Goal: Task Accomplishment & Management: Complete application form

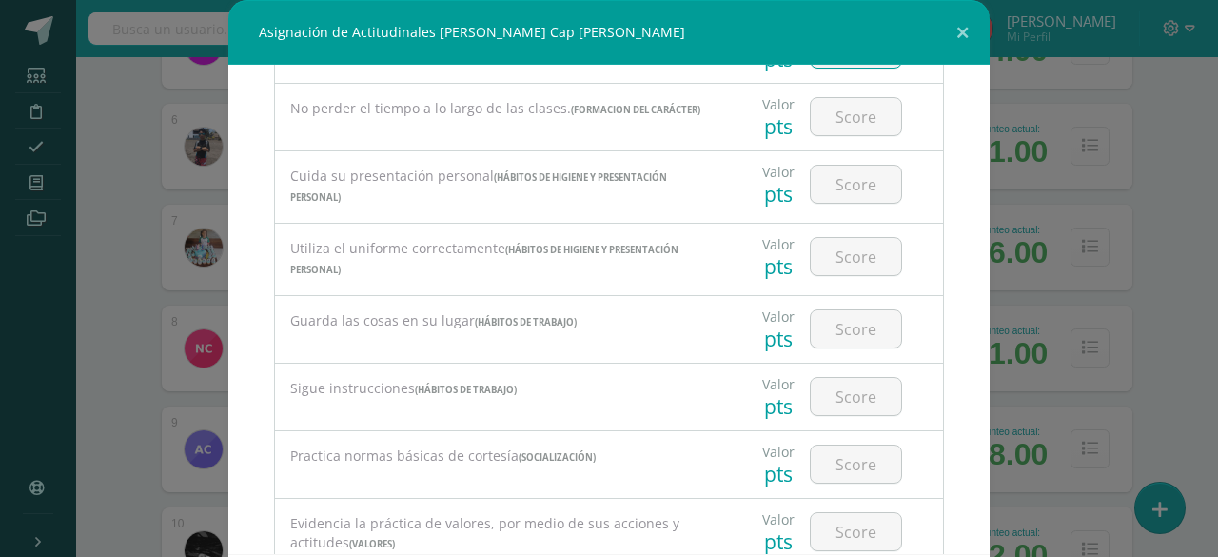
scroll to position [499, 0]
click at [843, 111] on input "number" at bounding box center [856, 114] width 90 height 37
type input "85"
click at [853, 176] on input "number" at bounding box center [856, 182] width 90 height 37
type input "100"
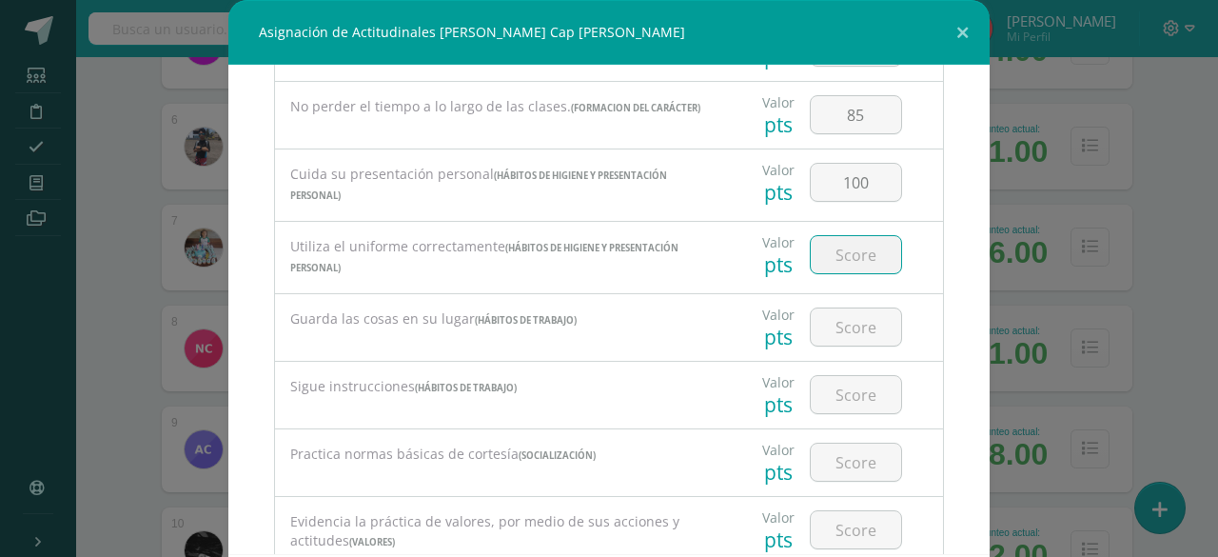
click at [843, 245] on input "number" at bounding box center [856, 254] width 90 height 37
type input "100"
click at [832, 321] on input "number" at bounding box center [856, 326] width 90 height 37
type input "95"
click at [832, 384] on input "number" at bounding box center [856, 394] width 90 height 37
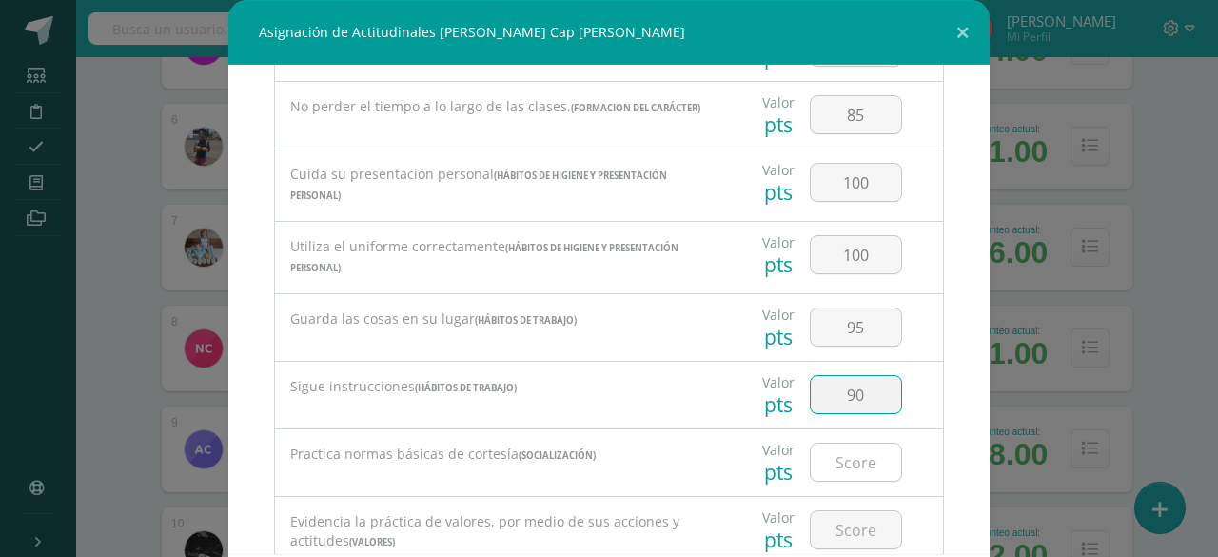
type input "90"
click at [824, 456] on input "number" at bounding box center [856, 462] width 90 height 37
type input "90"
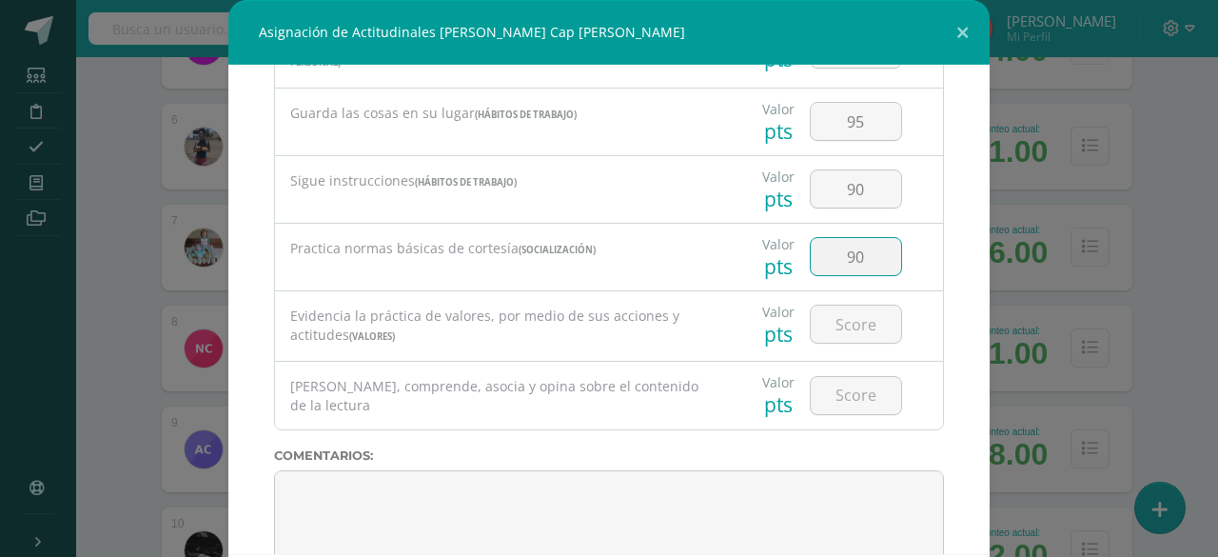
scroll to position [733, 0]
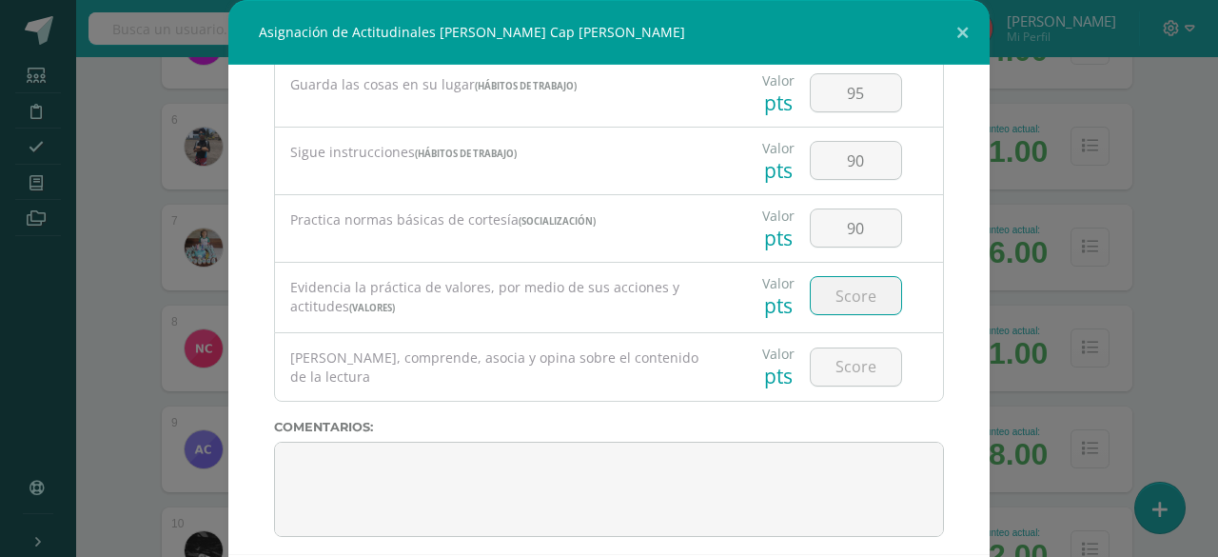
click at [838, 284] on input "number" at bounding box center [856, 295] width 90 height 37
type input "90"
click at [825, 357] on input "number" at bounding box center [856, 366] width 90 height 37
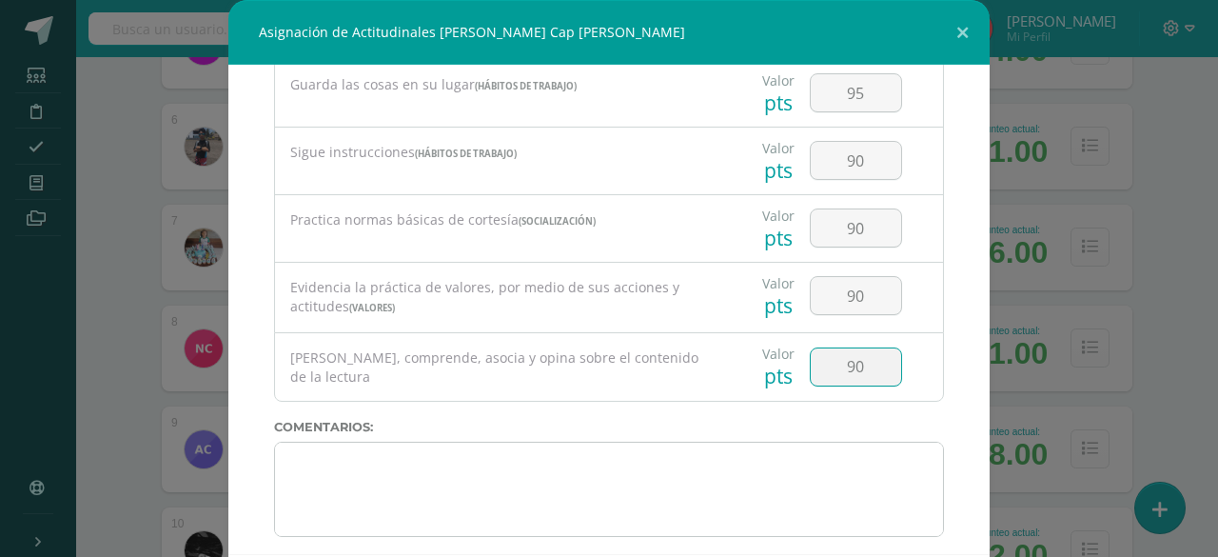
type input "90"
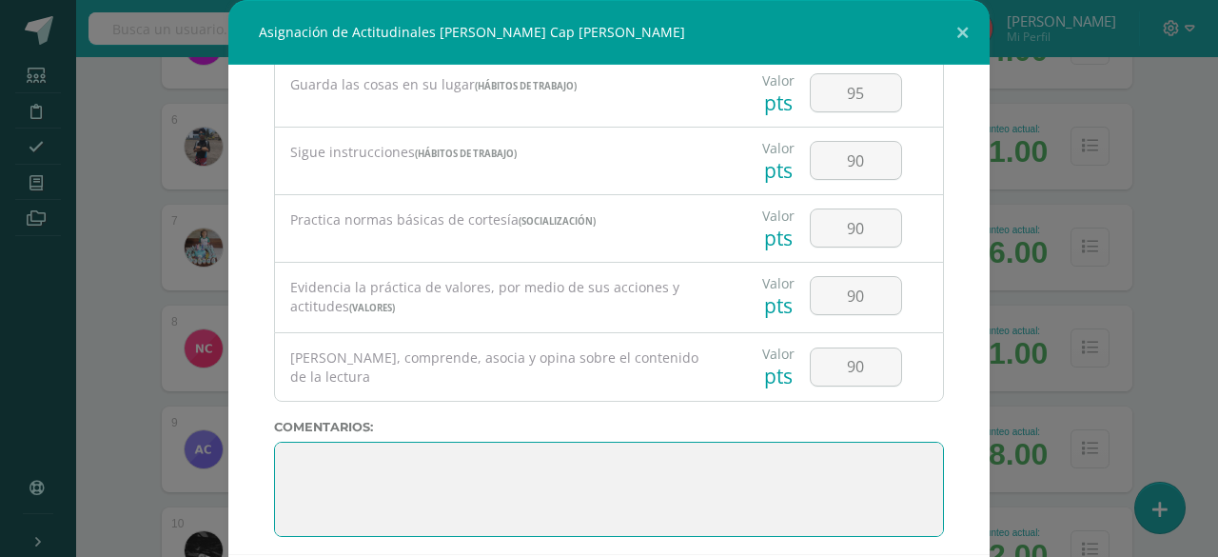
click at [626, 444] on textarea at bounding box center [609, 489] width 670 height 95
paste textarea "3. Su disciplina y compromiso es el reflejo del trabajo y constancia en las act…"
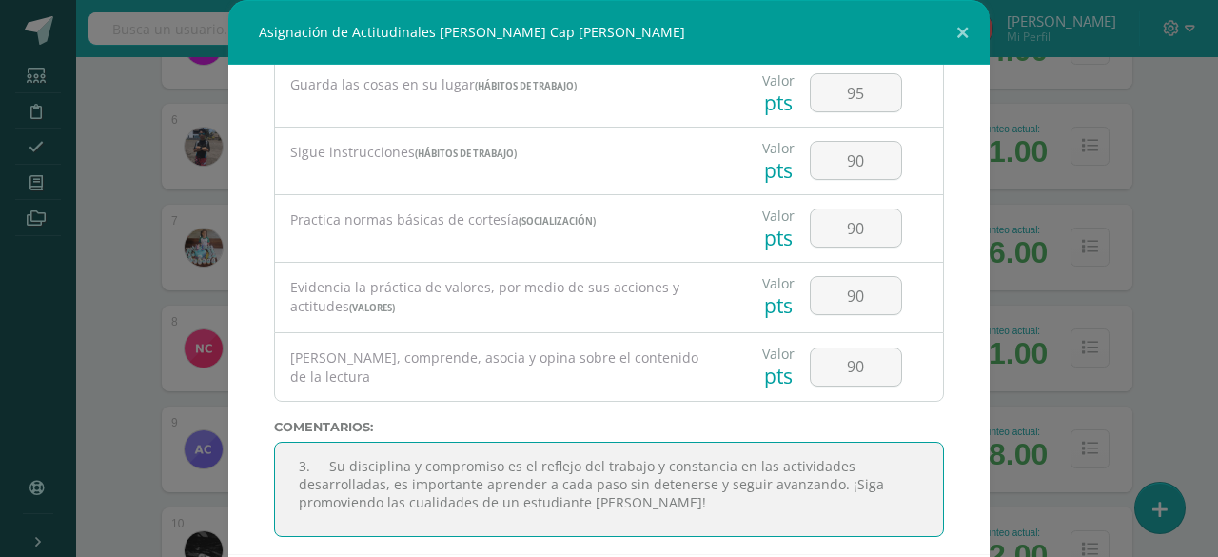
click at [401, 451] on textarea at bounding box center [609, 489] width 670 height 95
type textarea "Su disciplina y compromiso es el reflejo del trabajo y constancia en las activi…"
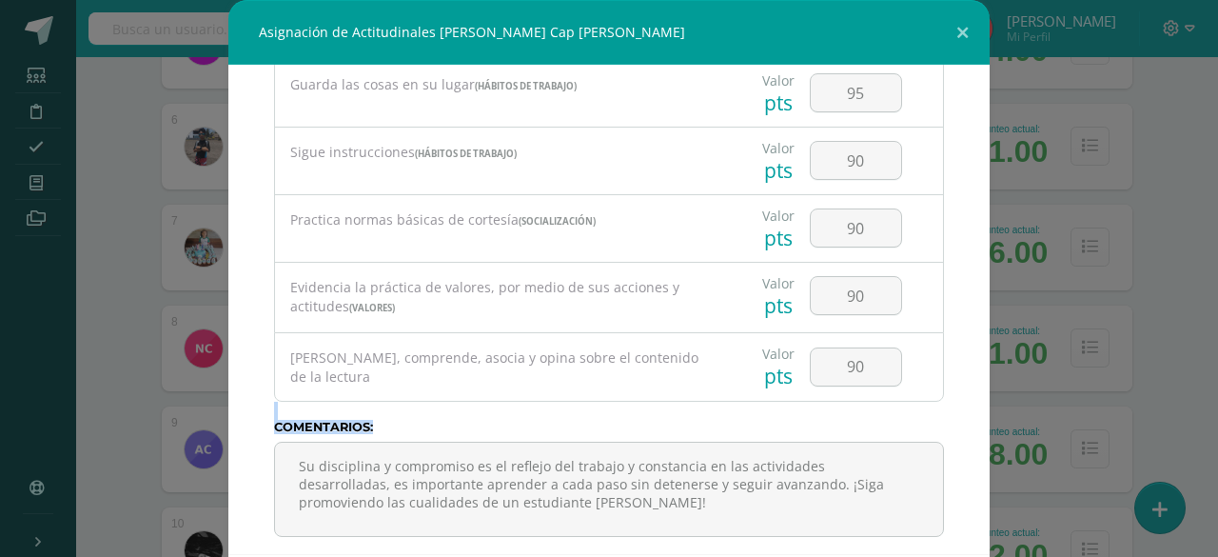
drag, startPoint x: 982, startPoint y: 393, endPoint x: 979, endPoint y: 433, distance: 40.2
click at [979, 433] on div "Todas las Categorias Todas las Categorias Hábitos de trabajo Comunicación Hábit…" at bounding box center [608, 309] width 761 height 489
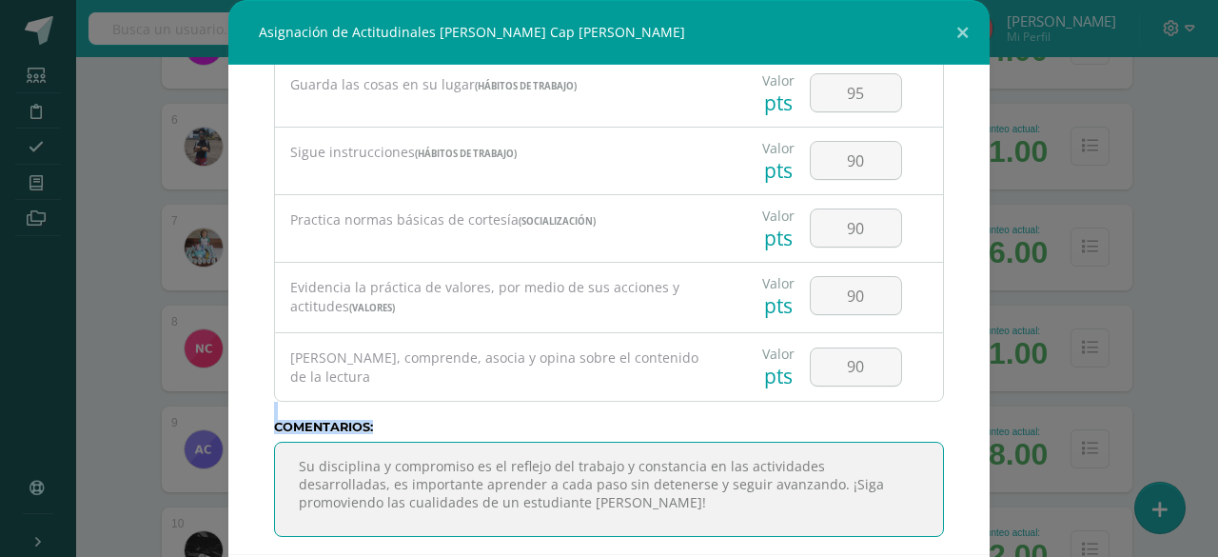
click at [793, 505] on textarea at bounding box center [609, 489] width 670 height 95
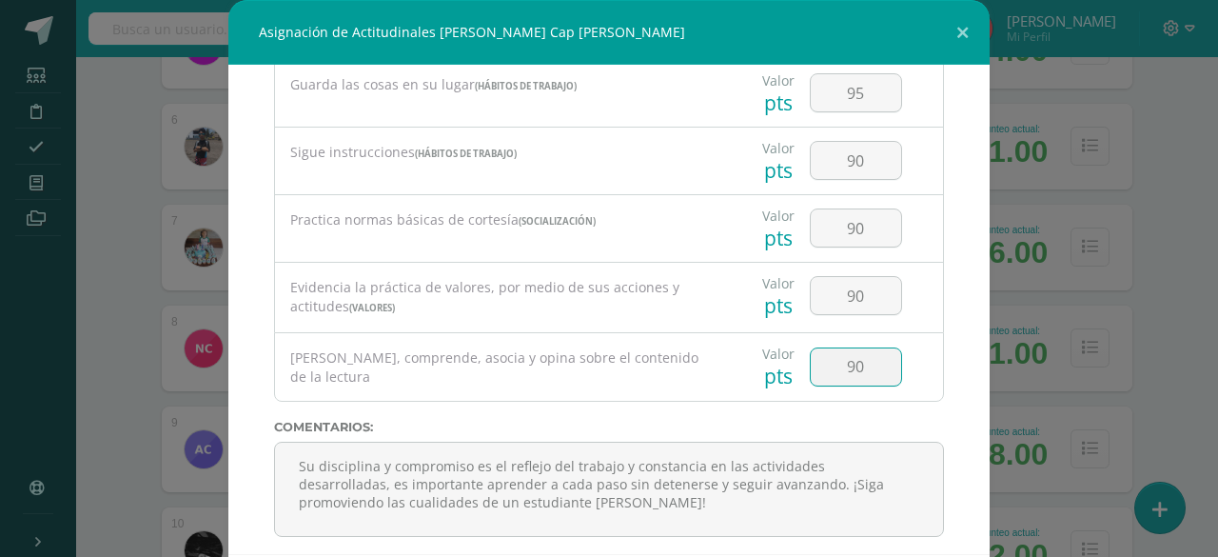
click at [815, 351] on input "90" at bounding box center [856, 366] width 90 height 37
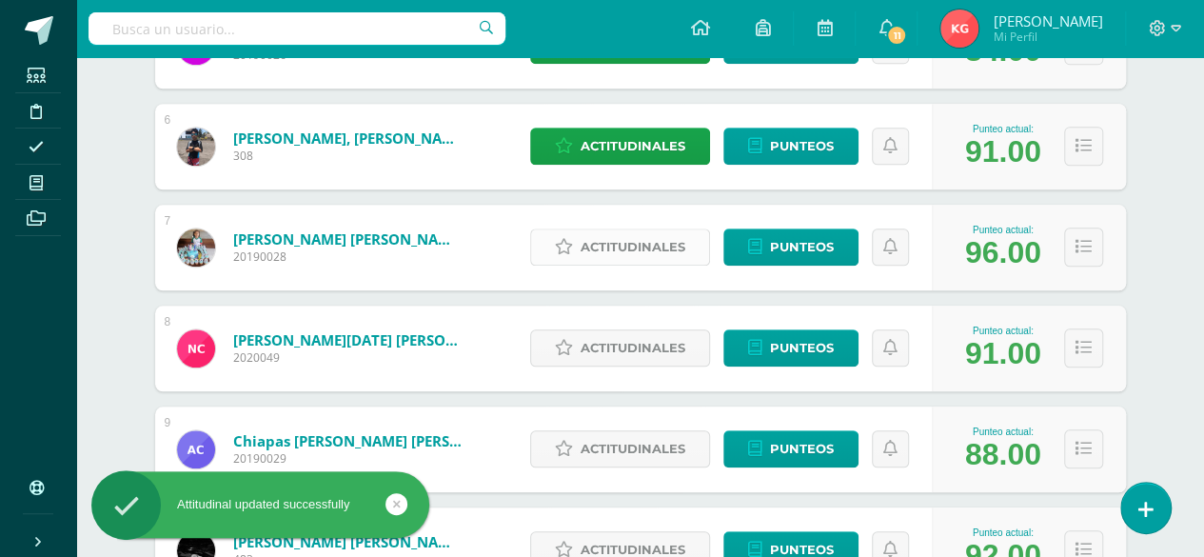
click at [623, 237] on span "Actitudinales" at bounding box center [633, 246] width 105 height 35
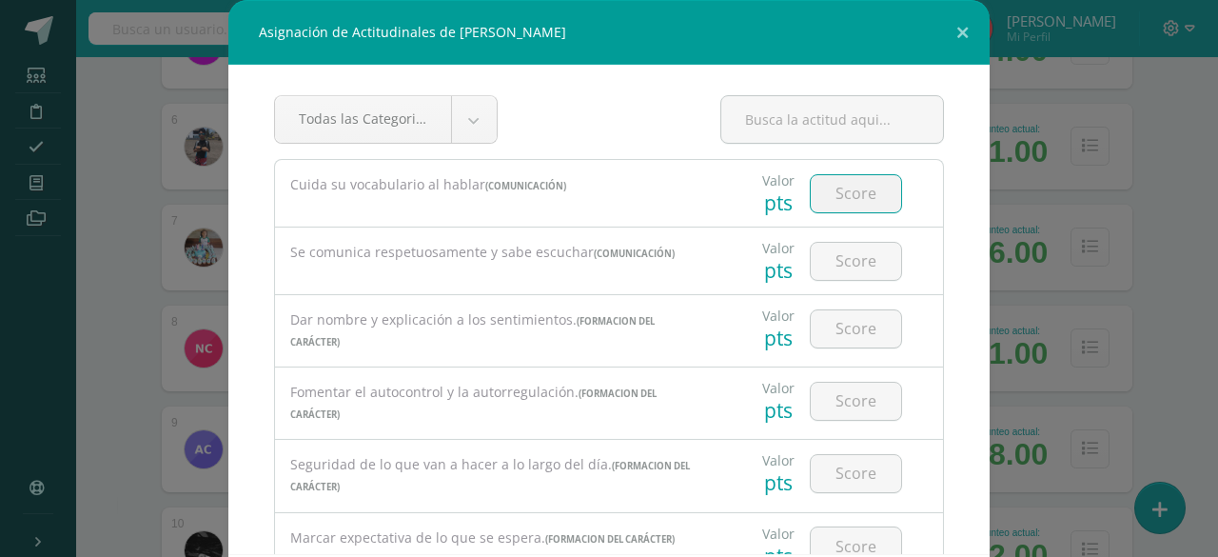
click at [828, 194] on input "number" at bounding box center [856, 193] width 90 height 37
type input "100"
click at [834, 262] on input "number" at bounding box center [856, 261] width 90 height 37
type input "95"
click at [838, 325] on input "number" at bounding box center [856, 328] width 90 height 37
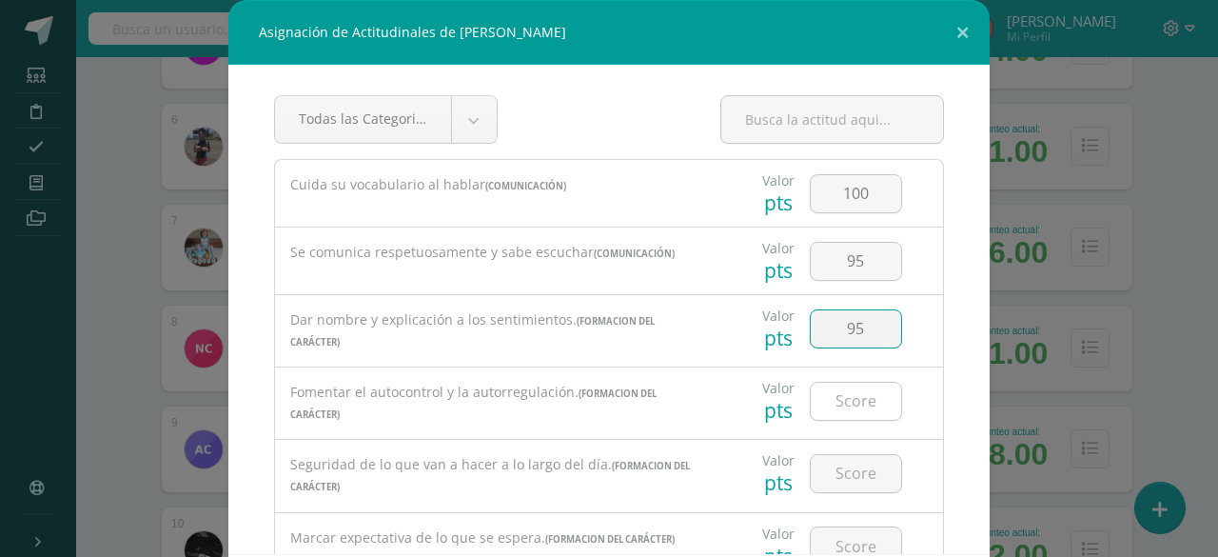
type input "95"
click at [838, 397] on input "number" at bounding box center [856, 401] width 90 height 37
type input "95"
click at [832, 468] on input "number" at bounding box center [856, 473] width 90 height 37
type input "90"
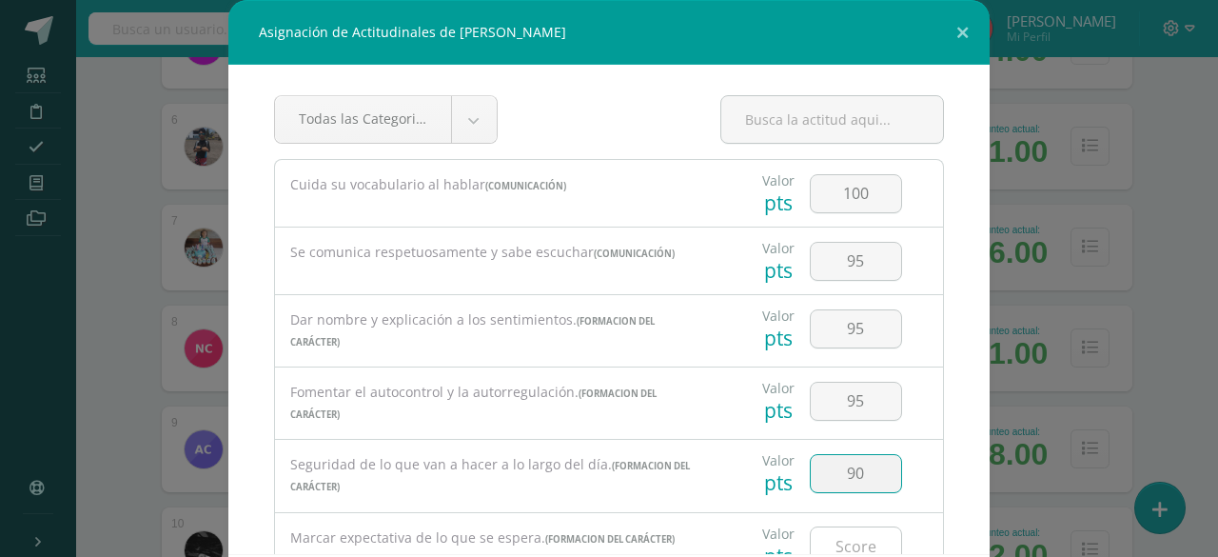
click at [826, 532] on input "number" at bounding box center [856, 545] width 90 height 37
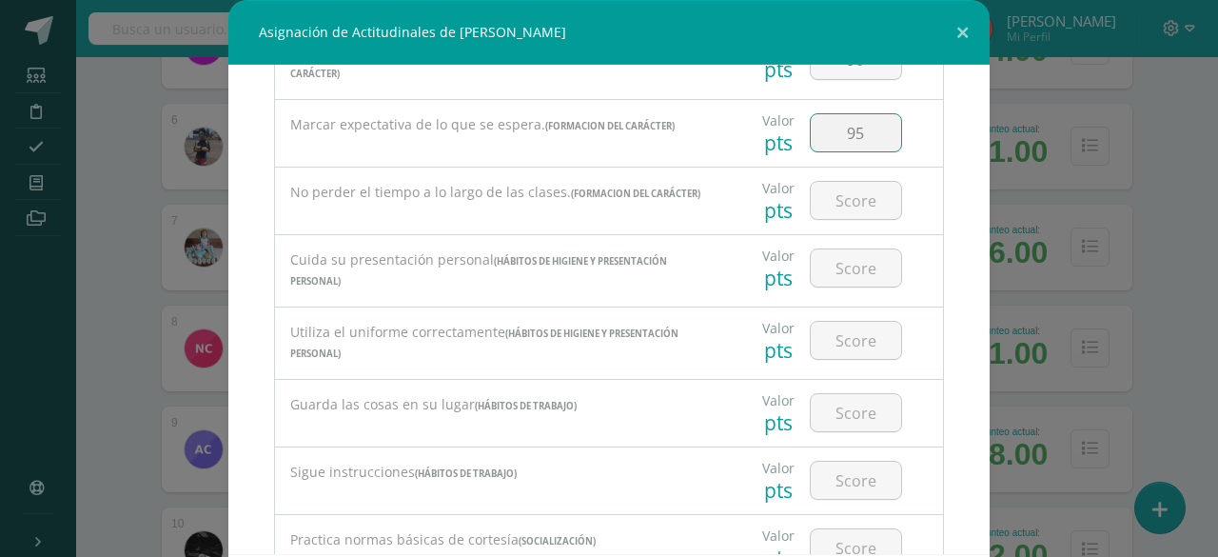
scroll to position [426, 0]
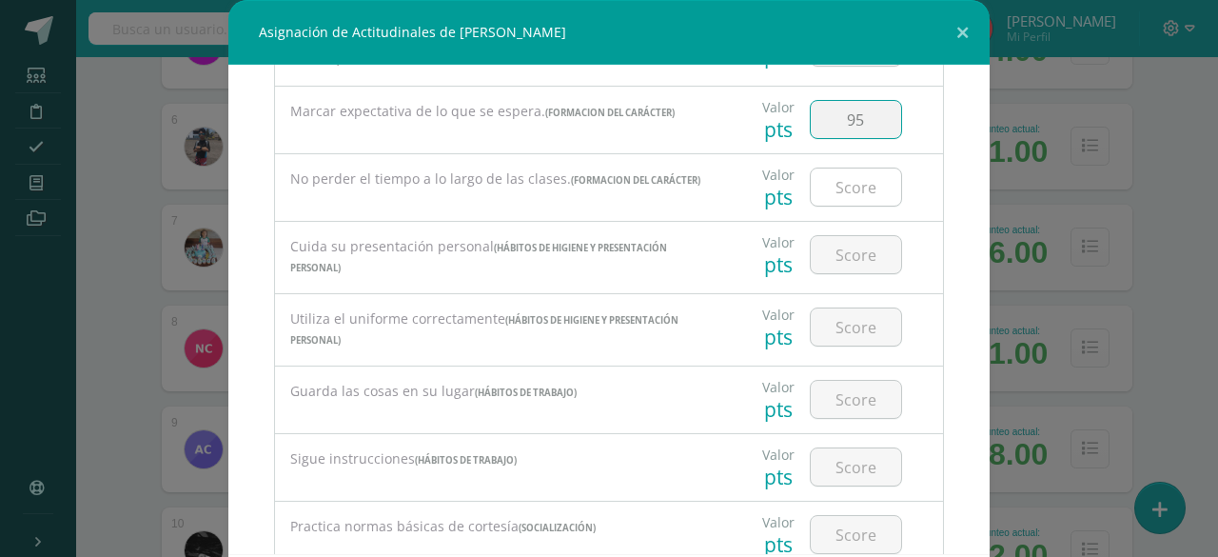
type input "95"
click at [834, 185] on input "number" at bounding box center [856, 186] width 90 height 37
type input "100"
click at [841, 247] on input "number" at bounding box center [856, 254] width 90 height 37
type input "9"
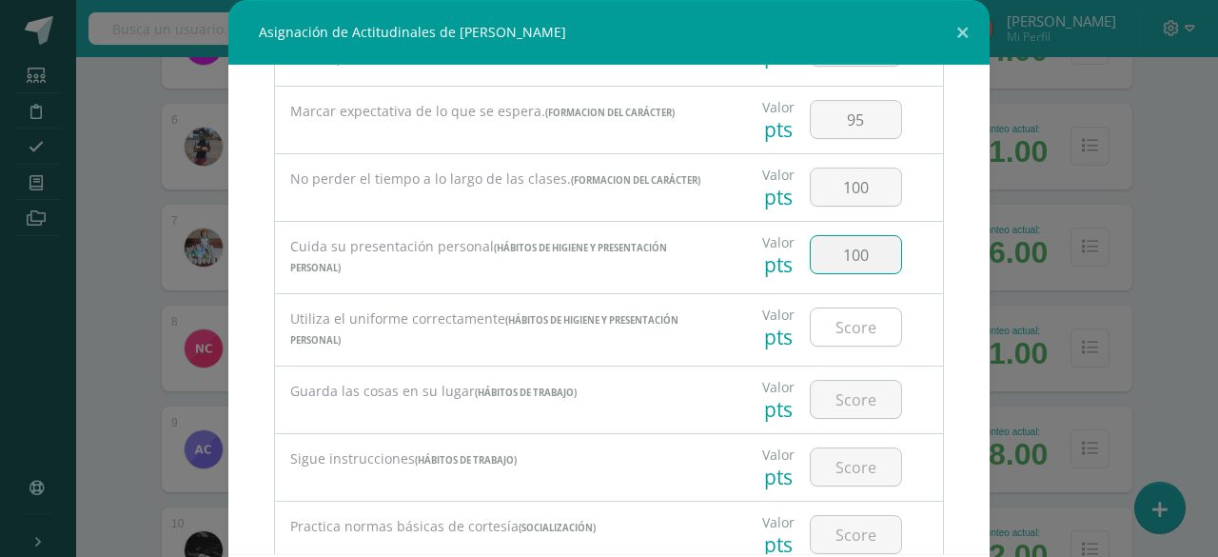
type input "100"
click at [843, 323] on input "number" at bounding box center [856, 326] width 90 height 37
type input "95"
click at [847, 395] on input "1" at bounding box center [856, 399] width 90 height 37
type input "100"
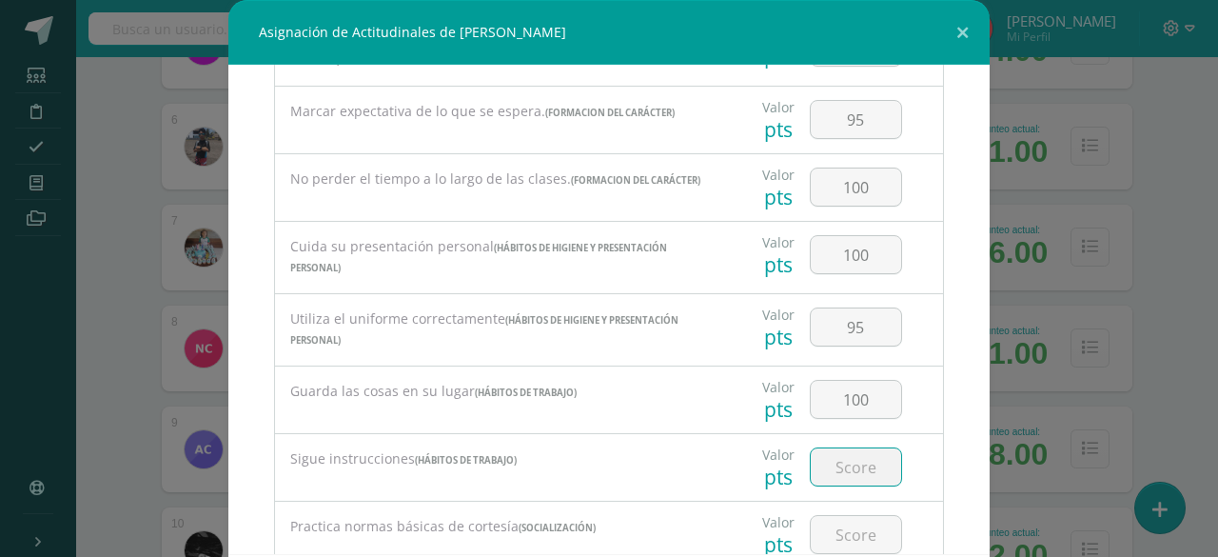
click at [845, 465] on input "number" at bounding box center [856, 466] width 90 height 37
type input "100"
click at [825, 524] on input "number" at bounding box center [856, 534] width 90 height 37
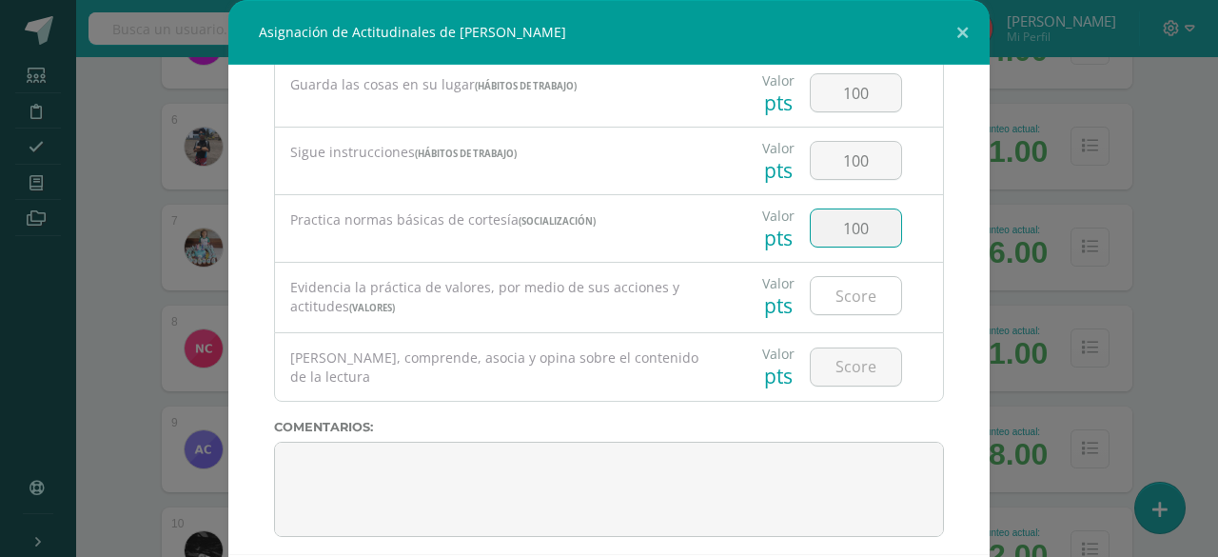
type input "100"
click at [846, 278] on input "1" at bounding box center [856, 295] width 90 height 37
type input "100"
click at [845, 348] on input "number" at bounding box center [856, 366] width 90 height 37
type input "100"
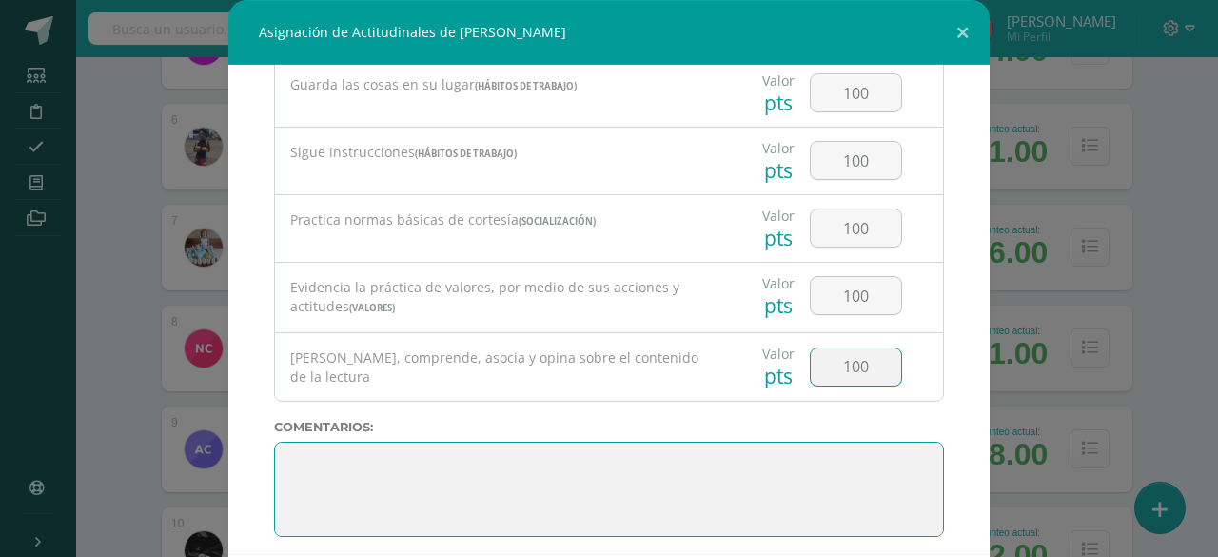
click at [510, 463] on textarea at bounding box center [609, 489] width 670 height 95
paste textarea "3. Su disciplina y compromiso es el reflejo del trabajo y constancia en las act…"
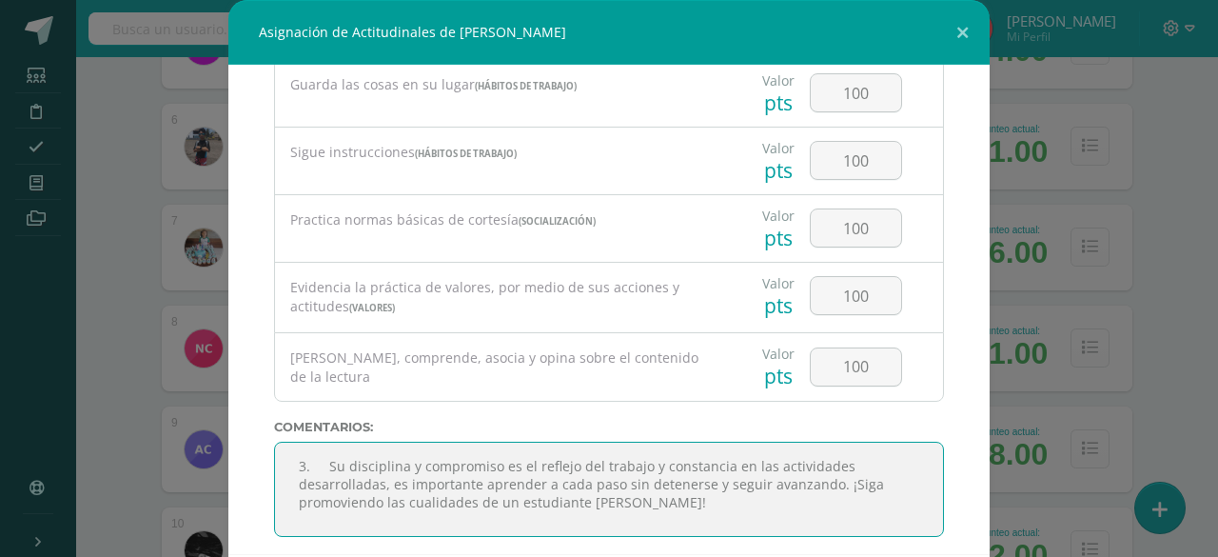
click at [326, 448] on textarea at bounding box center [609, 489] width 670 height 95
type textarea "Su disciplina y compromiso es el reflejo del trabajo y constancia en las activi…"
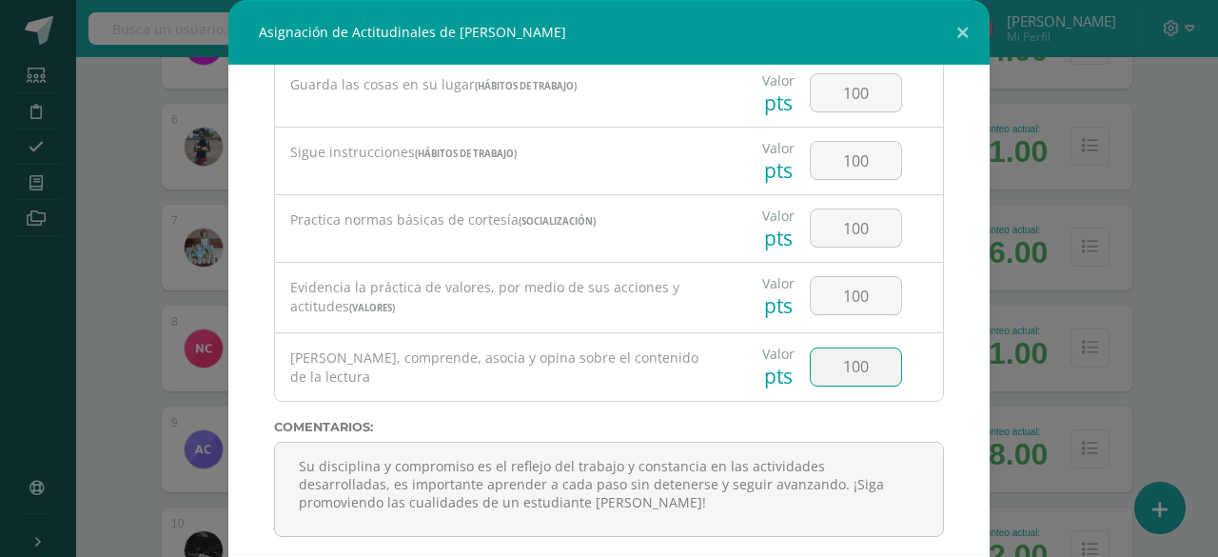
click at [811, 352] on input "100" at bounding box center [856, 366] width 90 height 37
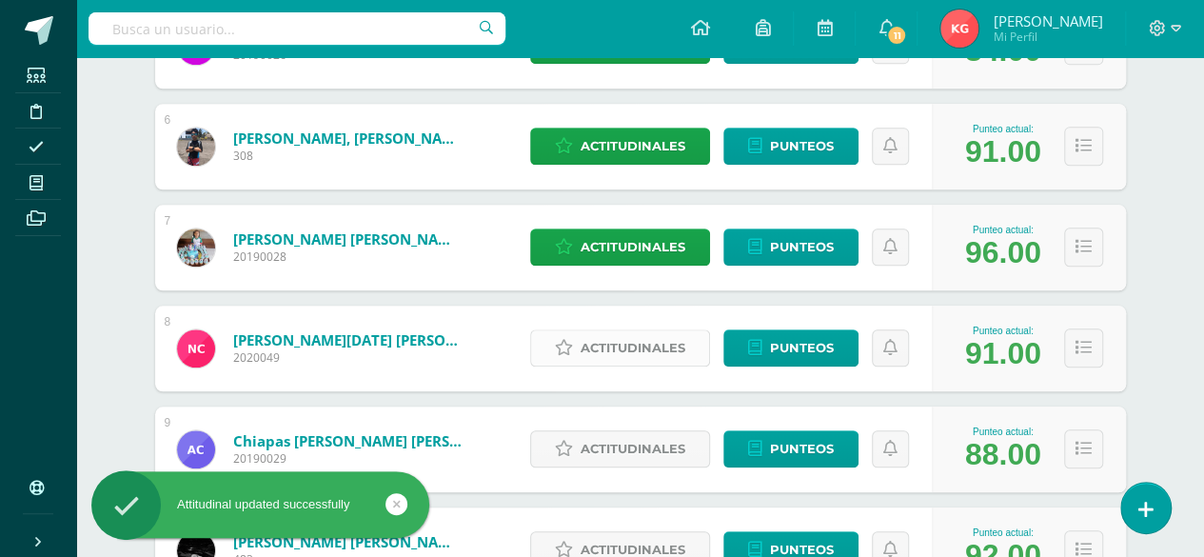
click at [617, 351] on span "Actitudinales" at bounding box center [633, 347] width 105 height 35
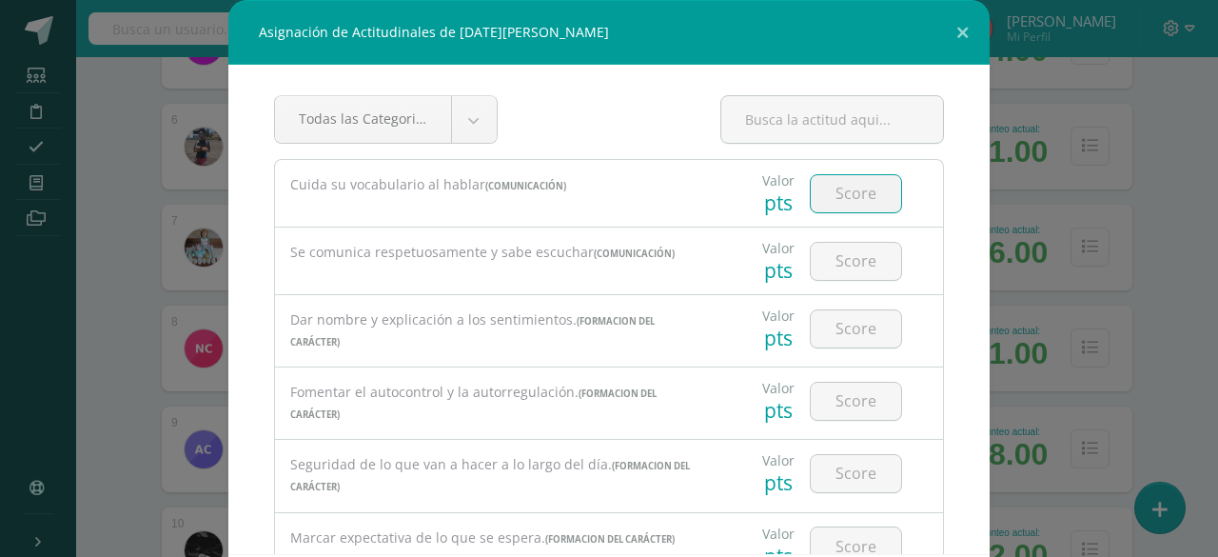
click at [857, 190] on input "number" at bounding box center [856, 193] width 90 height 37
type input "100"
click at [845, 258] on input "number" at bounding box center [856, 261] width 90 height 37
type input "100"
click at [839, 326] on input "number" at bounding box center [856, 328] width 90 height 37
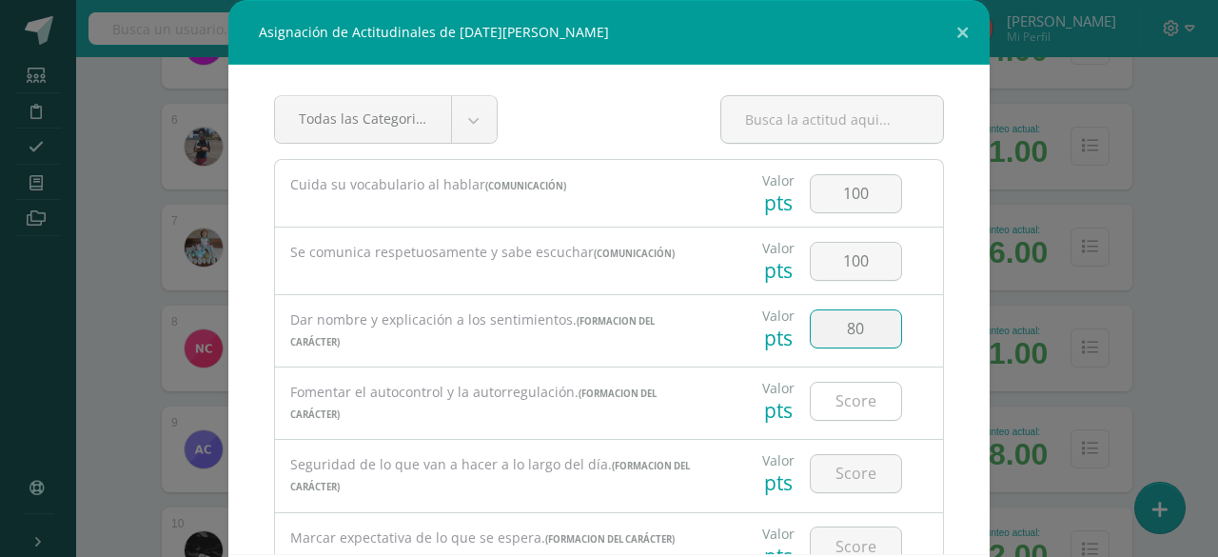
type input "80"
click at [844, 395] on input "1" at bounding box center [856, 401] width 90 height 37
type input "100"
click at [824, 467] on input "number" at bounding box center [856, 473] width 90 height 37
type input "85"
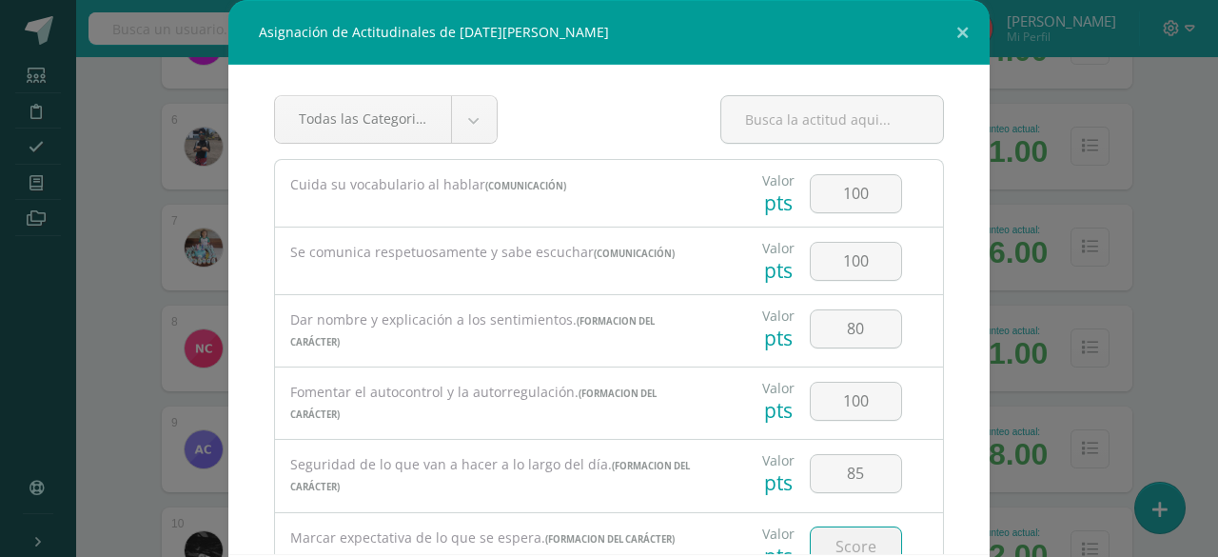
click at [834, 536] on input "number" at bounding box center [856, 545] width 90 height 37
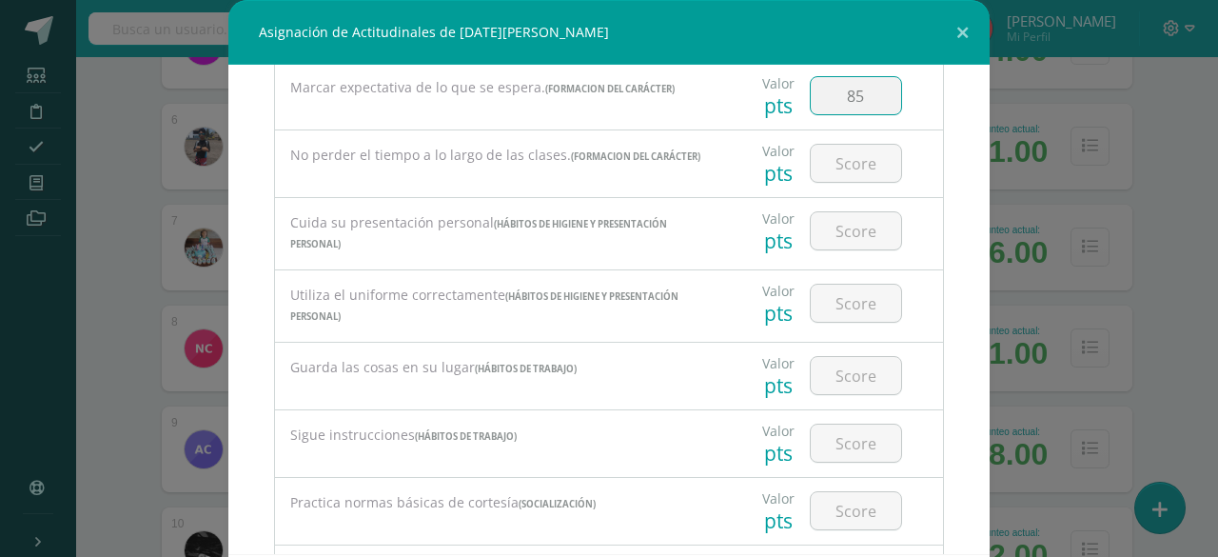
scroll to position [465, 0]
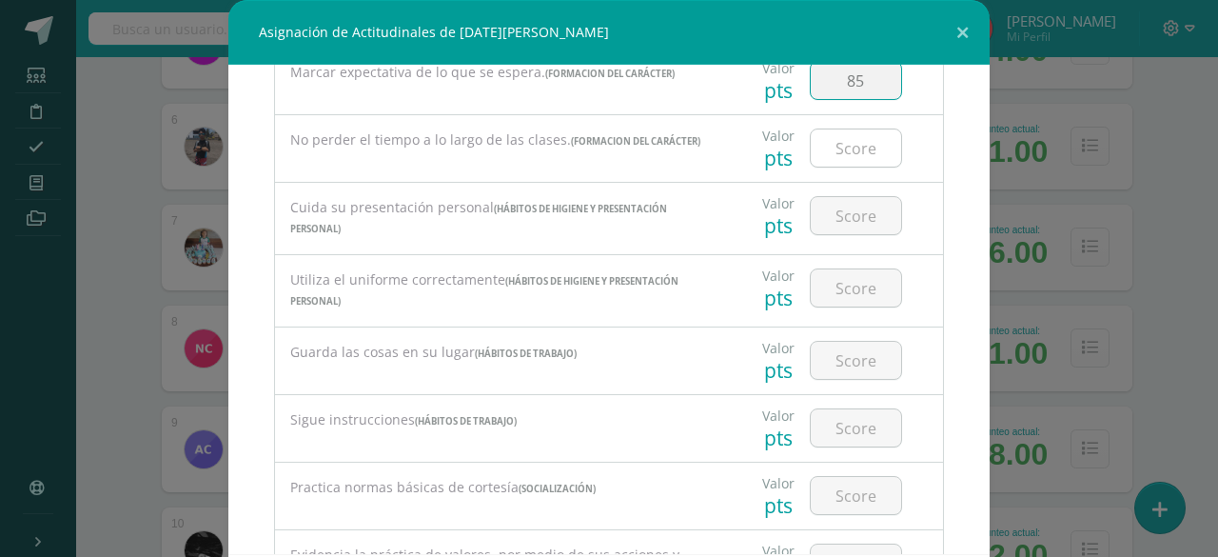
type input "85"
click at [855, 148] on input "number" at bounding box center [856, 147] width 90 height 37
type input "1"
type input "90"
click at [839, 212] on input "number" at bounding box center [856, 215] width 90 height 37
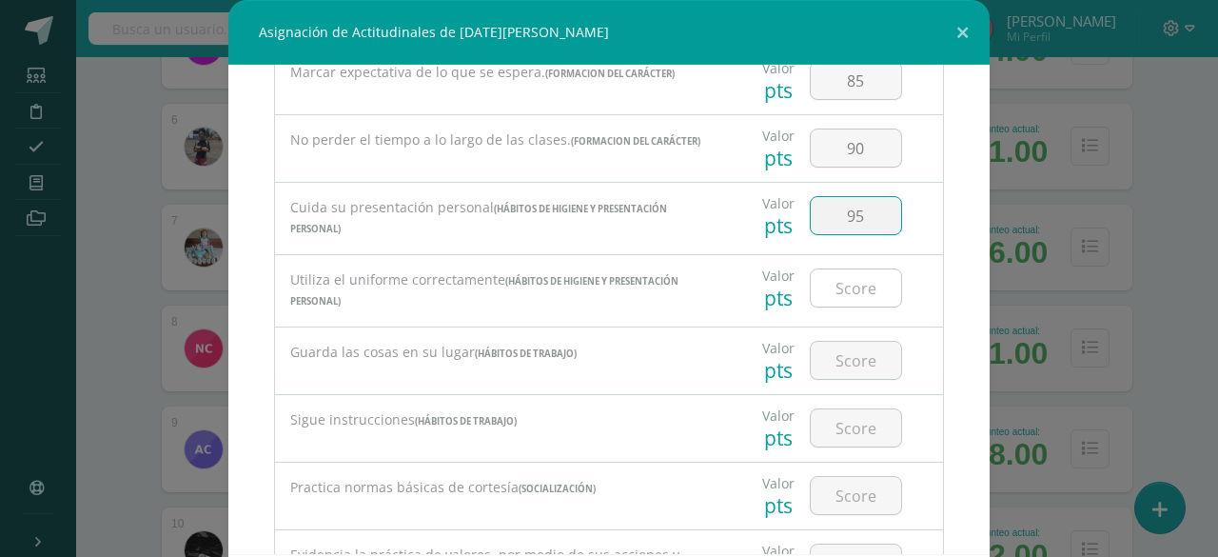
type input "95"
click at [845, 285] on input "number" at bounding box center [856, 287] width 90 height 37
type input "95"
click at [833, 351] on input "number" at bounding box center [856, 360] width 90 height 37
type input "90"
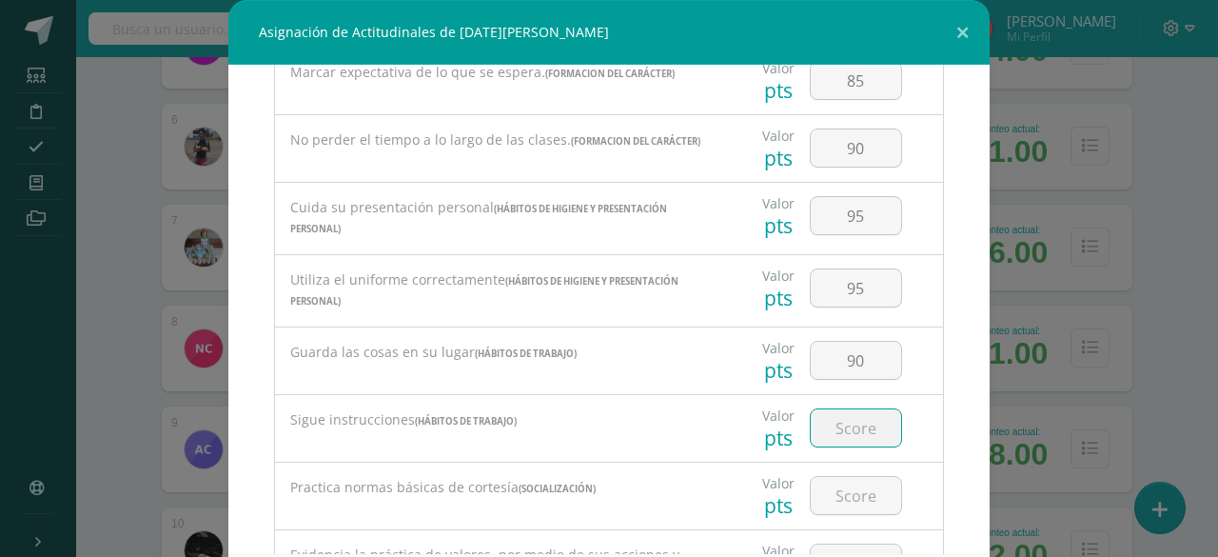
click at [842, 418] on input "number" at bounding box center [856, 427] width 90 height 37
type input "85"
click at [841, 490] on input "number" at bounding box center [856, 495] width 90 height 37
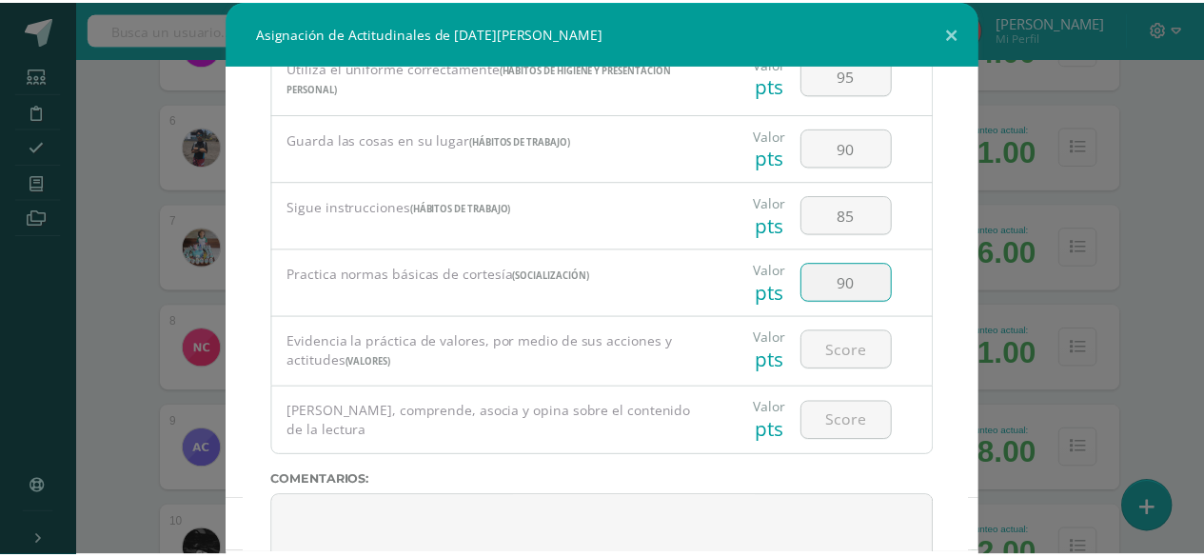
scroll to position [733, 0]
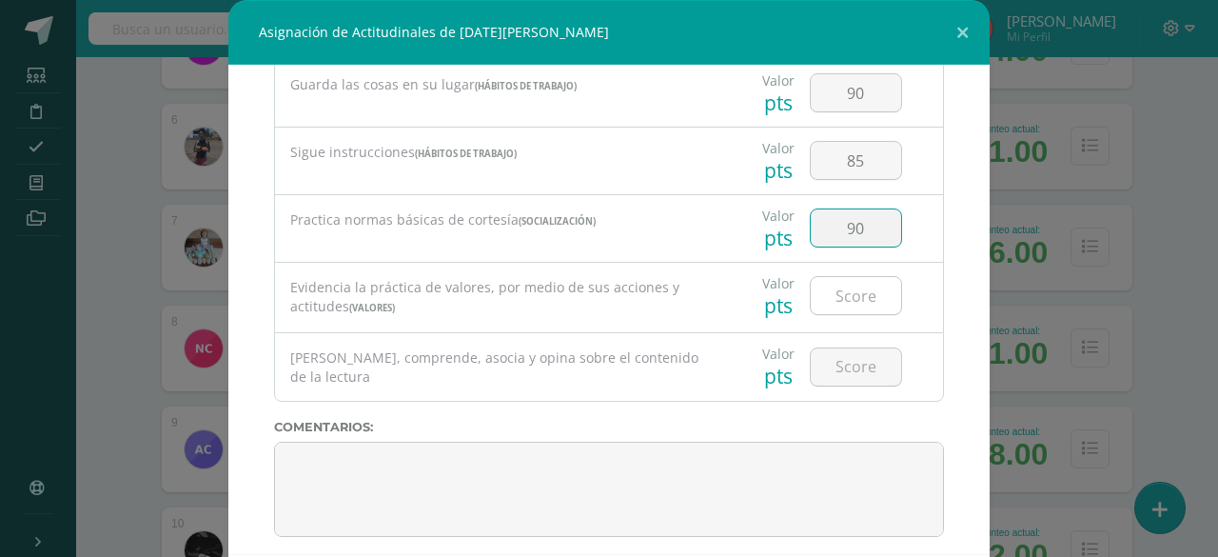
type input "90"
click at [844, 292] on input "number" at bounding box center [856, 295] width 90 height 37
type input "90"
click at [840, 357] on input "number" at bounding box center [856, 366] width 90 height 37
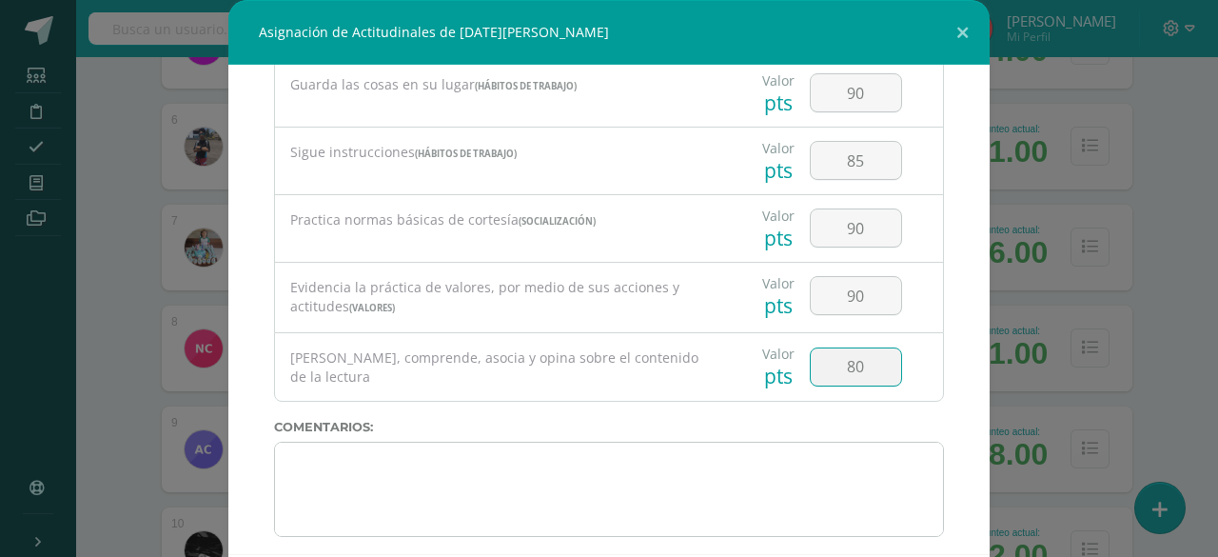
type input "80"
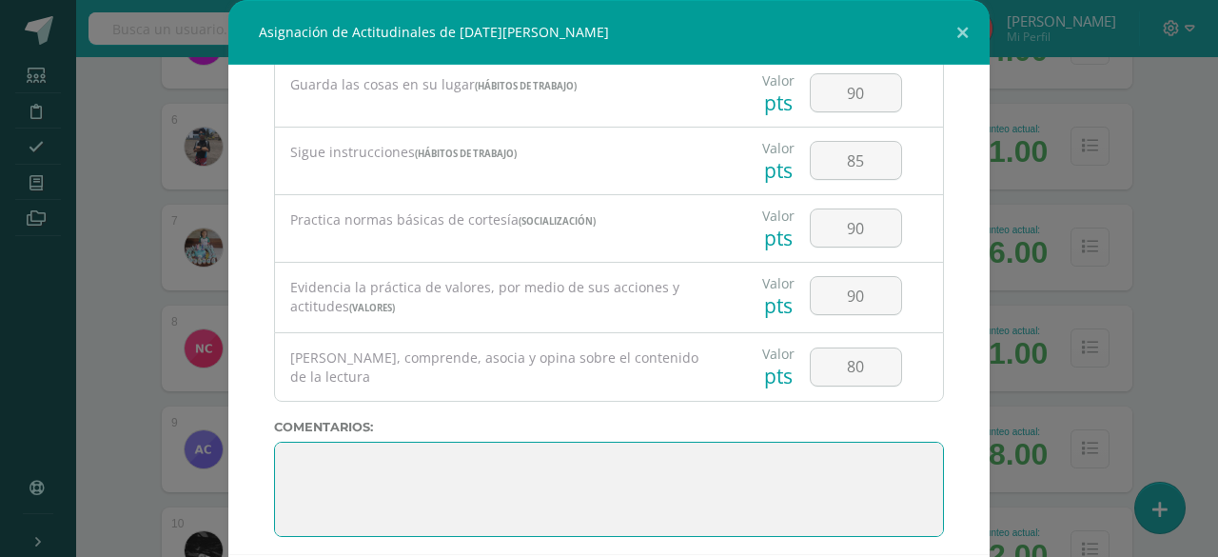
click at [765, 486] on textarea at bounding box center [609, 489] width 670 height 95
paste textarea "3. Su disciplina y compromiso es el reflejo del trabajo y constancia en las act…"
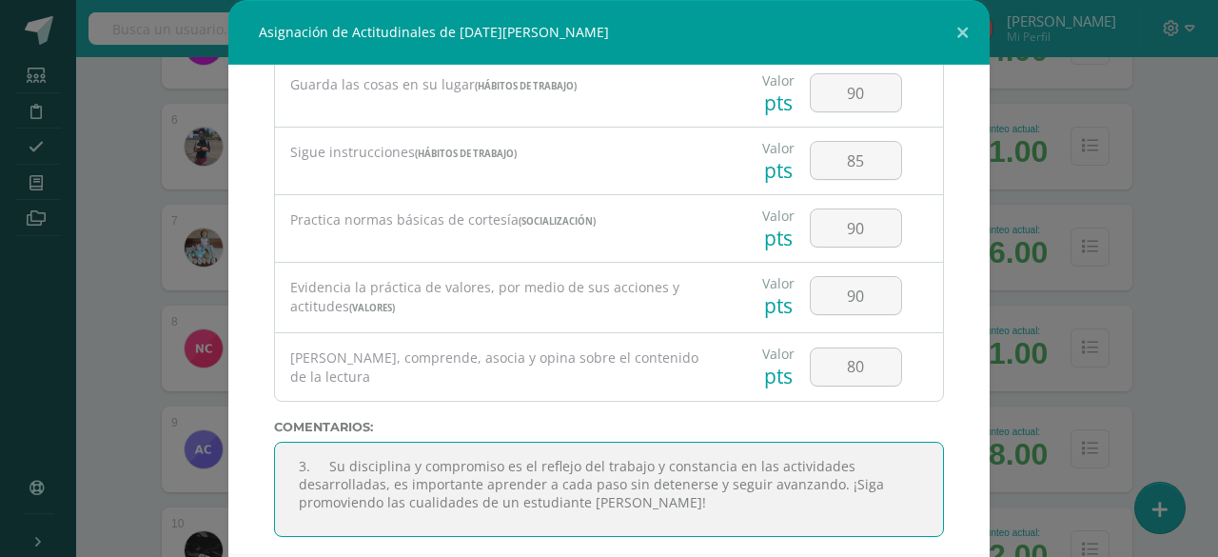
click at [323, 450] on textarea at bounding box center [609, 489] width 670 height 95
type textarea "Su disciplina y compromiso es el reflejo del trabajo y constancia en las activi…"
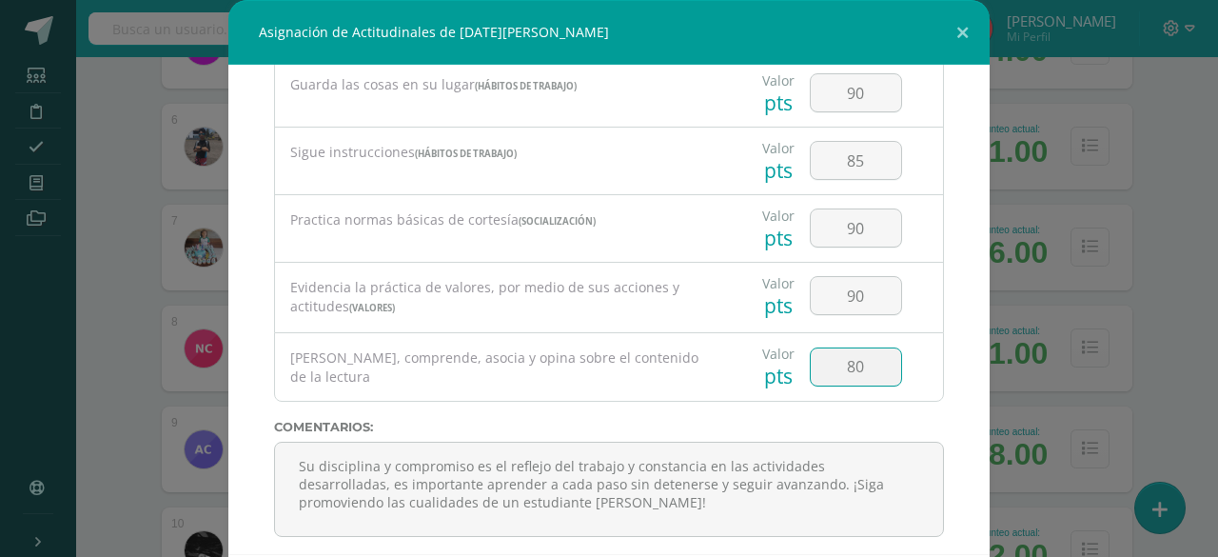
click at [815, 352] on input "80" at bounding box center [856, 366] width 90 height 37
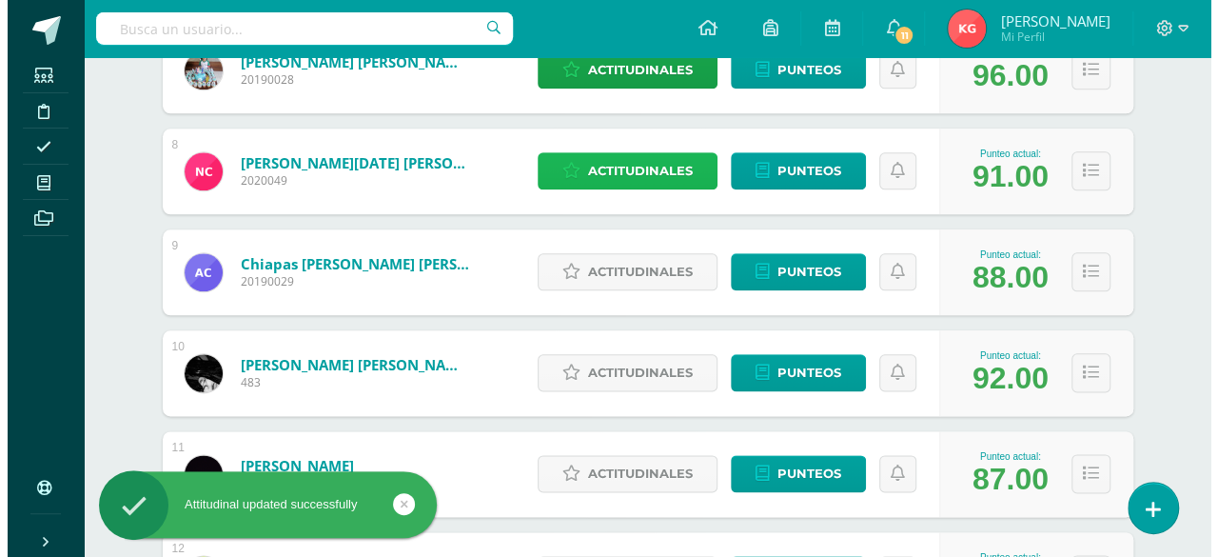
scroll to position [995, 0]
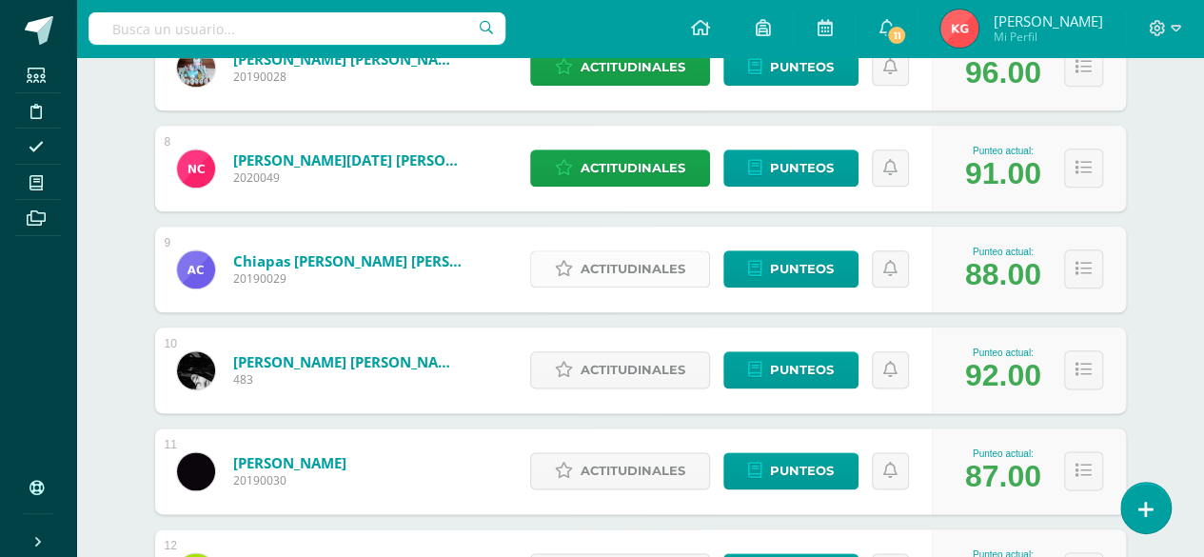
click at [679, 276] on span "Actitudinales" at bounding box center [633, 268] width 105 height 35
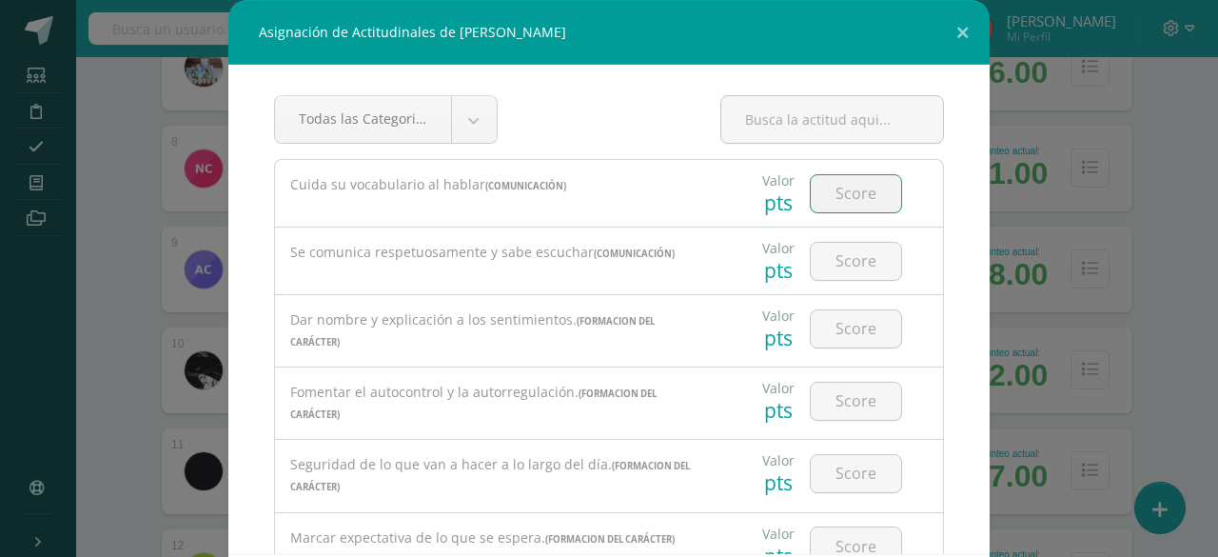
click at [836, 194] on input "number" at bounding box center [856, 193] width 90 height 37
type input "100"
click at [848, 264] on input "number" at bounding box center [856, 261] width 90 height 37
type input "90"
click at [845, 325] on input "number" at bounding box center [856, 328] width 90 height 37
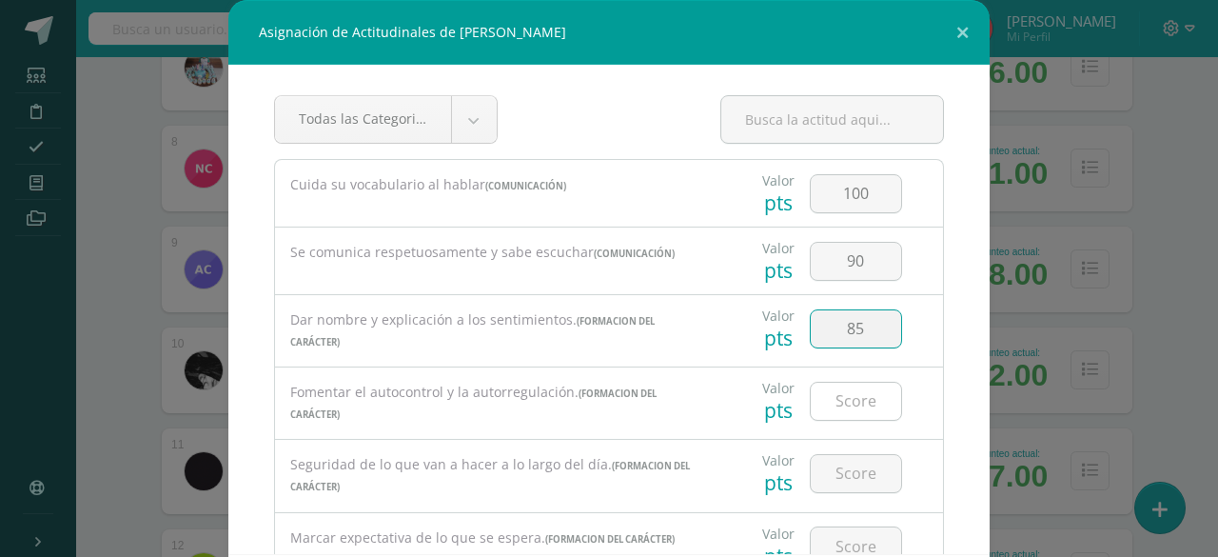
type input "85"
click at [838, 396] on input "number" at bounding box center [856, 401] width 90 height 37
type input "95"
click at [832, 477] on input "number" at bounding box center [856, 473] width 90 height 37
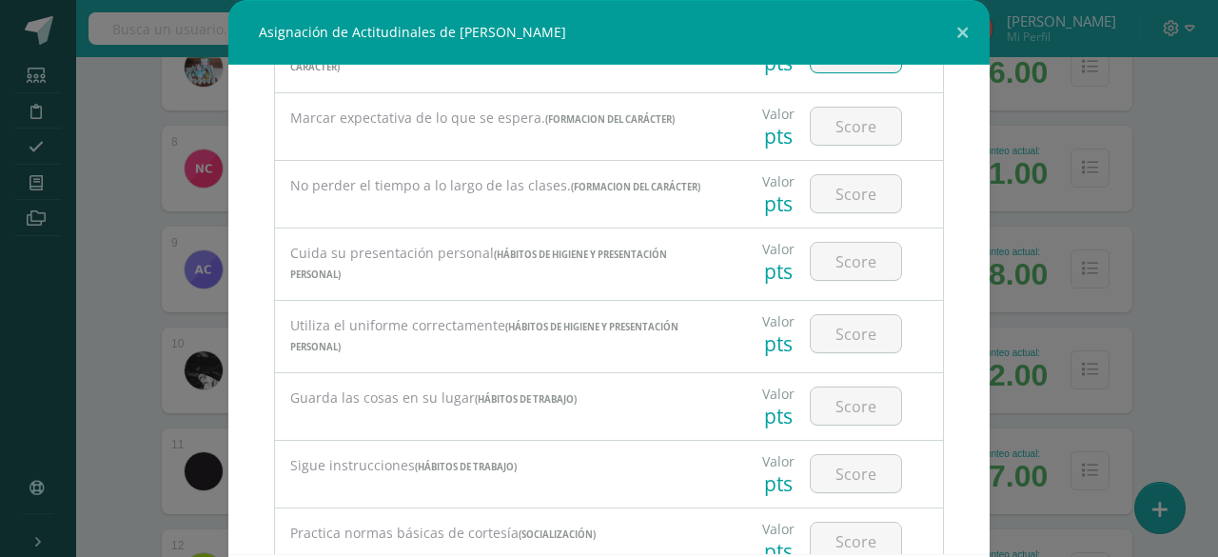
scroll to position [421, 0]
type input "95"
click at [822, 114] on input "number" at bounding box center [856, 125] width 90 height 37
type input "90"
click at [831, 191] on input "number" at bounding box center [856, 192] width 90 height 37
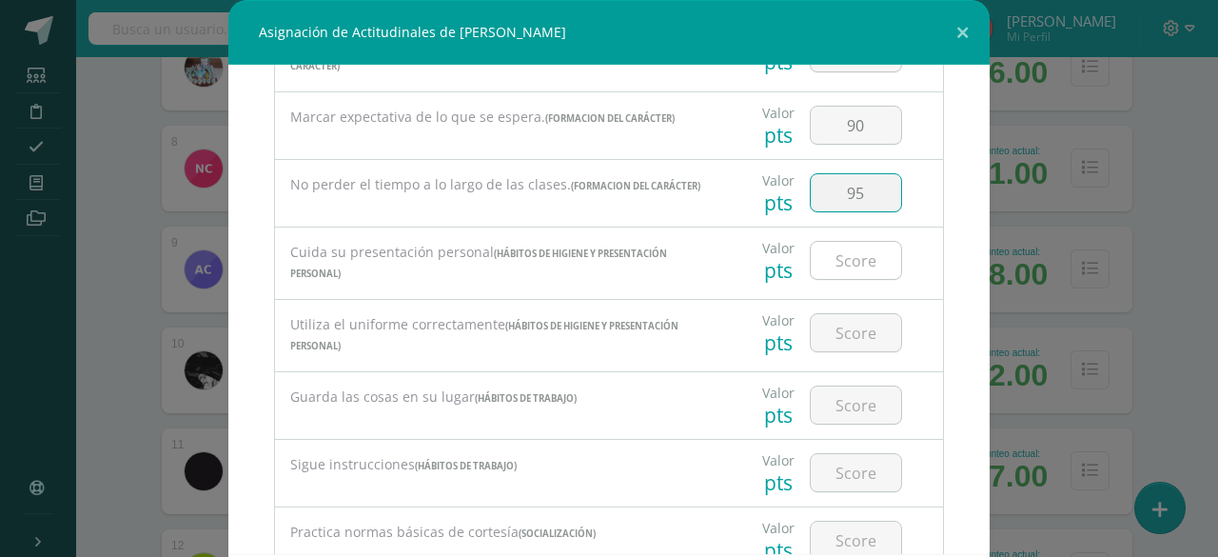
type input "95"
click at [836, 252] on input "number" at bounding box center [856, 260] width 90 height 37
type input "90"
click at [838, 324] on input "number" at bounding box center [856, 332] width 90 height 37
type input "85"
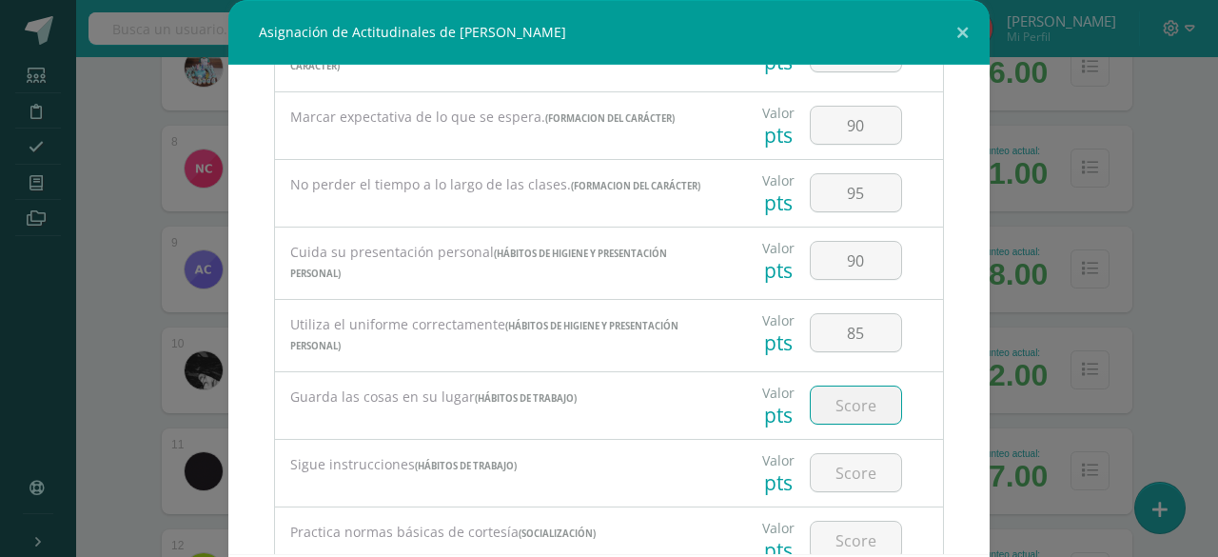
click at [834, 397] on input "number" at bounding box center [856, 404] width 90 height 37
type input "85"
click at [844, 459] on input "number" at bounding box center [856, 472] width 90 height 37
type input "85"
click at [841, 522] on input "number" at bounding box center [856, 540] width 90 height 37
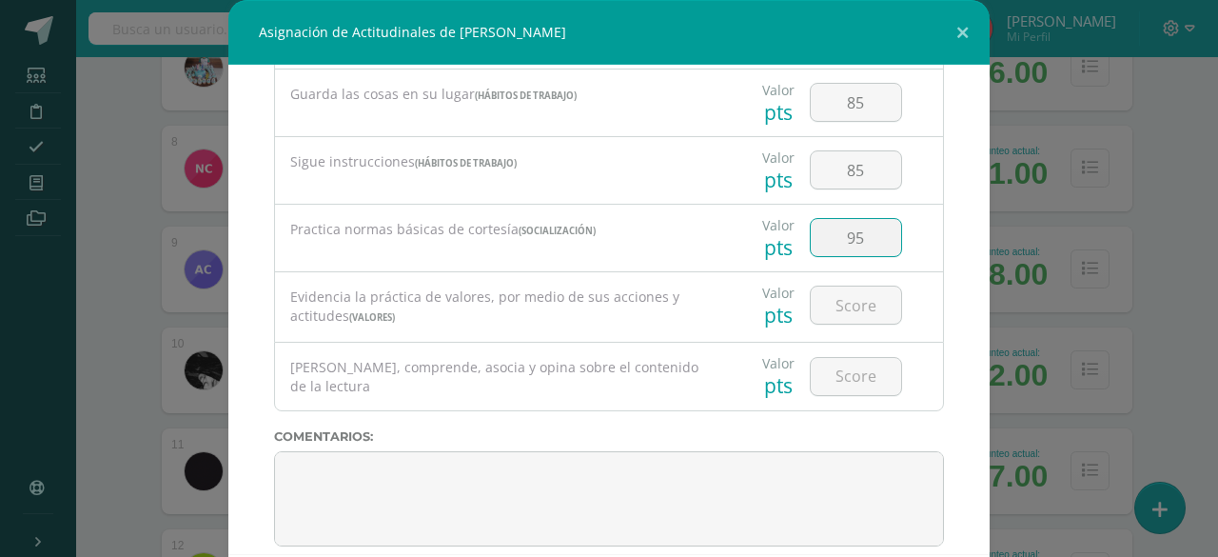
scroll to position [733, 0]
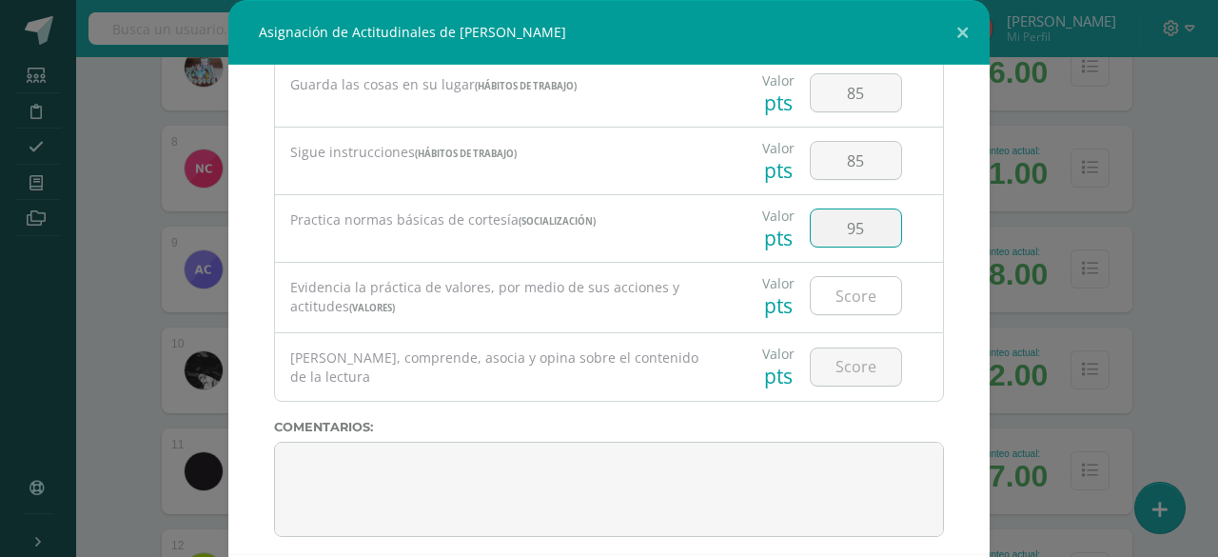
type input "95"
click at [820, 283] on input "number" at bounding box center [856, 295] width 90 height 37
type input "95"
click at [826, 361] on input "number" at bounding box center [856, 366] width 90 height 37
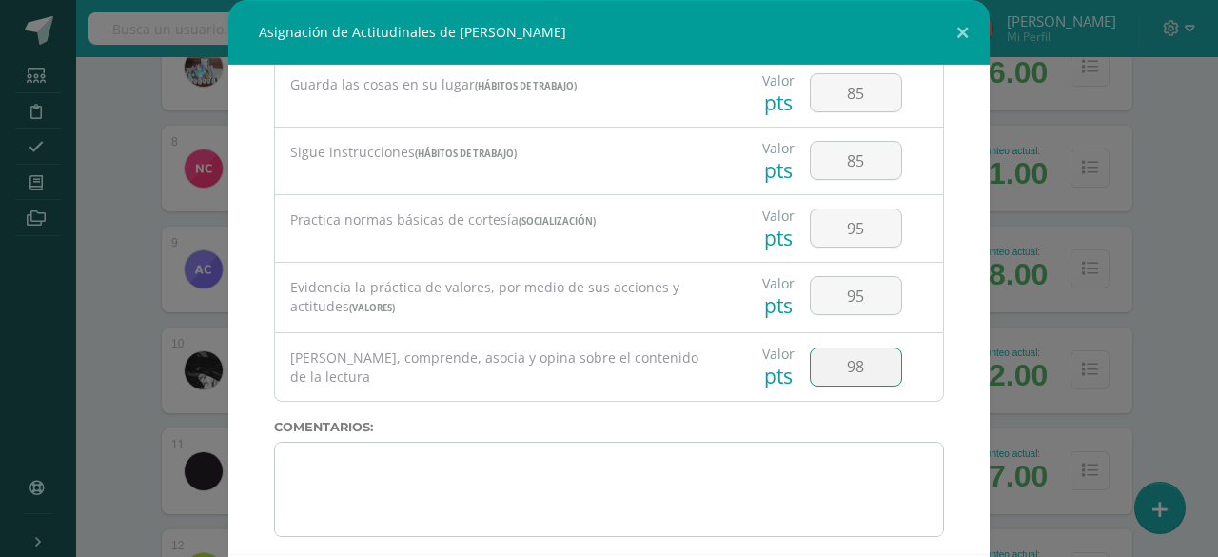
type input "98"
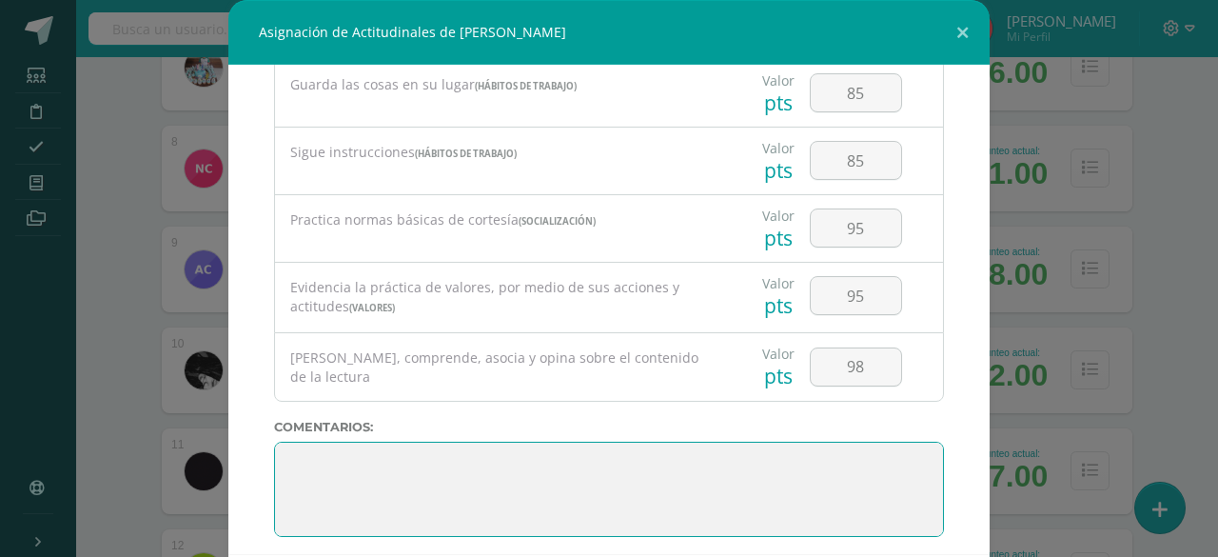
click at [811, 452] on textarea at bounding box center [609, 489] width 670 height 95
paste textarea "3. Su disciplina y compromiso es el reflejo del trabajo y constancia en las act…"
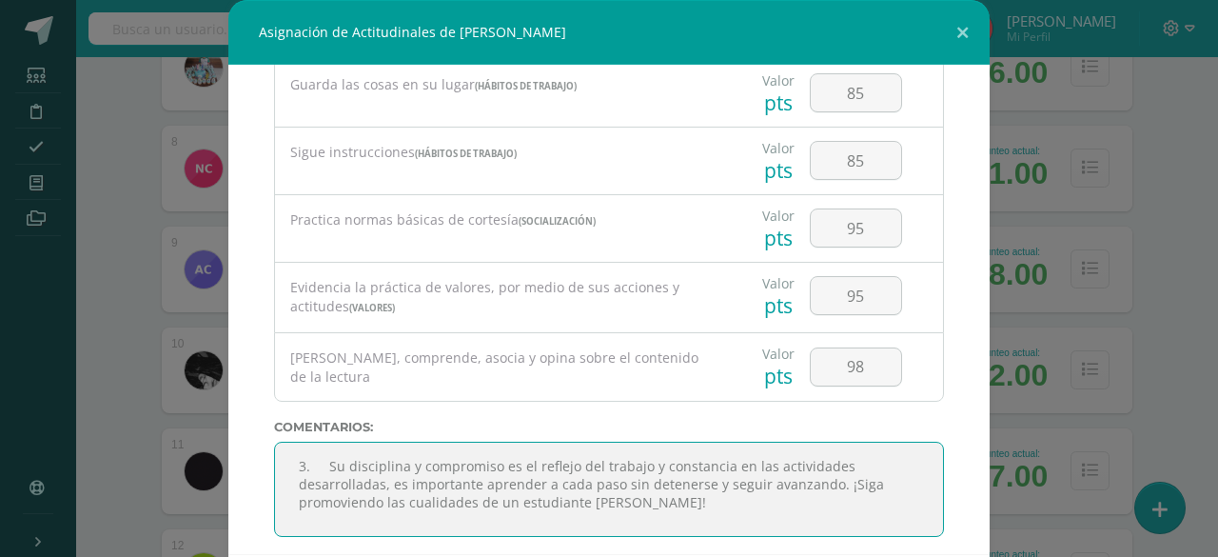
click at [322, 457] on textarea at bounding box center [609, 489] width 670 height 95
type textarea "Su disciplina y compromiso es el reflejo del trabajo y constancia en las activi…"
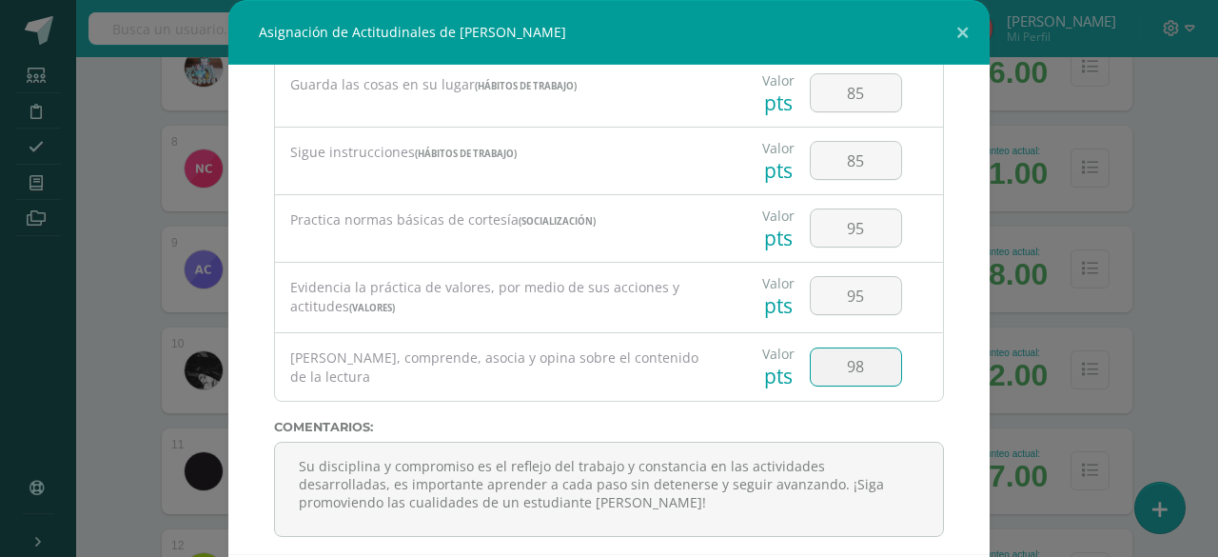
click at [838, 353] on input "98" at bounding box center [856, 366] width 90 height 37
click at [819, 348] on input "98" at bounding box center [856, 366] width 90 height 37
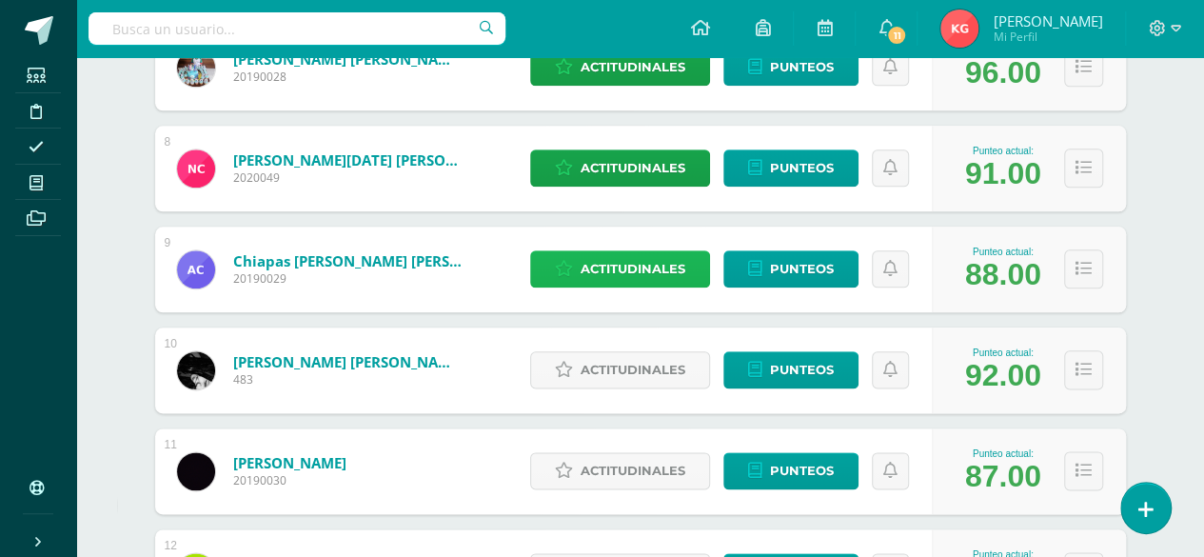
click at [640, 256] on span "Actitudinales" at bounding box center [633, 268] width 105 height 35
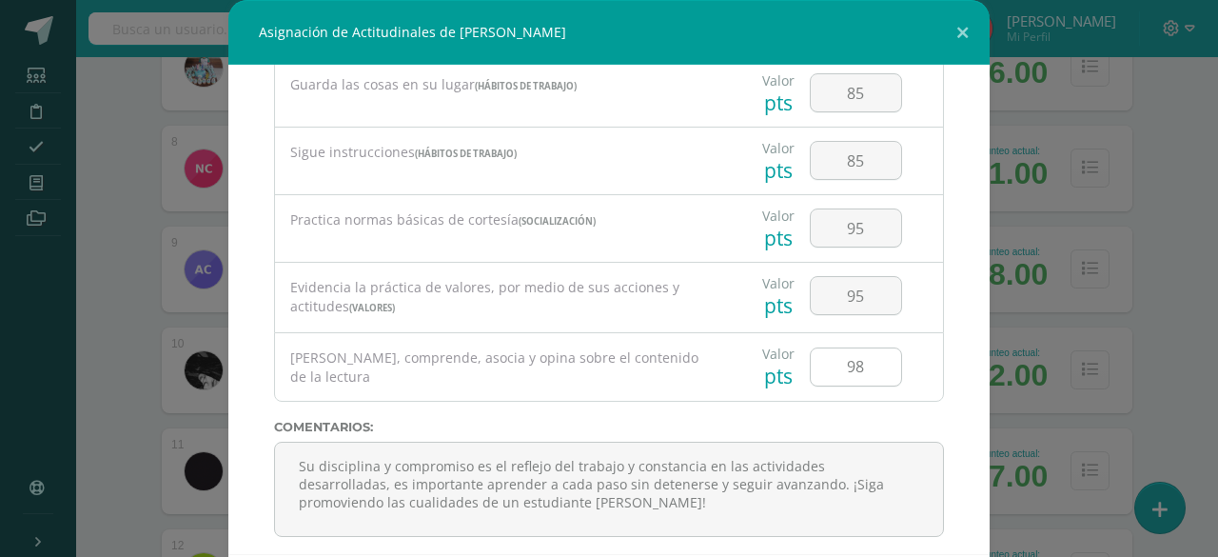
click at [838, 356] on input "98" at bounding box center [856, 366] width 90 height 37
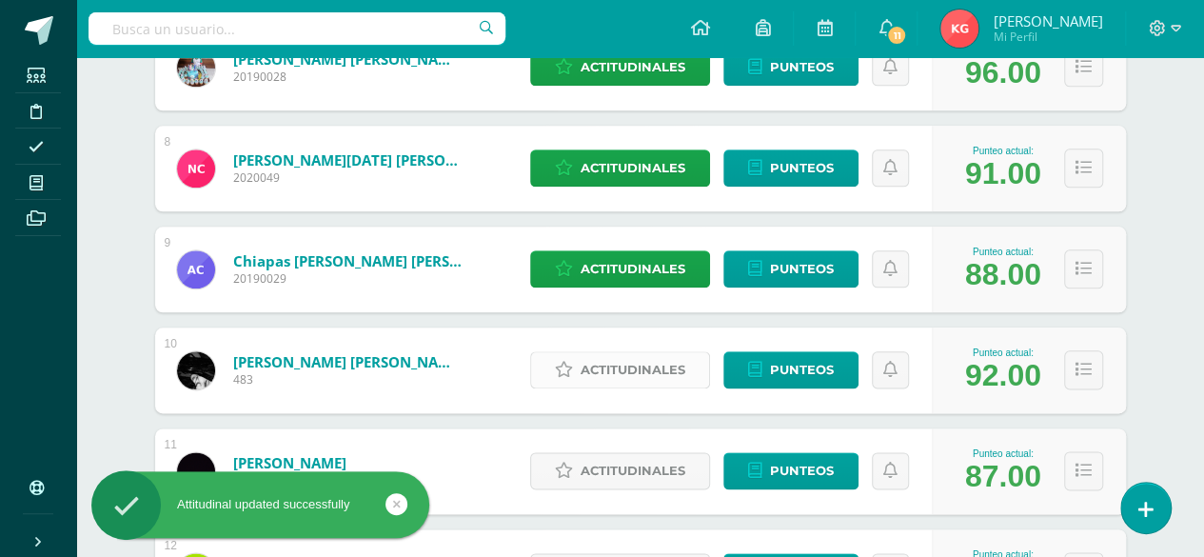
click at [638, 364] on span "Actitudinales" at bounding box center [633, 369] width 105 height 35
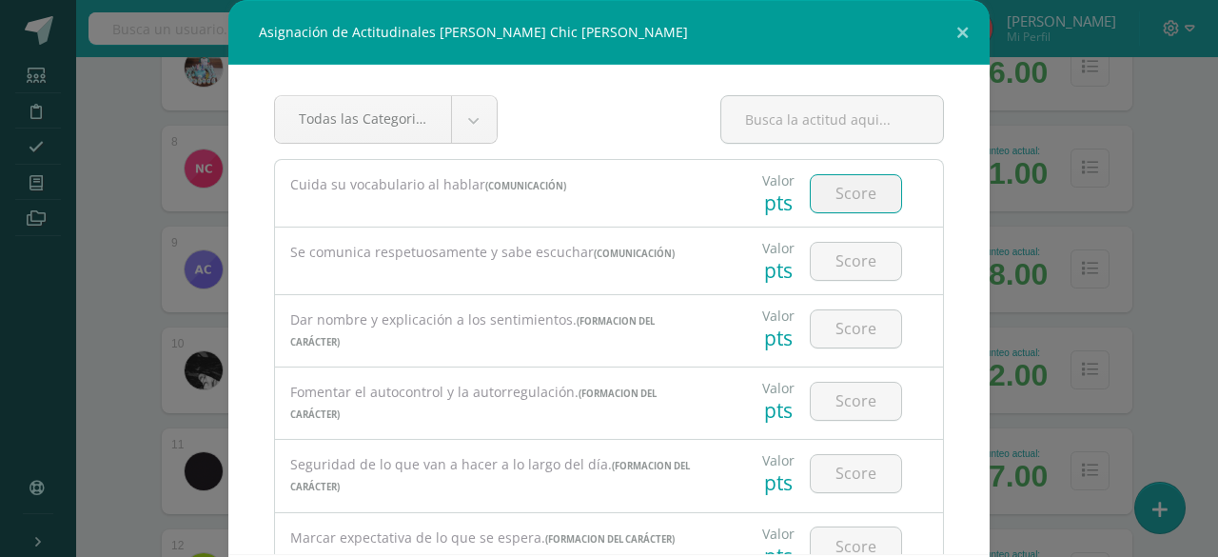
click at [834, 197] on input "number" at bounding box center [856, 193] width 90 height 37
type input "95"
click at [837, 260] on input "number" at bounding box center [856, 261] width 90 height 37
type input "95"
click at [836, 328] on input "number" at bounding box center [856, 328] width 90 height 37
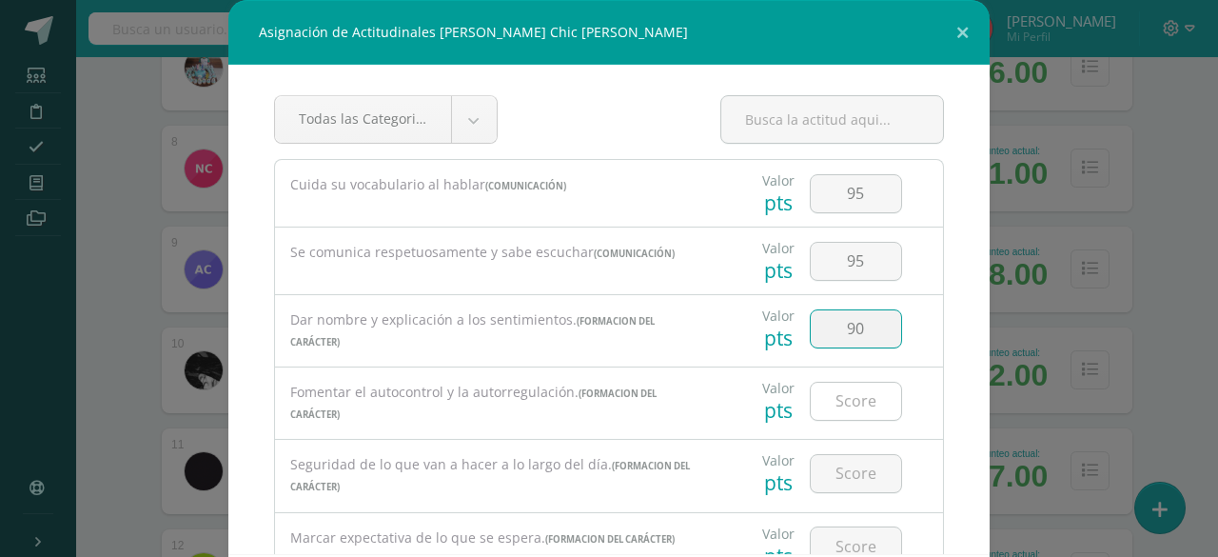
type input "90"
click at [836, 395] on input "number" at bounding box center [856, 401] width 90 height 37
type input "95"
click at [836, 471] on input "number" at bounding box center [856, 473] width 90 height 37
type input "95"
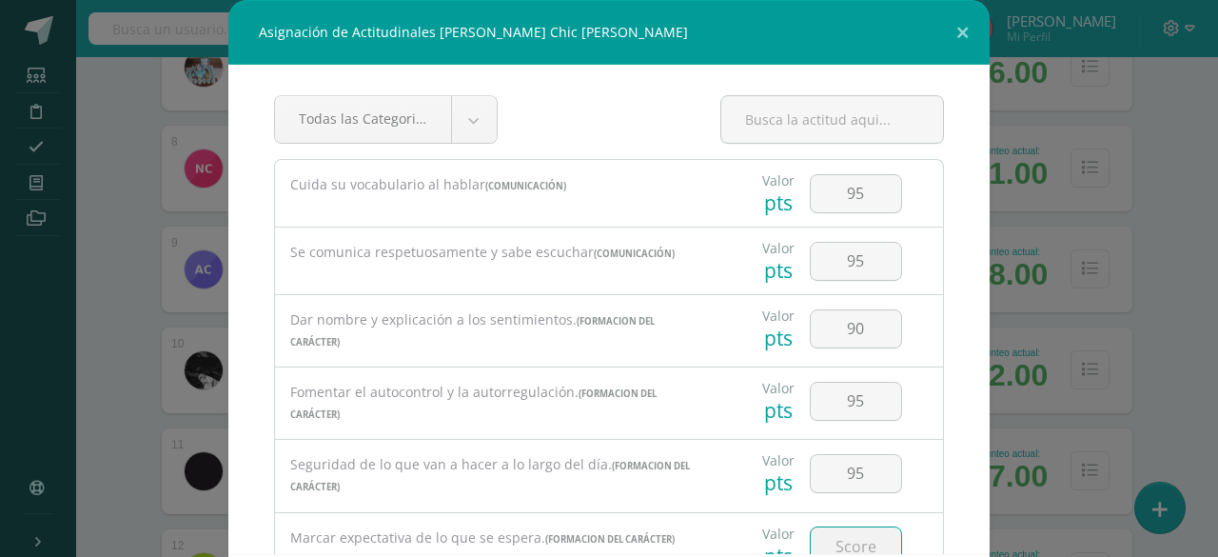
click at [822, 543] on input "number" at bounding box center [856, 545] width 90 height 37
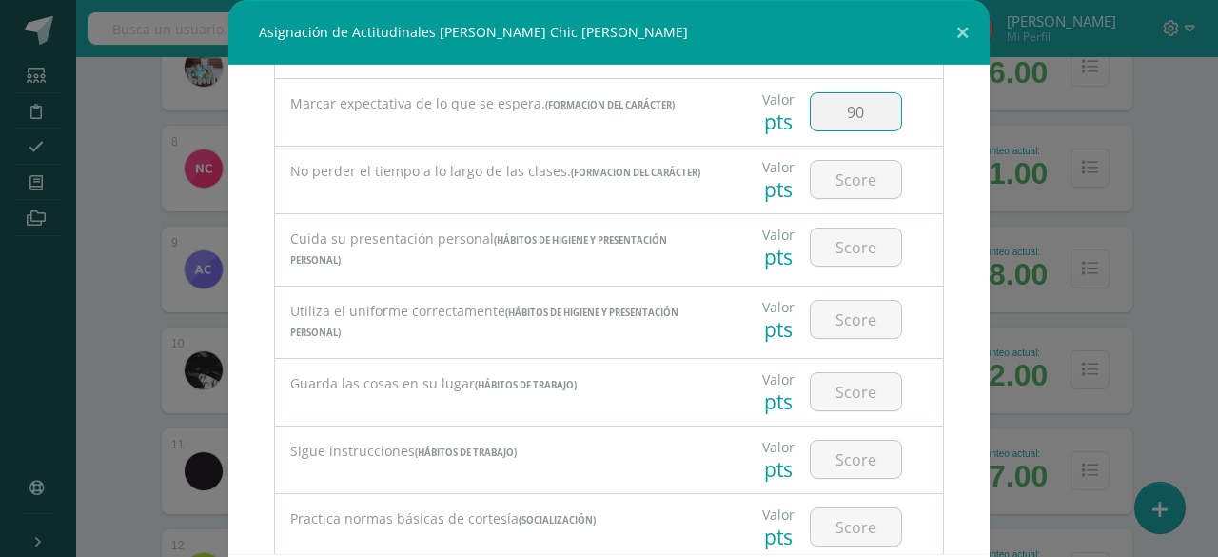
scroll to position [440, 0]
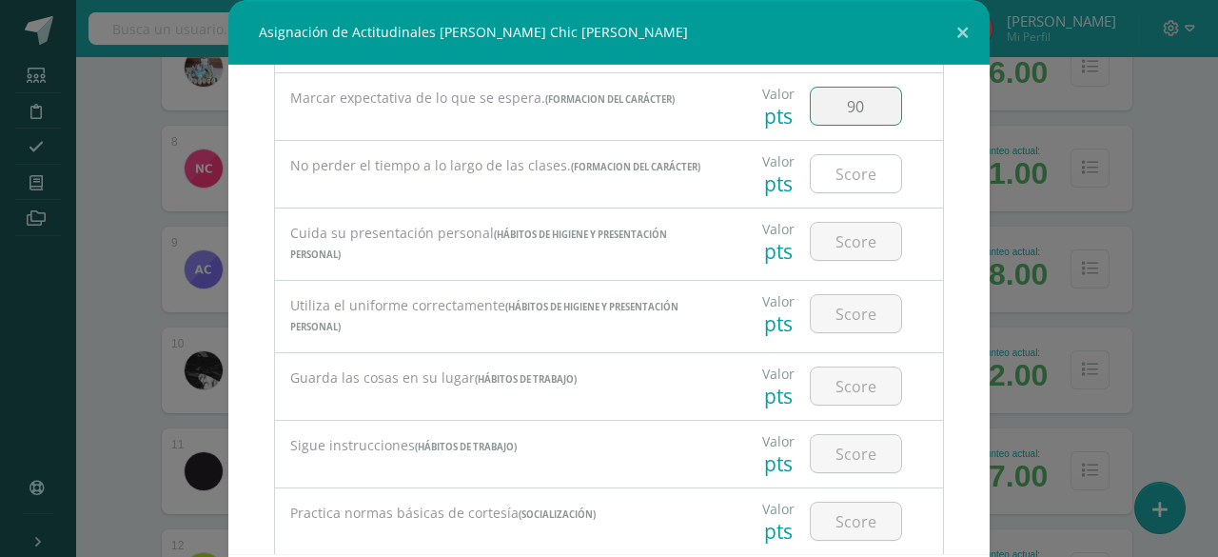
type input "90"
click at [837, 167] on input "number" at bounding box center [856, 173] width 90 height 37
type input "1"
type input "95"
click at [836, 241] on input "number" at bounding box center [856, 241] width 90 height 37
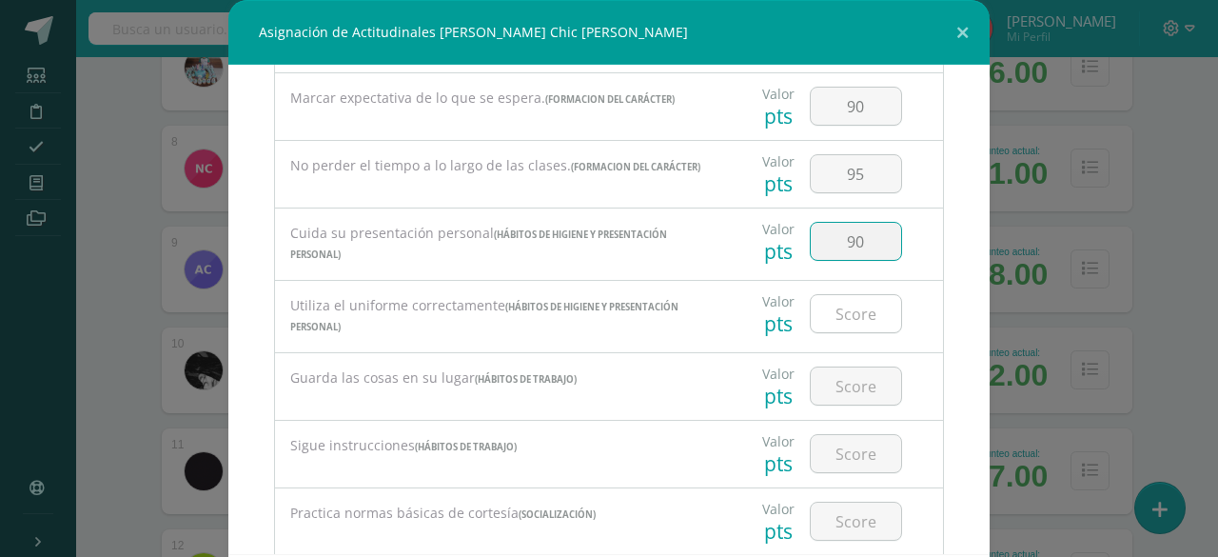
type input "90"
click at [841, 306] on input "number" at bounding box center [856, 313] width 90 height 37
type input "85"
click at [837, 376] on input "number" at bounding box center [856, 385] width 90 height 37
type input "96"
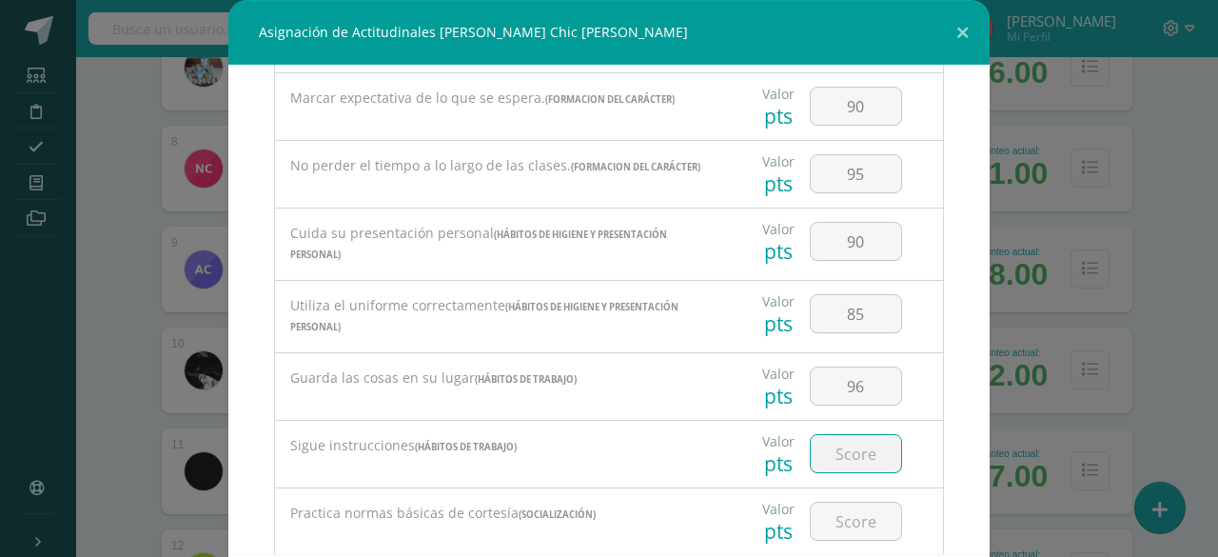
click at [839, 439] on input "number" at bounding box center [856, 453] width 90 height 37
type input "90"
click at [832, 512] on input "number" at bounding box center [856, 521] width 90 height 37
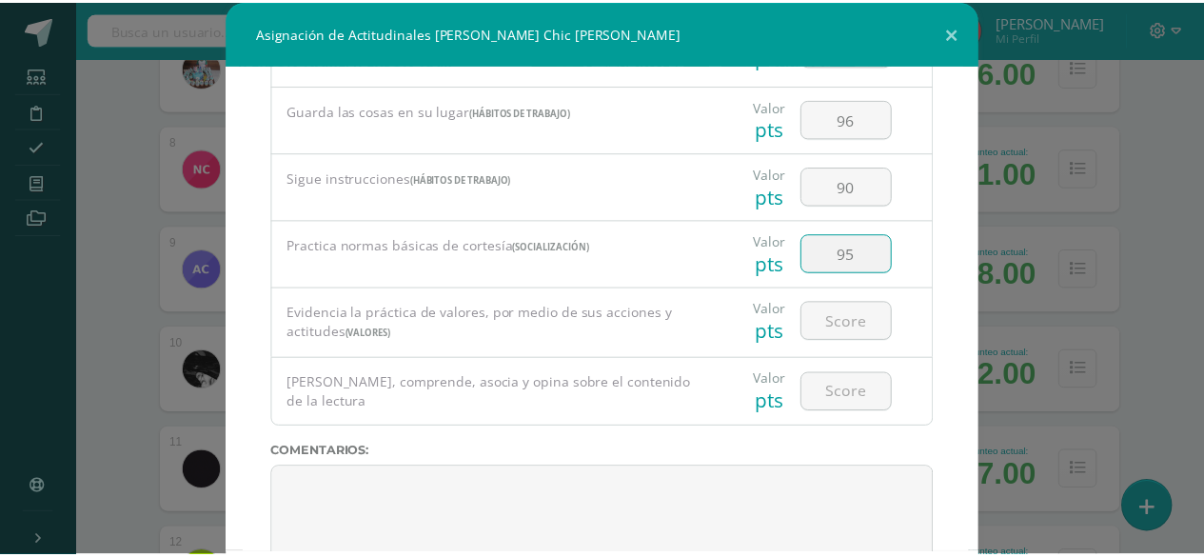
scroll to position [733, 0]
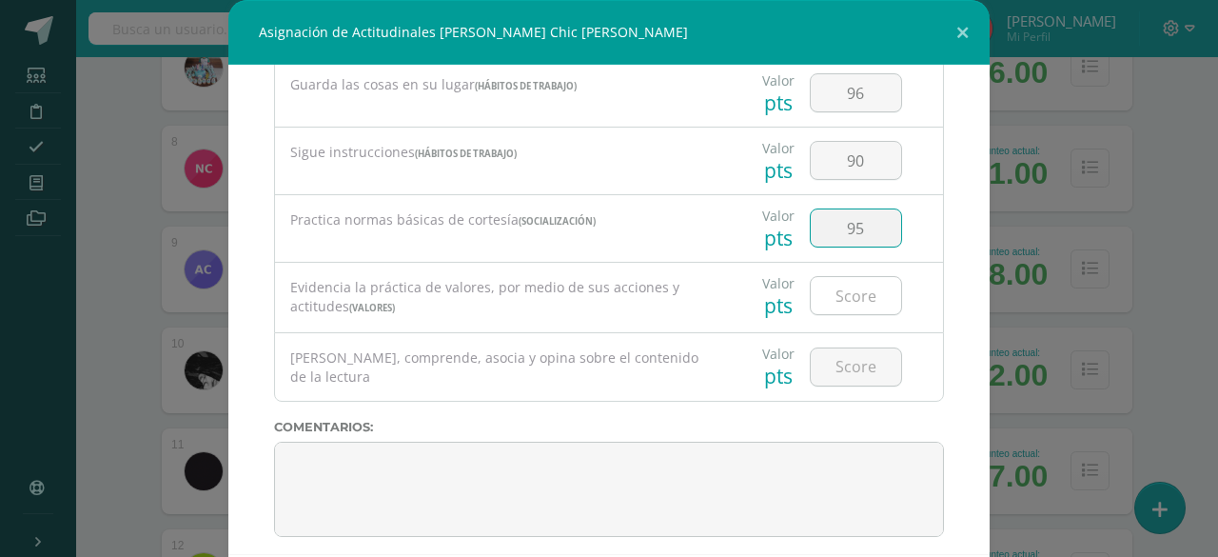
type input "95"
click at [839, 283] on input "number" at bounding box center [856, 295] width 90 height 37
type input "95"
click at [825, 359] on input "number" at bounding box center [856, 366] width 90 height 37
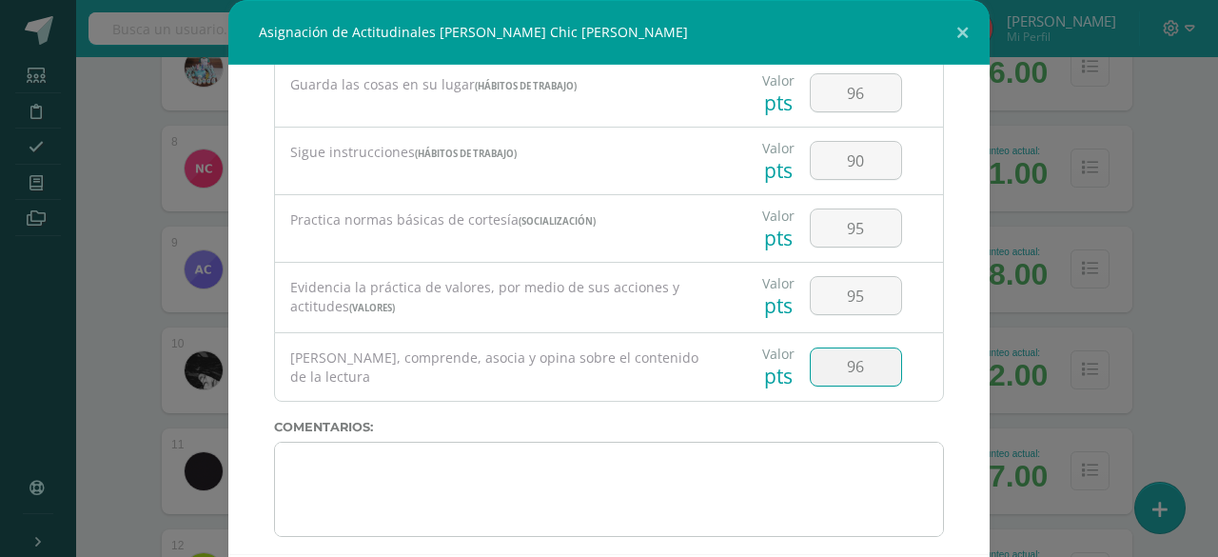
type input "96"
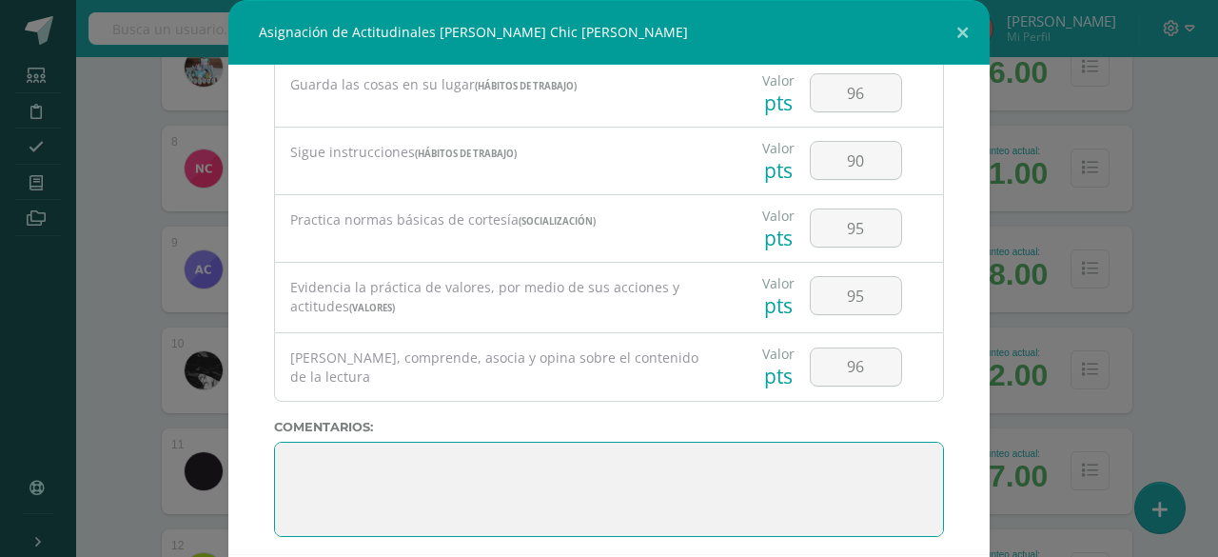
click at [712, 448] on textarea at bounding box center [609, 489] width 670 height 95
paste textarea "3. Su disciplina y compromiso es el reflejo del trabajo y constancia en las act…"
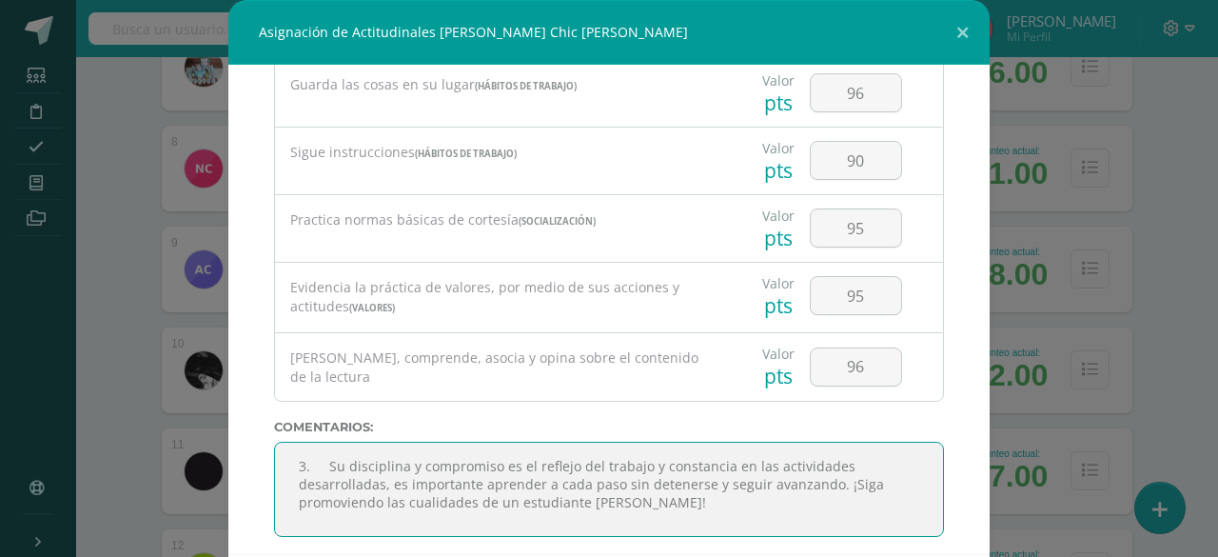
click at [318, 450] on textarea at bounding box center [609, 489] width 670 height 95
type textarea "Su disciplina y compromiso es el reflejo del trabajo y constancia en las activi…"
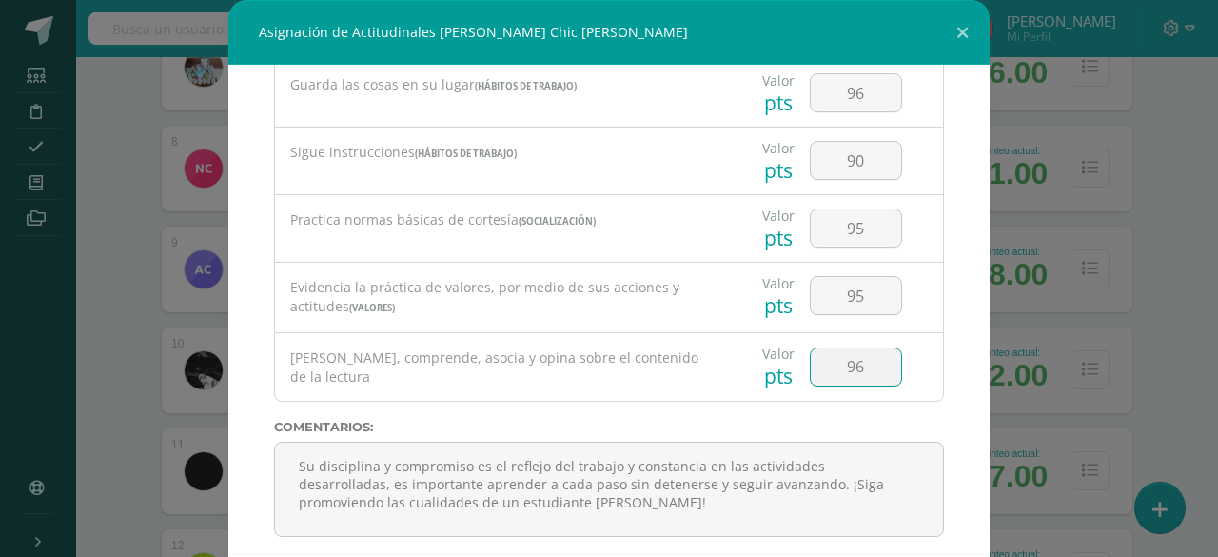
click at [831, 361] on input "96" at bounding box center [856, 366] width 90 height 37
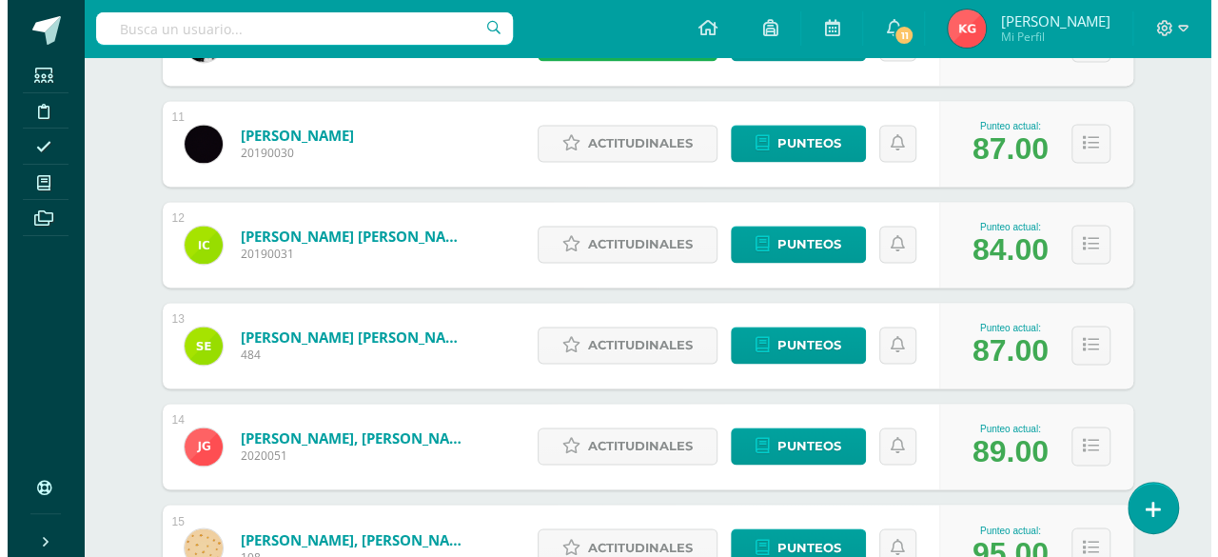
scroll to position [1333, 0]
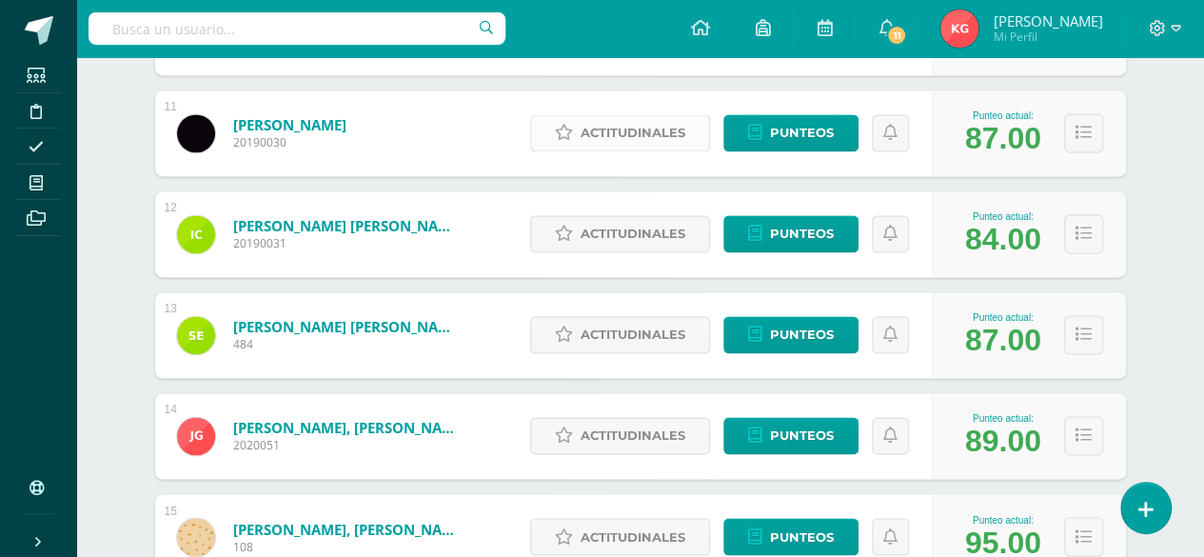
click at [619, 129] on span "Actitudinales" at bounding box center [633, 132] width 105 height 35
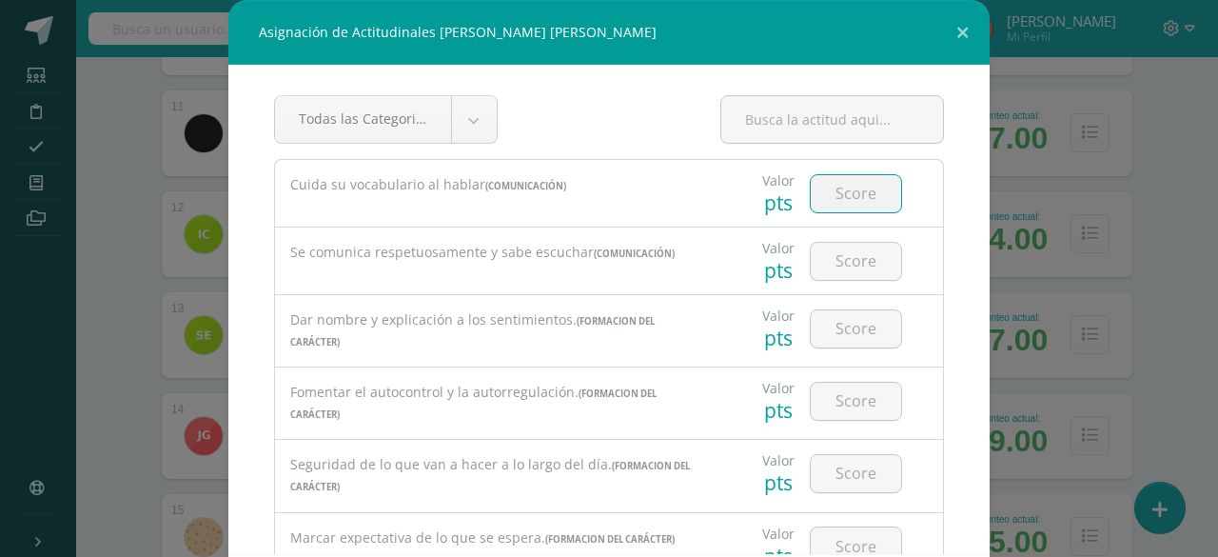
click at [844, 193] on input "number" at bounding box center [856, 193] width 90 height 37
type input "85"
click at [842, 258] on input "number" at bounding box center [856, 261] width 90 height 37
type input "90"
click at [826, 332] on input "number" at bounding box center [856, 328] width 90 height 37
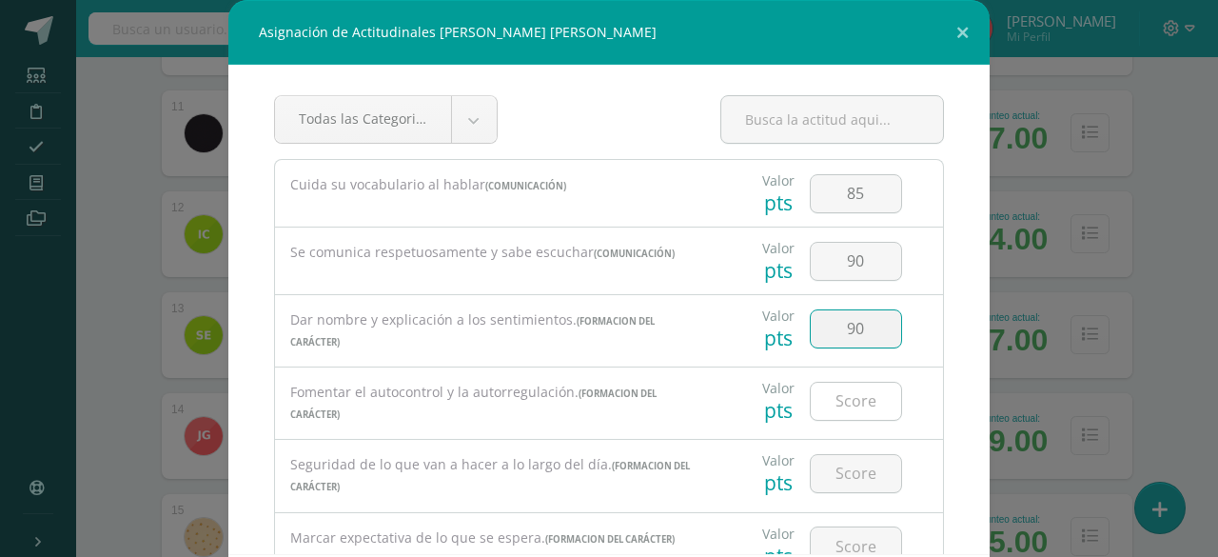
type input "90"
click at [822, 396] on input "number" at bounding box center [856, 401] width 90 height 37
type input "85"
click at [828, 465] on input "number" at bounding box center [856, 473] width 90 height 37
type input "90"
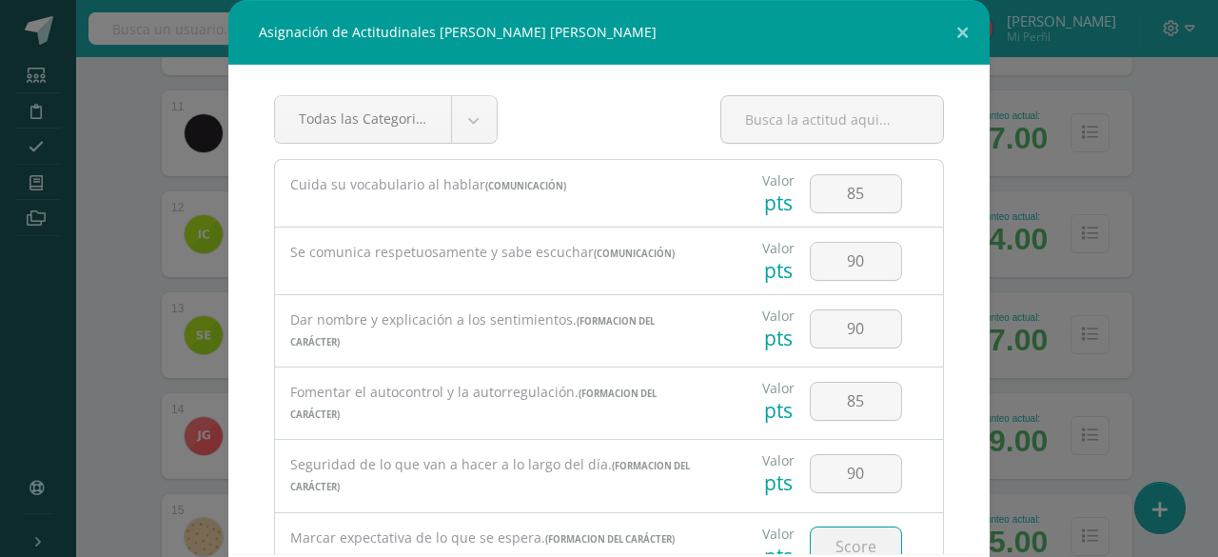
click at [821, 538] on input "number" at bounding box center [856, 545] width 90 height 37
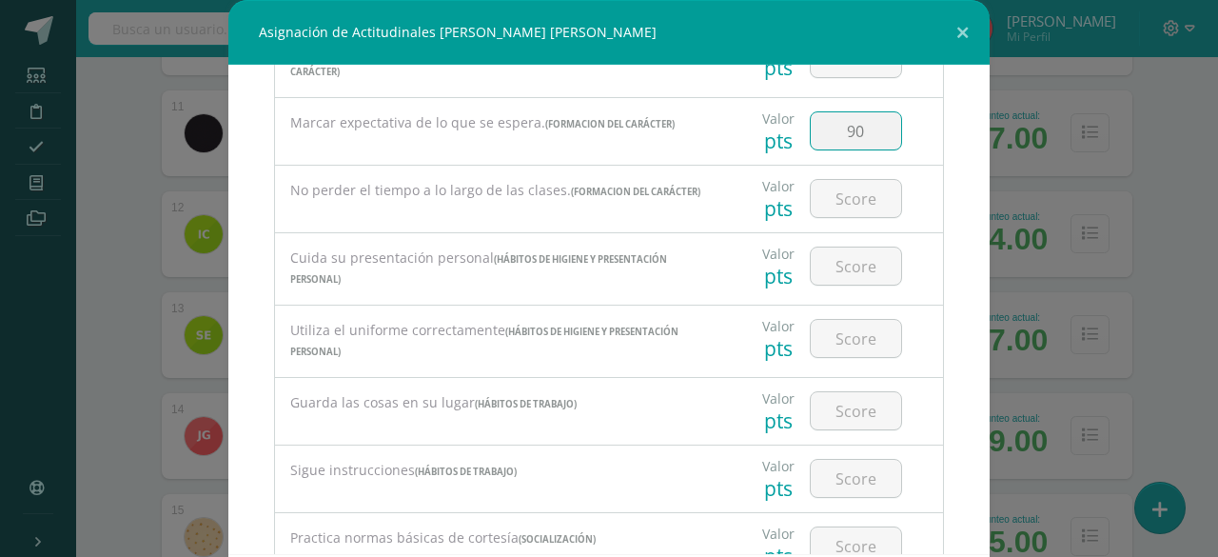
scroll to position [442, 0]
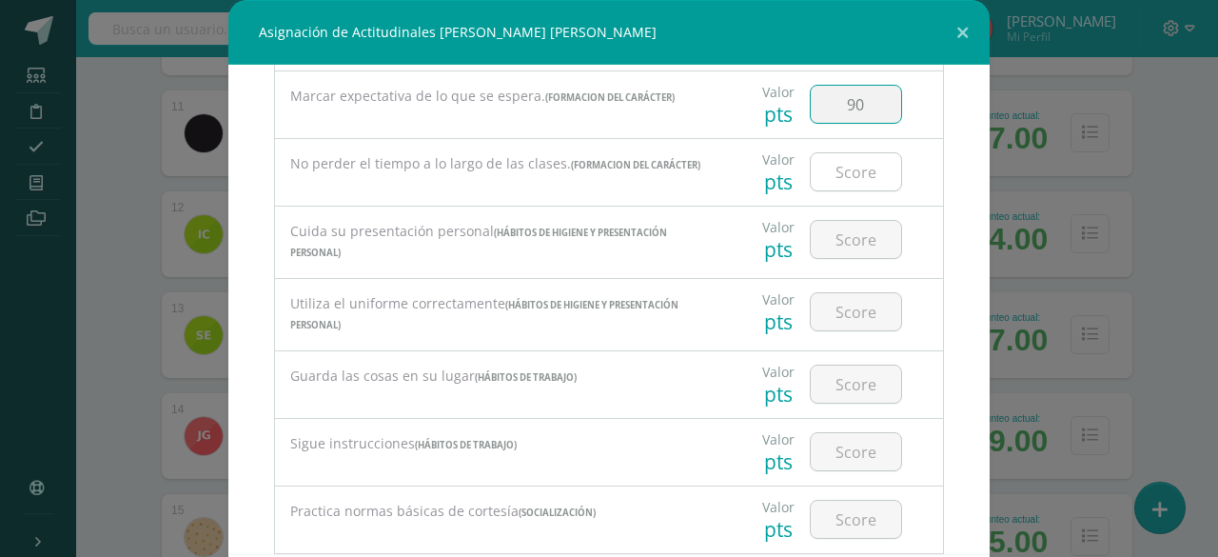
type input "90"
click at [827, 175] on input "number" at bounding box center [856, 171] width 90 height 37
type input "85"
click at [824, 241] on input "number" at bounding box center [856, 239] width 90 height 37
type input "9"
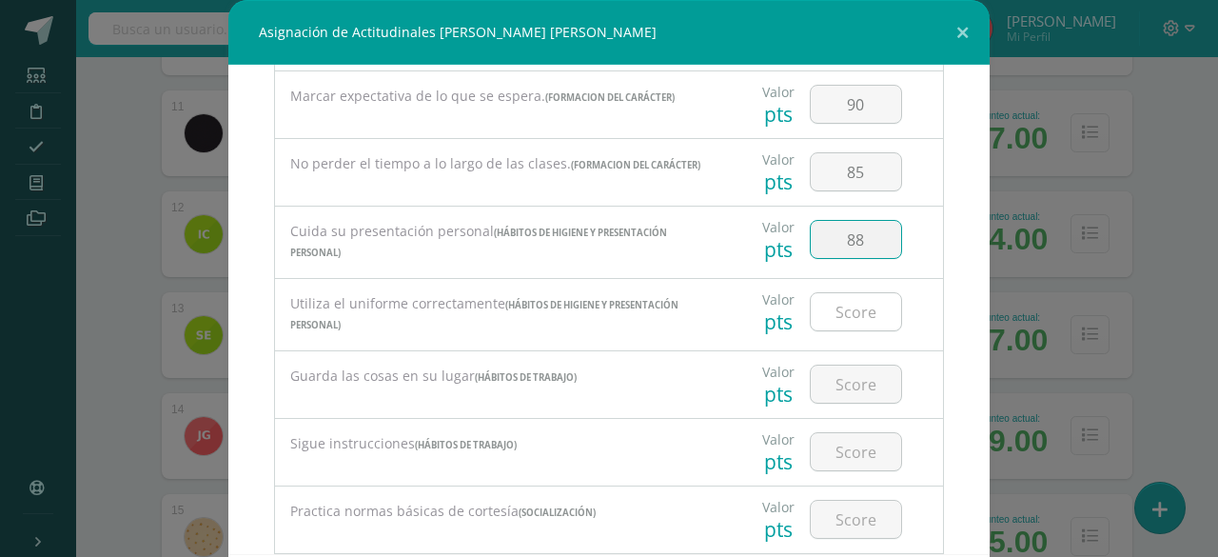
type input "88"
click at [830, 298] on input "number" at bounding box center [856, 311] width 90 height 37
type input "80"
click at [839, 370] on input "number" at bounding box center [856, 384] width 90 height 37
type input "89"
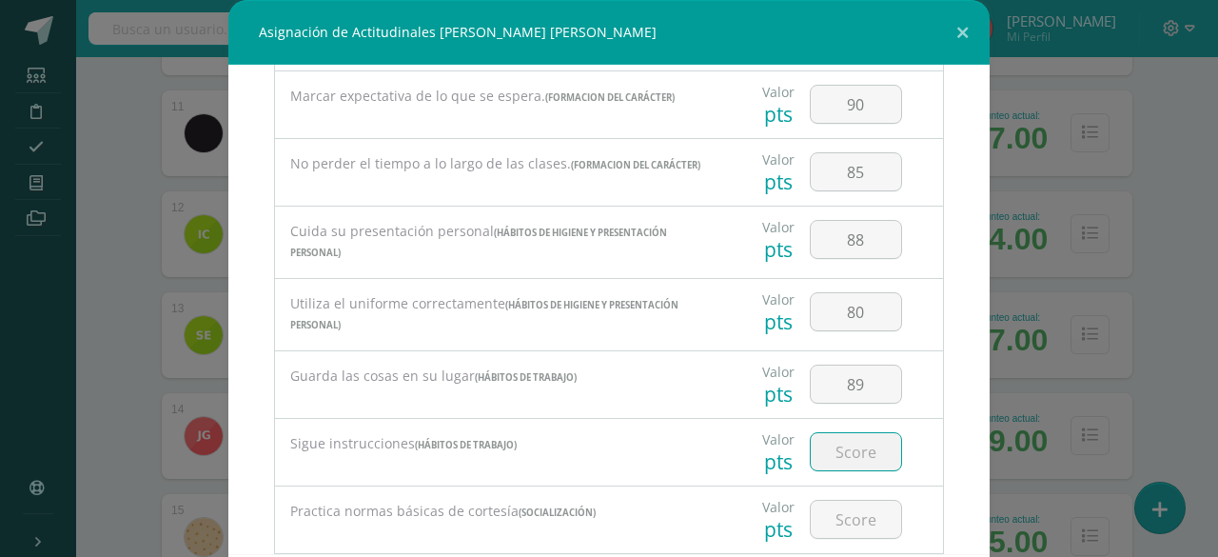
click at [841, 446] on input "number" at bounding box center [856, 451] width 90 height 37
type input "80"
click at [823, 511] on input "number" at bounding box center [856, 519] width 90 height 37
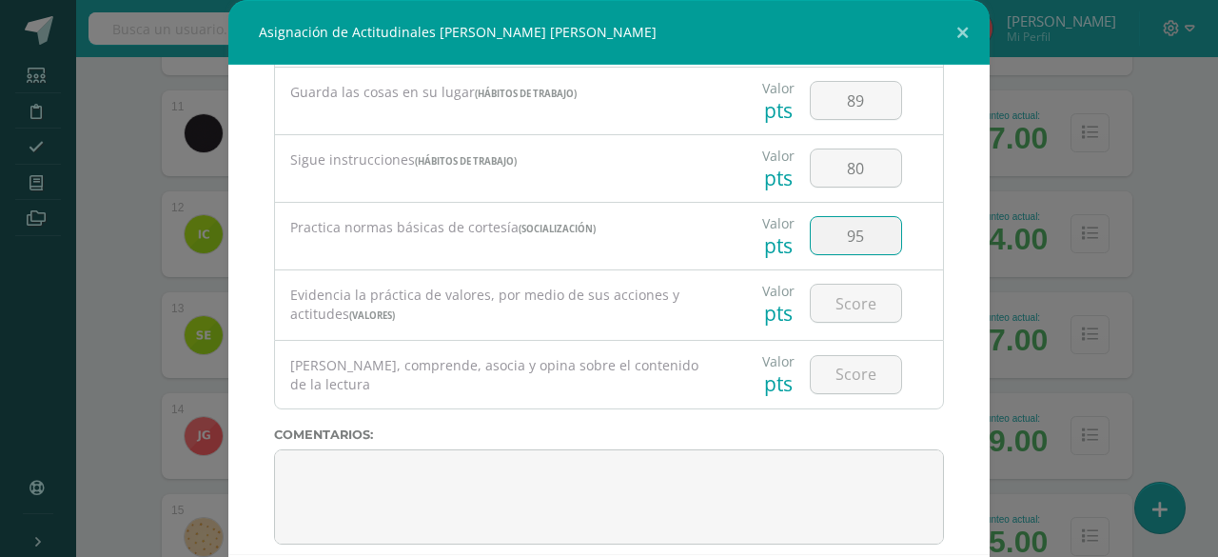
scroll to position [733, 0]
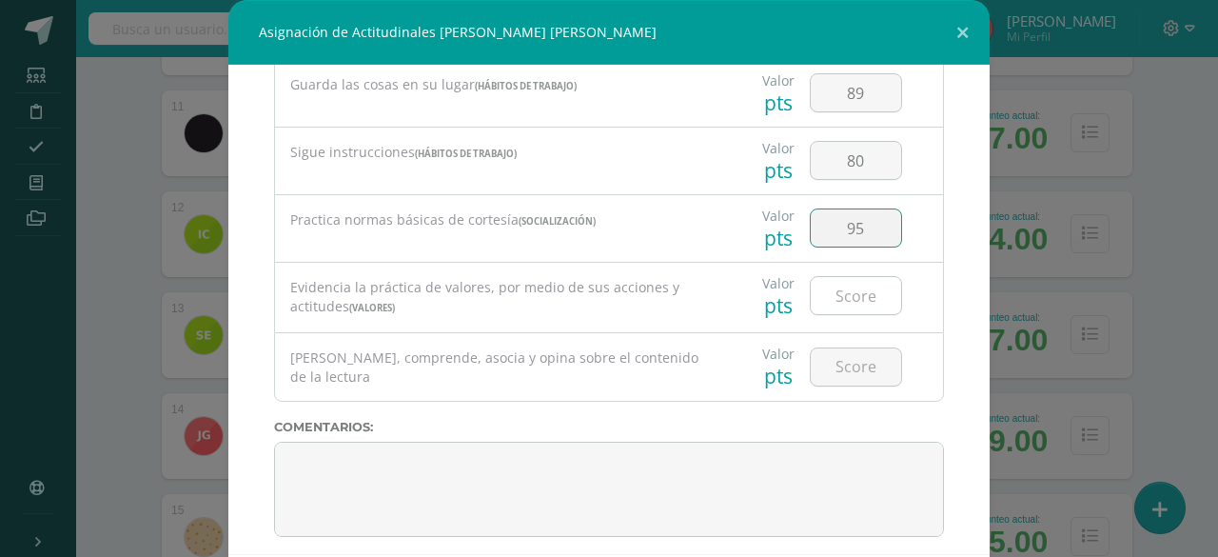
type input "95"
click at [848, 284] on input "number" at bounding box center [856, 295] width 90 height 37
type input "90"
click at [845, 355] on input "number" at bounding box center [856, 366] width 90 height 37
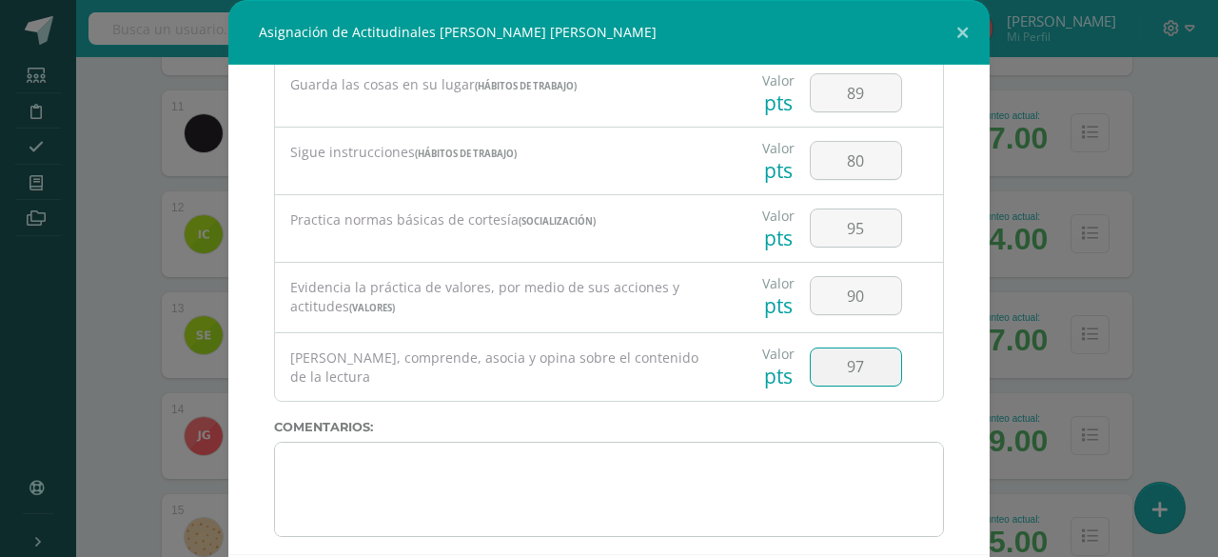
type input "97"
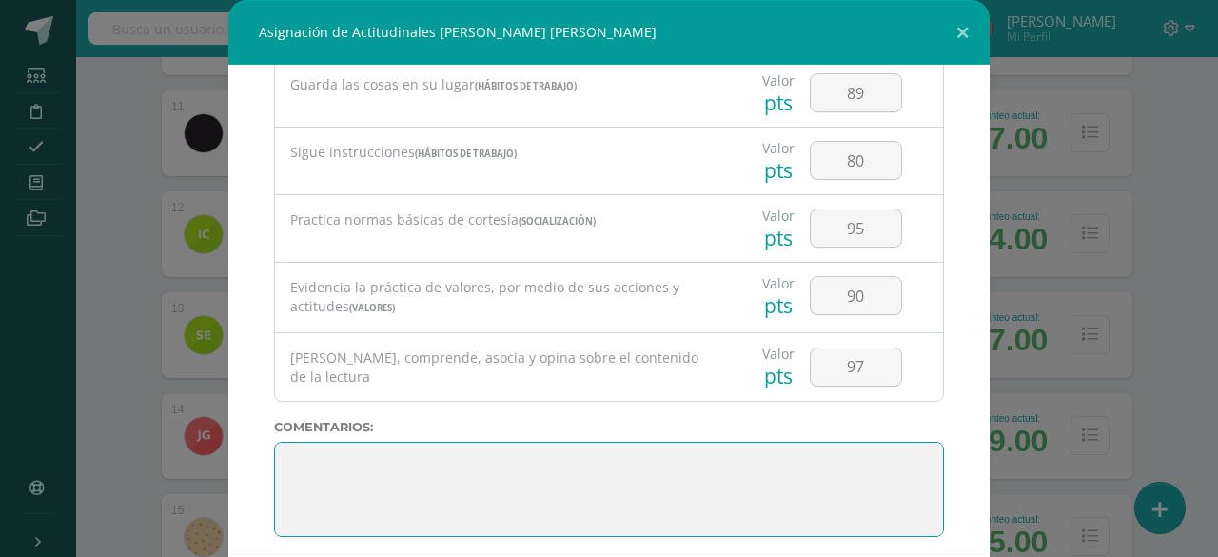
click at [761, 448] on textarea at bounding box center [609, 489] width 670 height 95
paste textarea "3. Su disciplina y compromiso es el reflejo del trabajo y constancia en las act…"
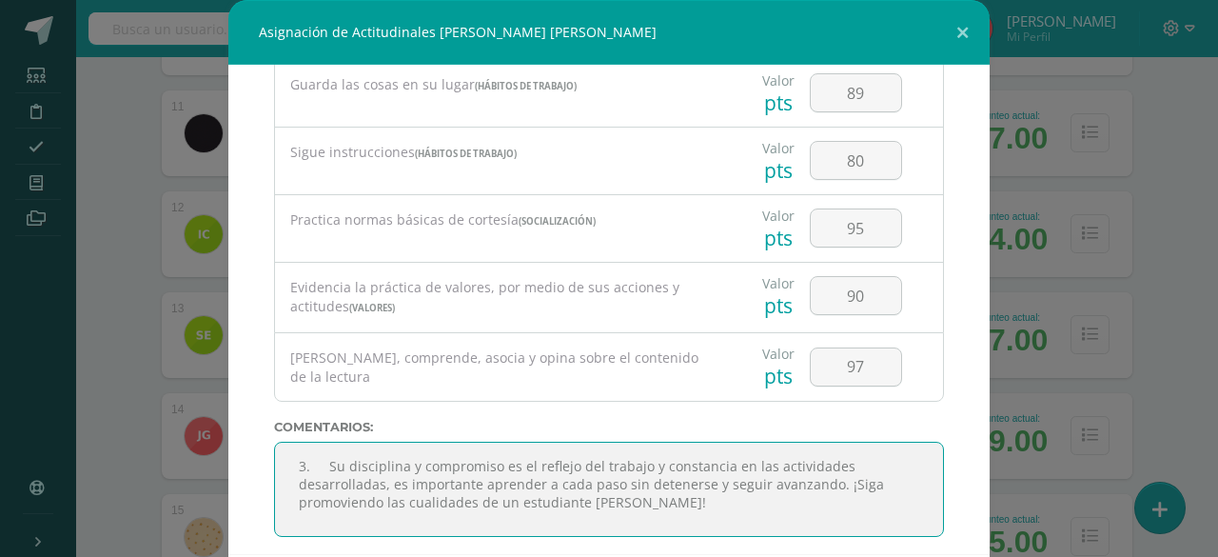
click at [319, 453] on textarea at bounding box center [609, 489] width 670 height 95
type textarea "Su disciplina y compromiso es el reflejo del trabajo y constancia en las activi…"
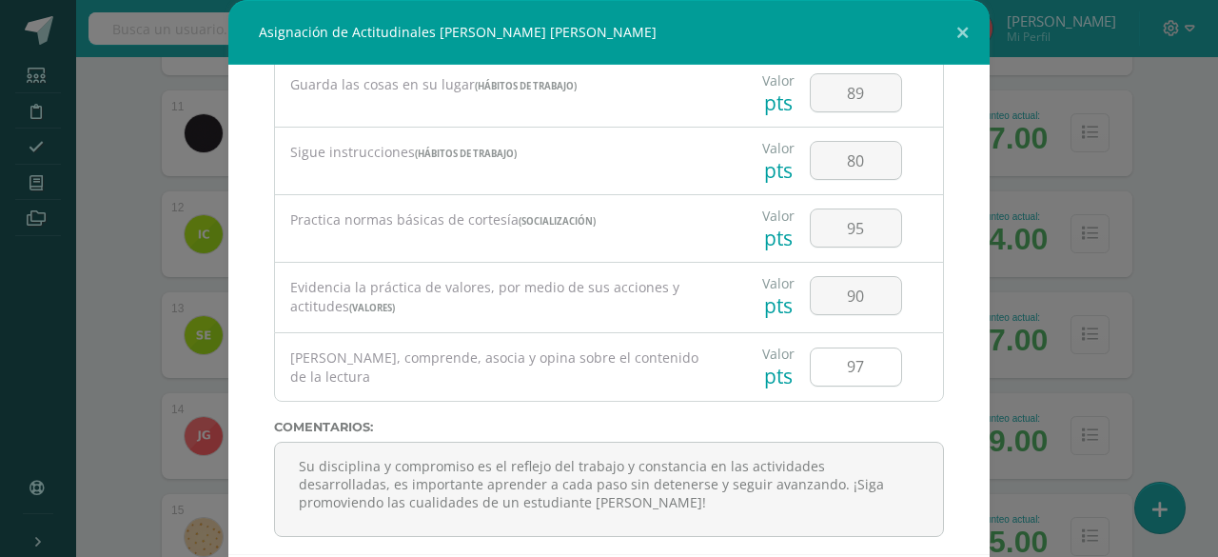
click at [811, 358] on input "97" at bounding box center [856, 366] width 90 height 37
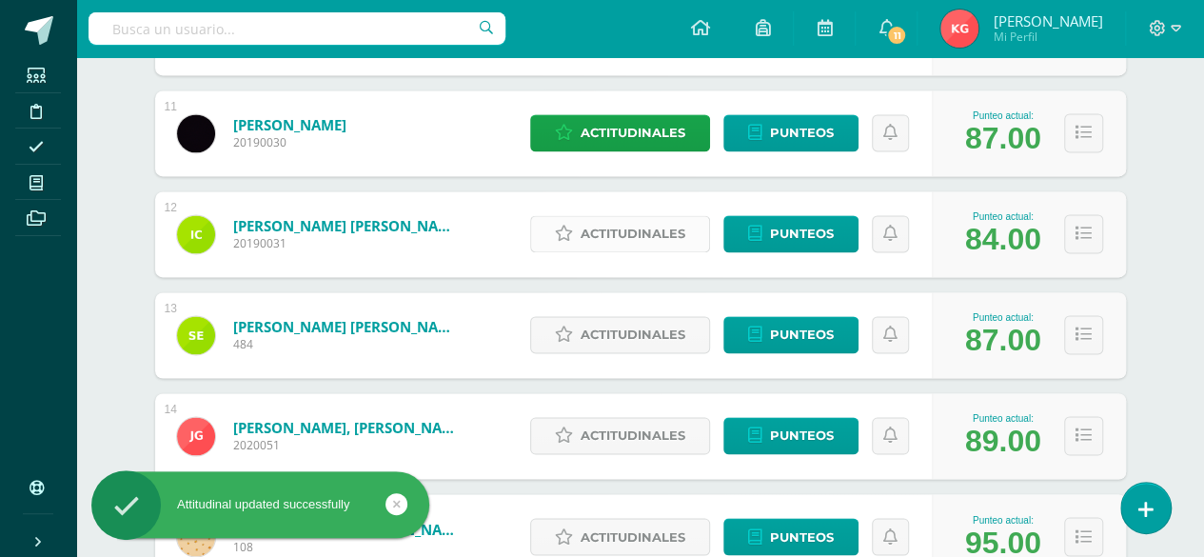
click at [615, 233] on span "Actitudinales" at bounding box center [633, 233] width 105 height 35
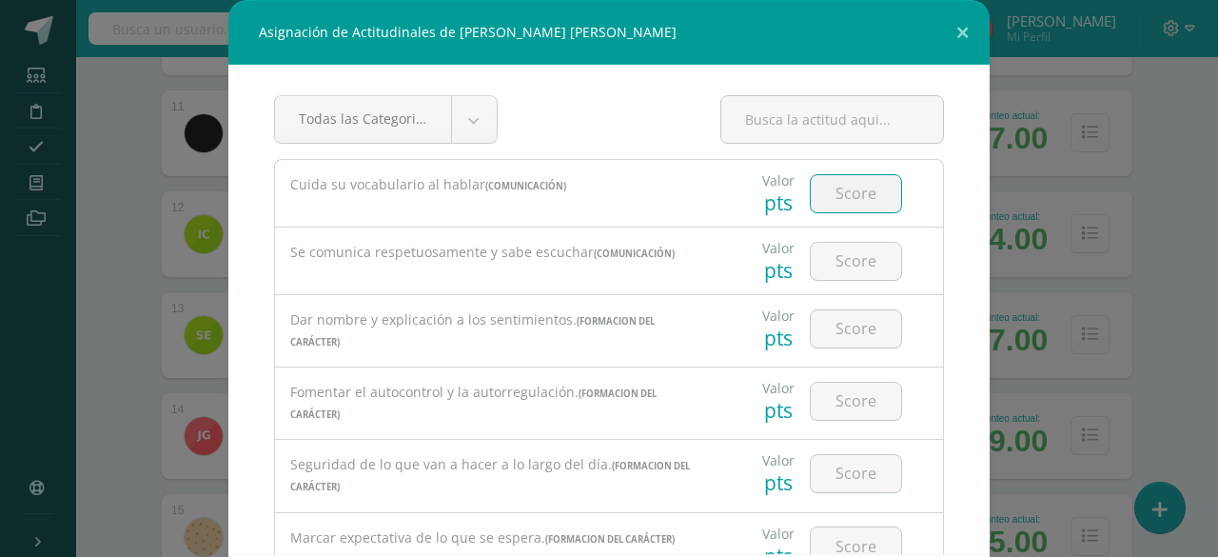
click at [838, 190] on input "number" at bounding box center [856, 193] width 90 height 37
type input "98"
click at [824, 271] on input "number" at bounding box center [856, 261] width 90 height 37
type input "90"
click at [834, 326] on input "number" at bounding box center [856, 328] width 90 height 37
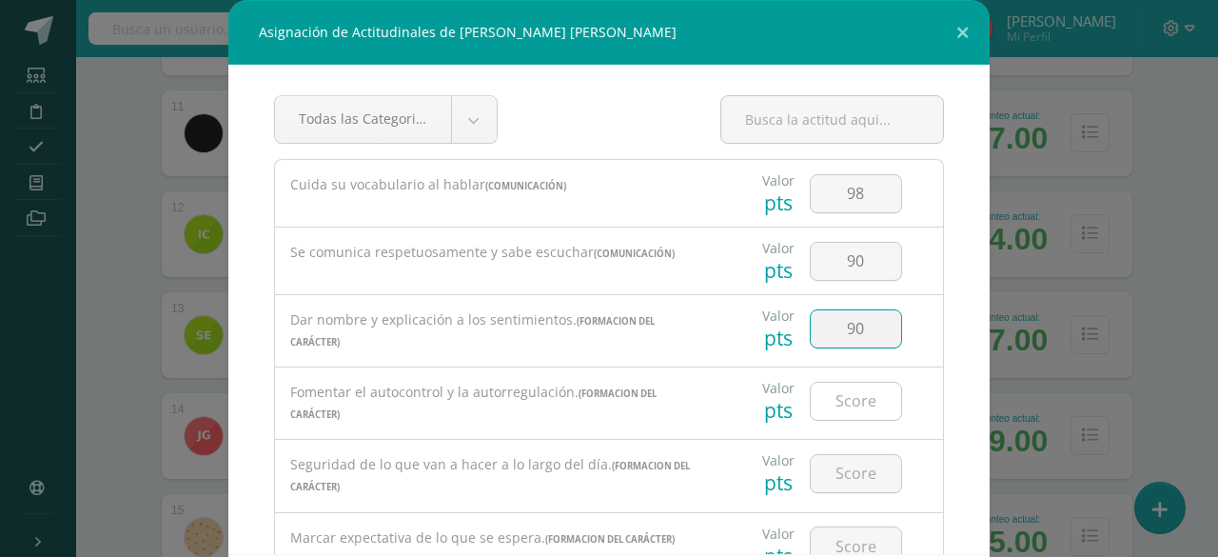
type input "90"
click at [838, 397] on input "number" at bounding box center [856, 401] width 90 height 37
type input "90"
click at [838, 476] on input "number" at bounding box center [856, 473] width 90 height 37
type input "90"
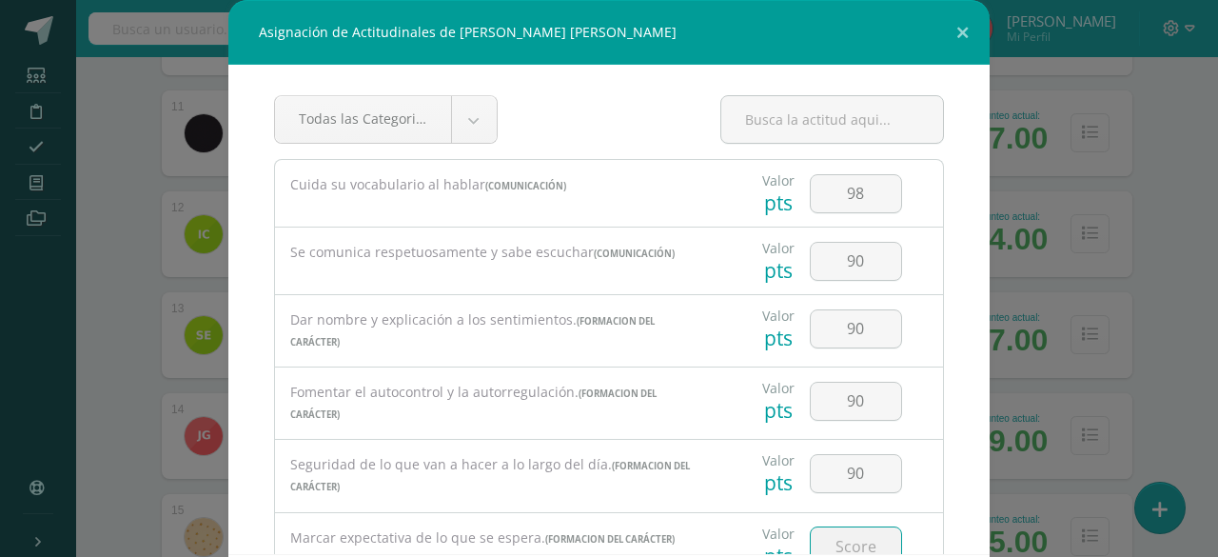
click at [838, 544] on input "number" at bounding box center [856, 545] width 90 height 37
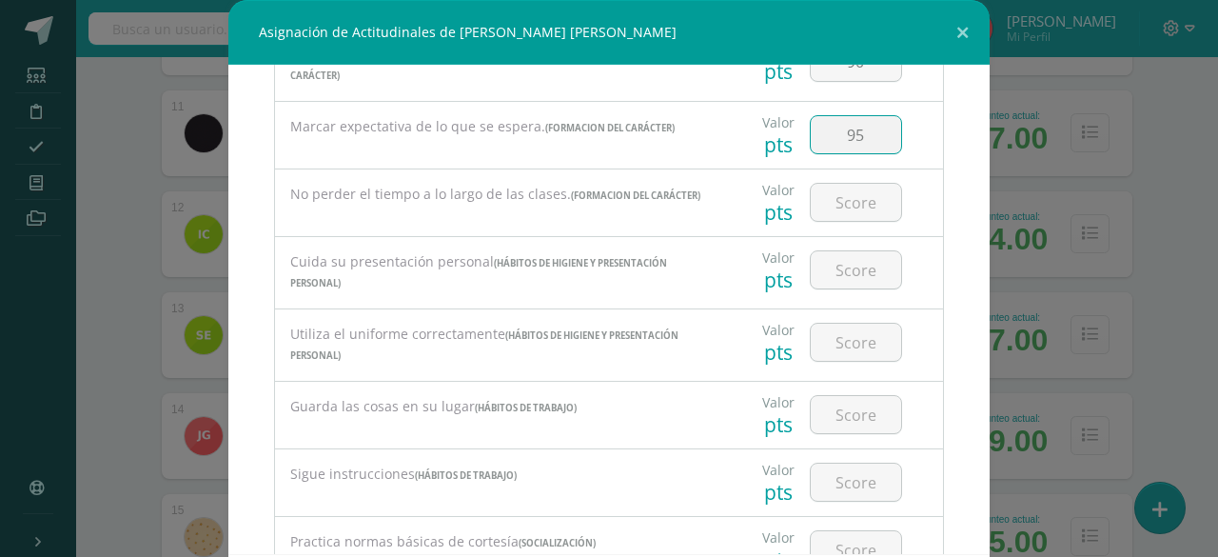
scroll to position [412, 0]
type input "95"
click at [821, 188] on input "number" at bounding box center [856, 201] width 90 height 37
type input "85"
click at [826, 266] on input "number" at bounding box center [856, 268] width 90 height 37
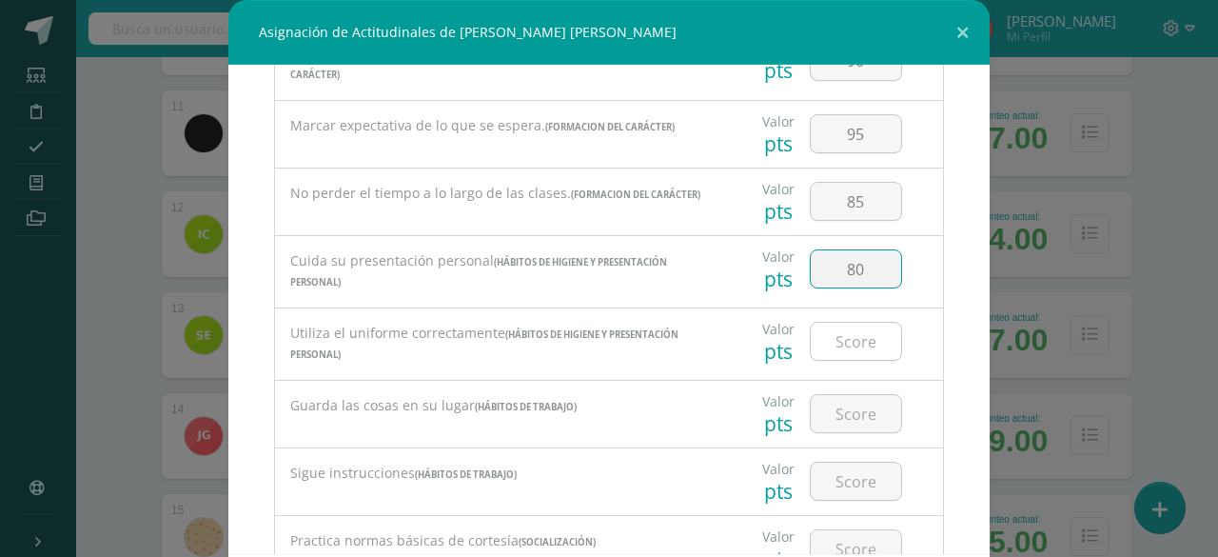
type input "80"
click at [834, 342] on input "number" at bounding box center [856, 341] width 90 height 37
type input "80"
click at [831, 402] on input "number" at bounding box center [856, 413] width 90 height 37
type input "89"
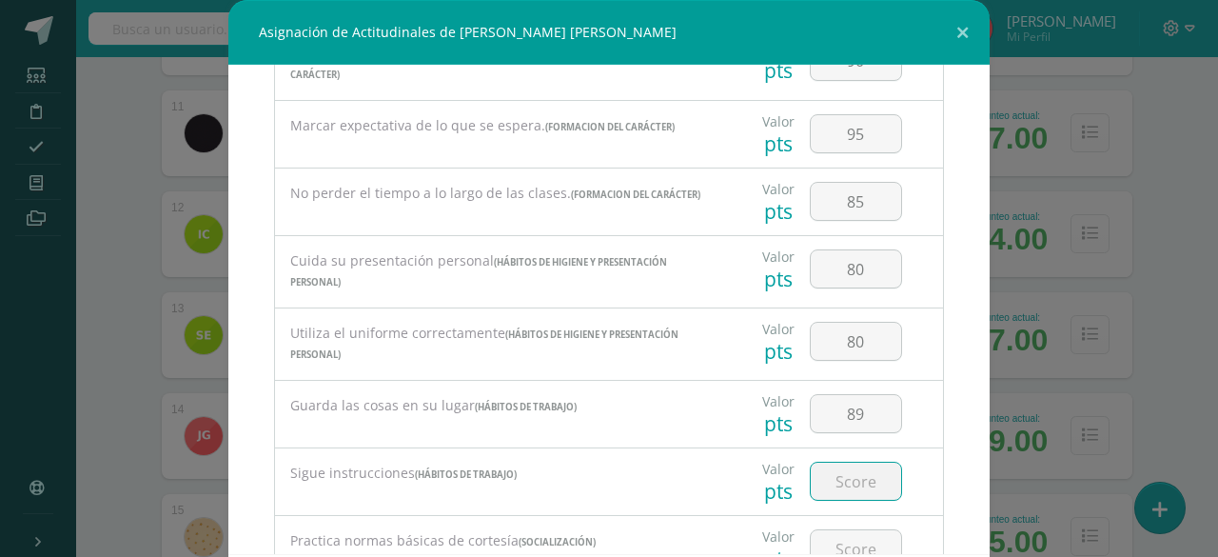
click at [821, 473] on input "number" at bounding box center [856, 481] width 90 height 37
type input "80"
click at [820, 532] on input "number" at bounding box center [856, 548] width 90 height 37
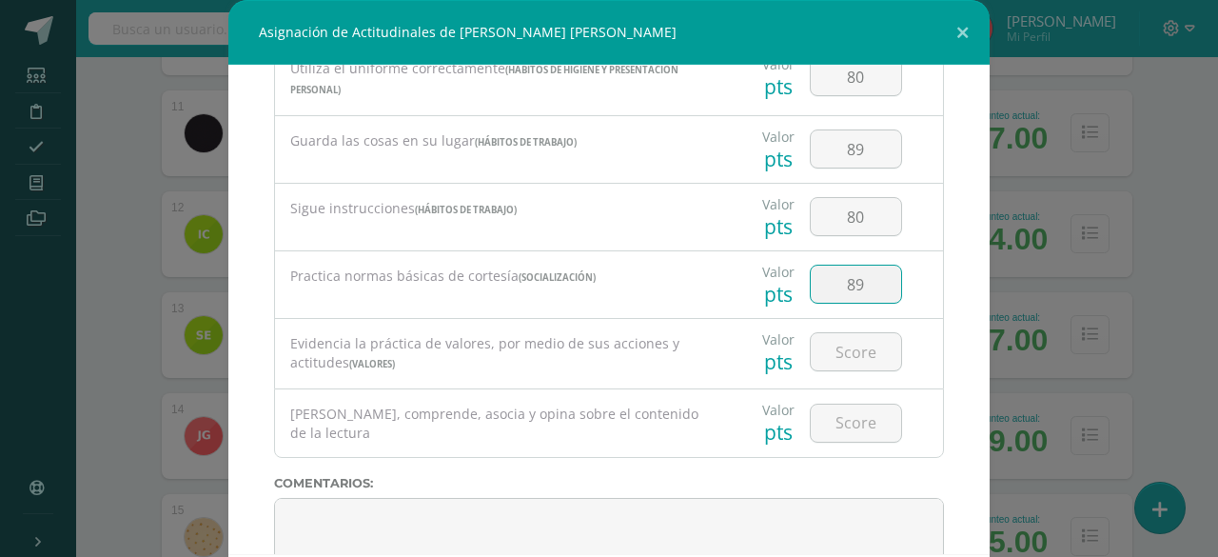
scroll to position [733, 0]
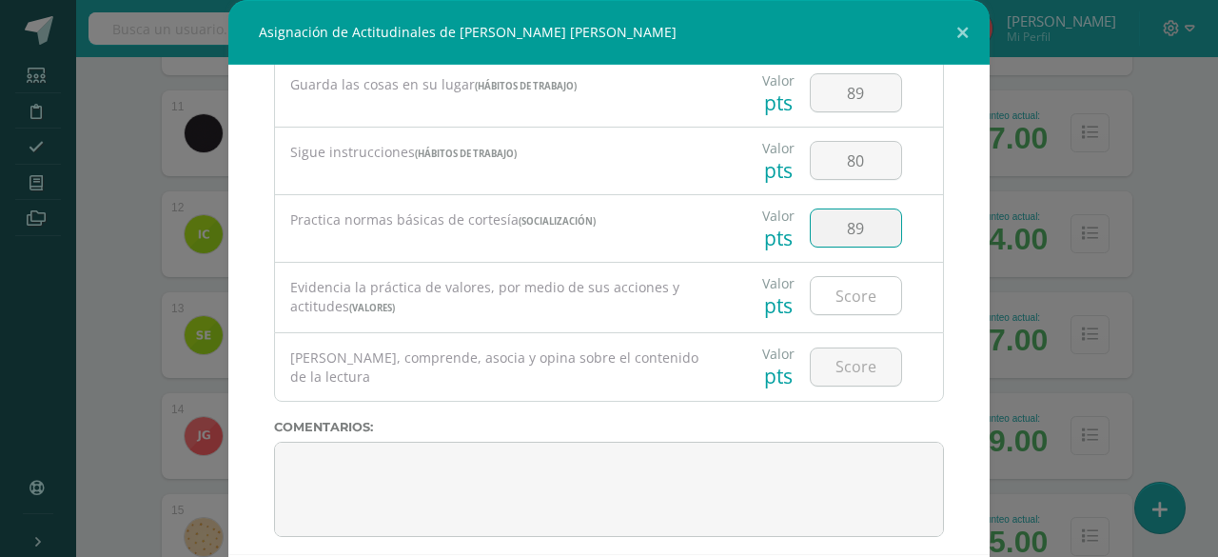
type input "89"
click at [841, 287] on input "number" at bounding box center [856, 295] width 90 height 37
type input "88"
click at [829, 355] on input "number" at bounding box center [856, 366] width 90 height 37
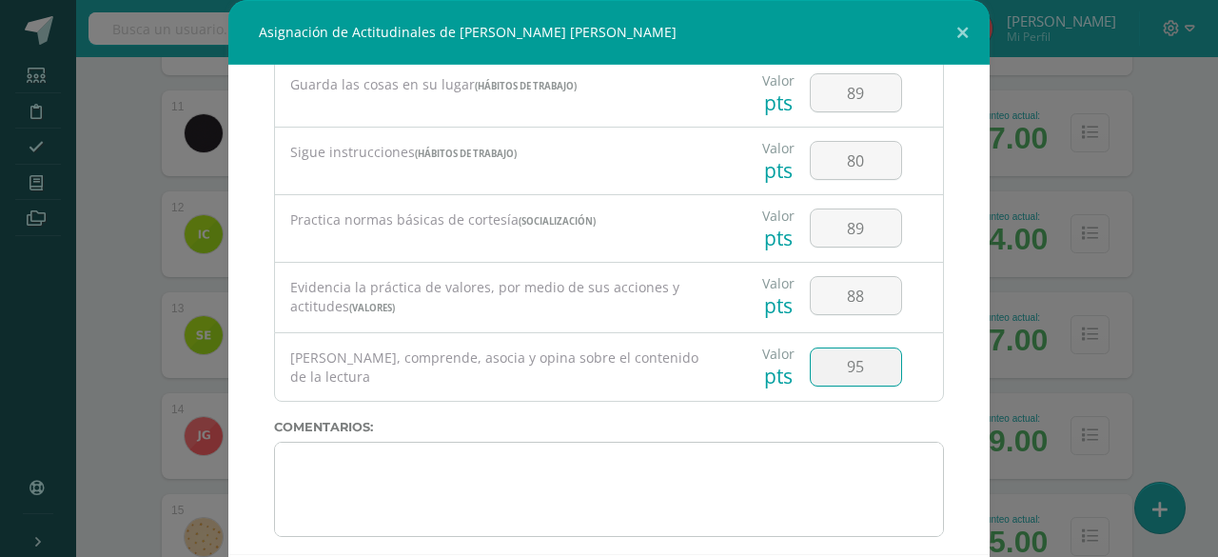
type input "95"
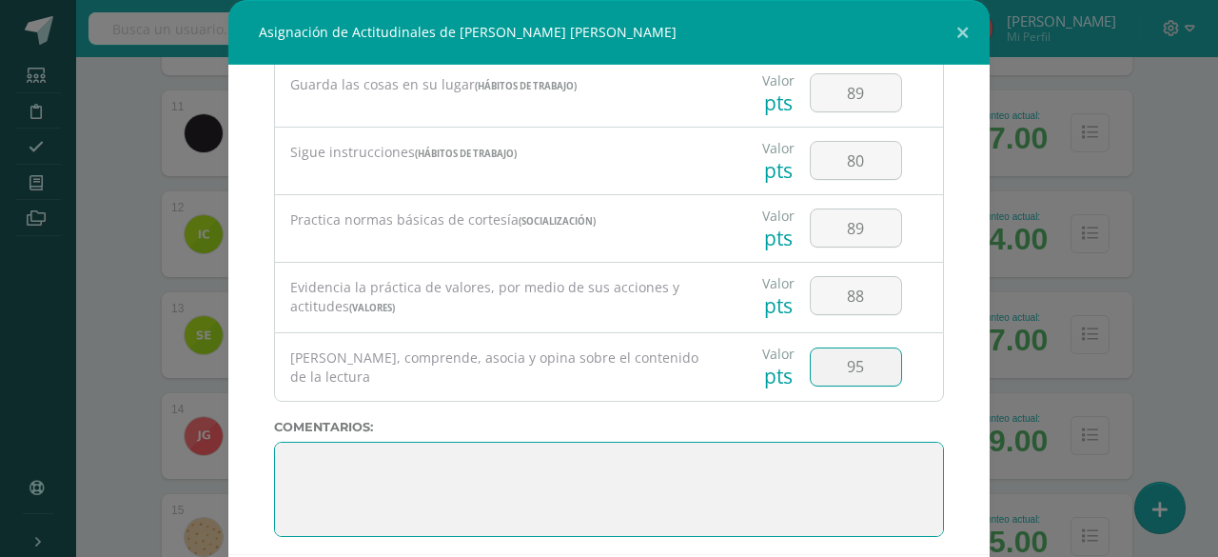
click at [771, 442] on textarea at bounding box center [609, 489] width 670 height 95
paste textarea "3. Su disciplina y compromiso es el reflejo del trabajo y constancia en las act…"
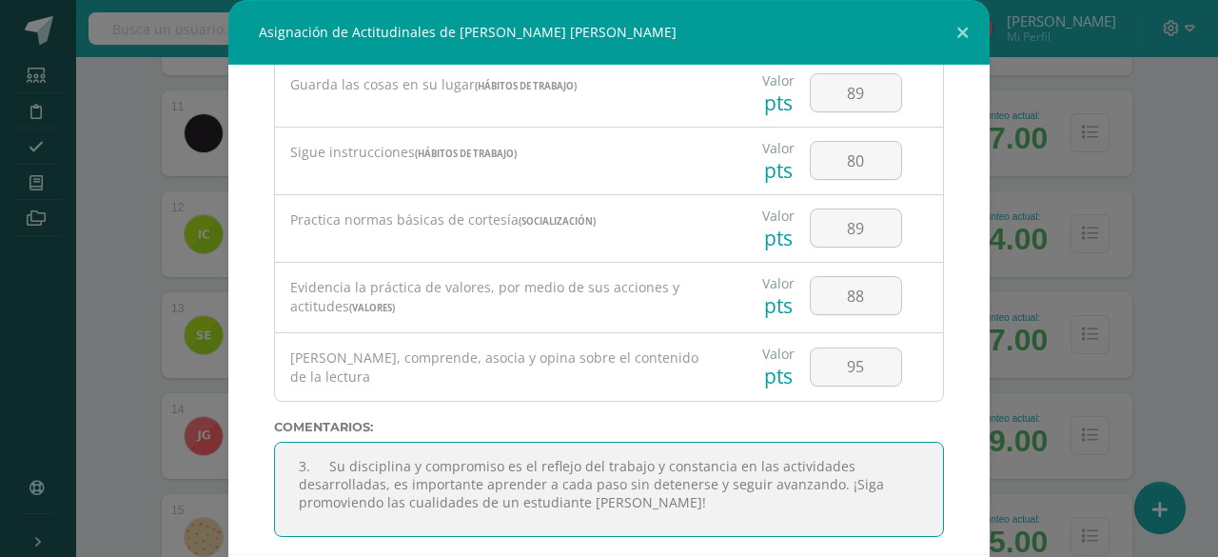
click at [315, 450] on textarea at bounding box center [609, 489] width 670 height 95
type textarea "Su disciplina y compromiso es el reflejo del trabajo y constancia en las activi…"
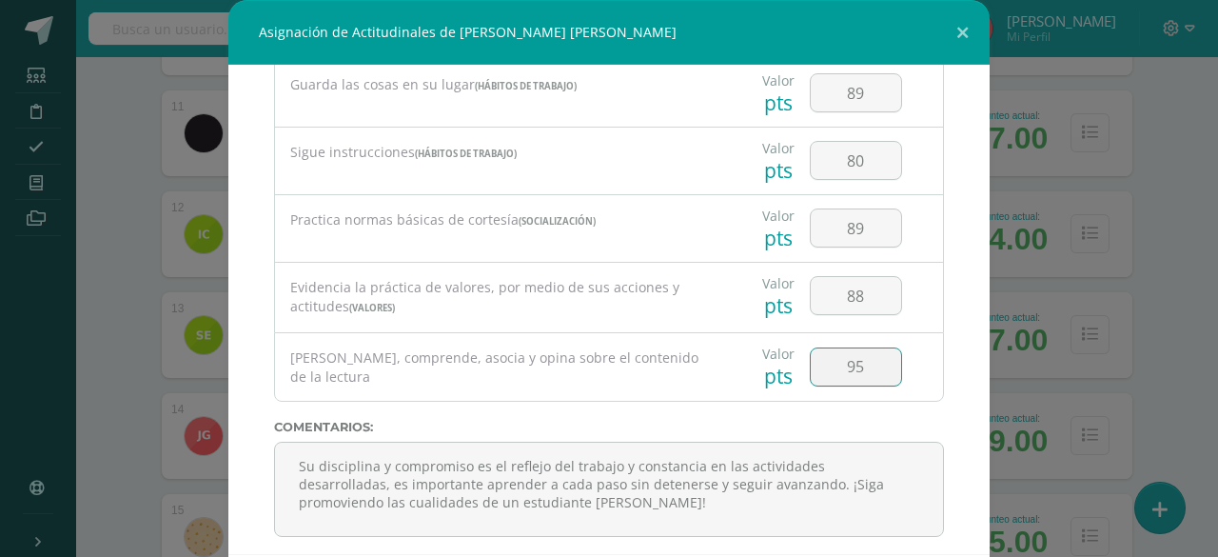
click at [838, 349] on input "95" at bounding box center [856, 366] width 90 height 37
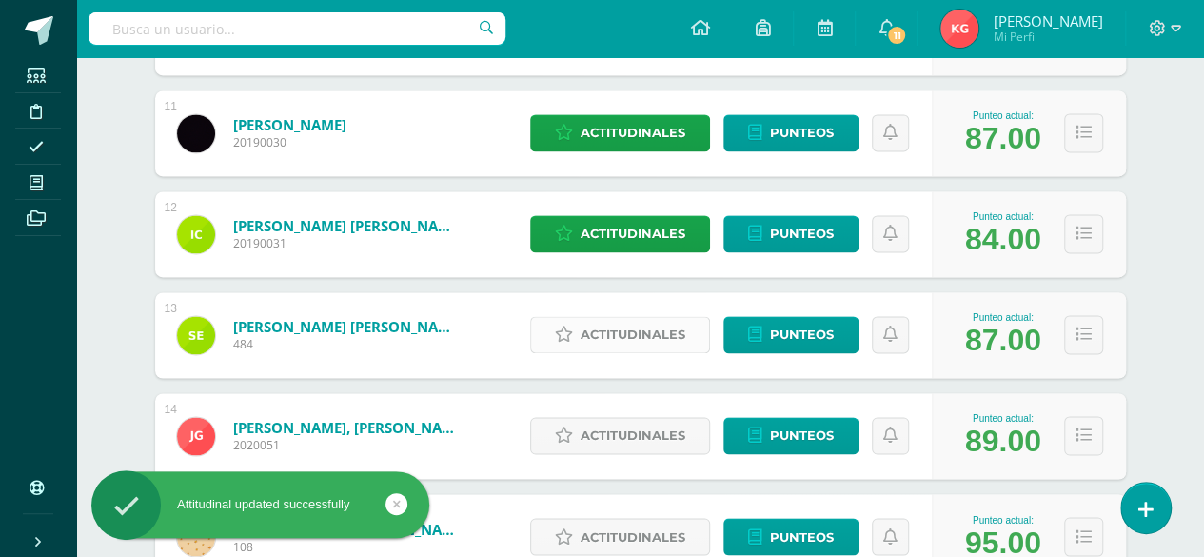
click at [666, 334] on span "Actitudinales" at bounding box center [633, 334] width 105 height 35
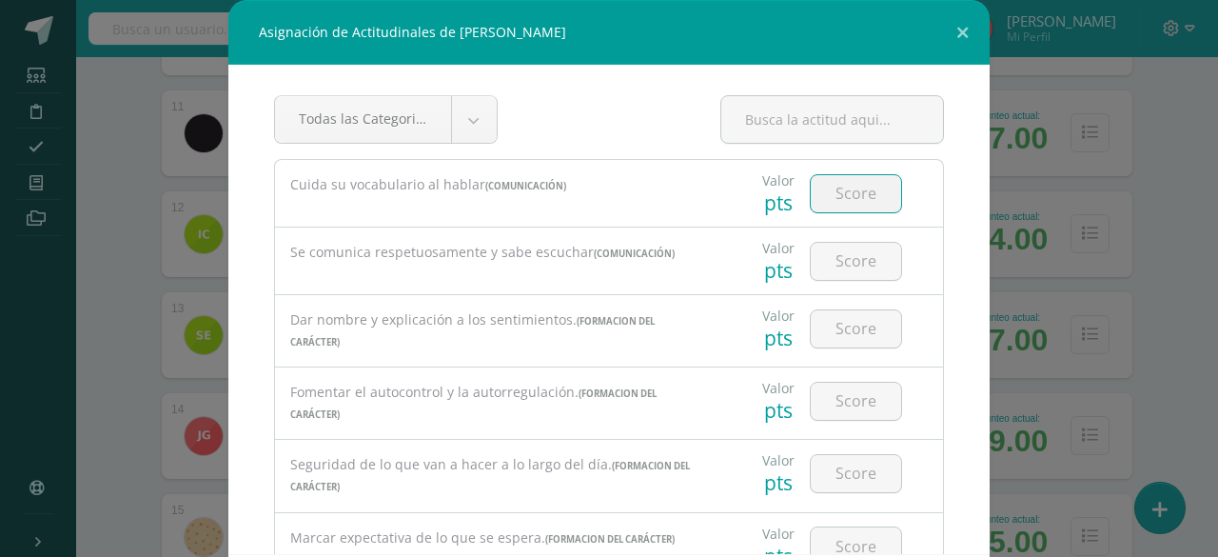
click at [840, 194] on input "number" at bounding box center [856, 193] width 90 height 37
type input "88"
click at [836, 262] on input "number" at bounding box center [856, 261] width 90 height 37
type input "89"
click at [832, 331] on input "number" at bounding box center [856, 328] width 90 height 37
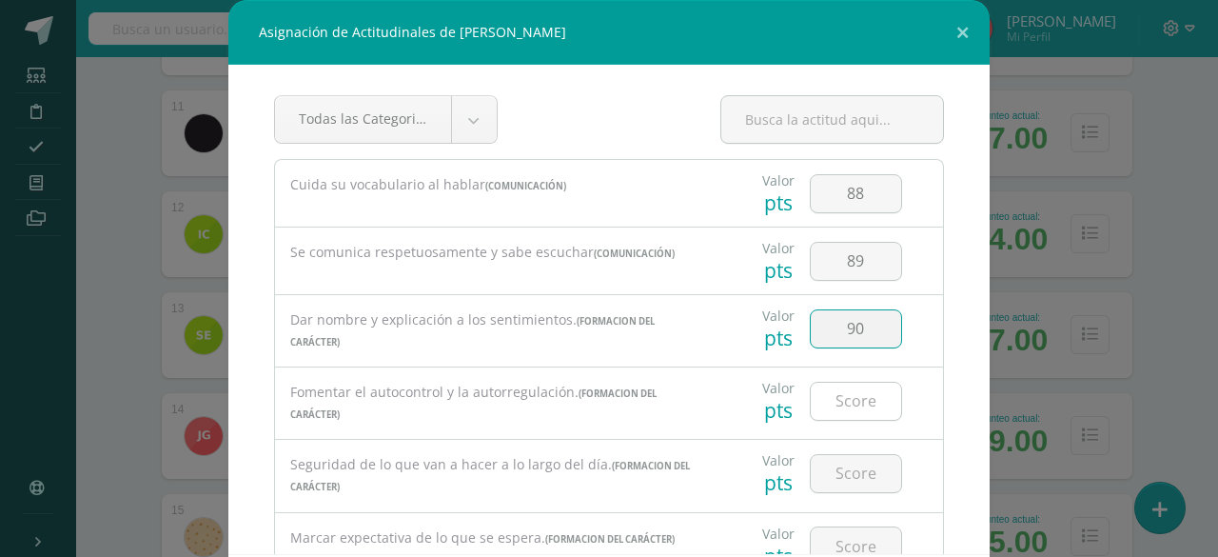
type input "90"
click at [821, 398] on input "number" at bounding box center [856, 401] width 90 height 37
type input "85"
click at [825, 465] on input "number" at bounding box center [856, 473] width 90 height 37
type input "85"
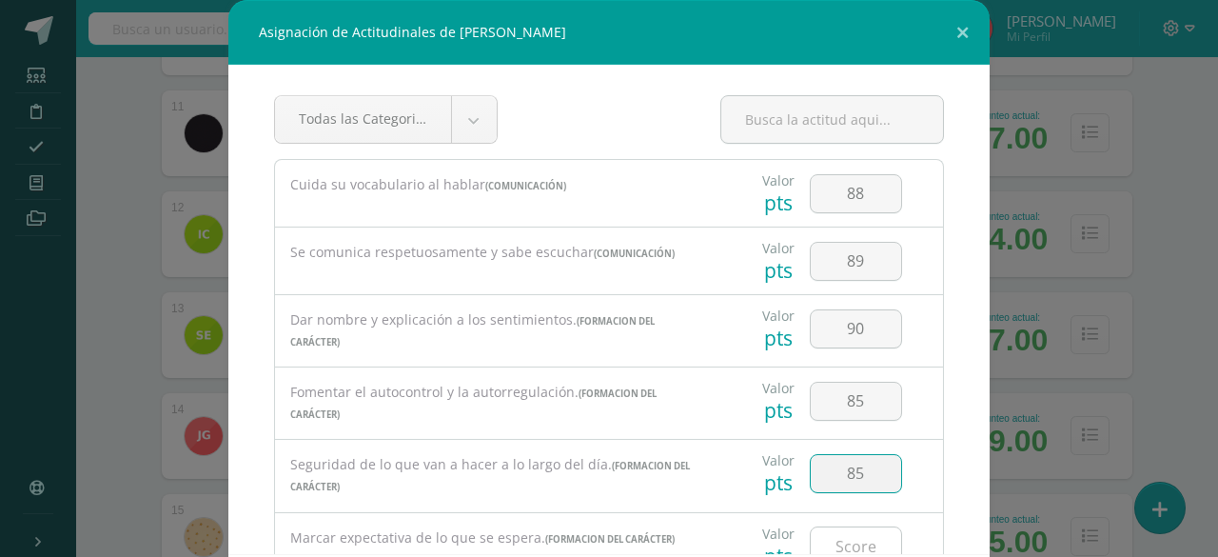
click at [820, 539] on input "number" at bounding box center [856, 545] width 90 height 37
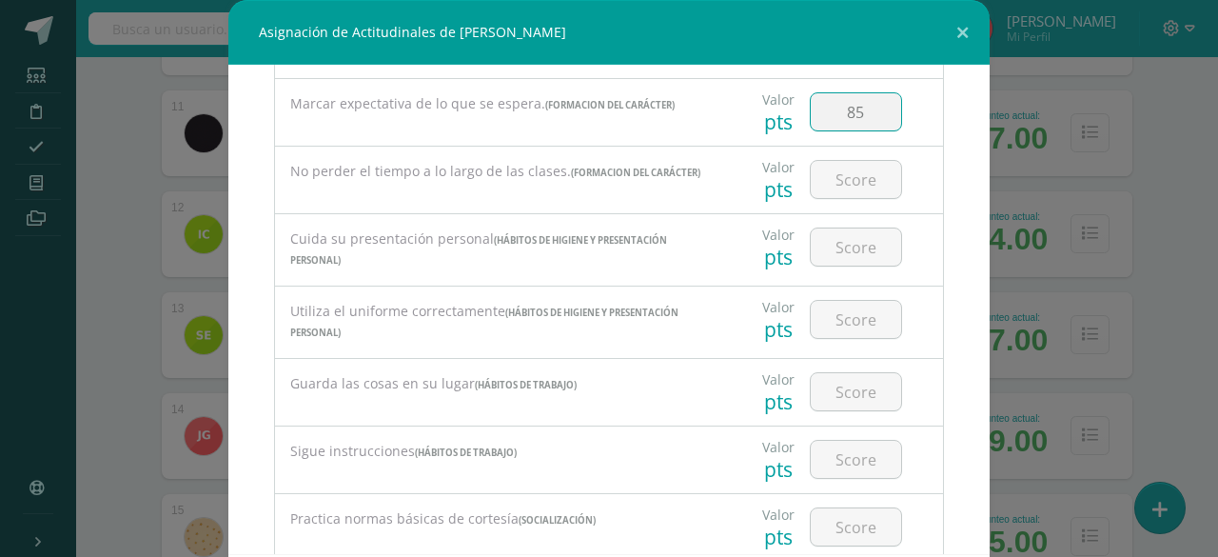
scroll to position [446, 0]
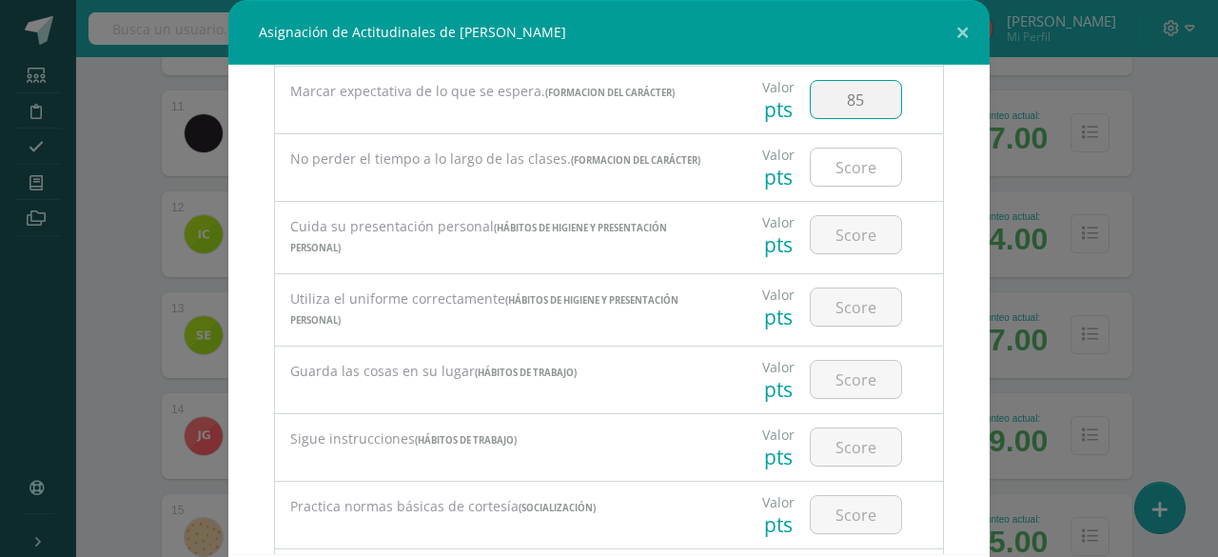
type input "85"
click at [841, 168] on input "number" at bounding box center [856, 166] width 90 height 37
type input "80"
click at [830, 227] on input "number" at bounding box center [856, 234] width 90 height 37
type input "86"
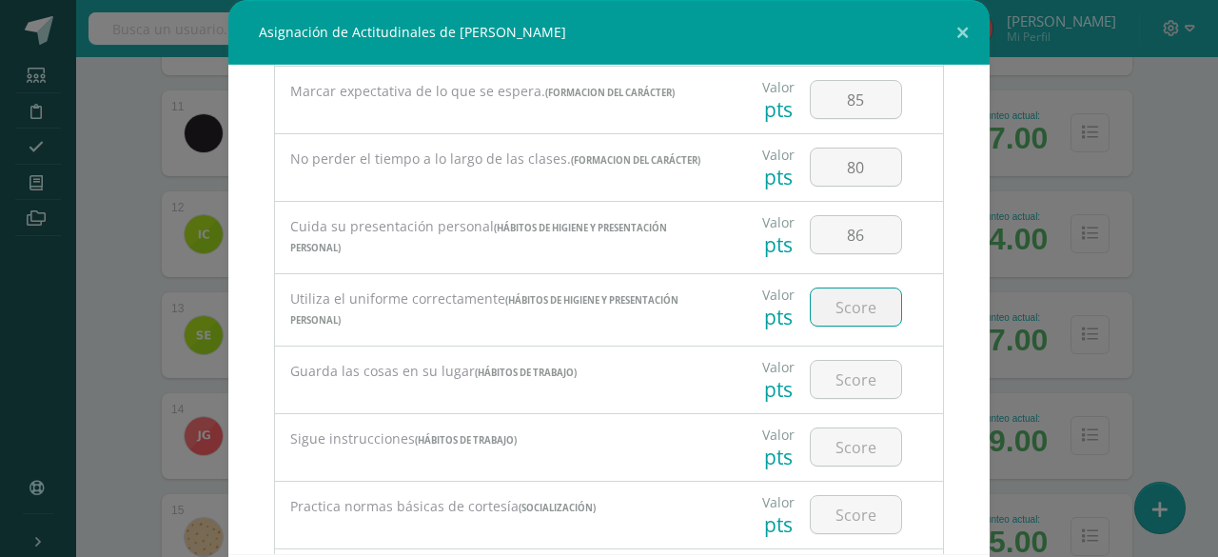
click at [820, 298] on input "number" at bounding box center [856, 306] width 90 height 37
type input "85"
click at [817, 378] on input "number" at bounding box center [856, 379] width 90 height 37
type input "96"
click at [817, 429] on input "number" at bounding box center [856, 446] width 90 height 37
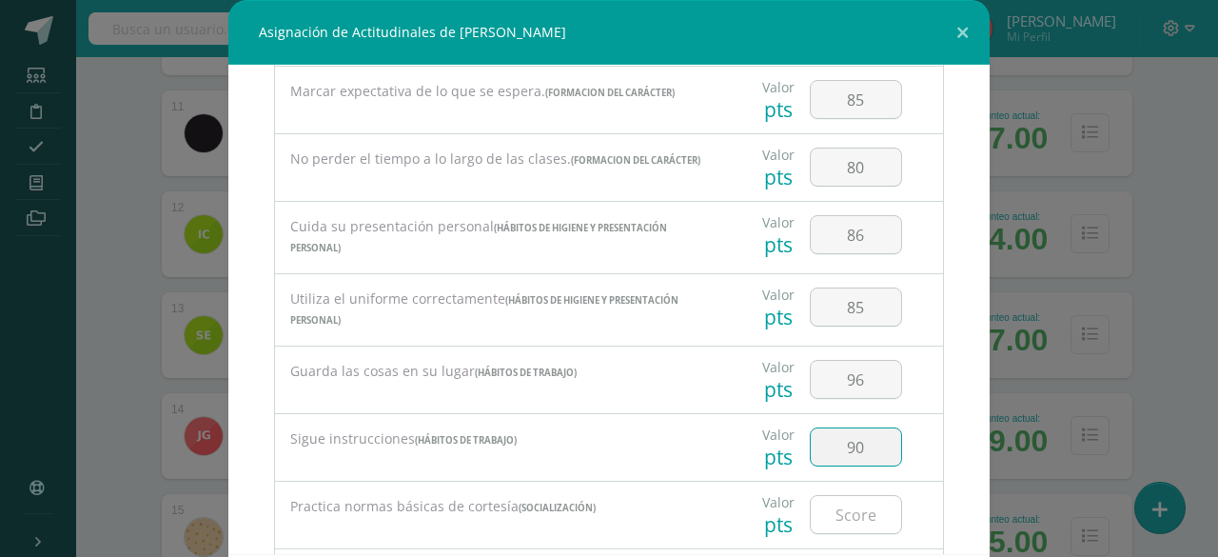
type input "90"
click at [822, 500] on input "number" at bounding box center [856, 514] width 90 height 37
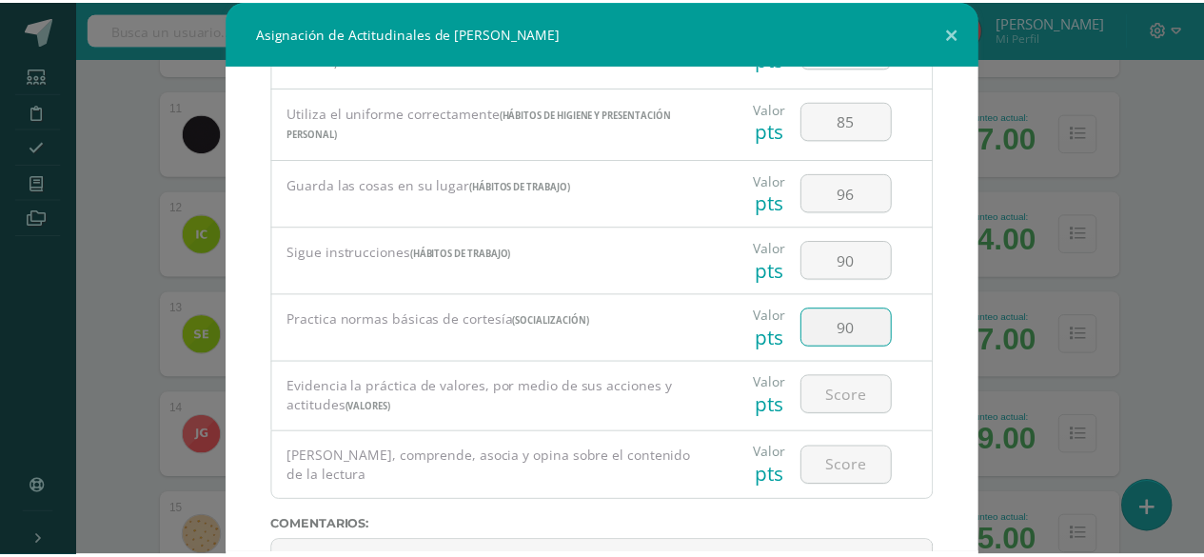
scroll to position [733, 0]
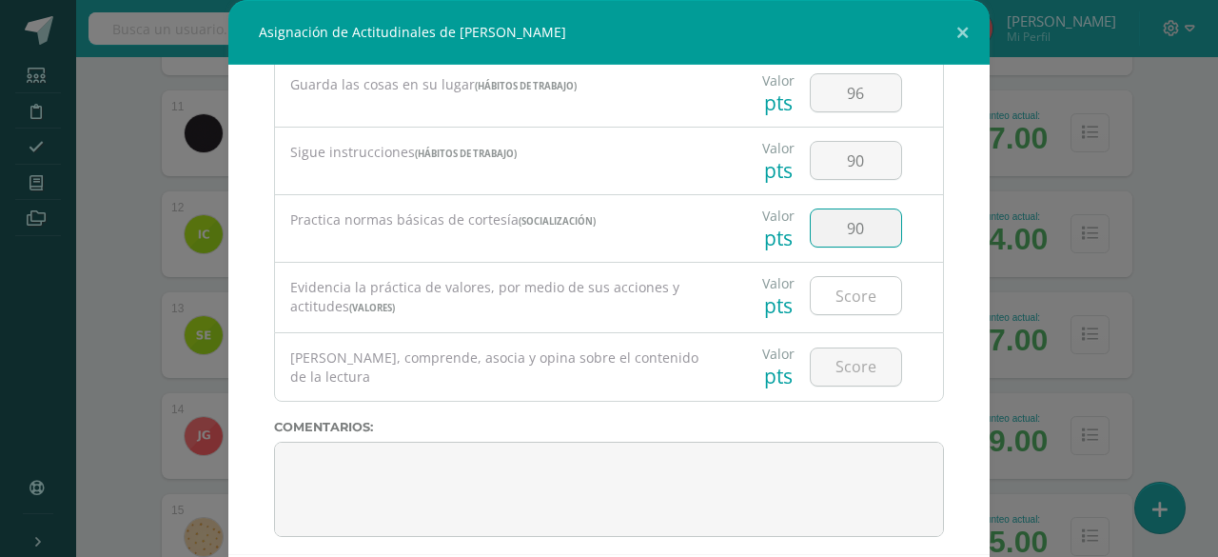
type input "90"
click at [830, 282] on input "number" at bounding box center [856, 295] width 90 height 37
type input "96"
click at [830, 348] on input "number" at bounding box center [856, 366] width 90 height 37
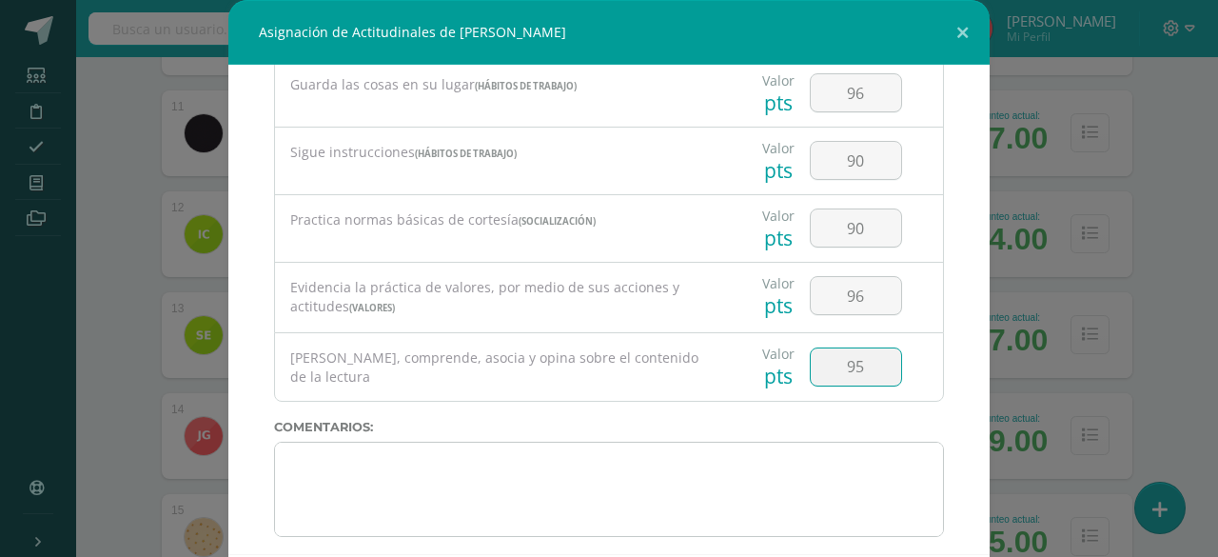
type input "95"
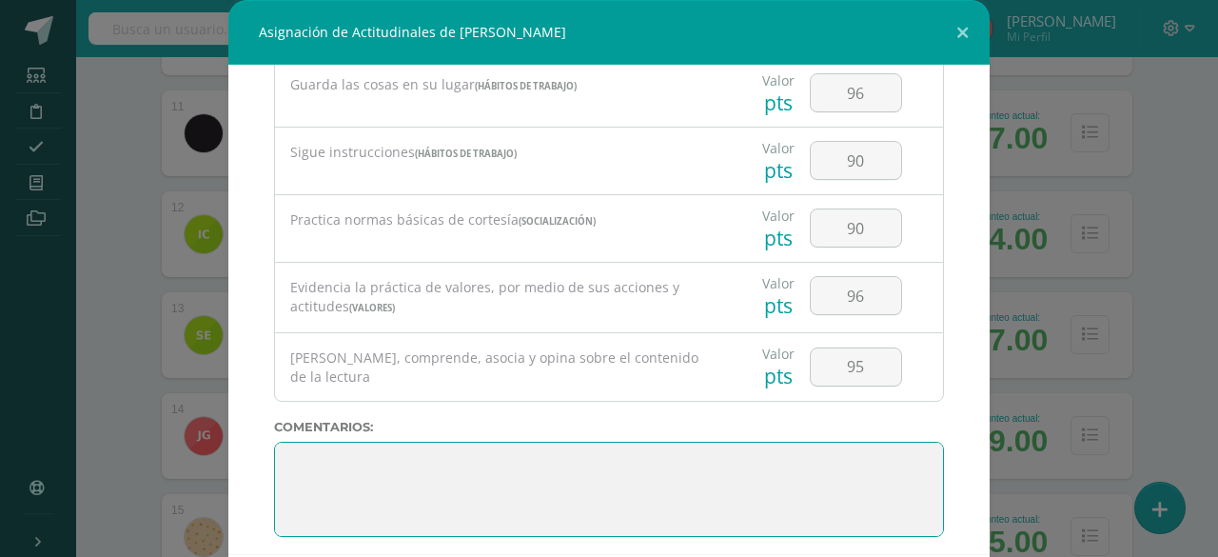
click at [720, 462] on textarea at bounding box center [609, 489] width 670 height 95
paste textarea "3. Su disciplina y compromiso es el reflejo del trabajo y constancia en las act…"
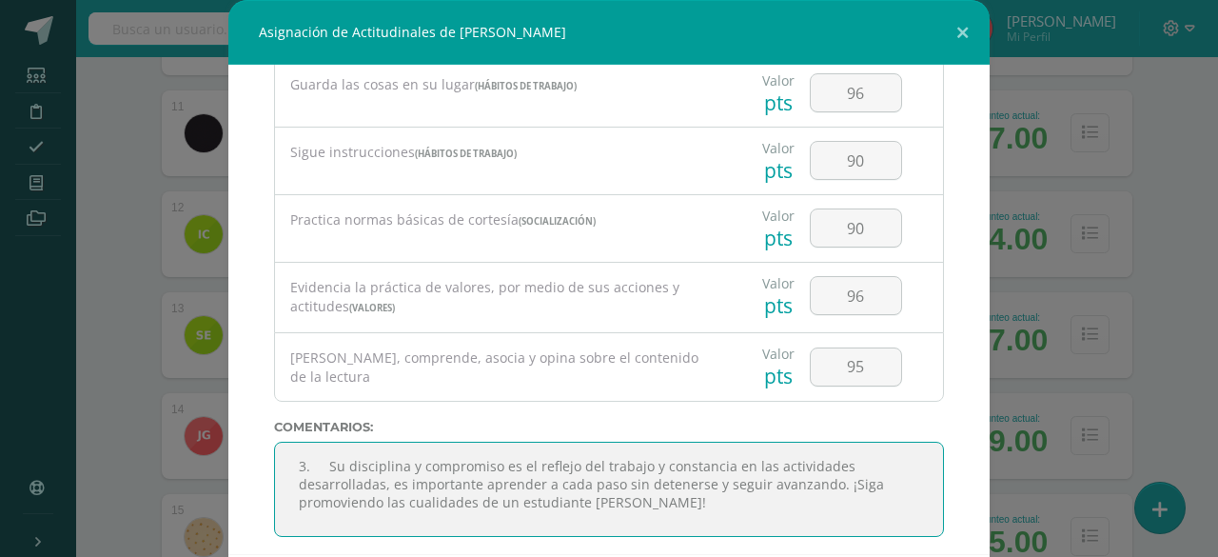
click at [320, 454] on textarea at bounding box center [609, 489] width 670 height 95
type textarea "Su disciplina y compromiso es el reflejo del trabajo y constancia en las activi…"
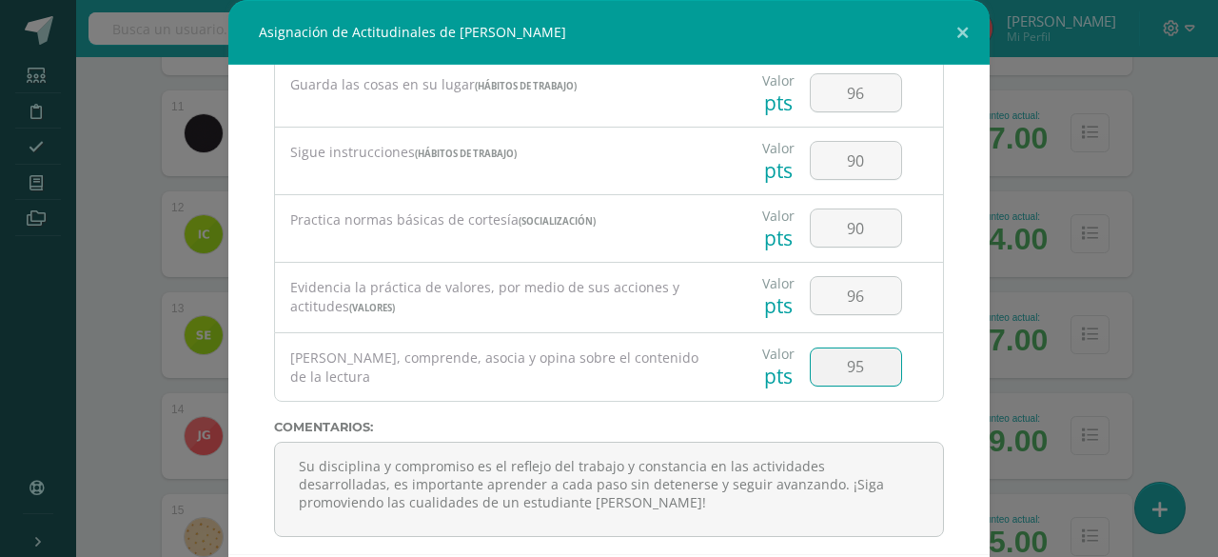
click at [819, 359] on input "95" at bounding box center [856, 366] width 90 height 37
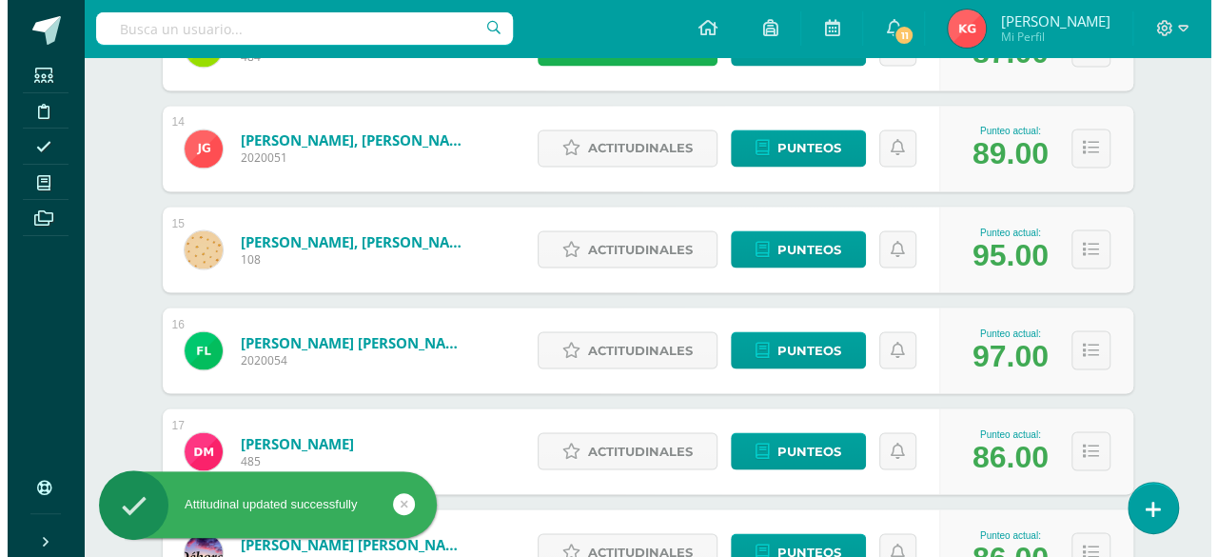
scroll to position [1628, 0]
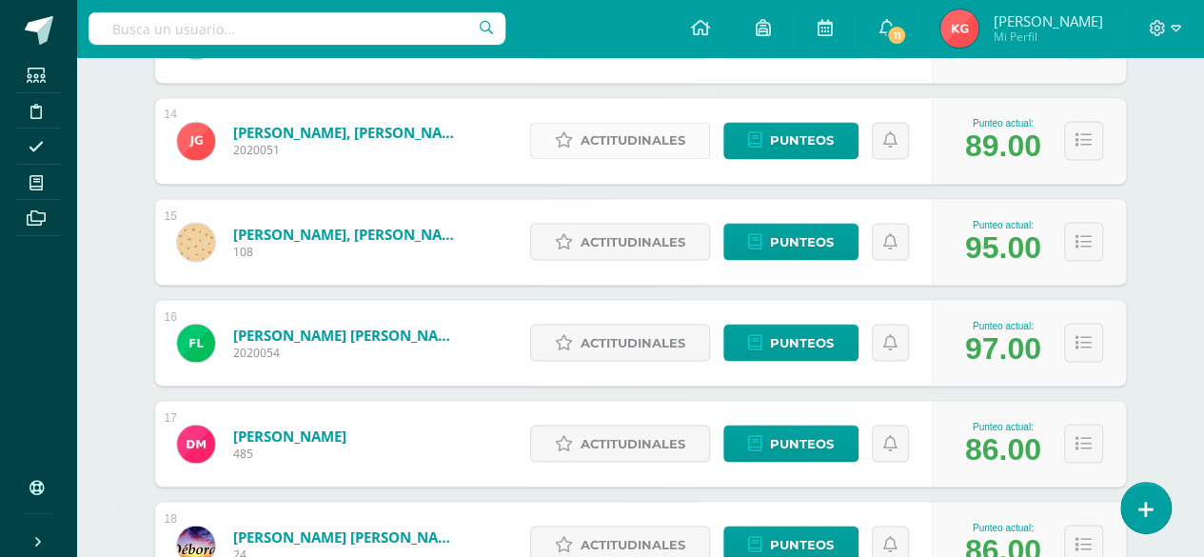
click at [565, 140] on icon at bounding box center [564, 140] width 18 height 16
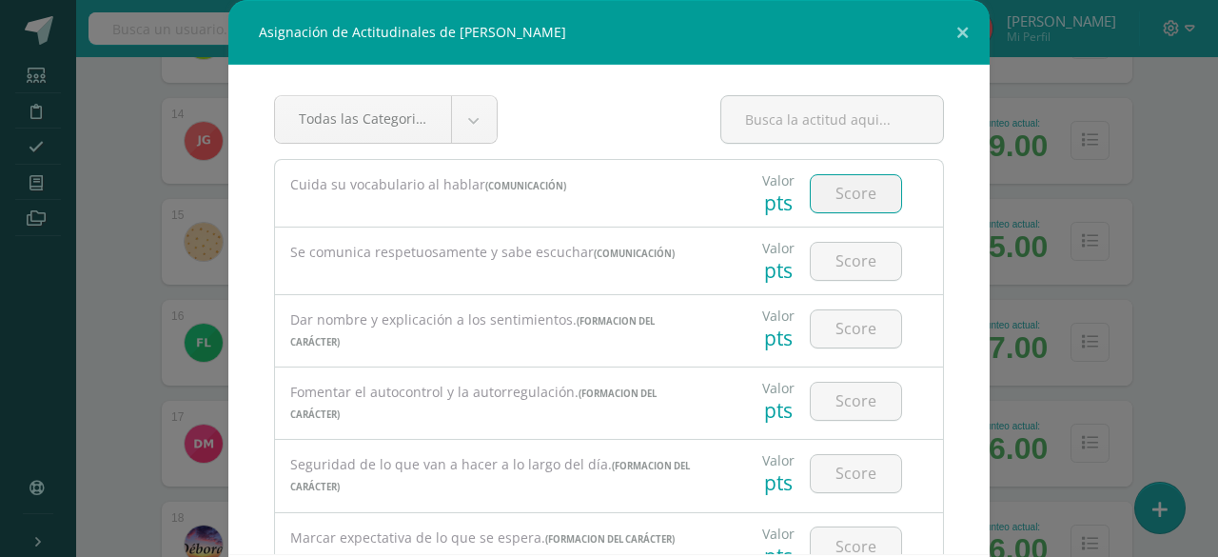
click at [821, 189] on input "number" at bounding box center [856, 193] width 90 height 37
type input "90"
click at [836, 260] on input "number" at bounding box center [856, 261] width 90 height 37
type input "86"
click at [830, 326] on input "number" at bounding box center [856, 328] width 90 height 37
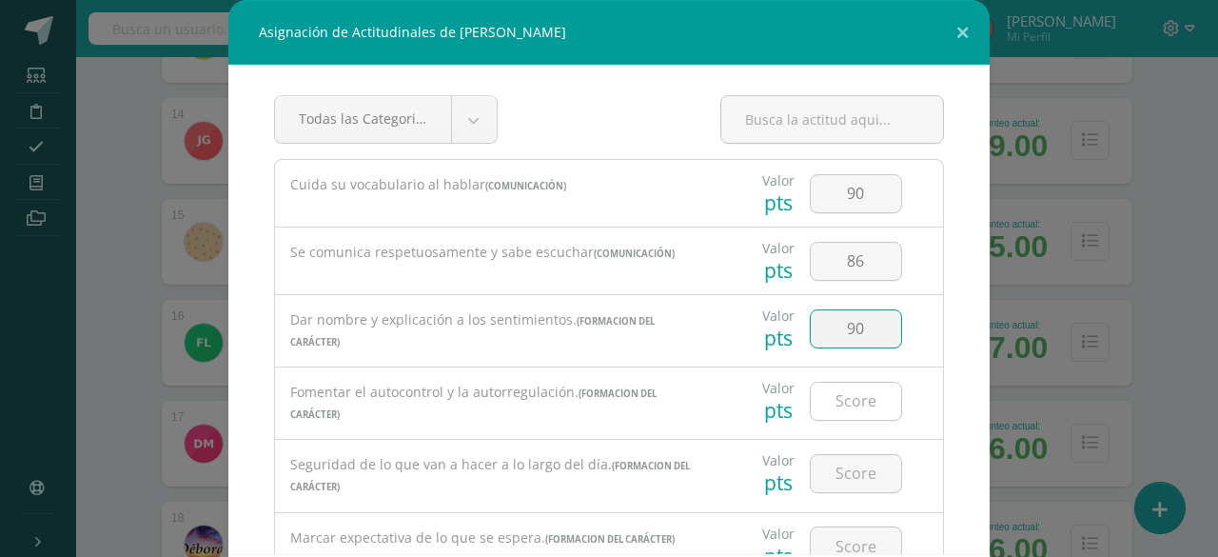
type input "90"
click at [830, 399] on input "number" at bounding box center [856, 401] width 90 height 37
type input "85"
click at [824, 468] on input "number" at bounding box center [856, 473] width 90 height 37
type input "85"
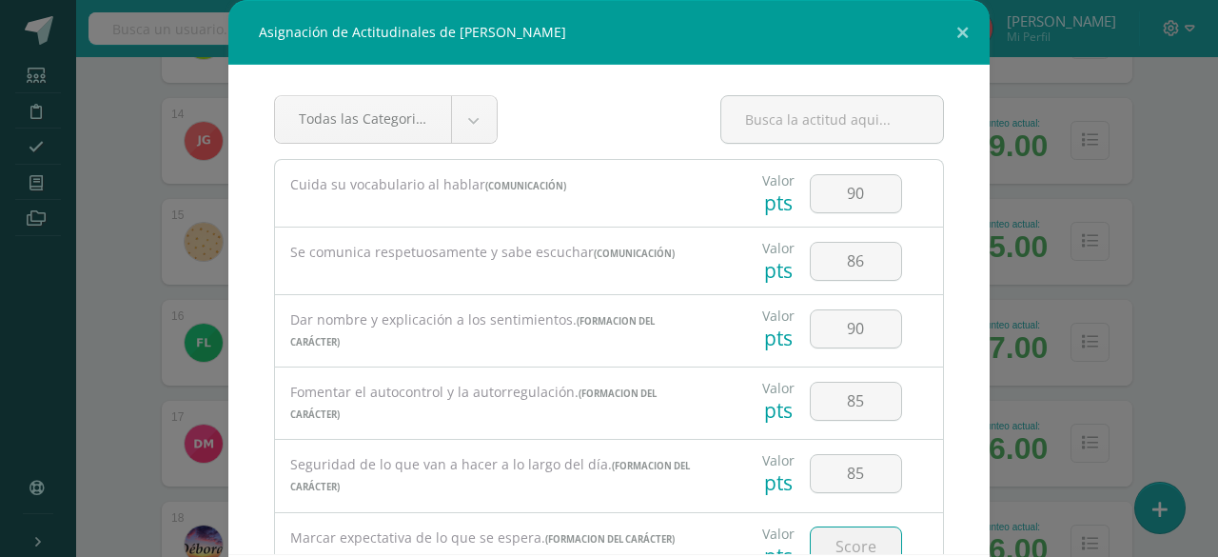
click at [821, 534] on input "number" at bounding box center [856, 545] width 90 height 37
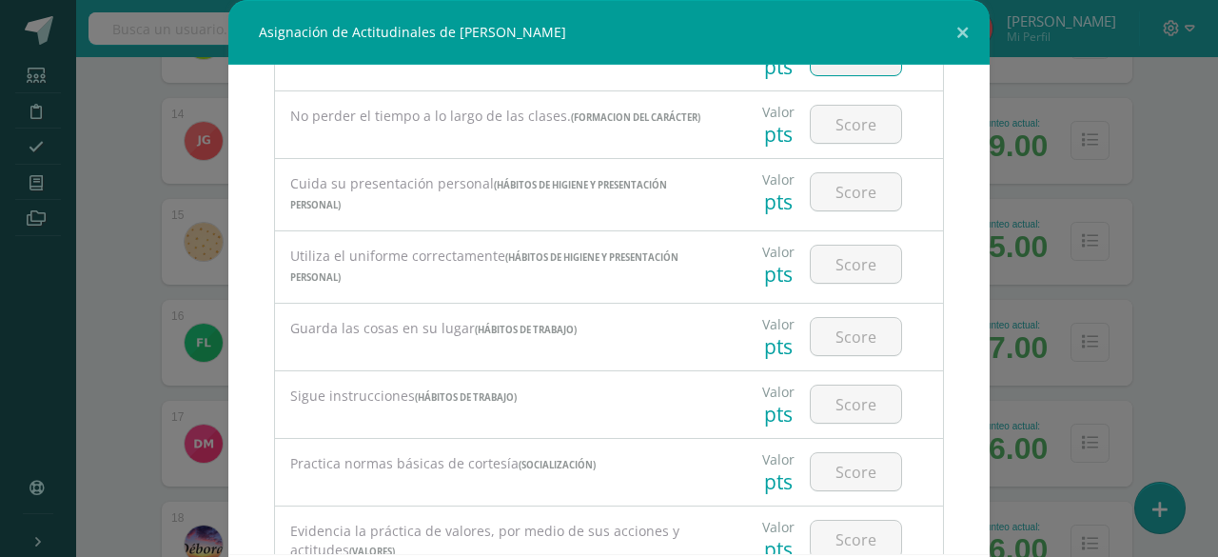
scroll to position [491, 0]
type input "80"
click at [833, 115] on input "number" at bounding box center [856, 122] width 90 height 37
type input "90"
click at [836, 178] on input "number" at bounding box center [856, 189] width 90 height 37
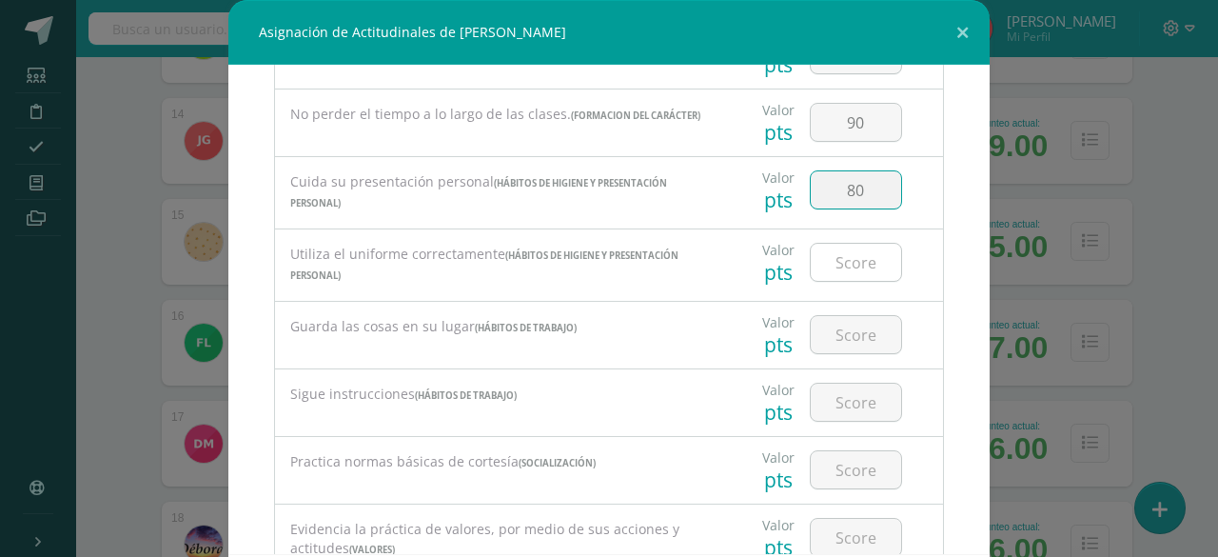
type input "80"
click at [833, 248] on input "number" at bounding box center [856, 262] width 90 height 37
type input "85"
click at [828, 330] on input "number" at bounding box center [856, 334] width 90 height 37
type input "88"
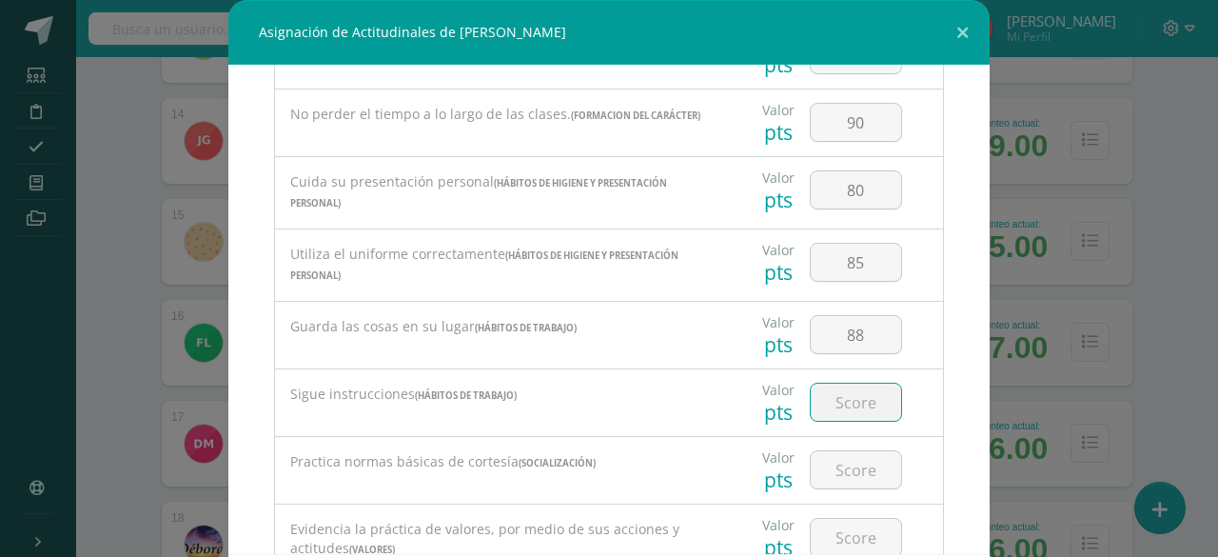
click at [833, 390] on input "number" at bounding box center [856, 402] width 90 height 37
type input "86"
click at [828, 455] on input "number" at bounding box center [856, 469] width 90 height 37
type input "90"
click at [828, 538] on input "number" at bounding box center [856, 537] width 90 height 37
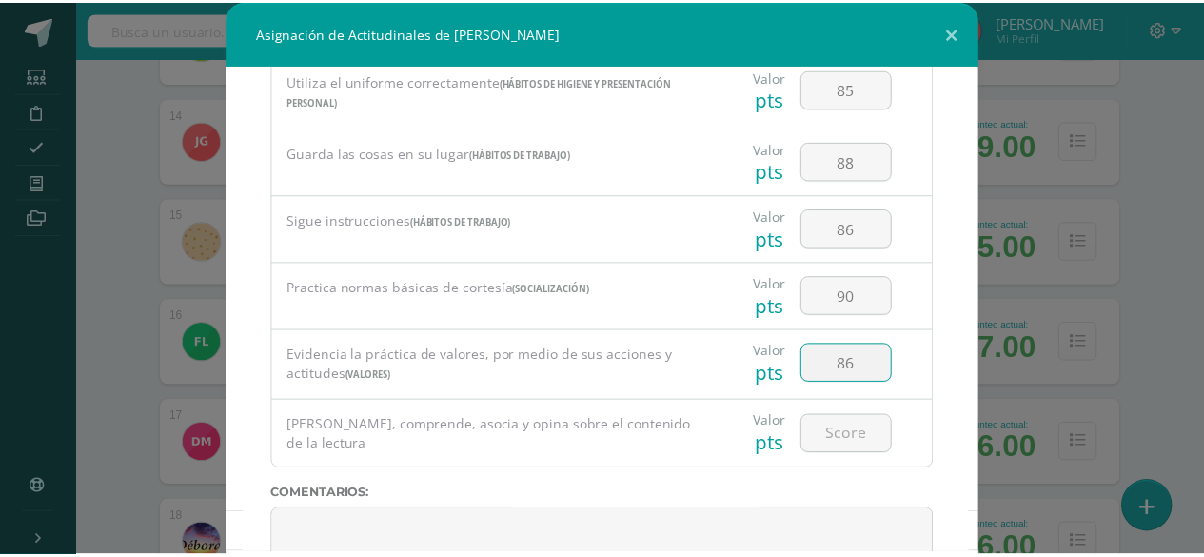
scroll to position [733, 0]
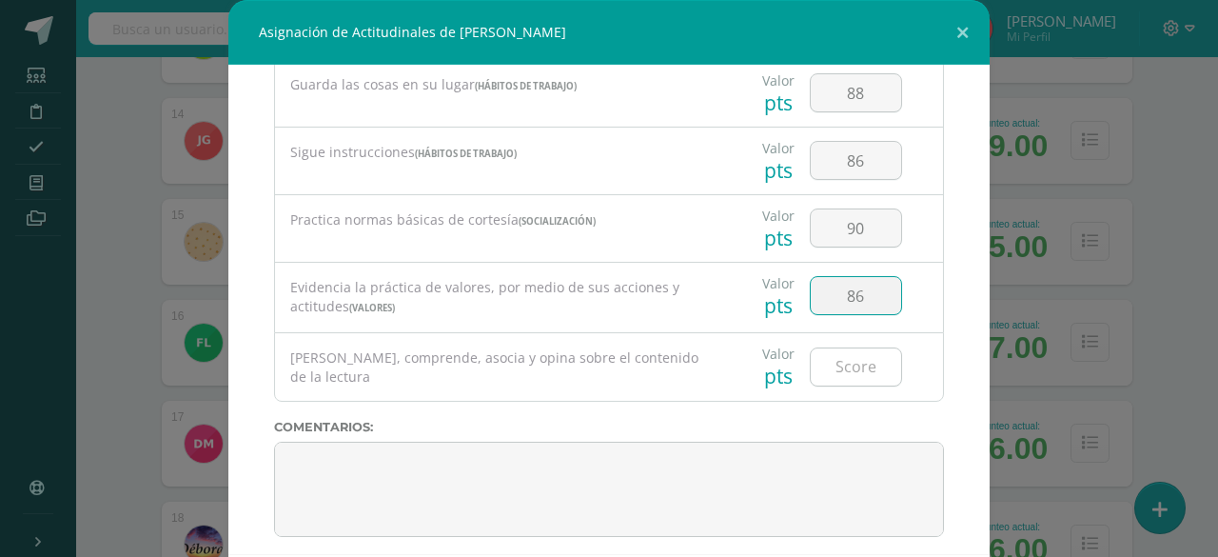
type input "86"
click at [841, 350] on input "number" at bounding box center [856, 366] width 90 height 37
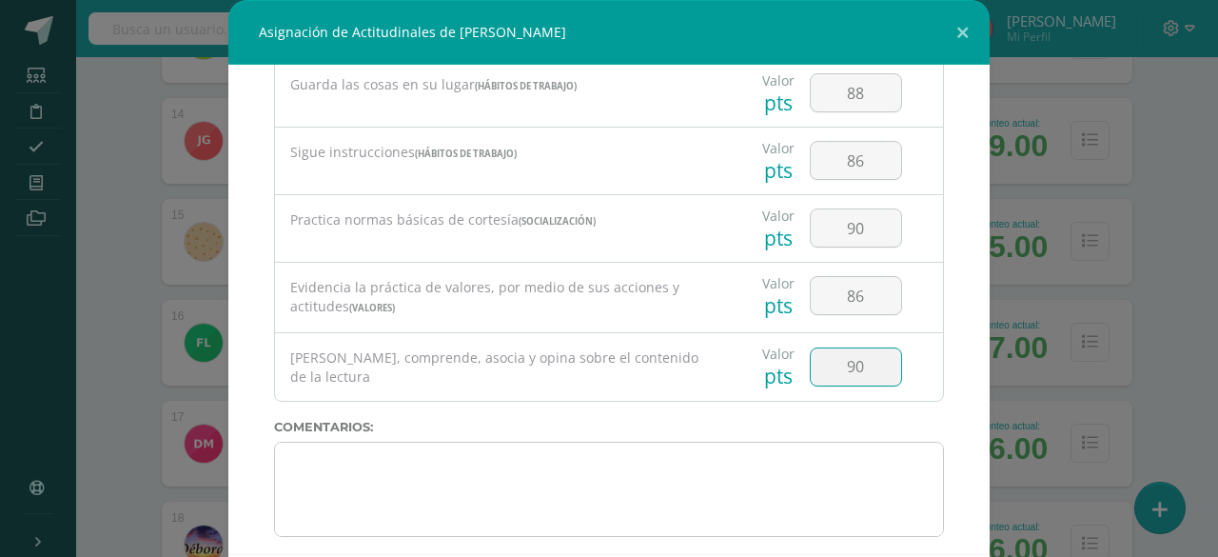
type input "90"
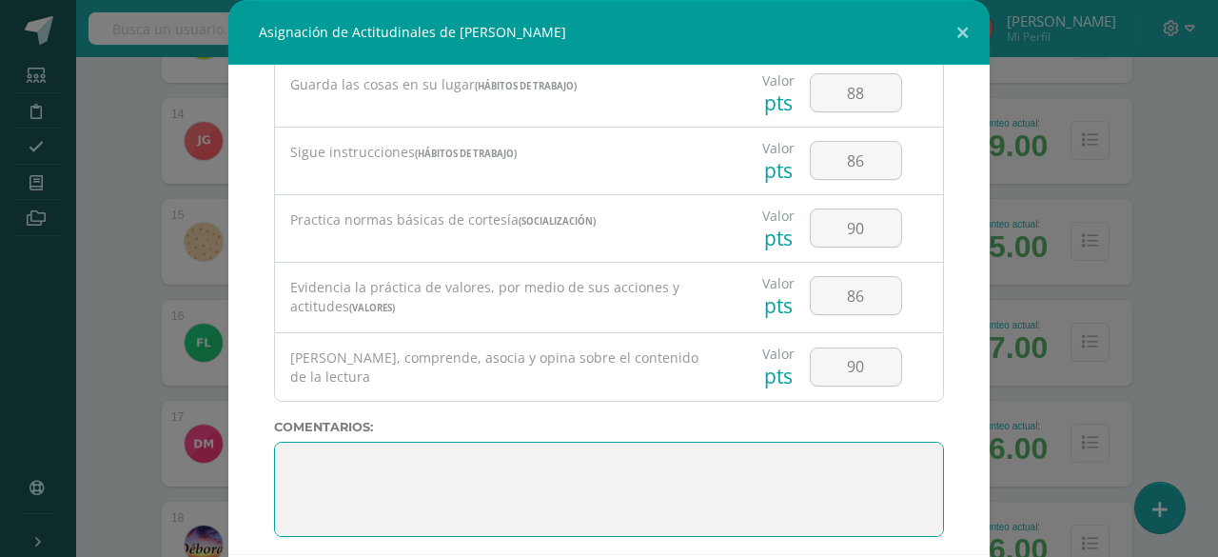
click at [774, 462] on textarea at bounding box center [609, 489] width 670 height 95
paste textarea "3. Su disciplina y compromiso es el reflejo del trabajo y constancia en las act…"
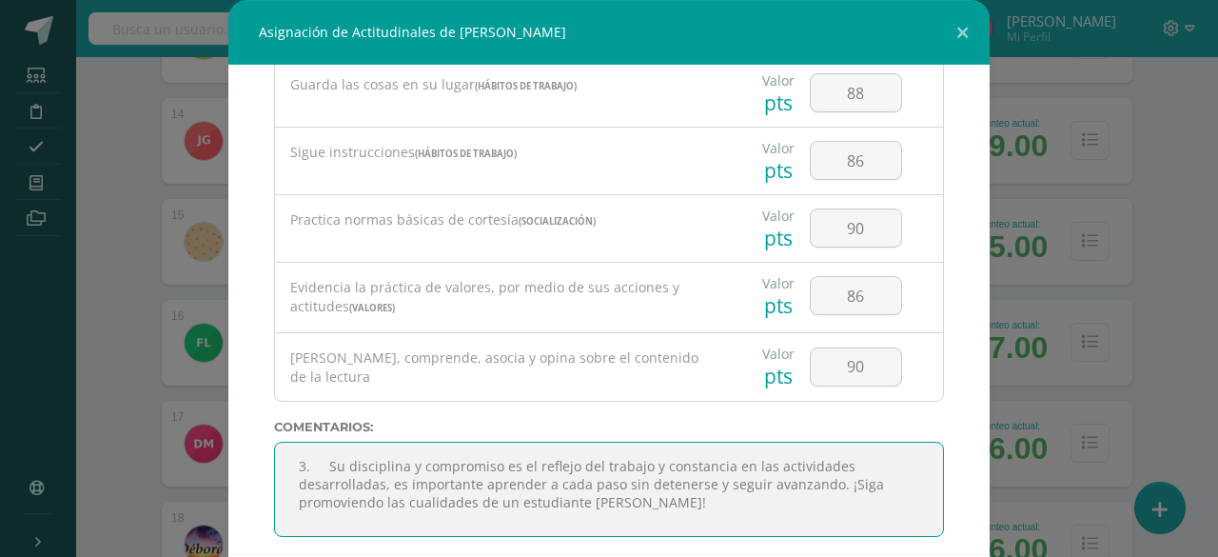
click at [318, 450] on textarea at bounding box center [609, 489] width 670 height 95
type textarea "Su disciplina y compromiso es el reflejo del trabajo y constancia en las activi…"
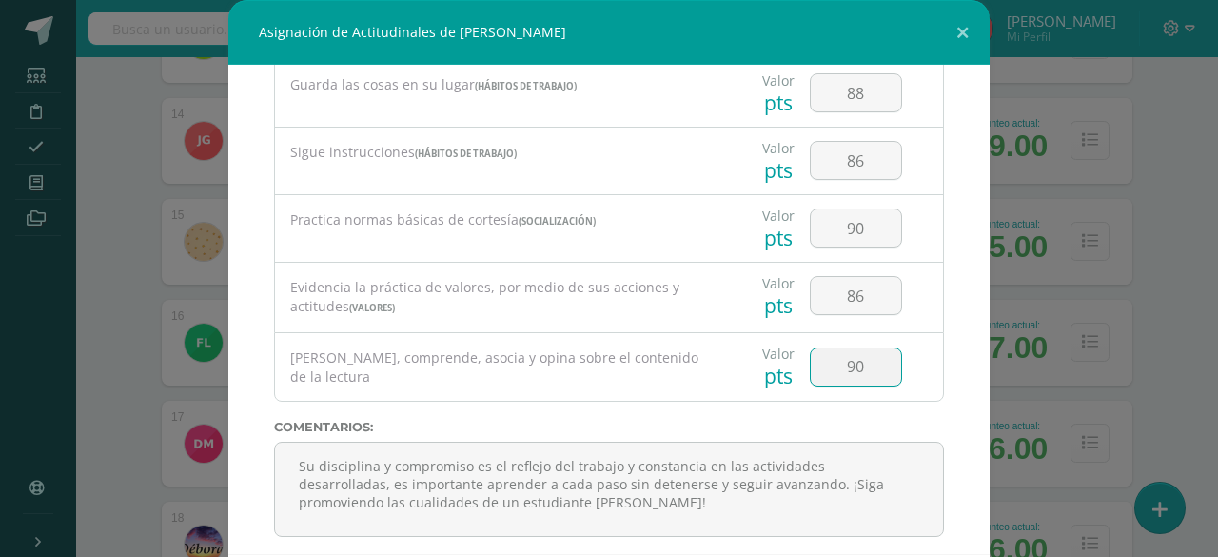
click at [828, 351] on input "90" at bounding box center [856, 366] width 90 height 37
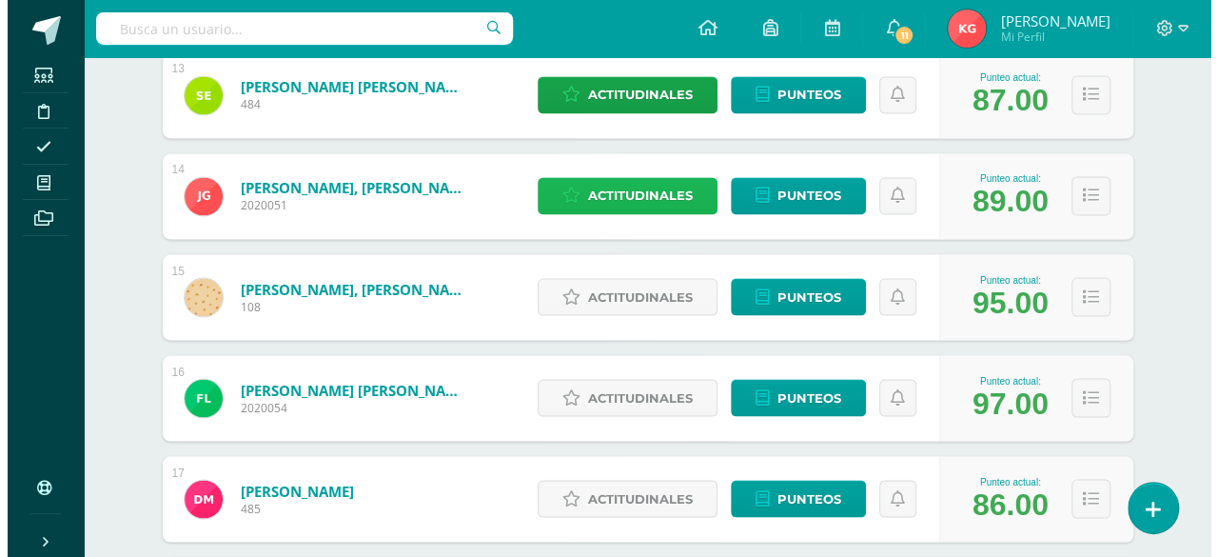
scroll to position [1561, 0]
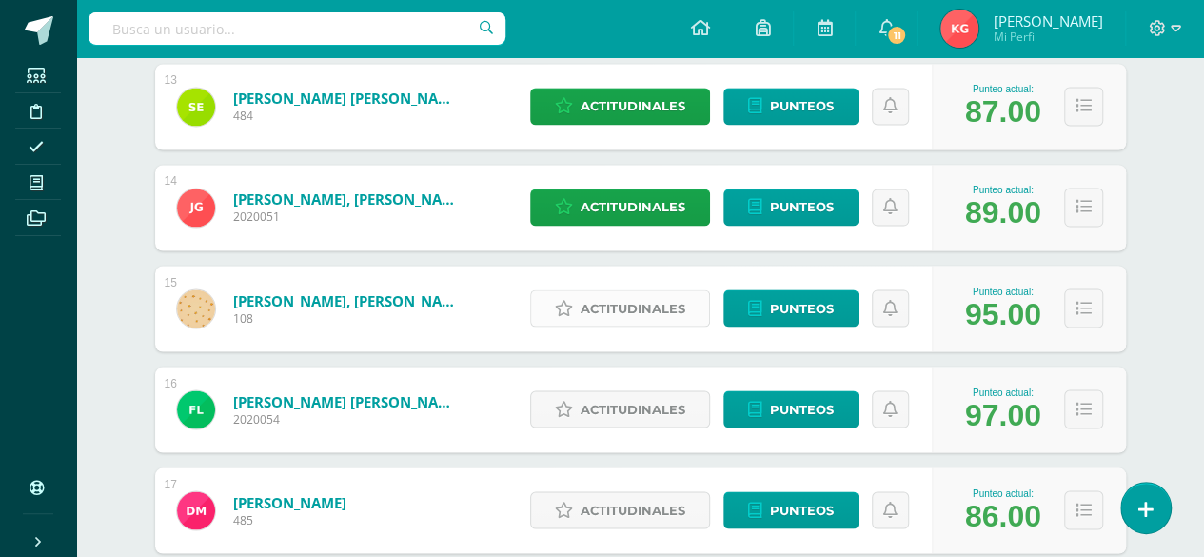
click at [643, 298] on span "Actitudinales" at bounding box center [633, 307] width 105 height 35
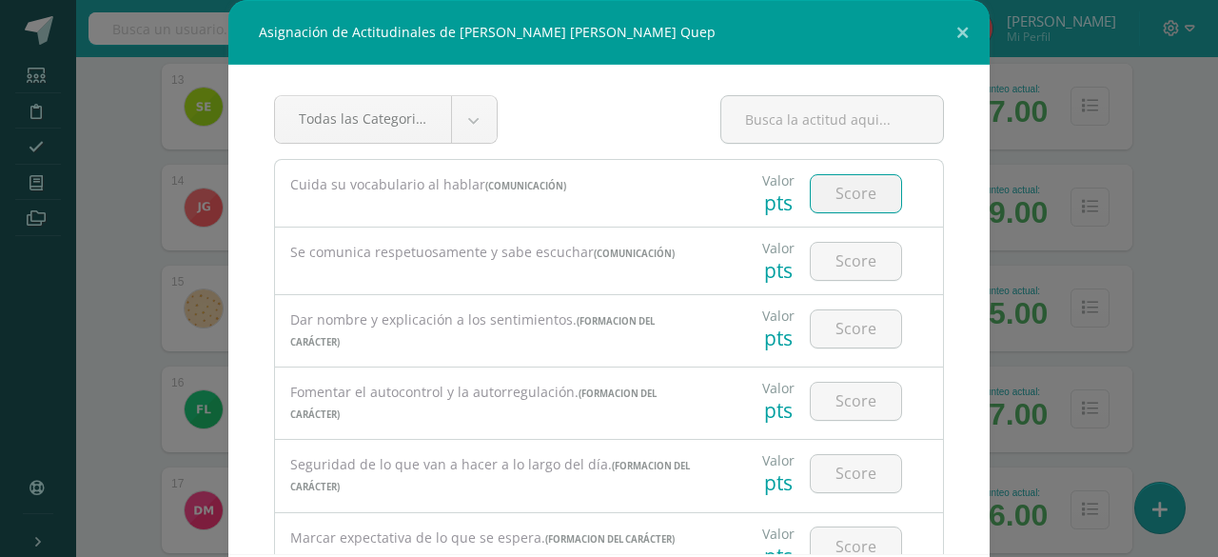
click at [839, 193] on input "number" at bounding box center [856, 193] width 90 height 37
type input "100"
click at [837, 269] on input "number" at bounding box center [856, 261] width 90 height 37
type input "100"
click at [834, 331] on input "number" at bounding box center [856, 328] width 90 height 37
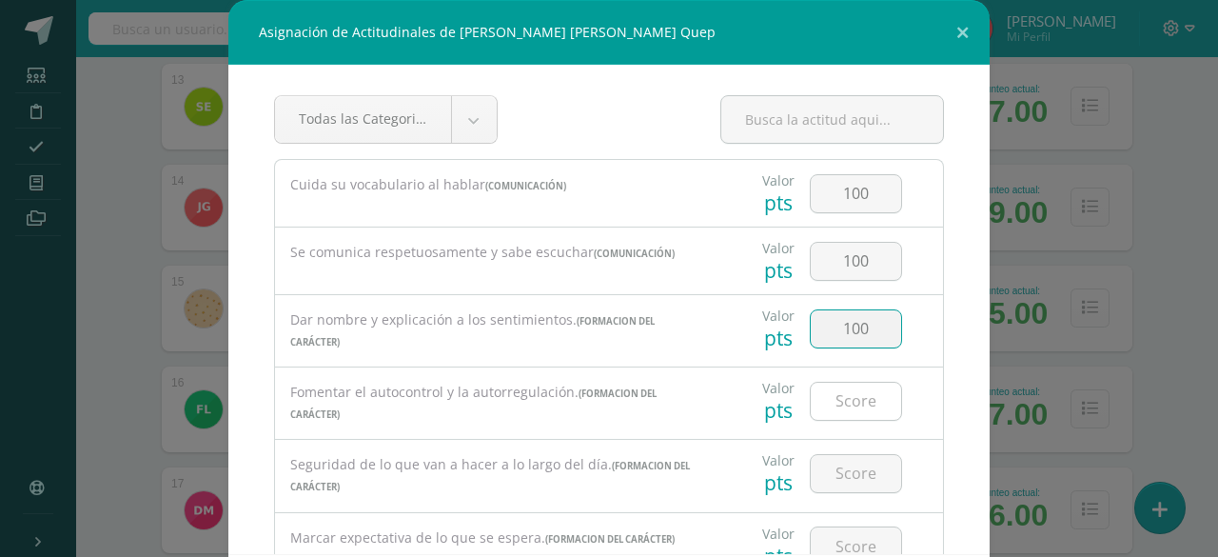
type input "100"
click at [822, 392] on input "1" at bounding box center [856, 401] width 90 height 37
type input "100"
click at [823, 468] on input "number" at bounding box center [856, 473] width 90 height 37
type input "100"
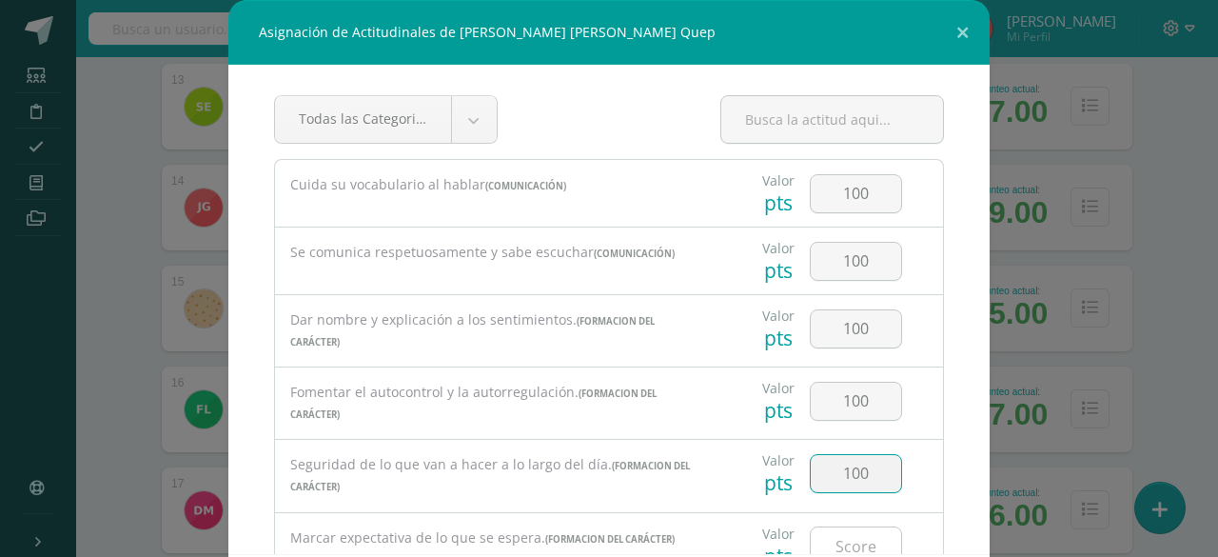
click at [821, 543] on input "number" at bounding box center [856, 545] width 90 height 37
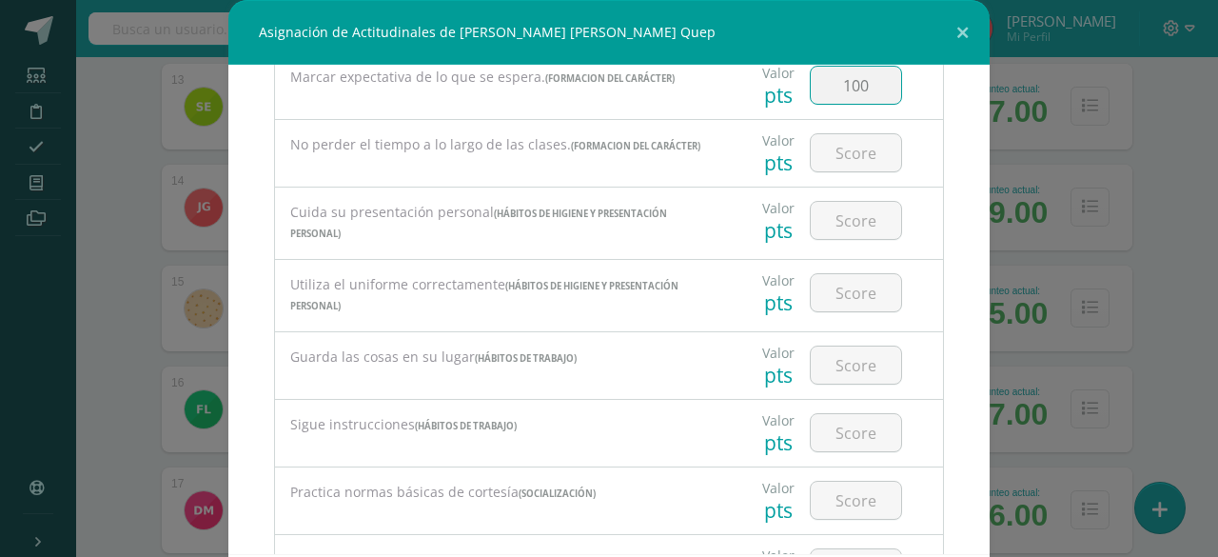
scroll to position [457, 0]
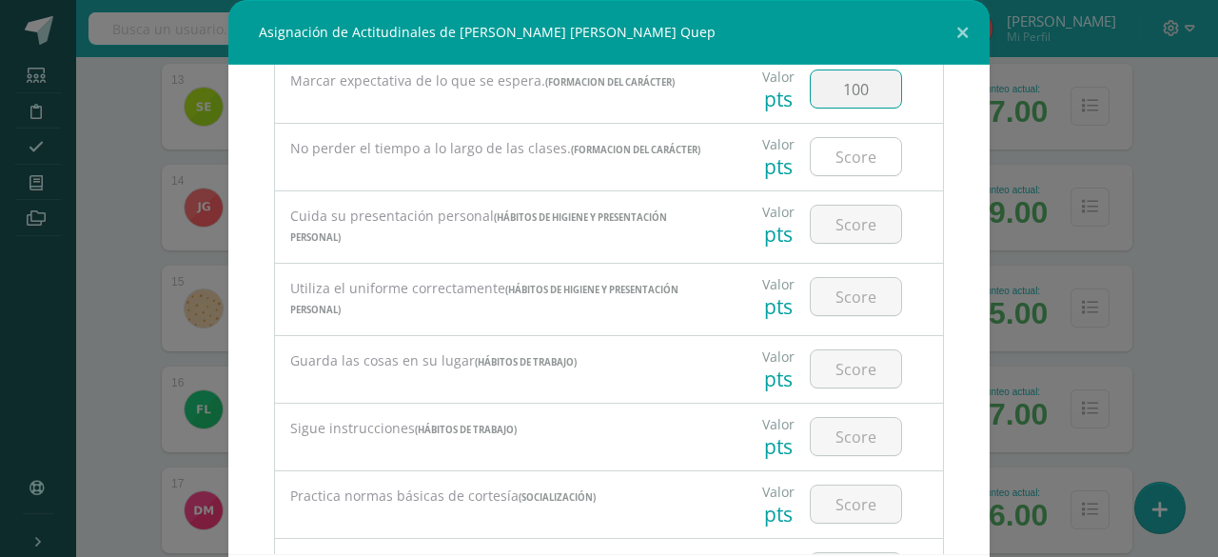
type input "100"
click at [837, 155] on input "number" at bounding box center [856, 156] width 90 height 37
type input "100"
click at [836, 225] on input "number" at bounding box center [856, 224] width 90 height 37
type input "100"
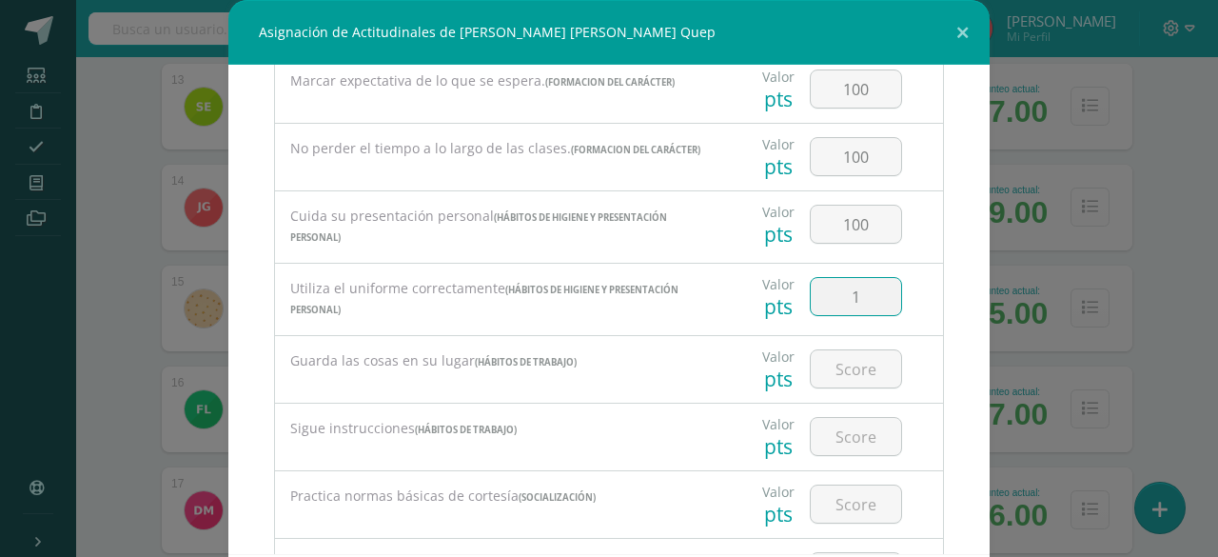
click at [834, 279] on input "1" at bounding box center [856, 296] width 90 height 37
type input "100"
click at [819, 359] on input "number" at bounding box center [856, 368] width 90 height 37
type input "100"
click at [821, 427] on input "number" at bounding box center [856, 436] width 90 height 37
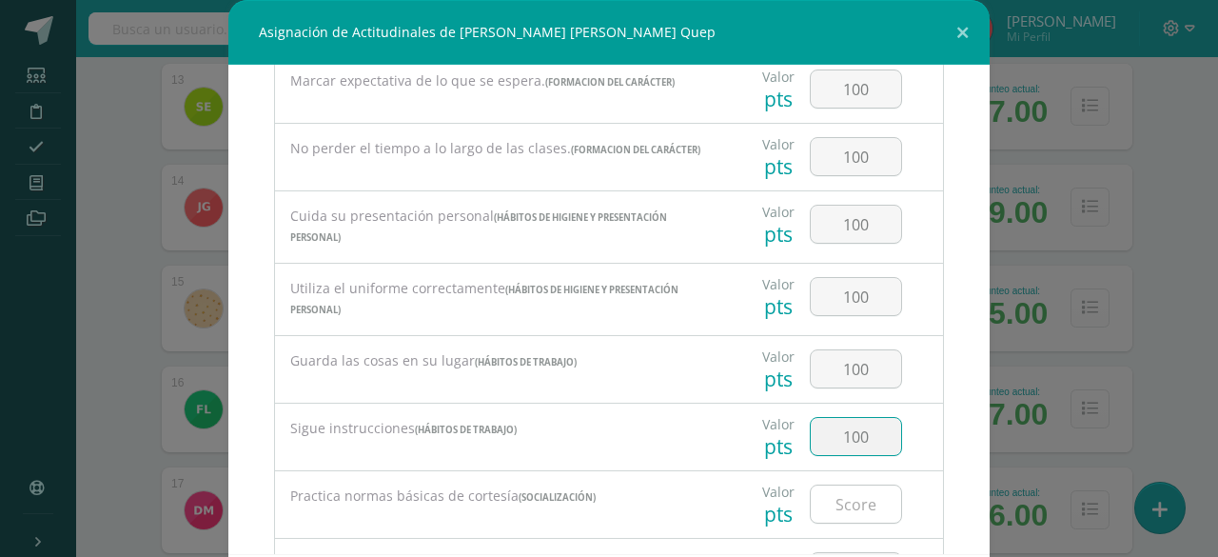
type input "100"
click at [833, 485] on input "number" at bounding box center [856, 503] width 90 height 37
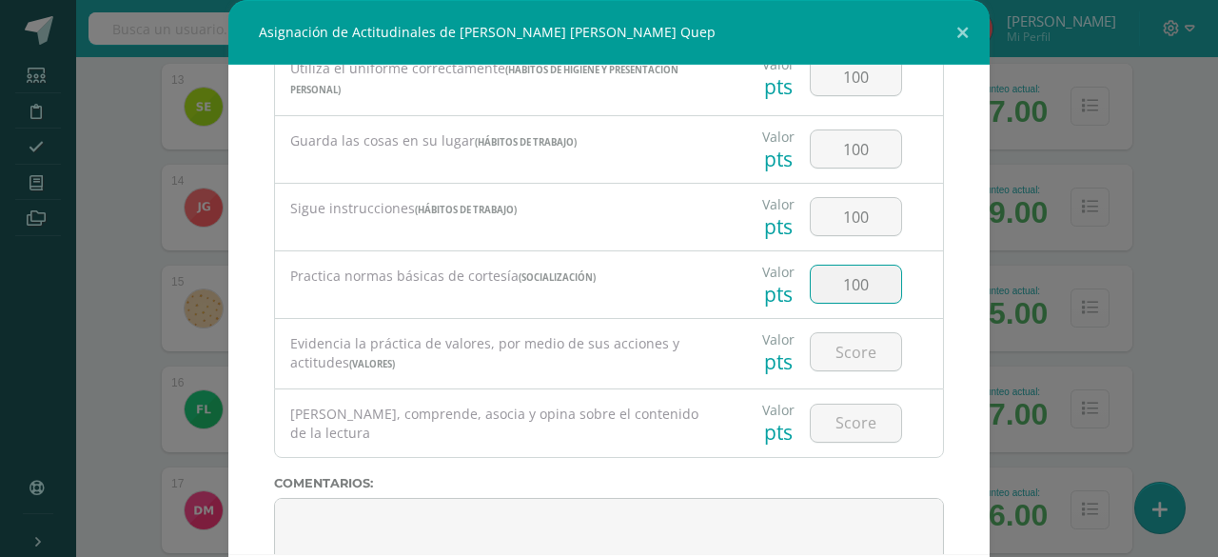
scroll to position [733, 0]
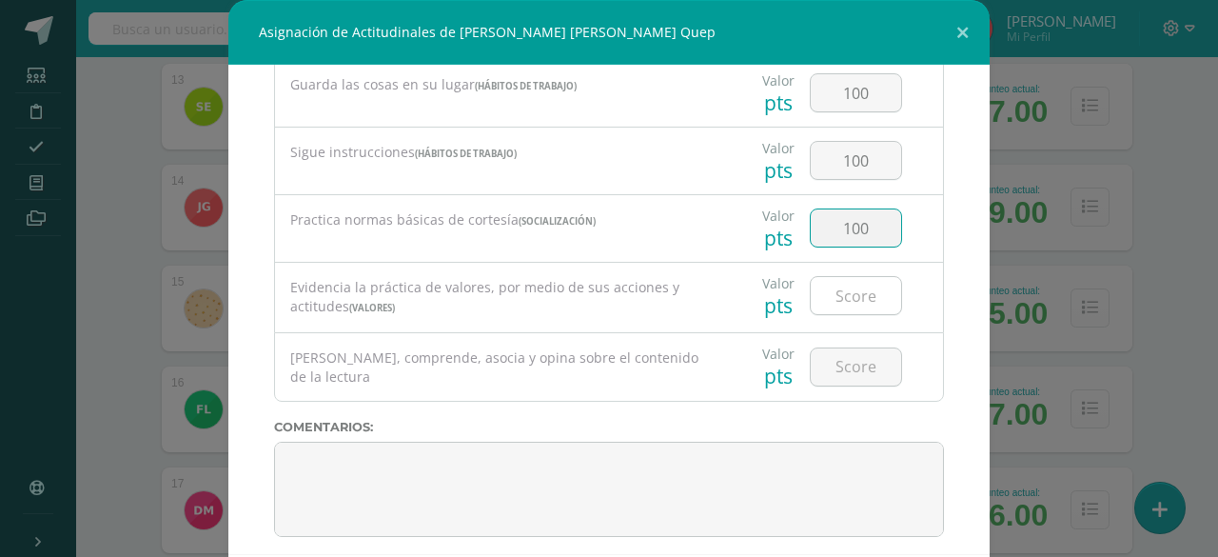
type input "100"
click at [844, 285] on input "number" at bounding box center [856, 295] width 90 height 37
type input "100"
click at [839, 348] on input "number" at bounding box center [856, 366] width 90 height 37
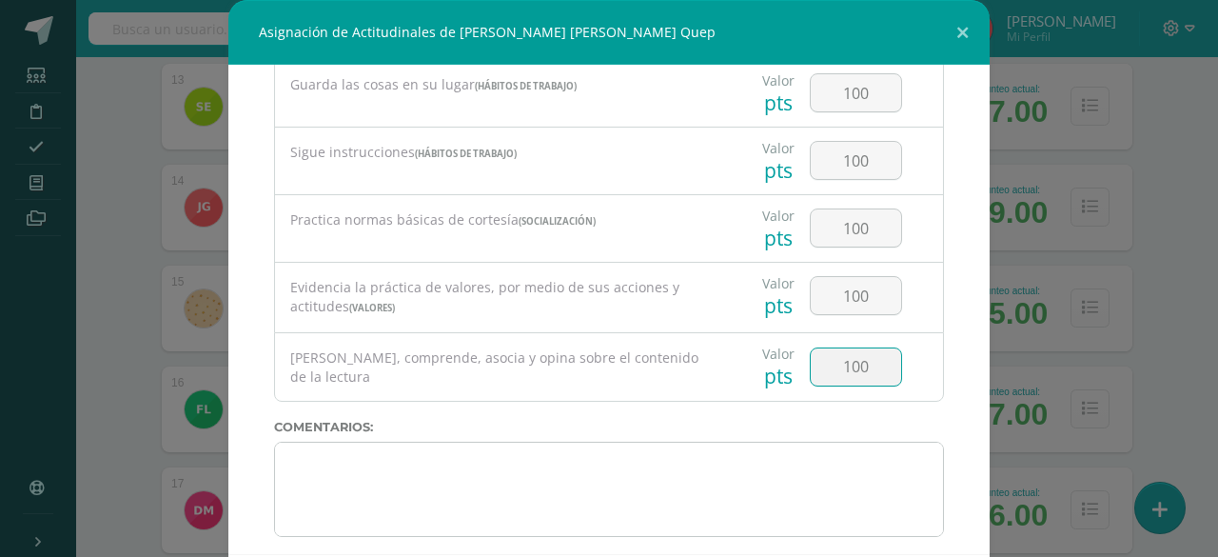
type input "100"
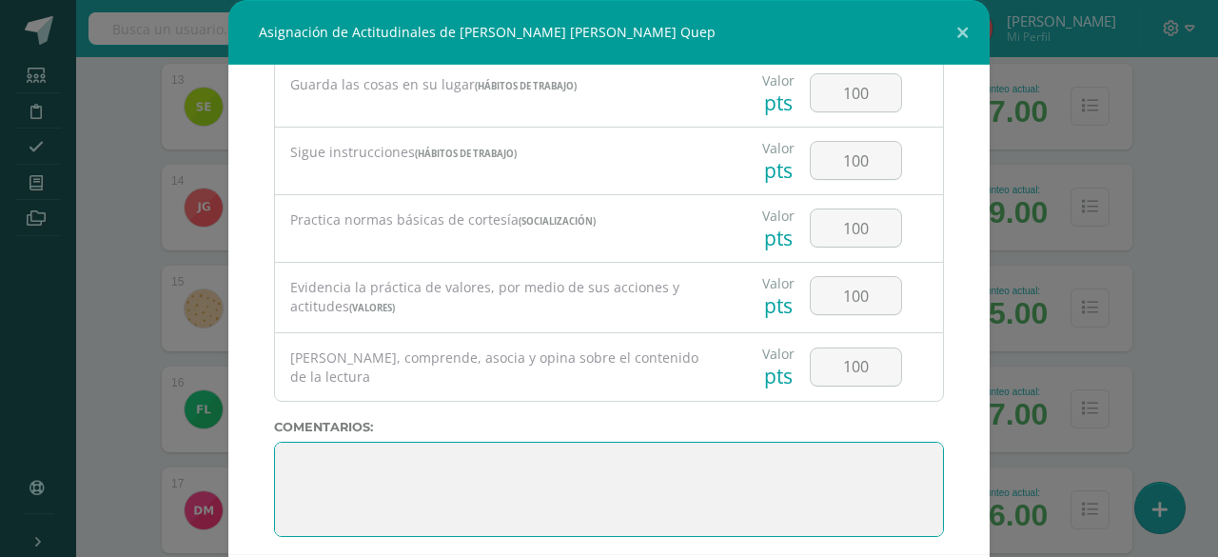
click at [795, 450] on textarea at bounding box center [609, 489] width 670 height 95
paste textarea "3. Su disciplina y compromiso es el reflejo del trabajo y constancia en las act…"
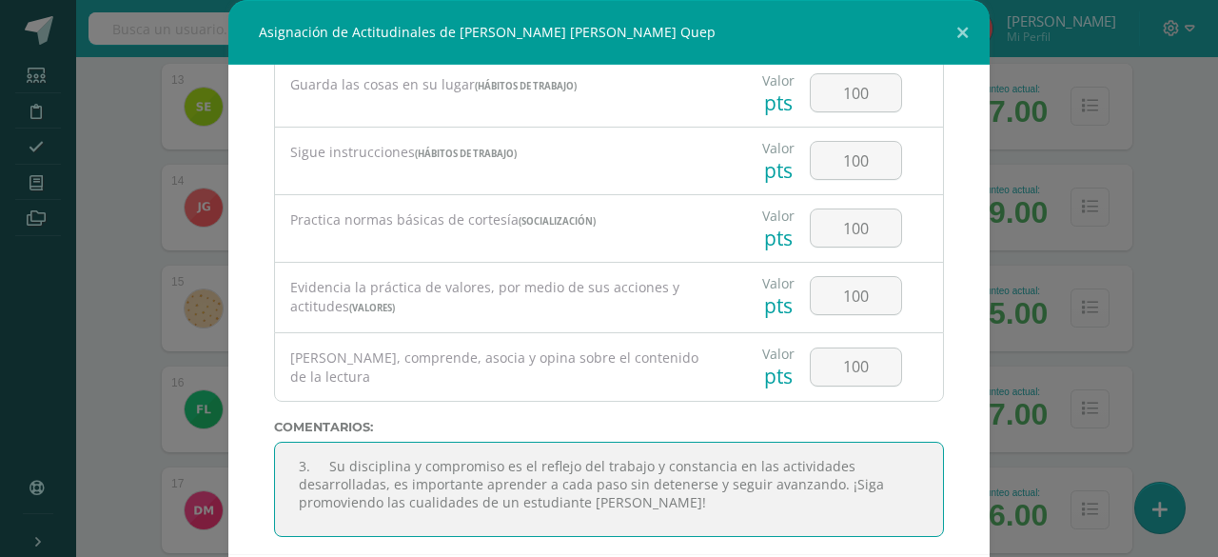
click at [322, 450] on textarea at bounding box center [609, 489] width 670 height 95
type textarea "Su disciplina y compromiso es el reflejo del trabajo y constancia en las activi…"
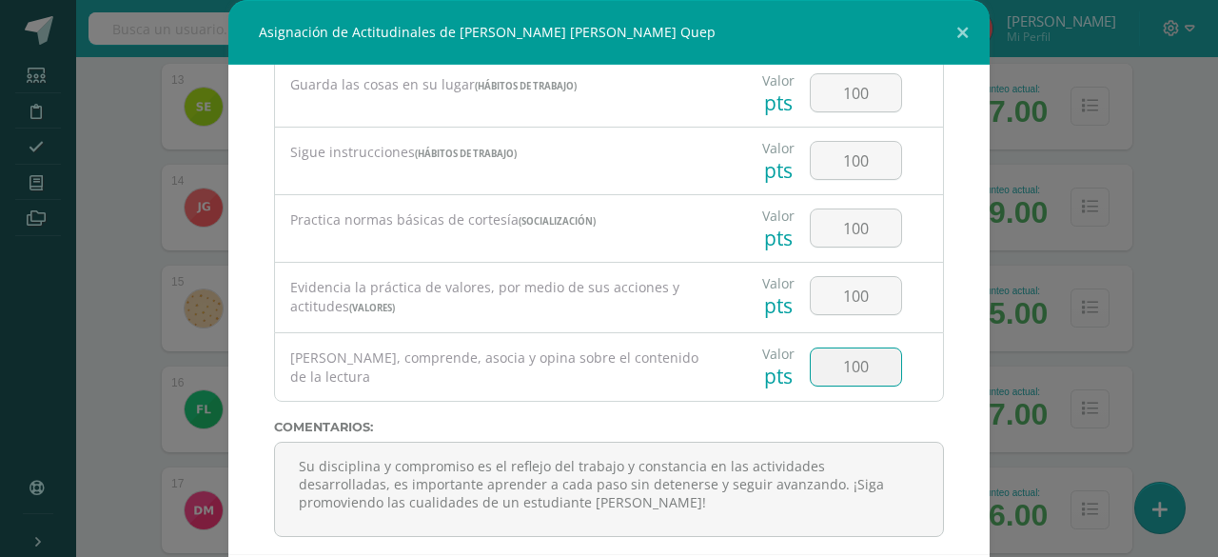
click at [845, 349] on input "100" at bounding box center [856, 366] width 90 height 37
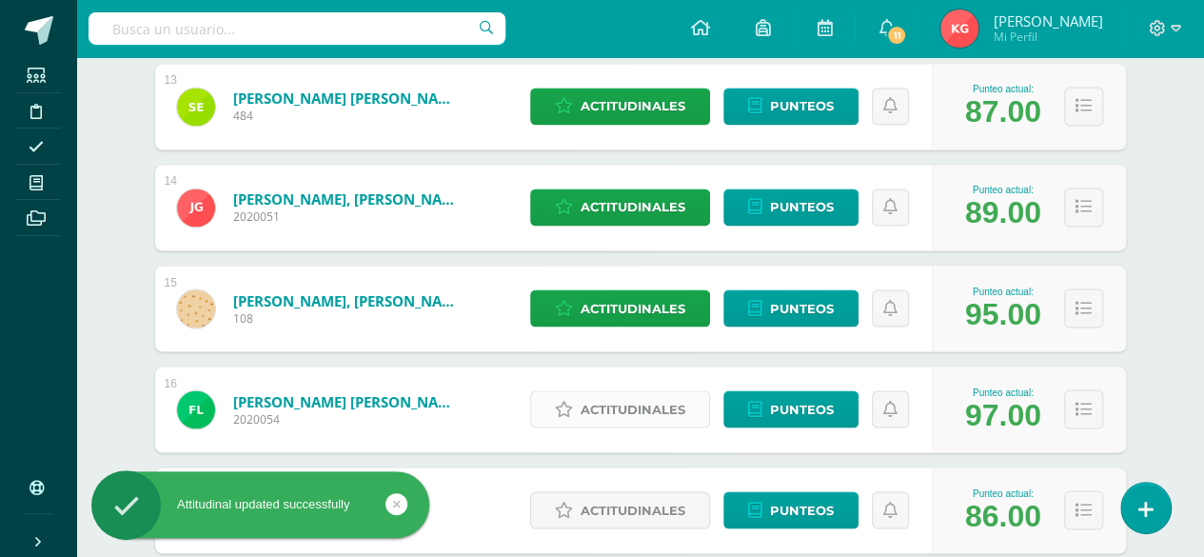
click at [609, 408] on span "Actitudinales" at bounding box center [633, 408] width 105 height 35
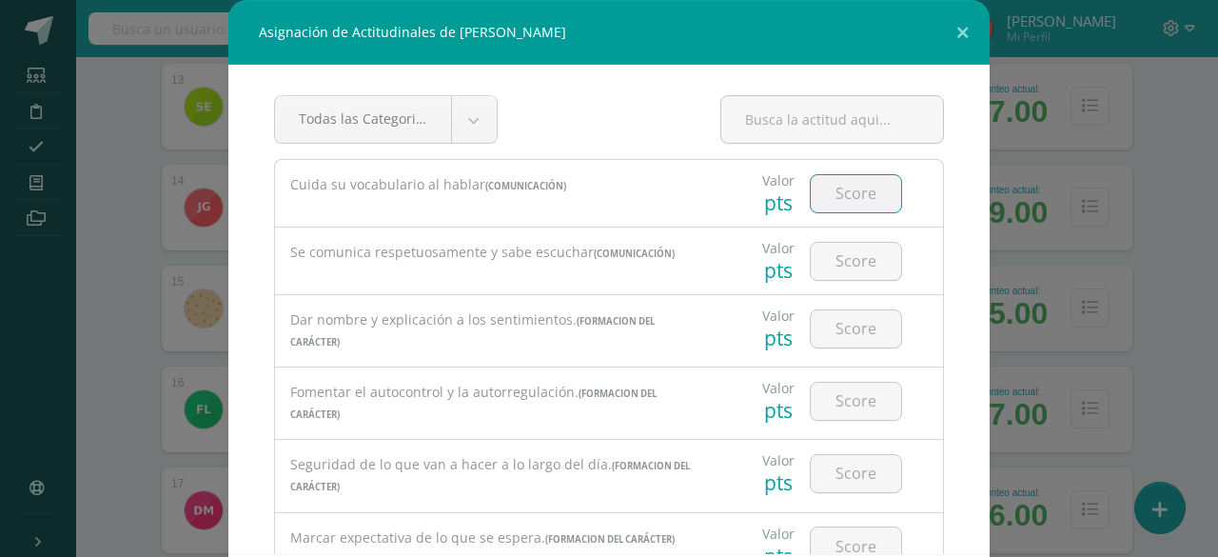
click at [817, 186] on input "number" at bounding box center [856, 193] width 90 height 37
type input "100"
click at [826, 254] on input "1" at bounding box center [856, 261] width 90 height 37
type input "100"
click at [833, 323] on input "number" at bounding box center [856, 328] width 90 height 37
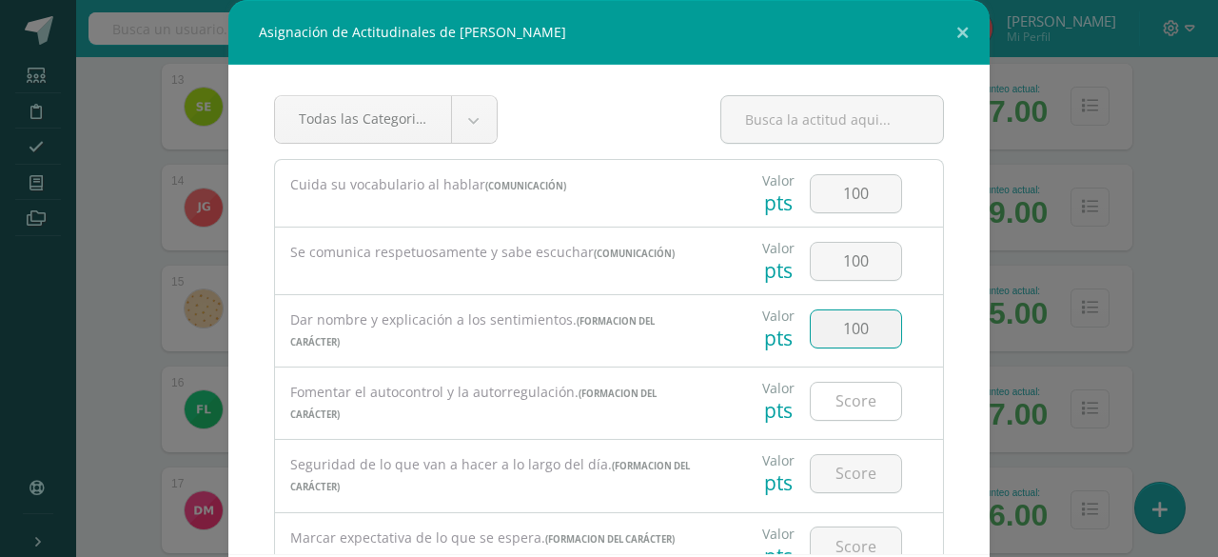
type input "100"
click at [845, 389] on input "number" at bounding box center [856, 401] width 90 height 37
type input "100"
click at [840, 467] on input "1" at bounding box center [856, 473] width 90 height 37
type input "100"
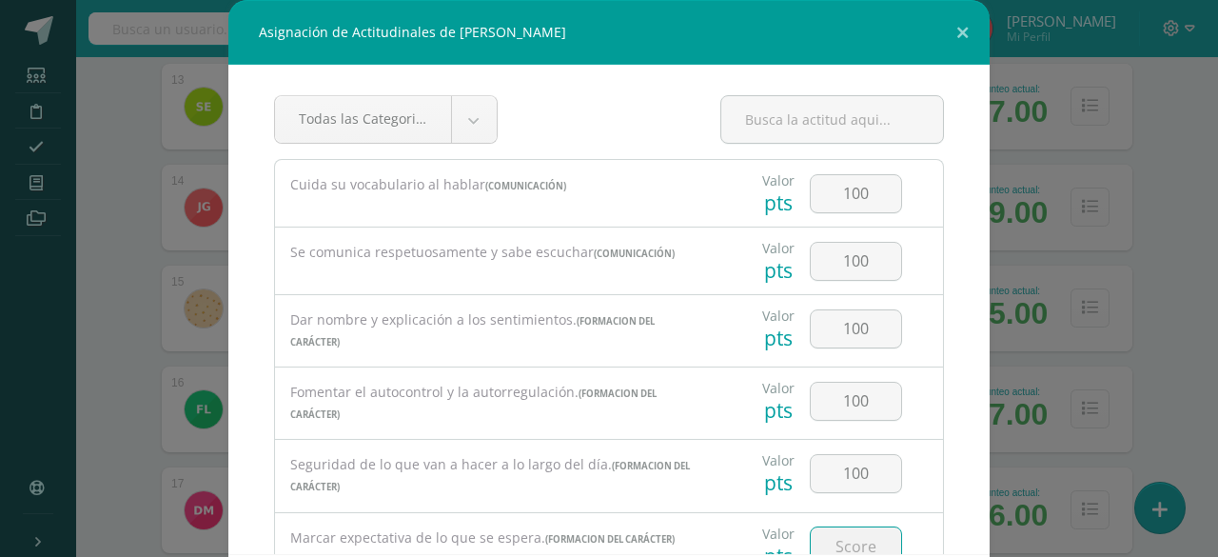
click at [824, 531] on input "number" at bounding box center [856, 545] width 90 height 37
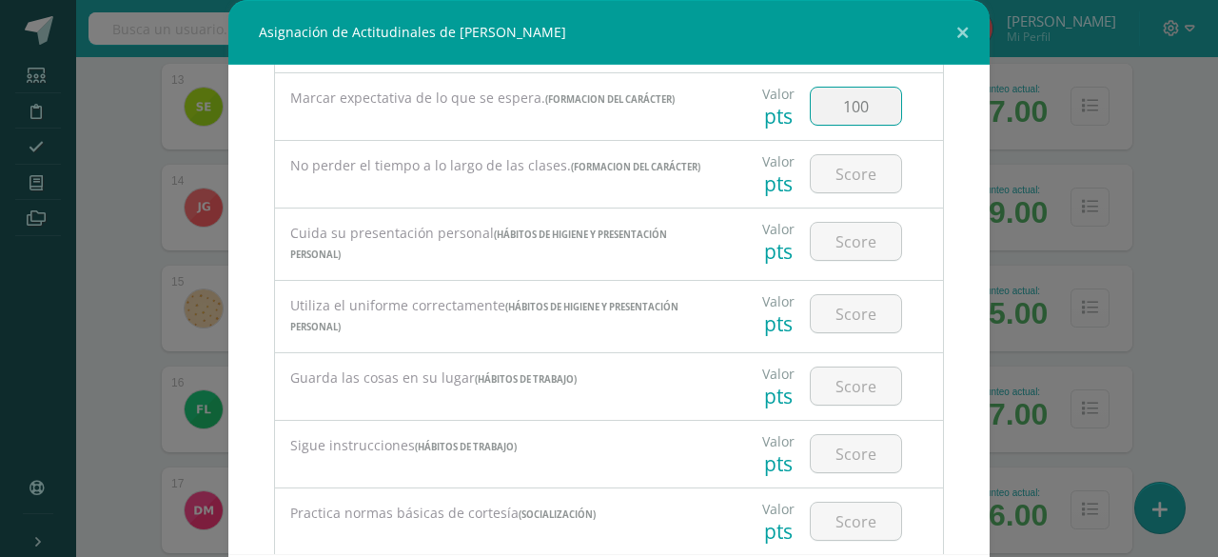
scroll to position [445, 0]
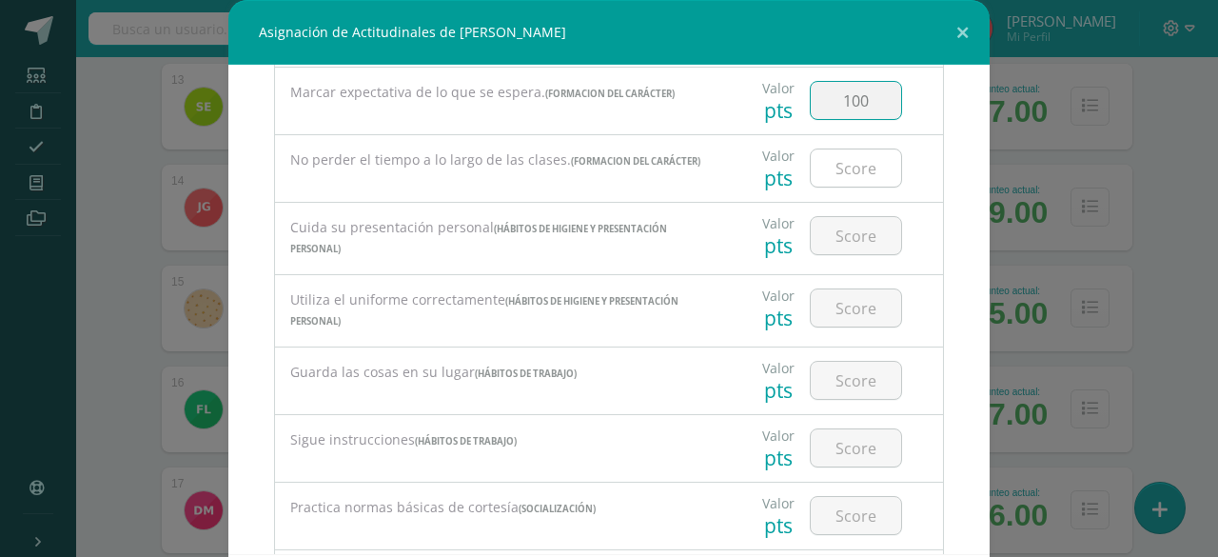
type input "100"
click at [821, 163] on input "number" at bounding box center [856, 167] width 90 height 37
type input "100"
click at [819, 225] on input "number" at bounding box center [856, 235] width 90 height 37
type input "100"
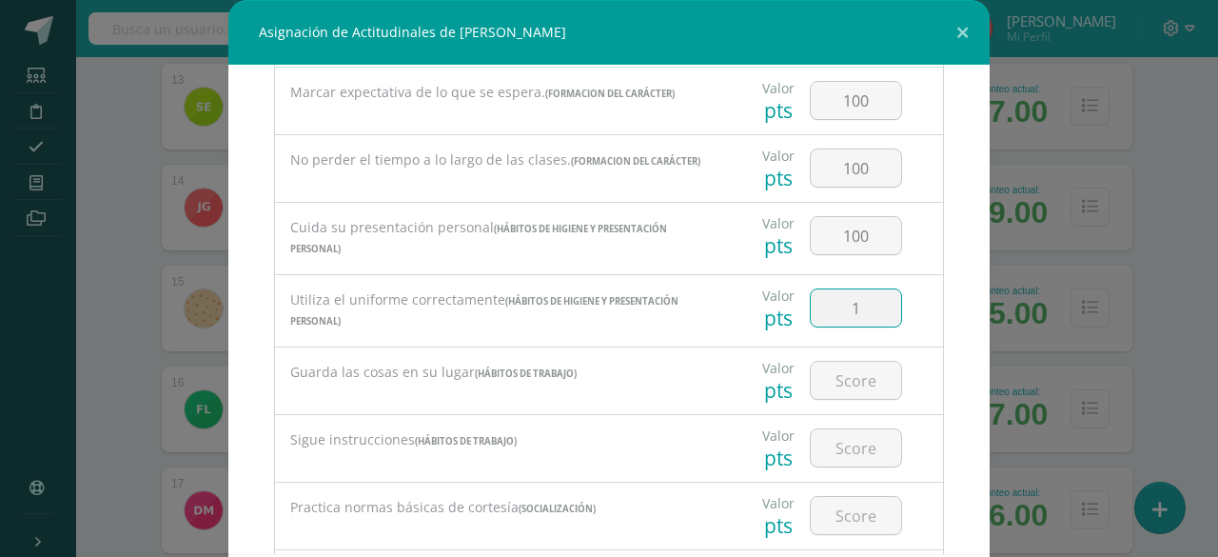
click at [821, 296] on input "1" at bounding box center [856, 307] width 90 height 37
type input "100"
click at [840, 370] on input "number" at bounding box center [856, 380] width 90 height 37
type input "100"
click at [825, 439] on input "number" at bounding box center [856, 447] width 90 height 37
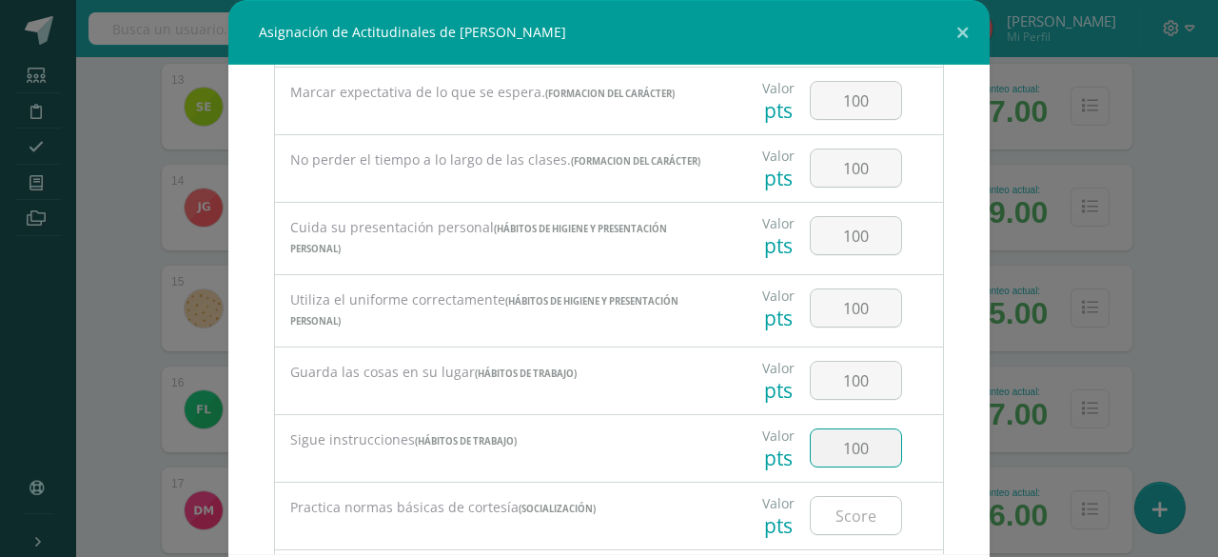
type input "100"
click at [822, 511] on input "number" at bounding box center [856, 515] width 90 height 37
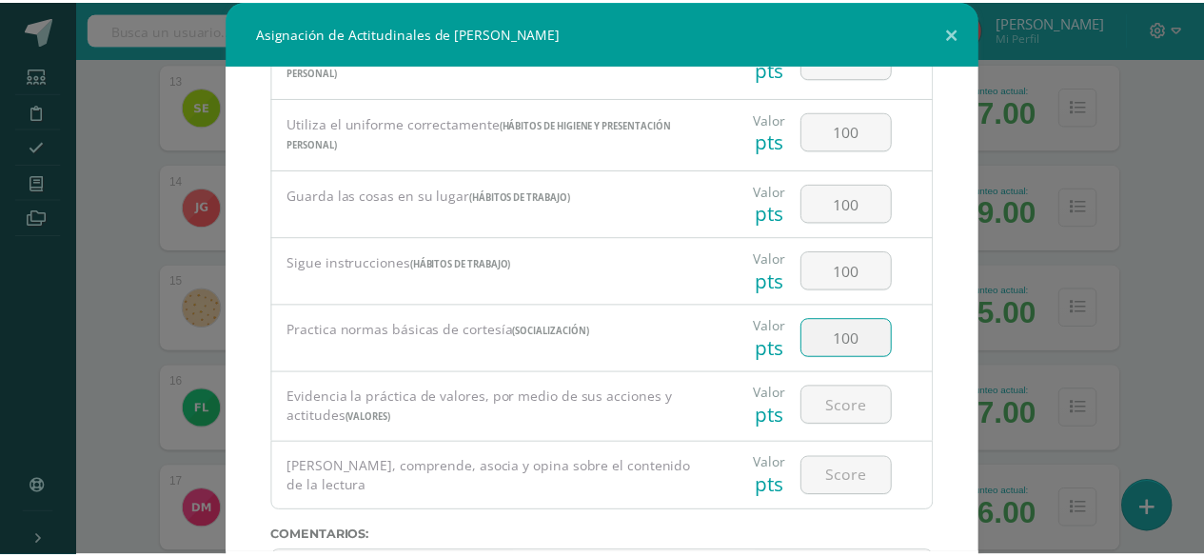
scroll to position [733, 0]
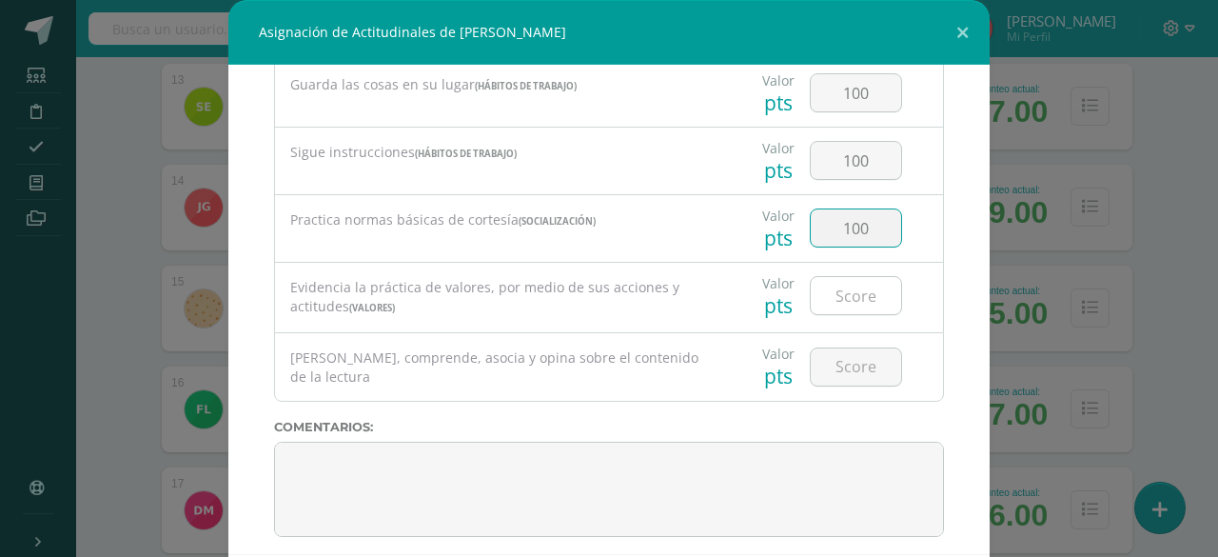
type input "100"
click at [828, 280] on input "number" at bounding box center [856, 295] width 90 height 37
type input "100"
click at [837, 349] on input "number" at bounding box center [856, 366] width 90 height 37
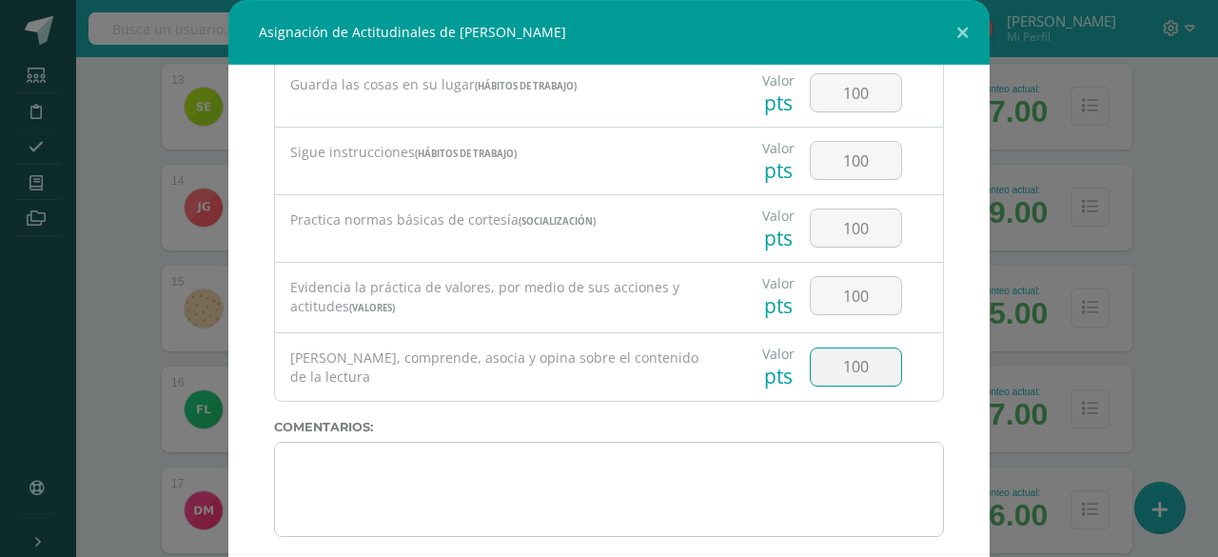
type input "100"
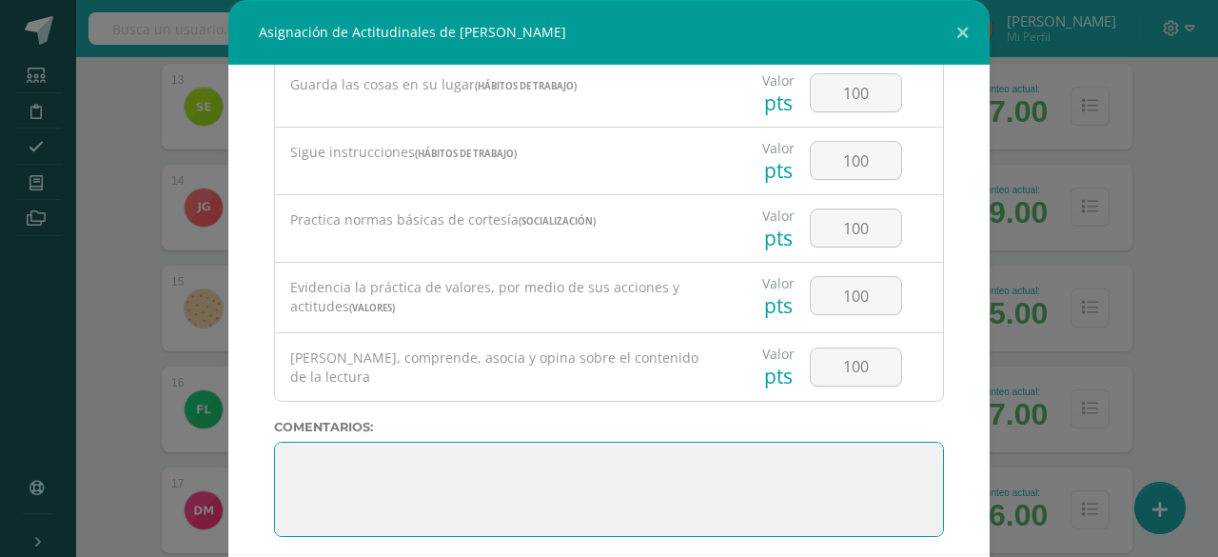
click at [818, 442] on textarea at bounding box center [609, 489] width 670 height 95
paste textarea "3. Su disciplina y compromiso es el reflejo del trabajo y constancia en las act…"
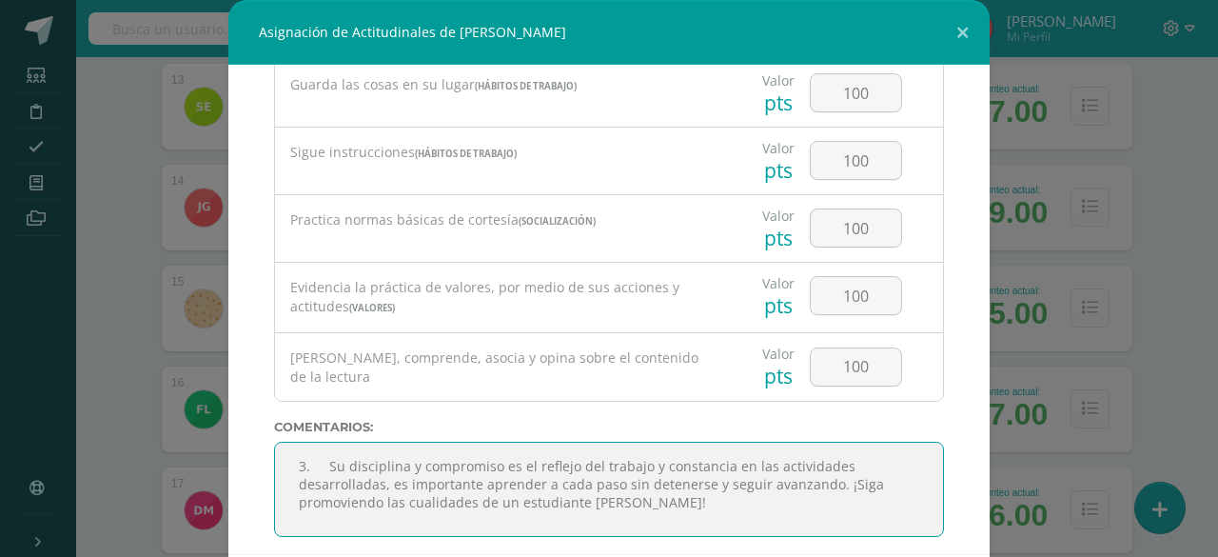
click at [320, 456] on textarea at bounding box center [609, 489] width 670 height 95
type textarea "Su disciplina y compromiso es el reflejo del trabajo y constancia en las activi…"
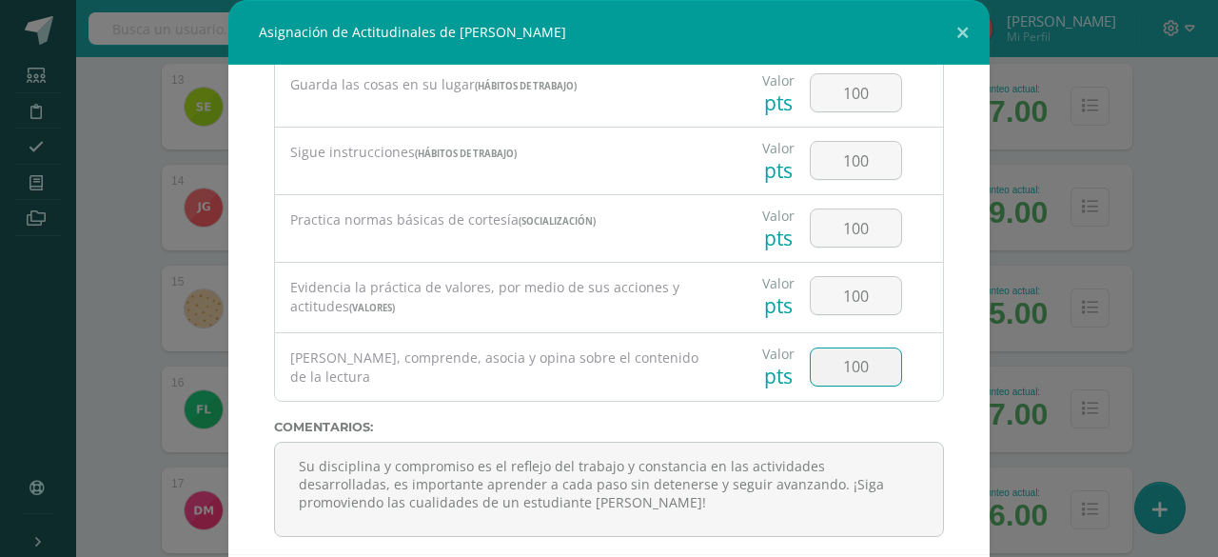
click at [816, 355] on input "100" at bounding box center [856, 366] width 90 height 37
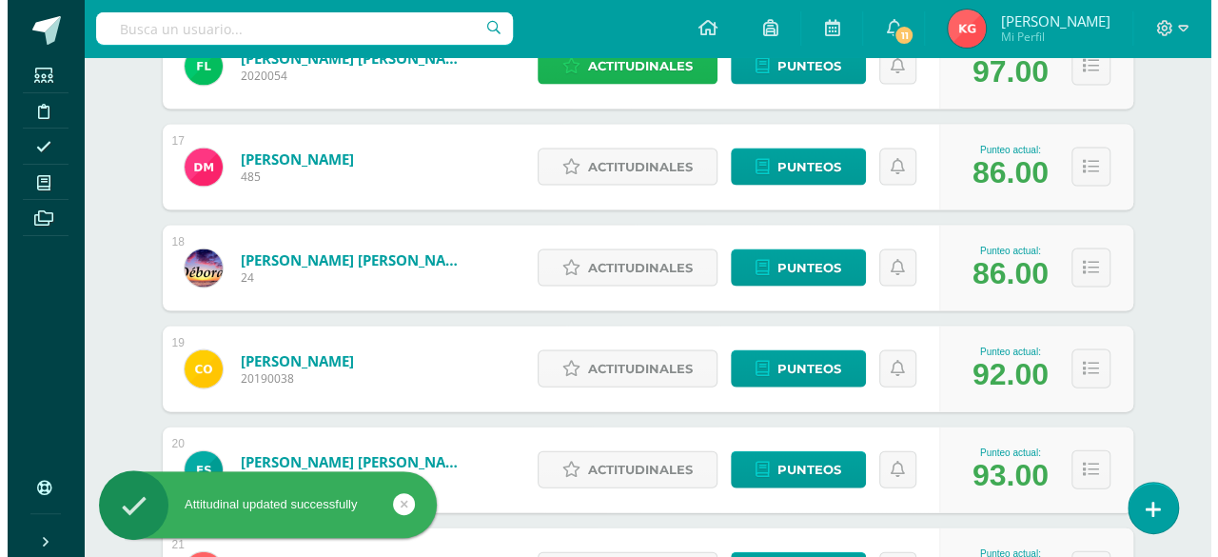
scroll to position [1907, 0]
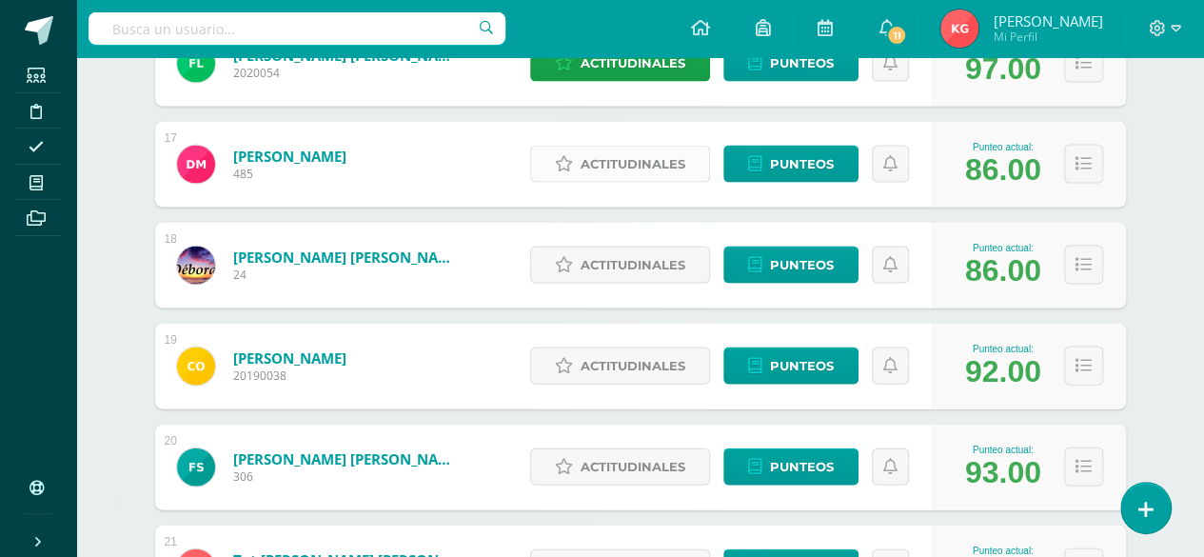
click at [620, 161] on span "Actitudinales" at bounding box center [633, 164] width 105 height 35
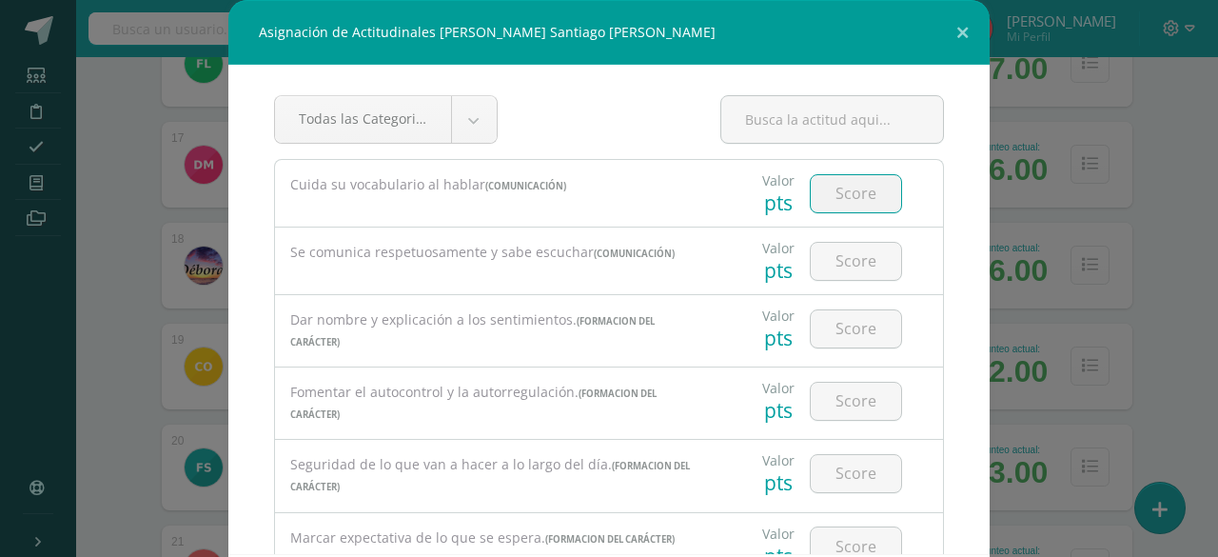
click at [843, 193] on input "number" at bounding box center [856, 193] width 90 height 37
type input "85"
click at [832, 255] on input "number" at bounding box center [856, 261] width 90 height 37
type input "86"
click at [836, 326] on input "number" at bounding box center [856, 328] width 90 height 37
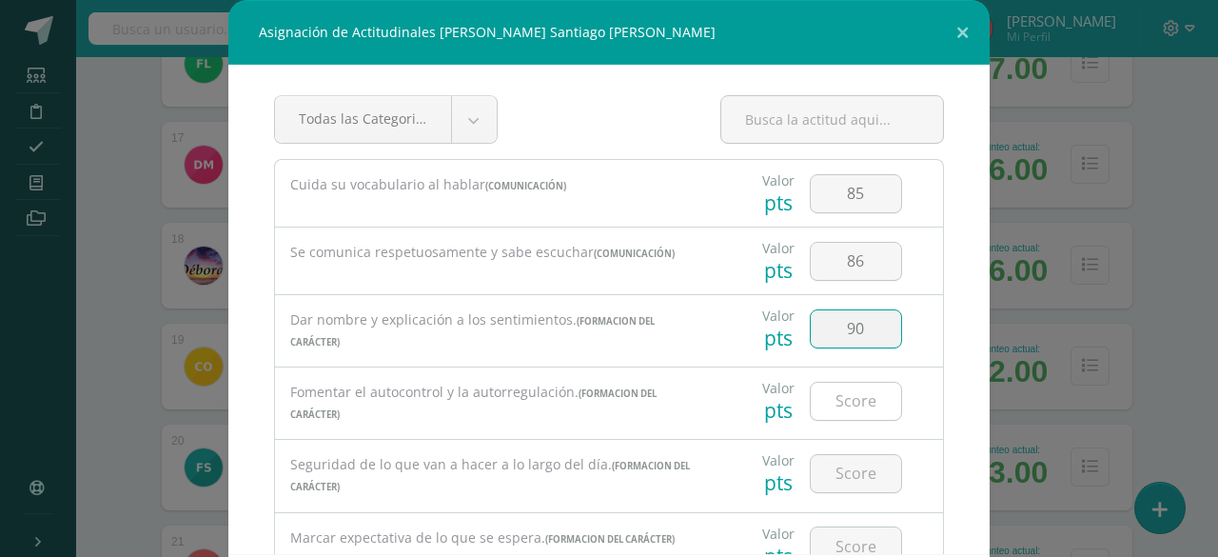
type input "90"
click at [834, 397] on input "number" at bounding box center [856, 401] width 90 height 37
type input "86"
click at [832, 471] on input "number" at bounding box center [856, 473] width 90 height 37
type input "88"
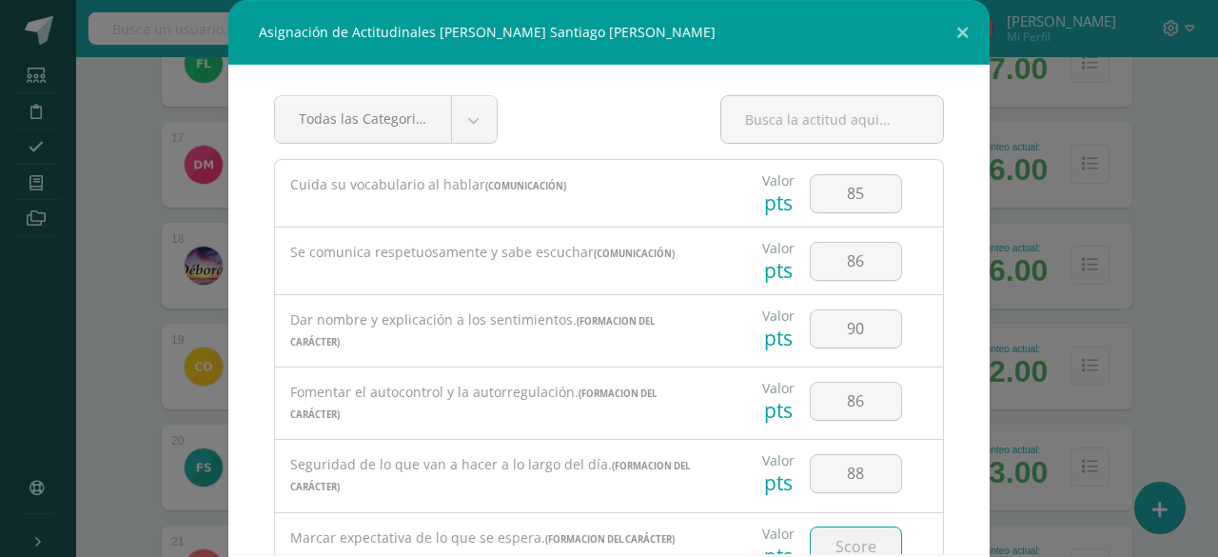
click at [818, 536] on input "number" at bounding box center [856, 545] width 90 height 37
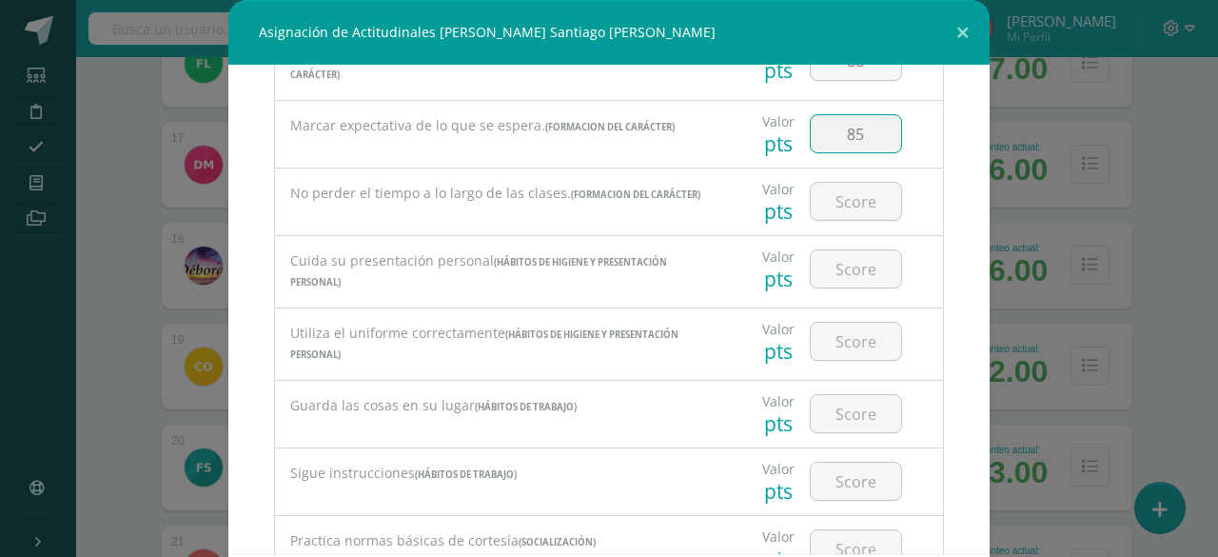
scroll to position [418, 0]
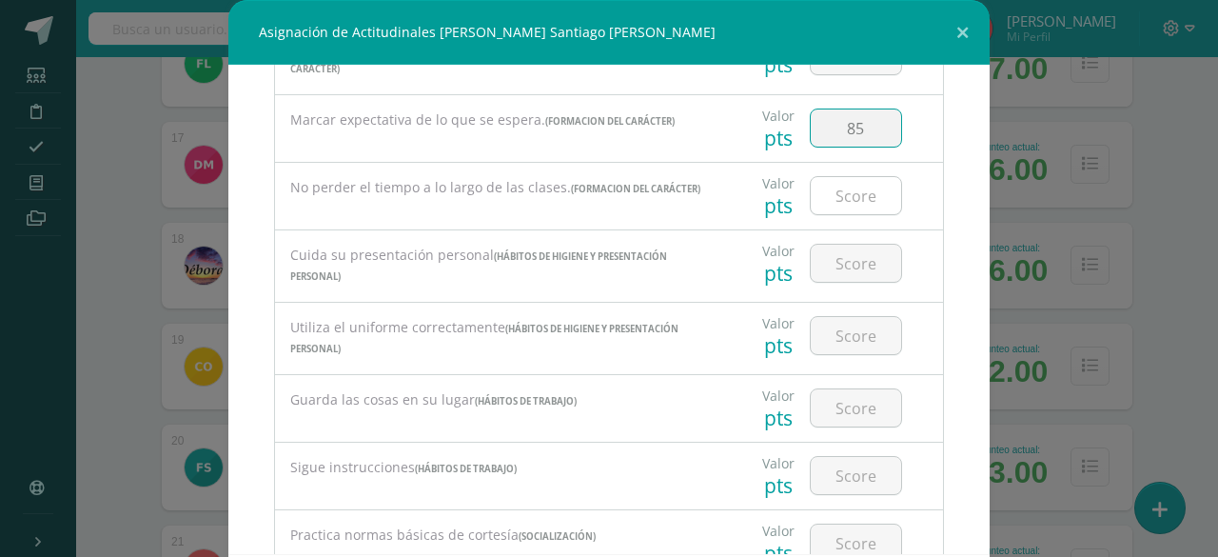
type input "85"
click at [833, 186] on input "number" at bounding box center [856, 195] width 90 height 37
type input "80"
click at [820, 248] on input "number" at bounding box center [856, 263] width 90 height 37
type input "80"
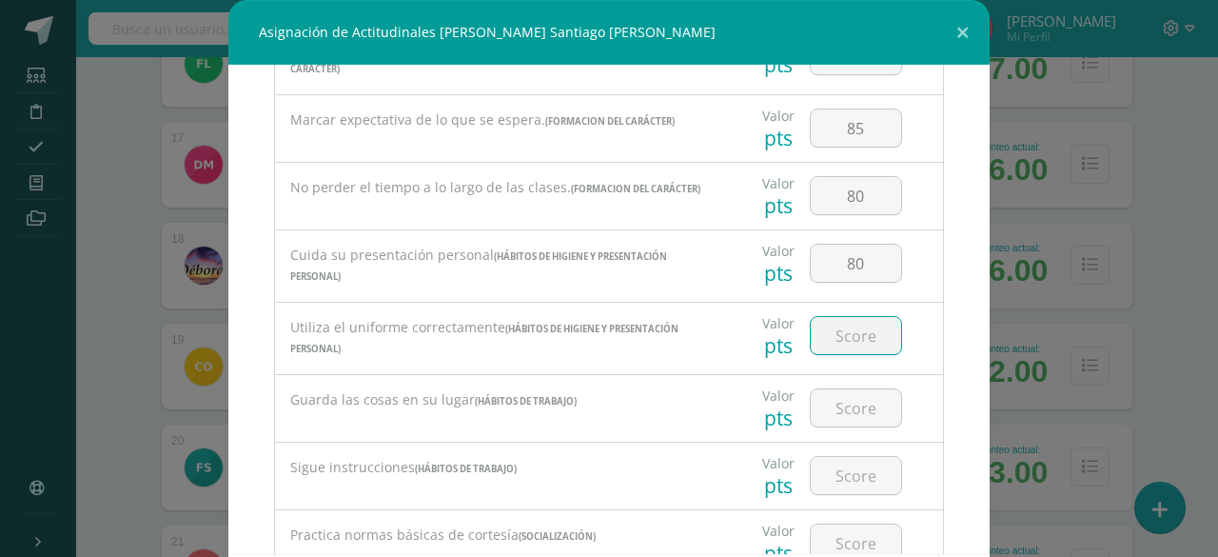
click at [811, 324] on input "number" at bounding box center [856, 335] width 90 height 37
type input "80"
click at [821, 397] on input "number" at bounding box center [856, 407] width 90 height 37
type input "80"
click at [820, 461] on input "number" at bounding box center [856, 475] width 90 height 37
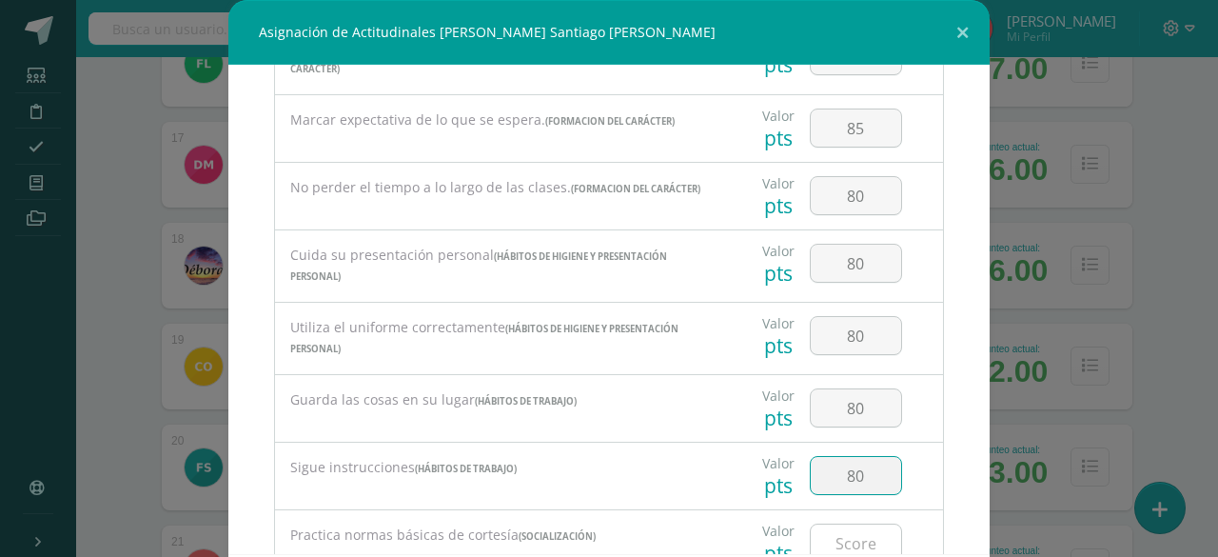
type input "80"
click at [818, 538] on input "number" at bounding box center [856, 542] width 90 height 37
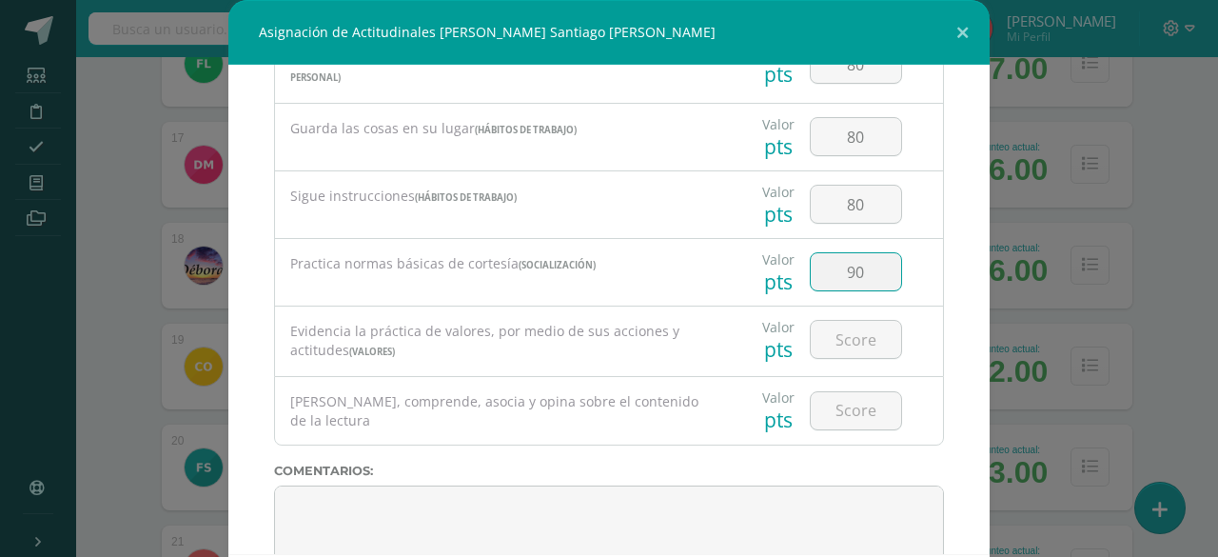
scroll to position [733, 0]
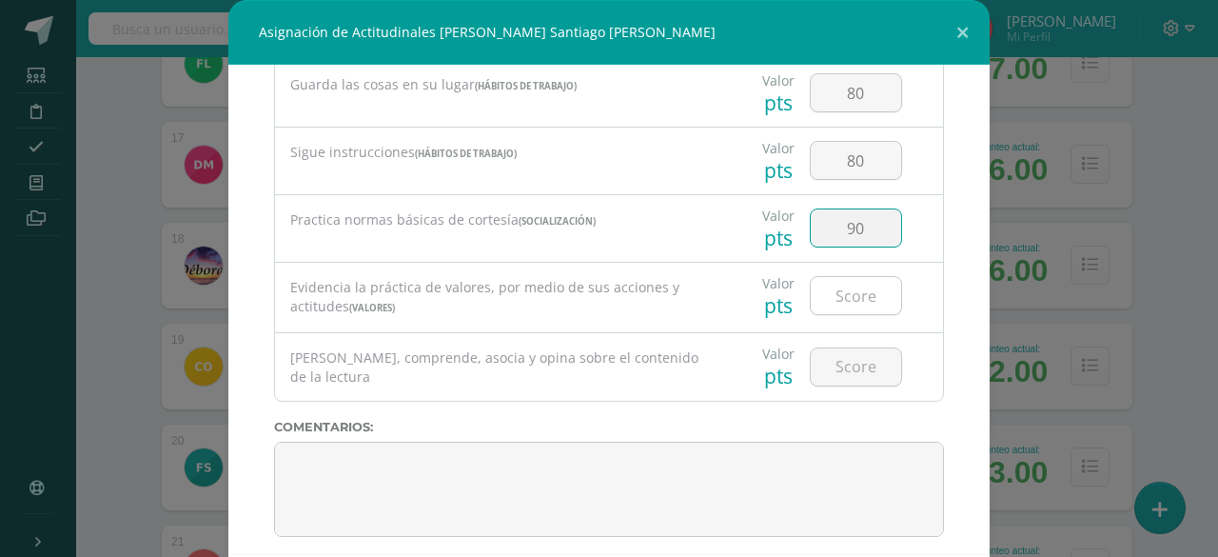
type input "90"
click at [837, 292] on input "number" at bounding box center [856, 295] width 90 height 37
type input "90"
click at [835, 355] on input "number" at bounding box center [856, 366] width 90 height 37
type input "97"
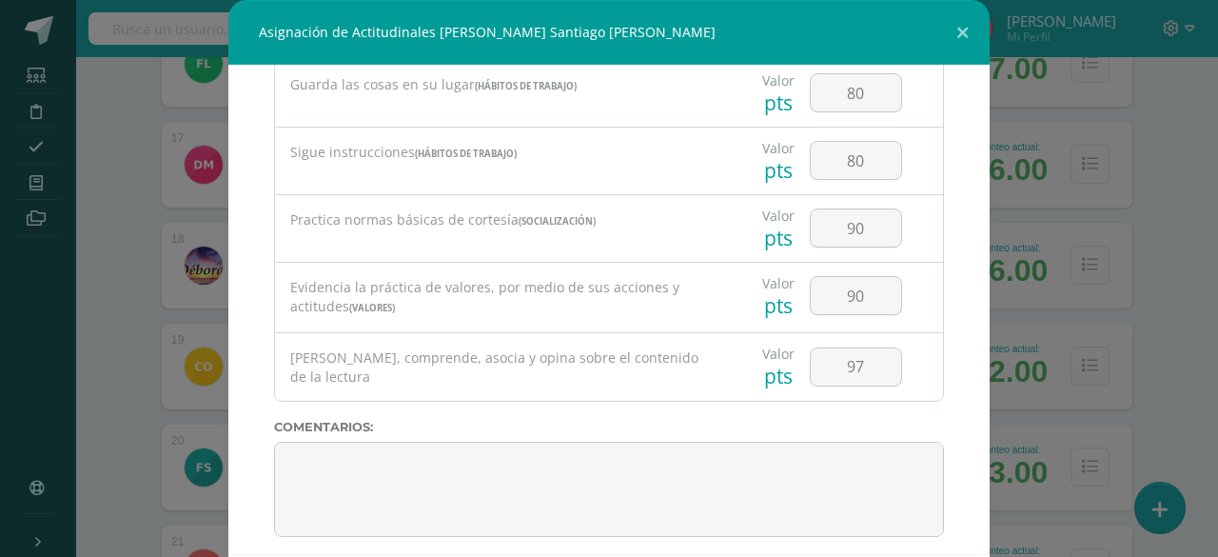
click at [813, 426] on div "Todas las Categorias Todas las Categorias Hábitos de trabajo Comunicación Hábit…" at bounding box center [608, 309] width 761 height 489
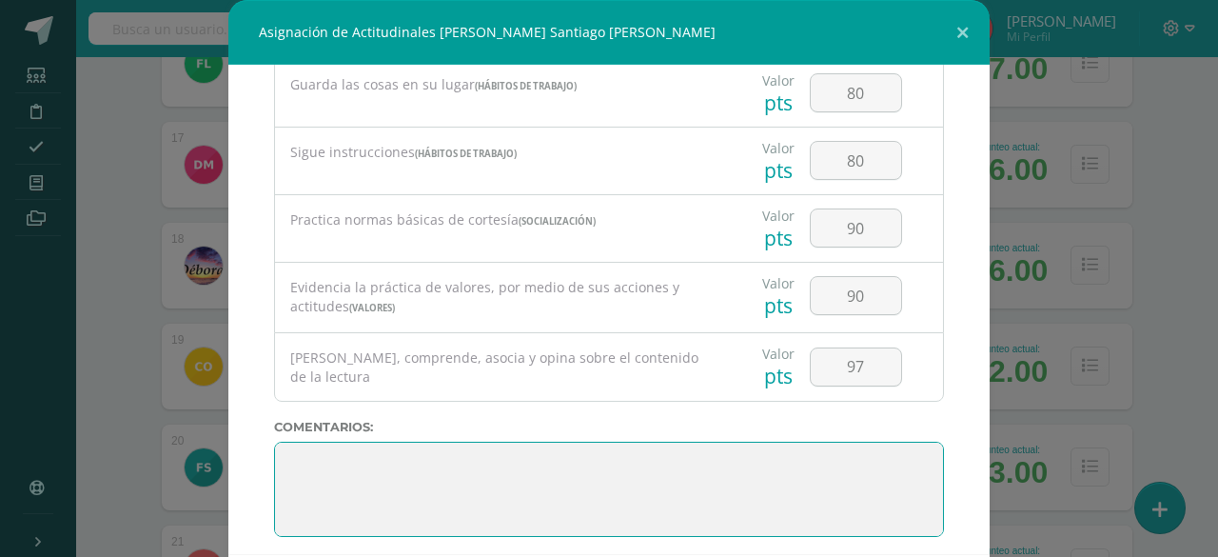
click at [813, 442] on textarea at bounding box center [609, 489] width 670 height 95
paste textarea "3. Su disciplina y compromiso es el reflejo del trabajo y constancia en las act…"
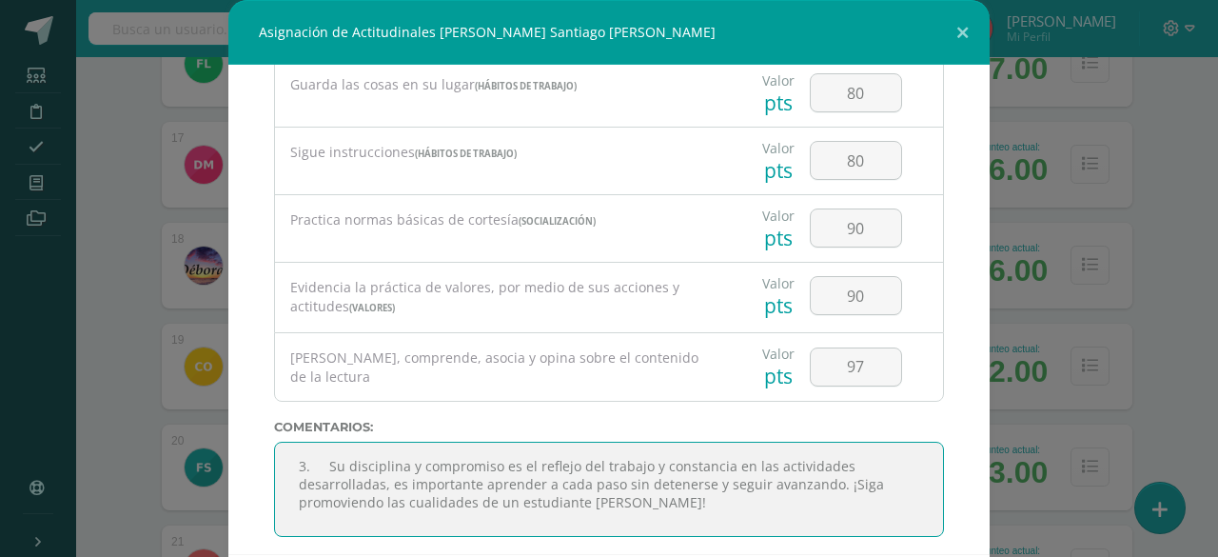
click at [316, 449] on textarea at bounding box center [609, 489] width 670 height 95
type textarea "Su disciplina y compromiso es el reflejo del trabajo y constancia en las activi…"
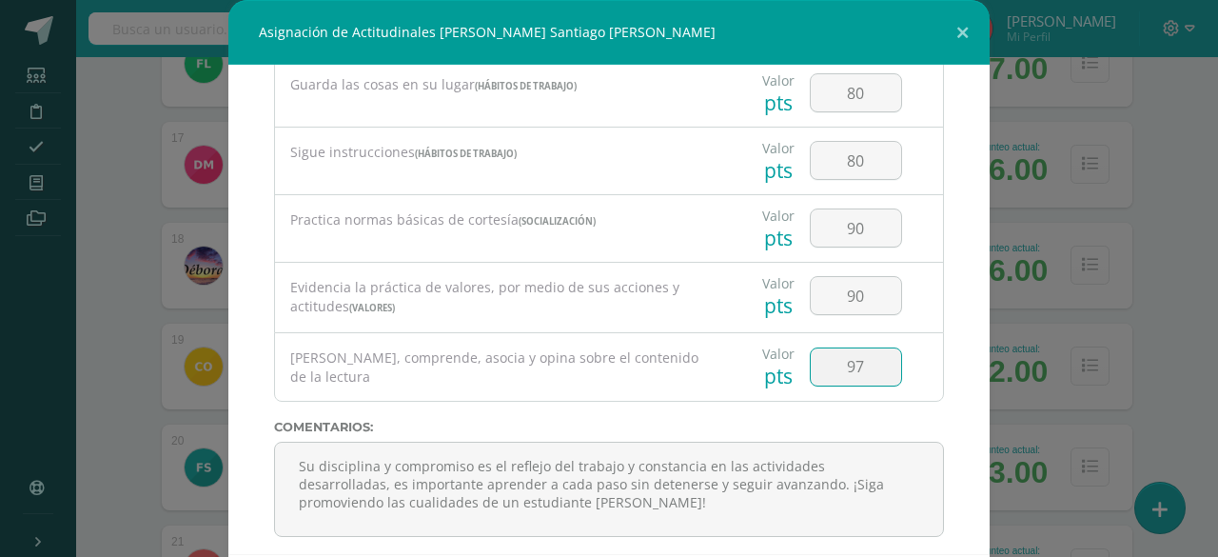
click at [811, 358] on input "97" at bounding box center [856, 366] width 90 height 37
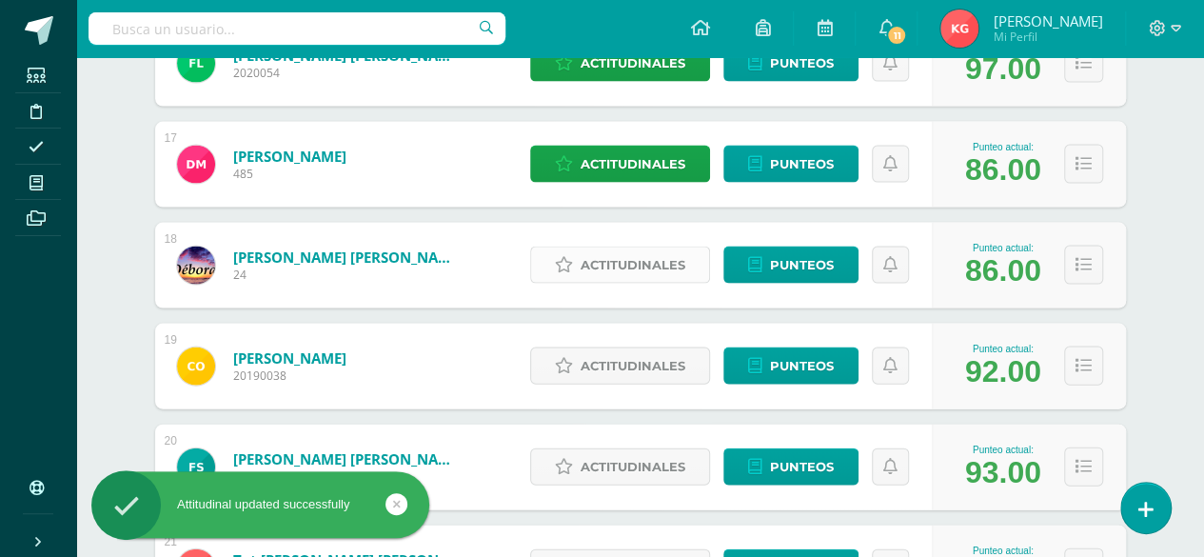
click at [624, 259] on span "Actitudinales" at bounding box center [633, 264] width 105 height 35
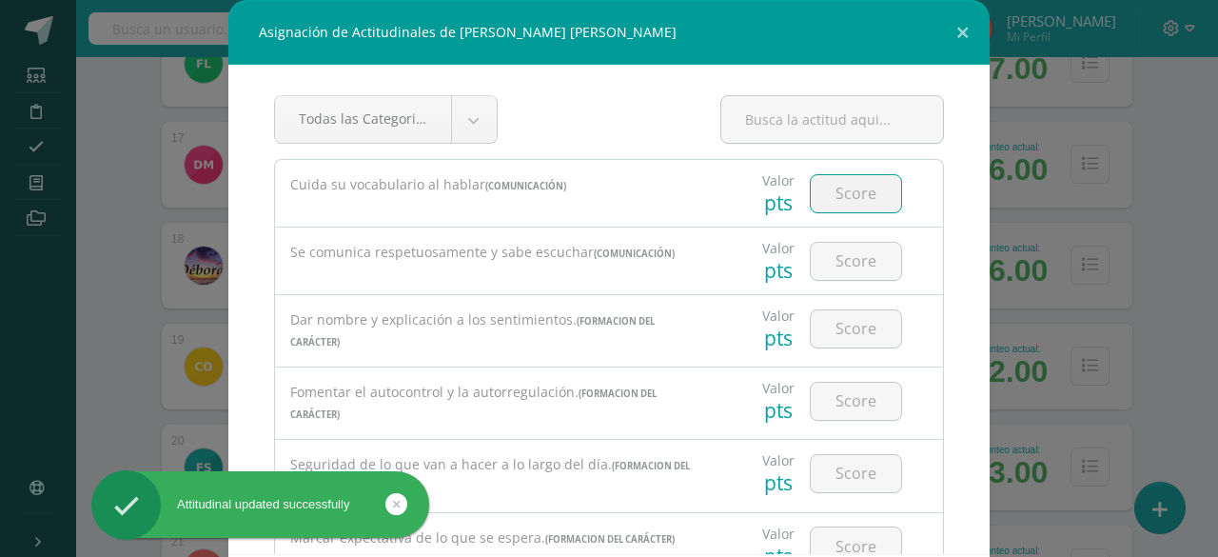
click at [840, 188] on input "number" at bounding box center [856, 193] width 90 height 37
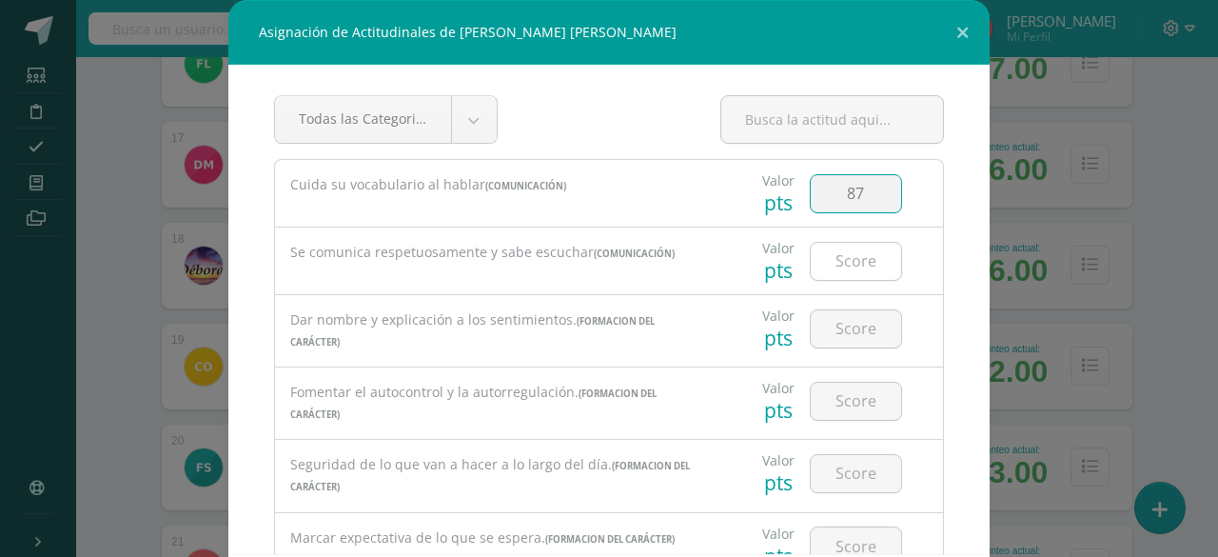
type input "87"
click at [844, 267] on input "number" at bounding box center [856, 261] width 90 height 37
type input "88"
click at [841, 336] on input "number" at bounding box center [856, 328] width 90 height 37
type input "90"
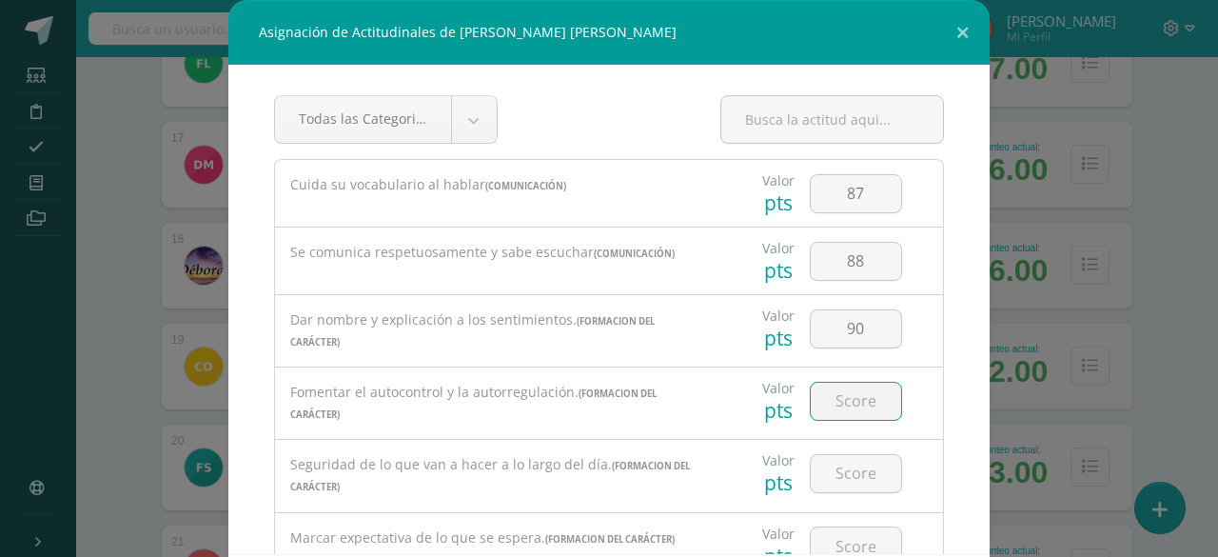
click at [832, 393] on input "number" at bounding box center [856, 401] width 90 height 37
type input "90"
click at [817, 470] on input "number" at bounding box center [856, 473] width 90 height 37
type input "90"
click at [819, 536] on input "number" at bounding box center [856, 545] width 90 height 37
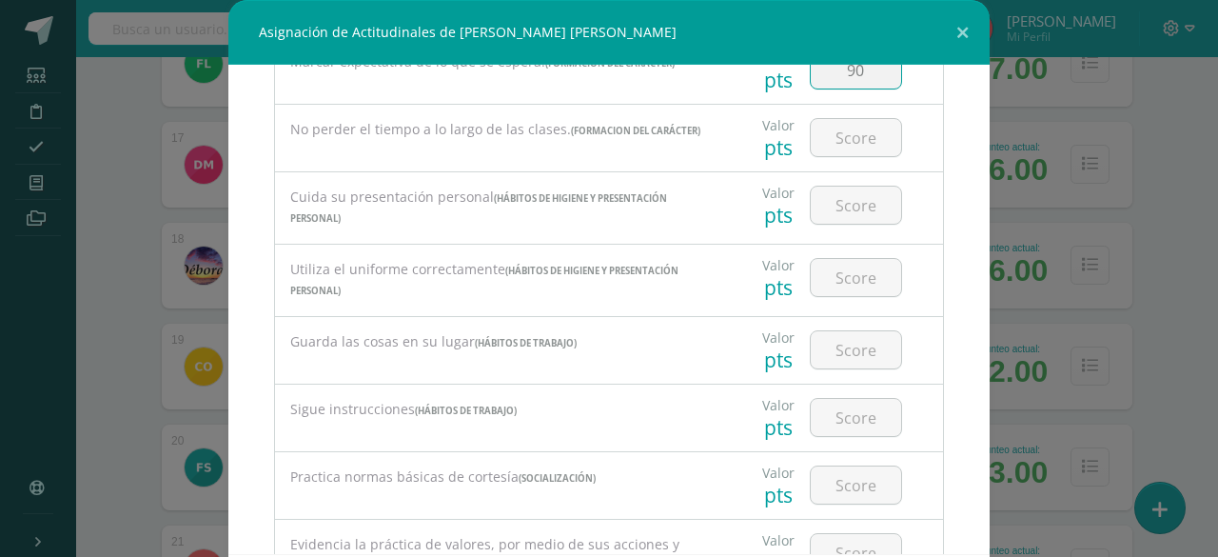
scroll to position [480, 0]
type input "90"
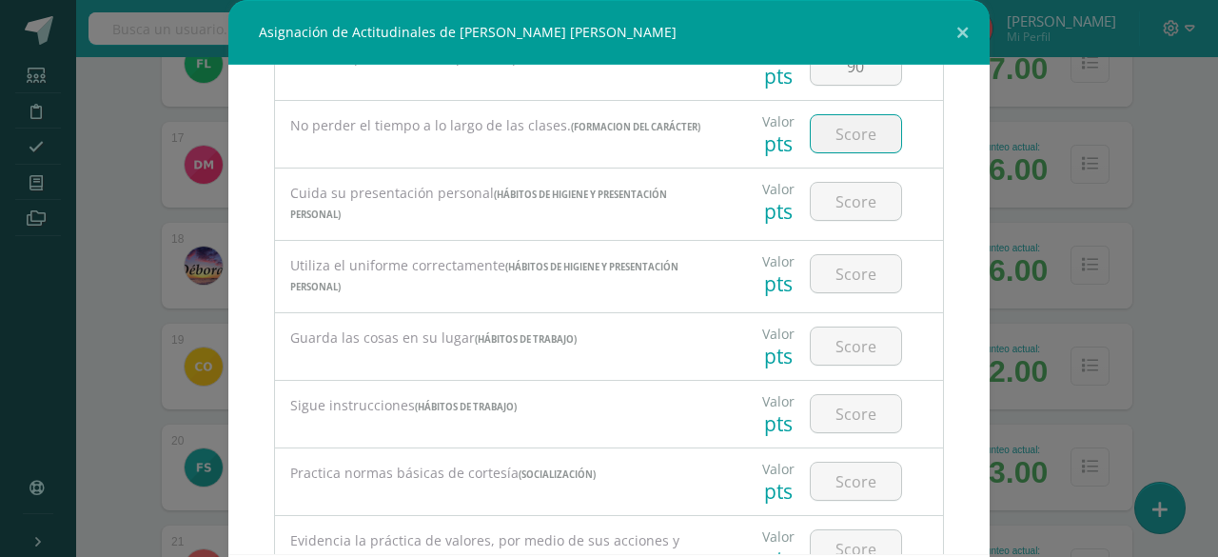
click at [855, 130] on input "number" at bounding box center [856, 133] width 90 height 37
type input "90"
click at [835, 197] on input "number" at bounding box center [856, 201] width 90 height 37
type input "86"
click at [833, 264] on input "number" at bounding box center [856, 273] width 90 height 37
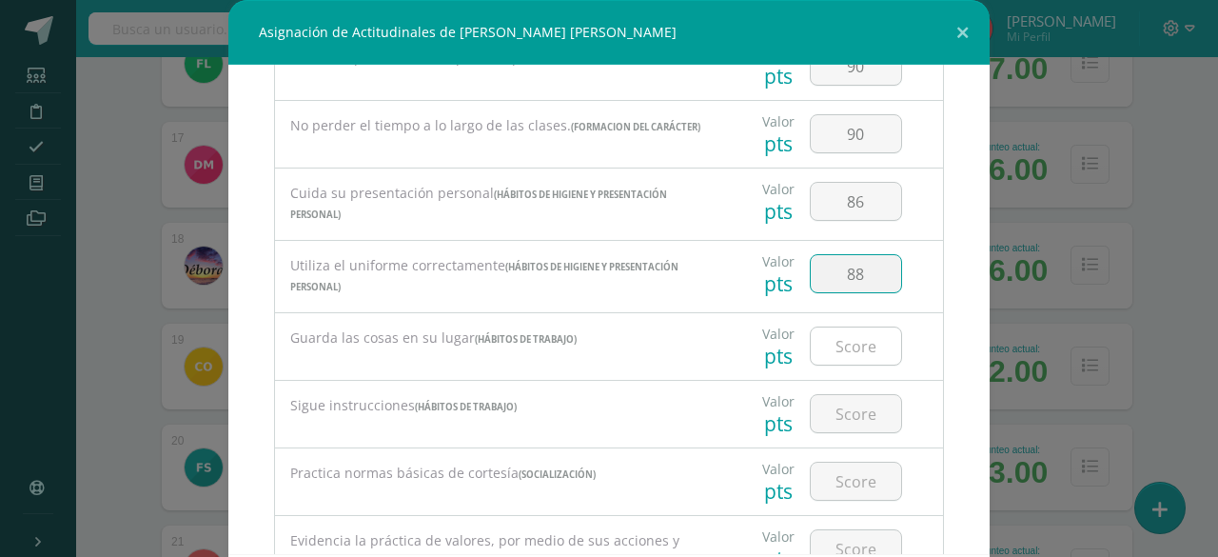
type input "88"
click at [828, 337] on input "number" at bounding box center [856, 345] width 90 height 37
type input "90"
click at [823, 399] on input "number" at bounding box center [856, 413] width 90 height 37
type input "85"
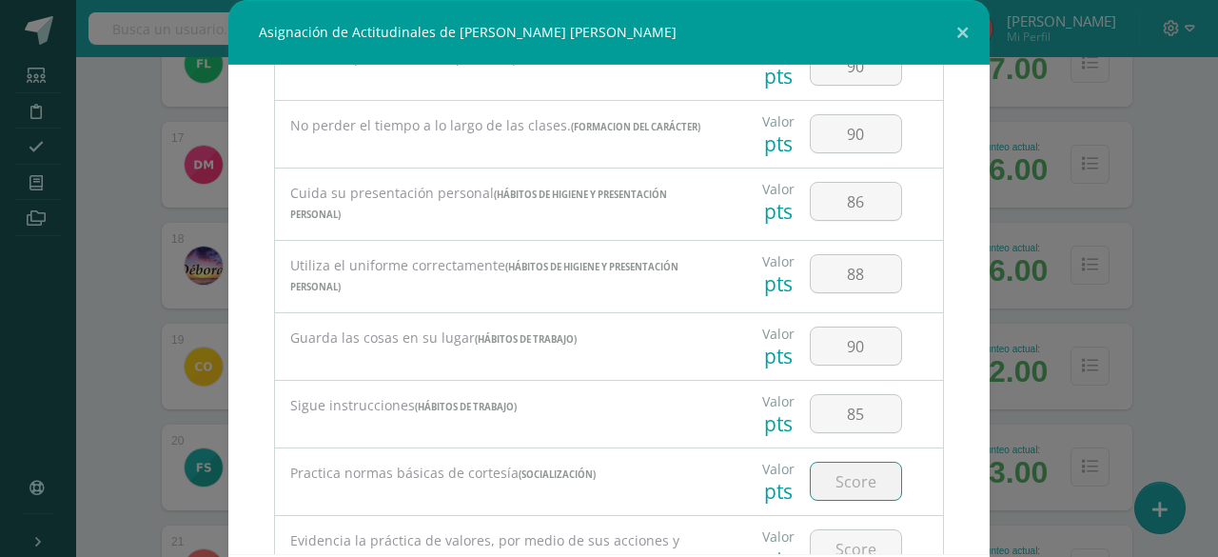
click at [828, 464] on input "number" at bounding box center [856, 481] width 90 height 37
type input "89"
click at [834, 539] on input "number" at bounding box center [856, 548] width 90 height 37
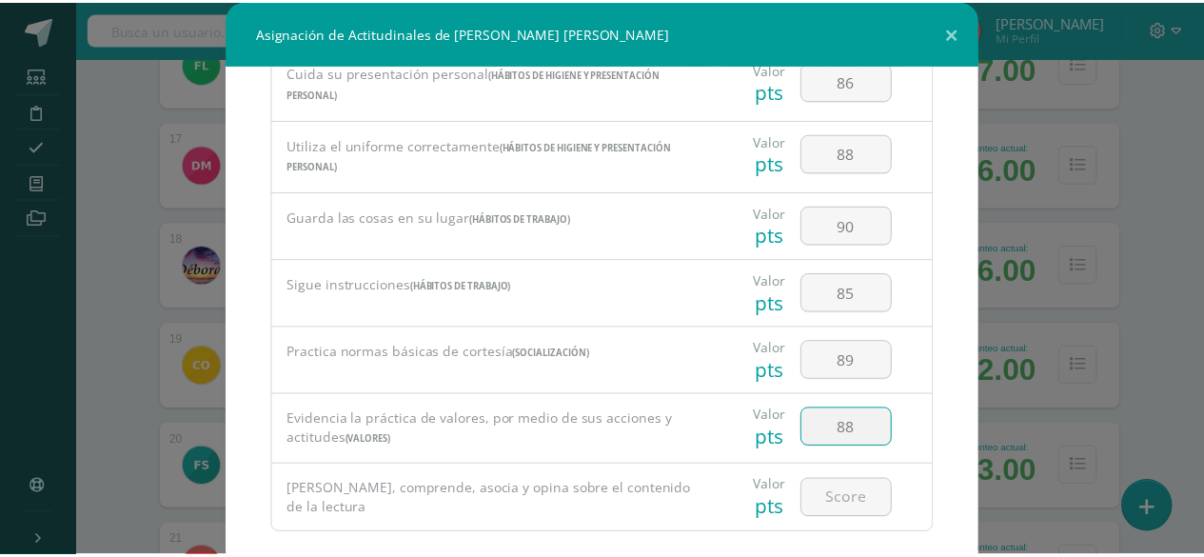
scroll to position [733, 0]
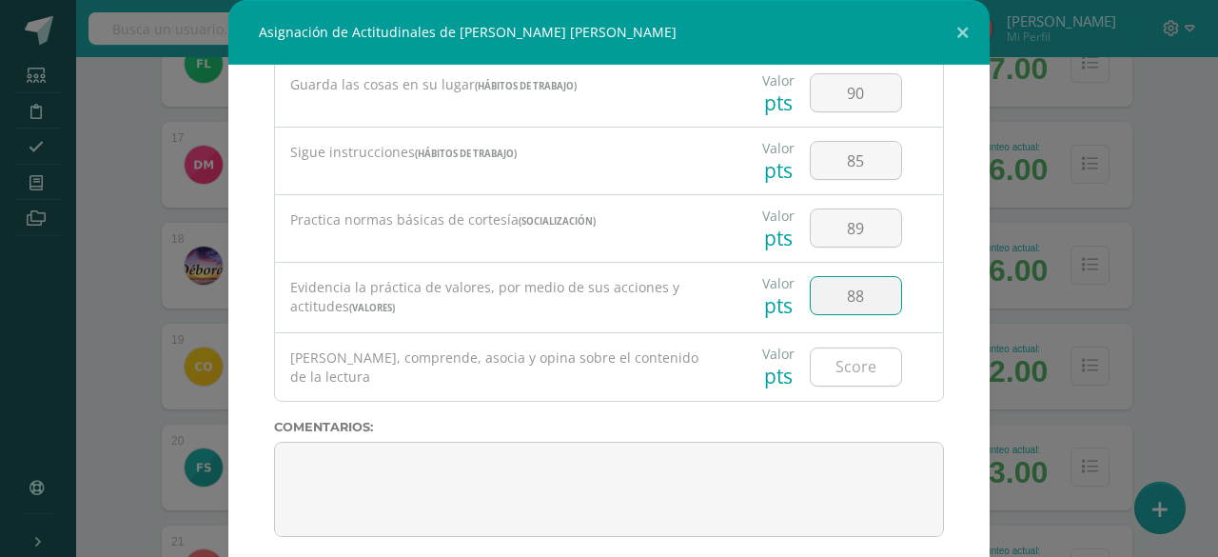
type input "88"
click at [843, 359] on input "number" at bounding box center [856, 366] width 90 height 37
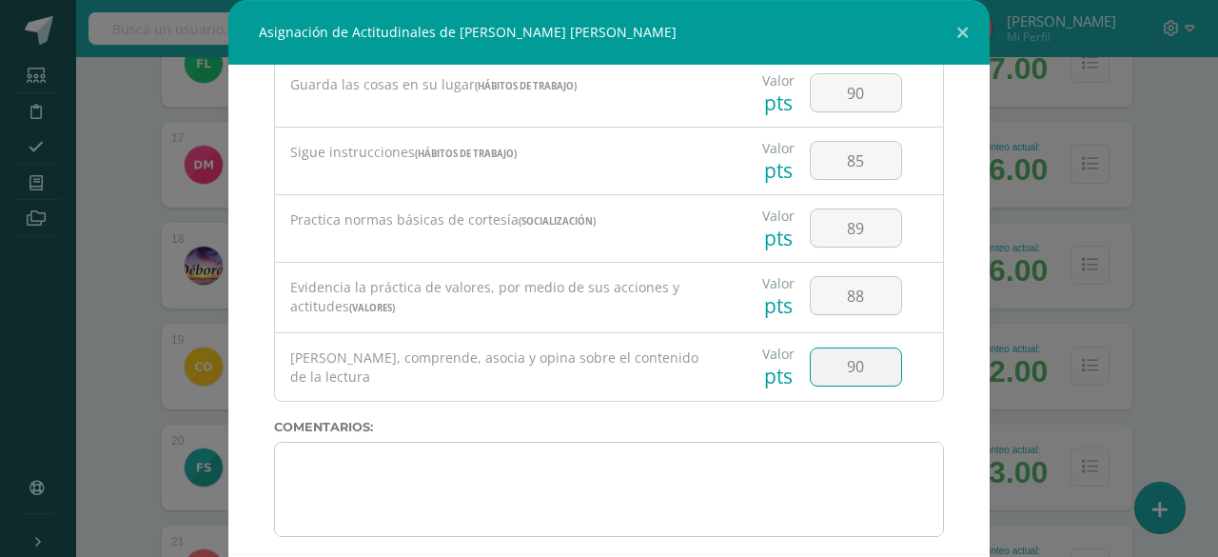
type input "90"
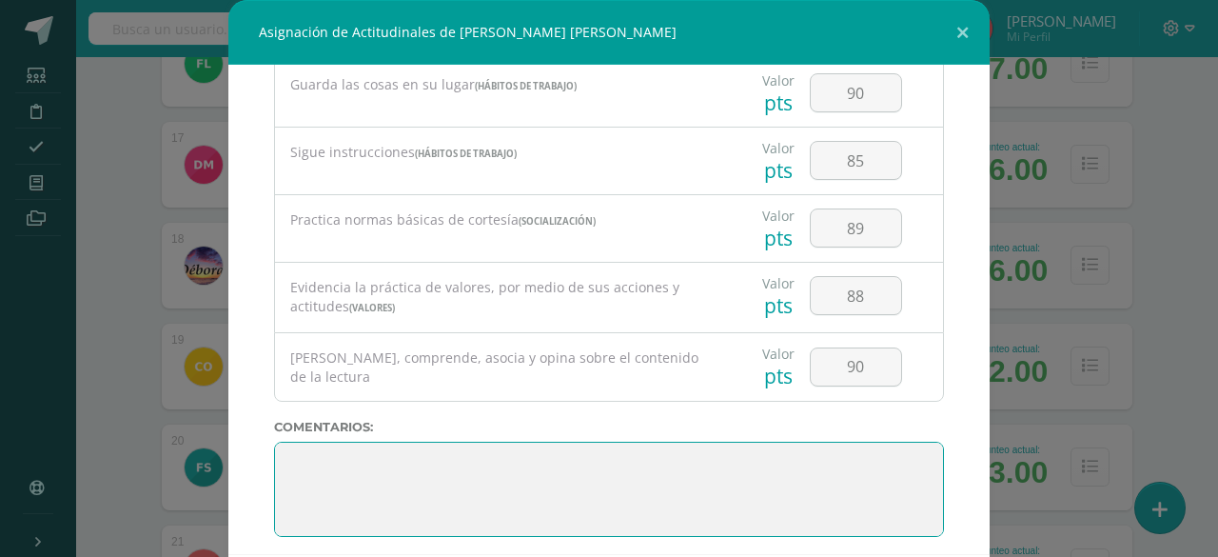
click at [803, 451] on textarea at bounding box center [609, 489] width 670 height 95
paste textarea "3. Su disciplina y compromiso es el reflejo del trabajo y constancia en las act…"
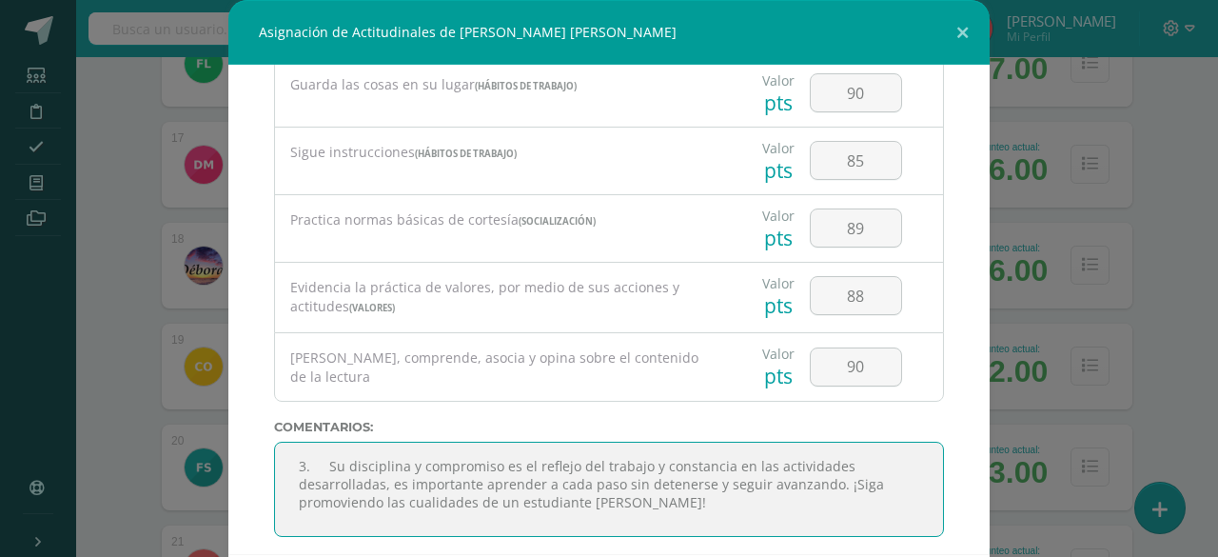
click at [318, 456] on textarea at bounding box center [609, 489] width 670 height 95
type textarea "Su disciplina y compromiso es el reflejo del trabajo y constancia en las activi…"
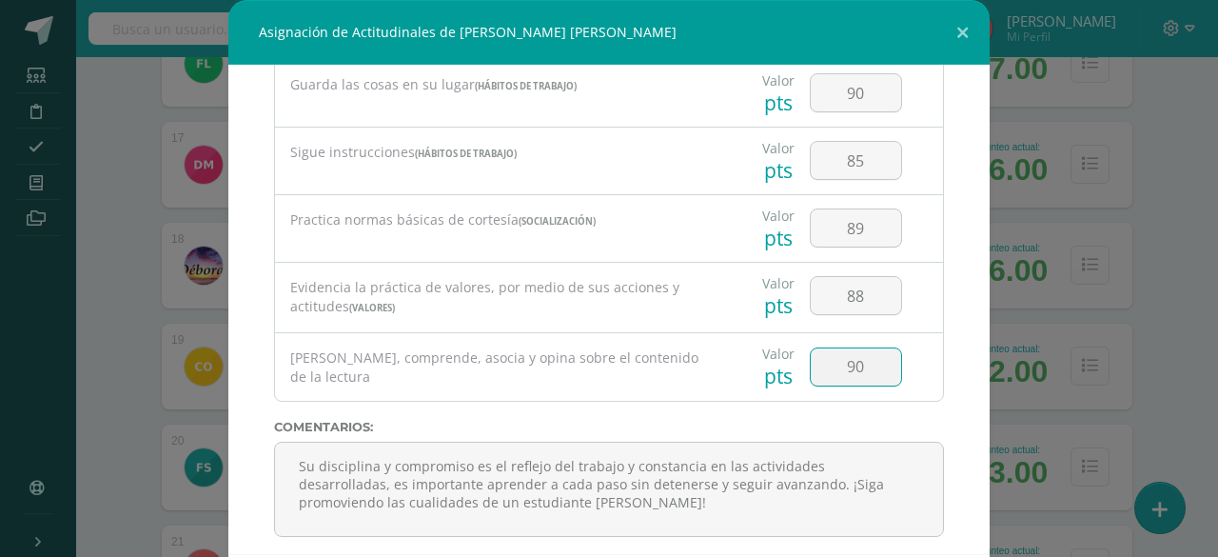
click at [845, 352] on input "90" at bounding box center [856, 366] width 90 height 37
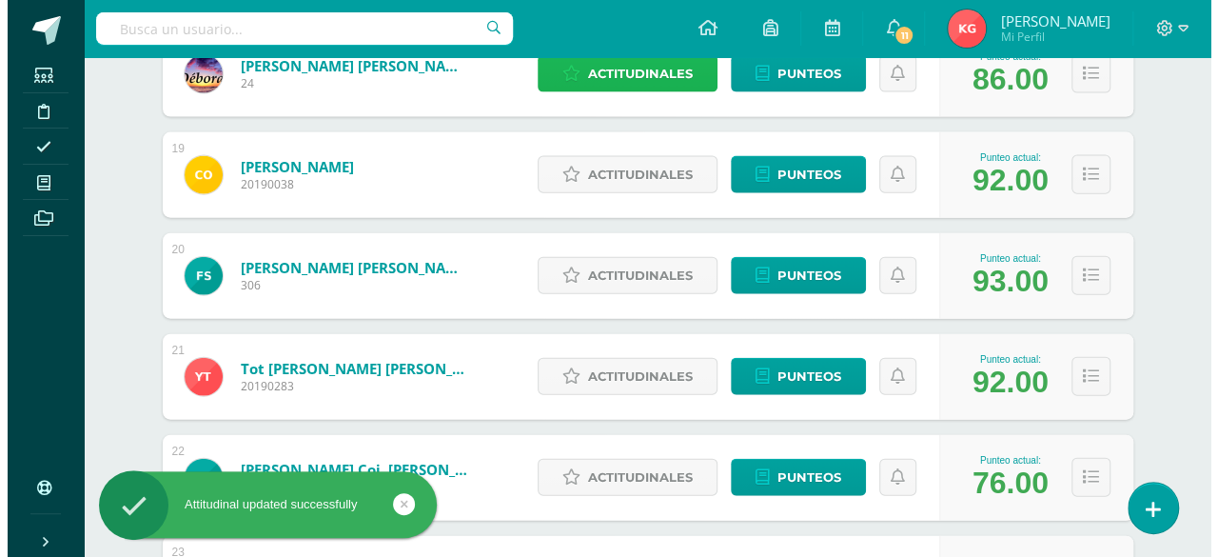
scroll to position [2106, 0]
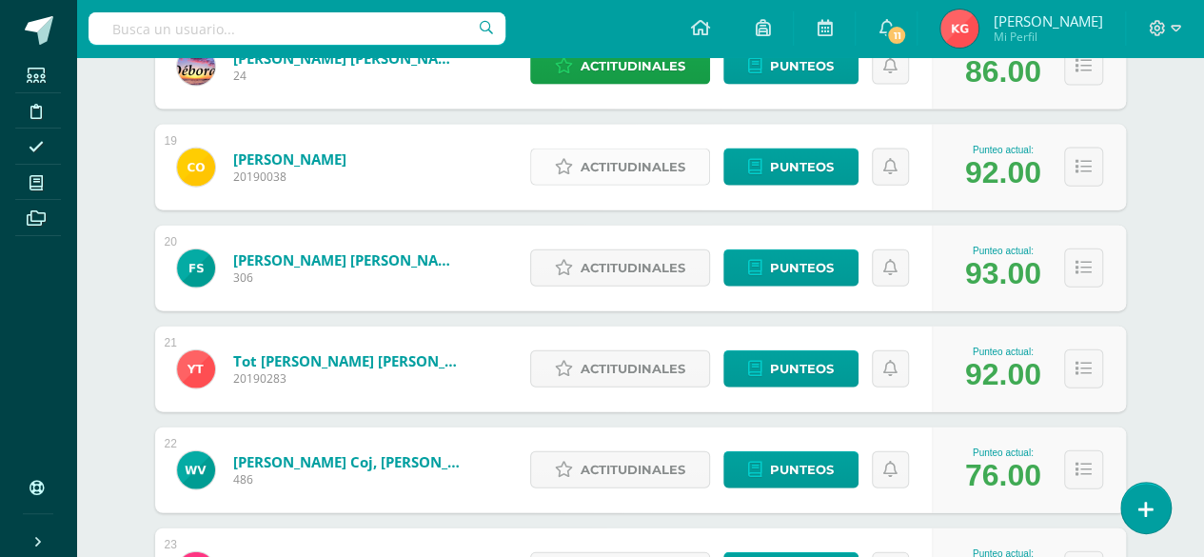
click at [638, 155] on span "Actitudinales" at bounding box center [633, 166] width 105 height 35
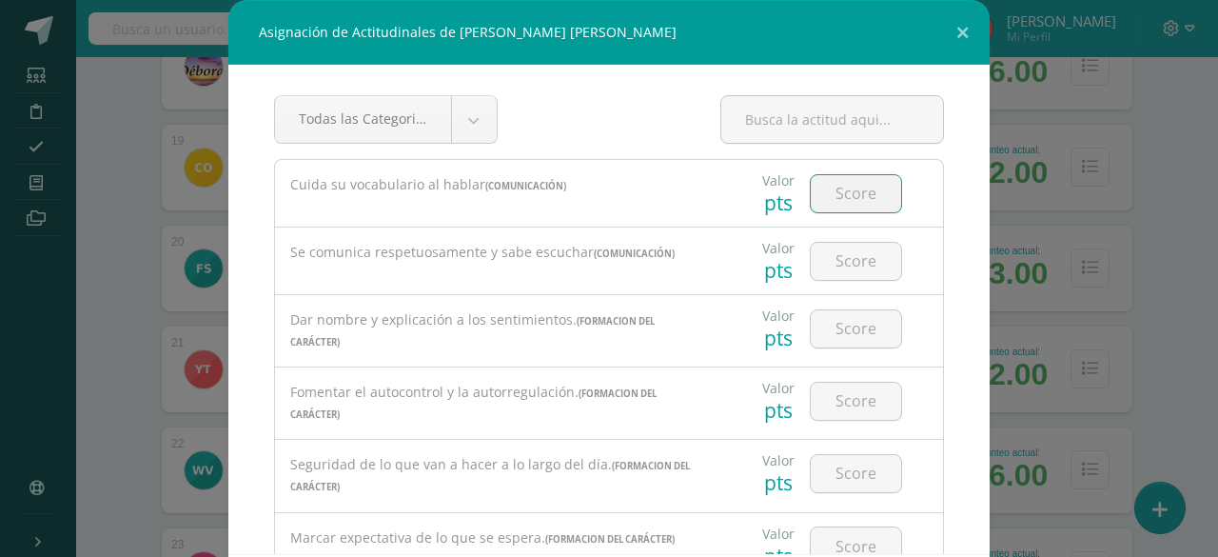
click at [826, 205] on input "number" at bounding box center [856, 193] width 90 height 37
type input "90"
click at [859, 256] on input "number" at bounding box center [856, 261] width 90 height 37
type input "100"
click at [860, 323] on input "number" at bounding box center [856, 328] width 90 height 37
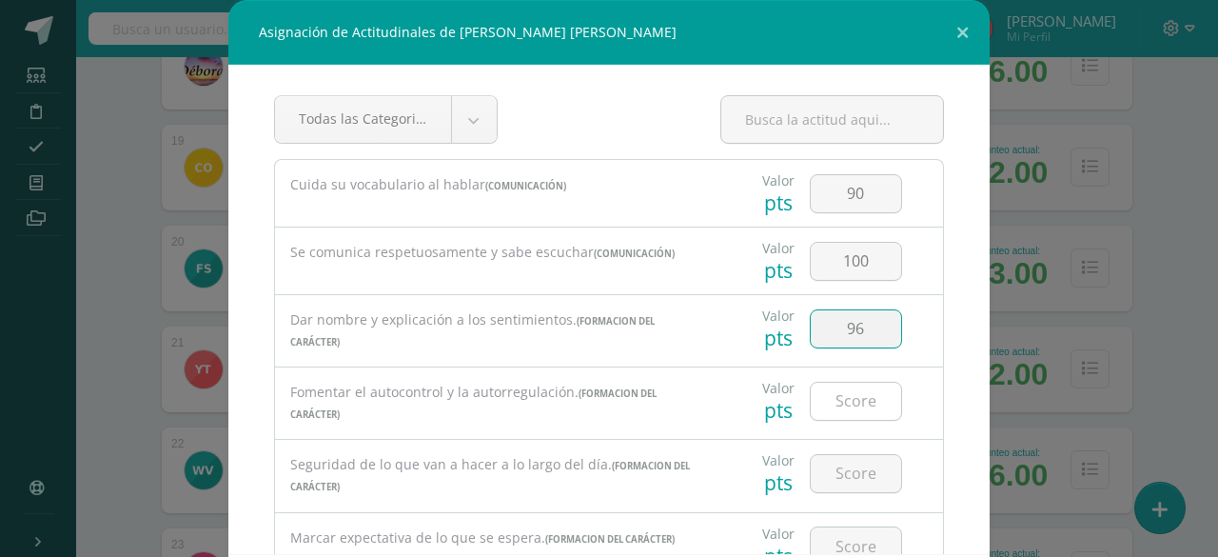
type input "96"
click at [840, 398] on input "number" at bounding box center [856, 401] width 90 height 37
type input "98"
click at [836, 467] on input "number" at bounding box center [856, 473] width 90 height 37
type input "98"
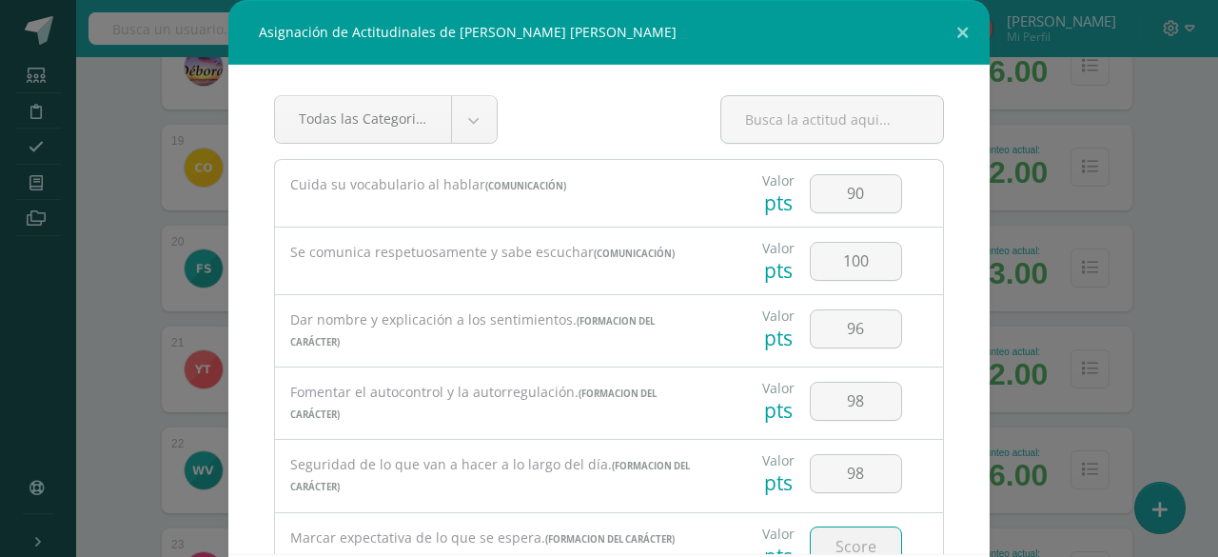
click at [841, 532] on input "number" at bounding box center [856, 545] width 90 height 37
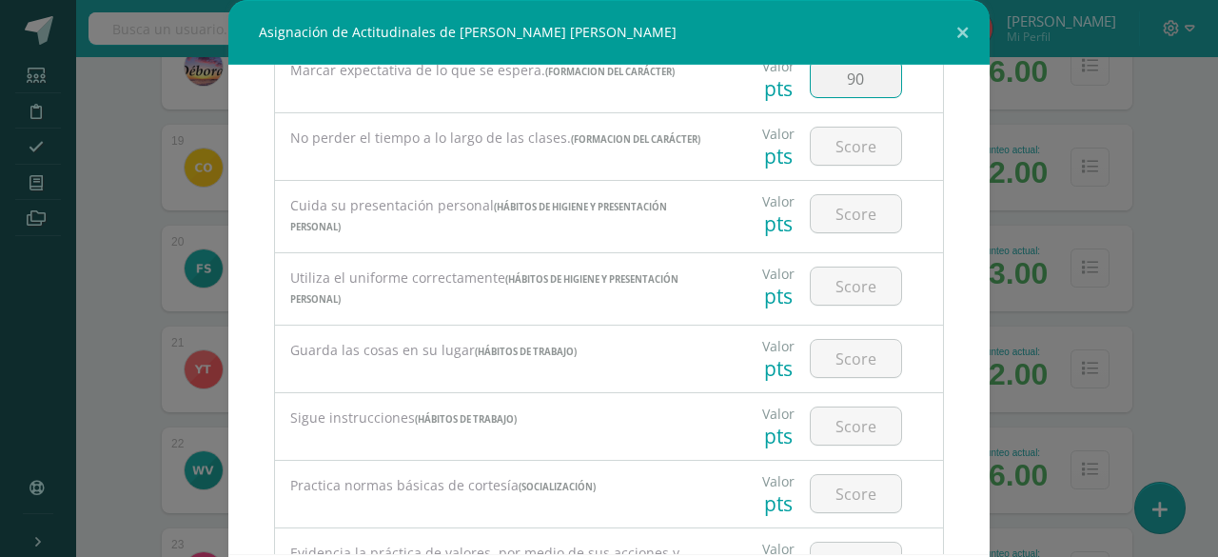
scroll to position [474, 0]
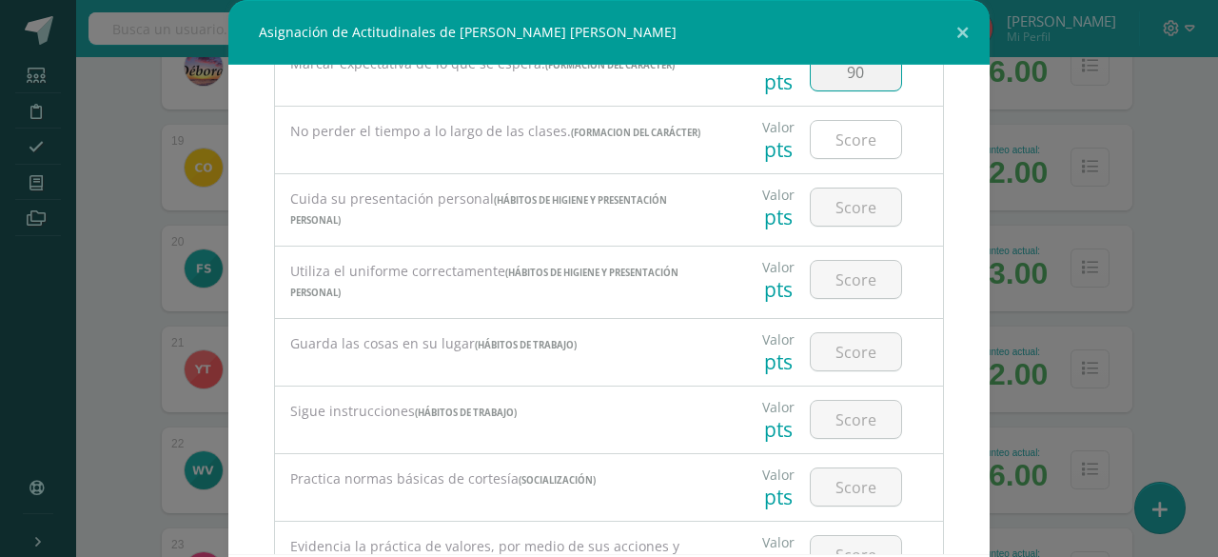
type input "90"
click at [834, 140] on input "number" at bounding box center [856, 139] width 90 height 37
type input "98"
click at [838, 197] on input "number" at bounding box center [856, 206] width 90 height 37
click at [843, 263] on input "number" at bounding box center [856, 279] width 90 height 37
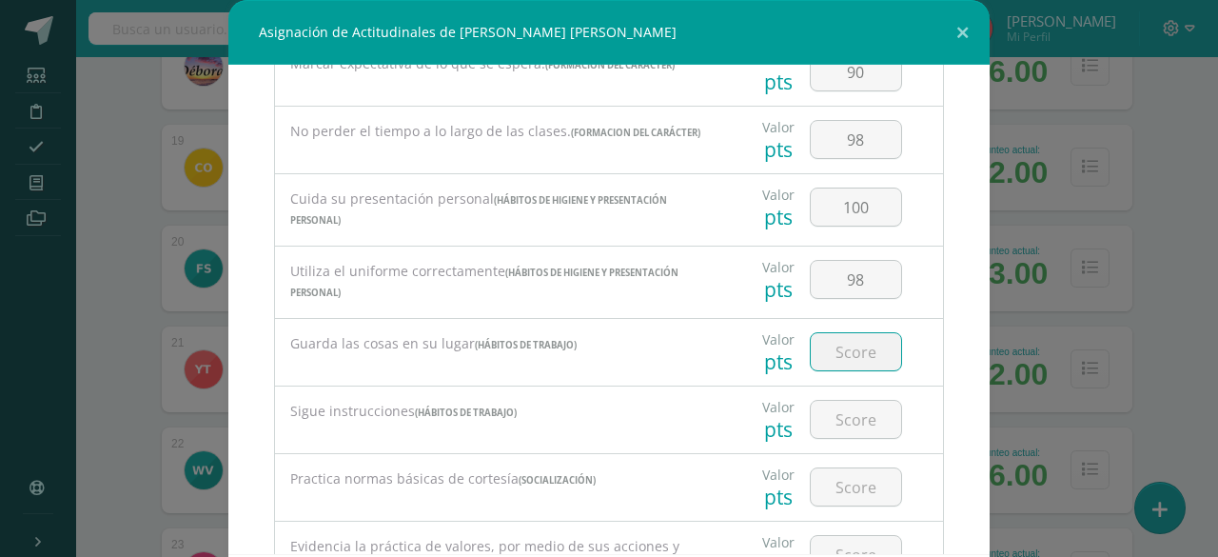
click at [845, 336] on input "number" at bounding box center [856, 351] width 90 height 37
click at [832, 412] on input "number" at bounding box center [856, 419] width 90 height 37
click at [829, 480] on input "number" at bounding box center [856, 486] width 90 height 37
click at [825, 539] on input "number" at bounding box center [856, 554] width 90 height 37
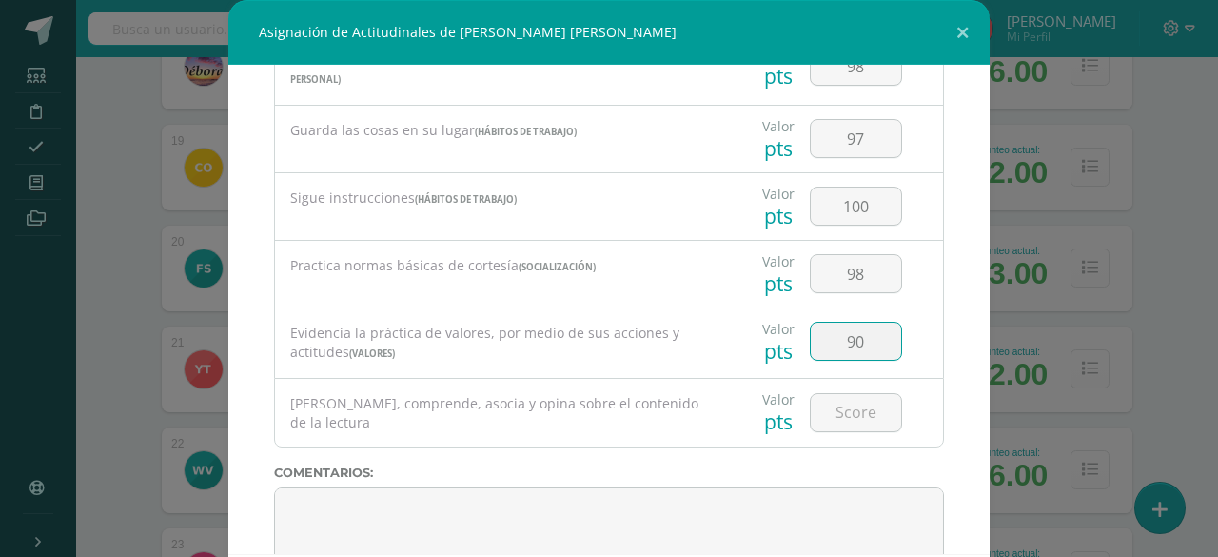
scroll to position [733, 0]
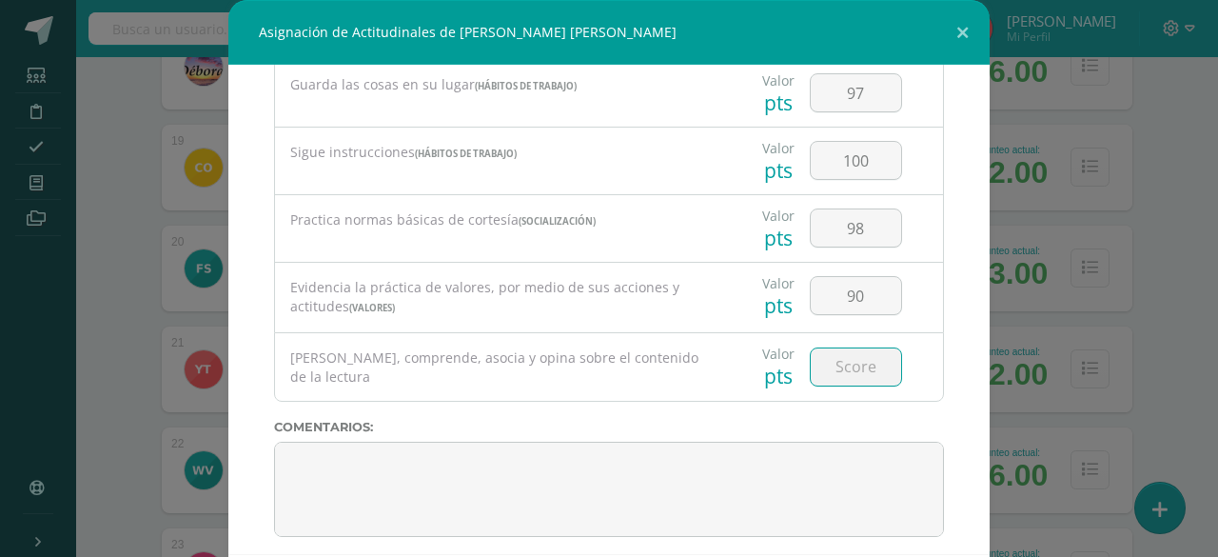
click at [855, 355] on input "number" at bounding box center [856, 366] width 90 height 37
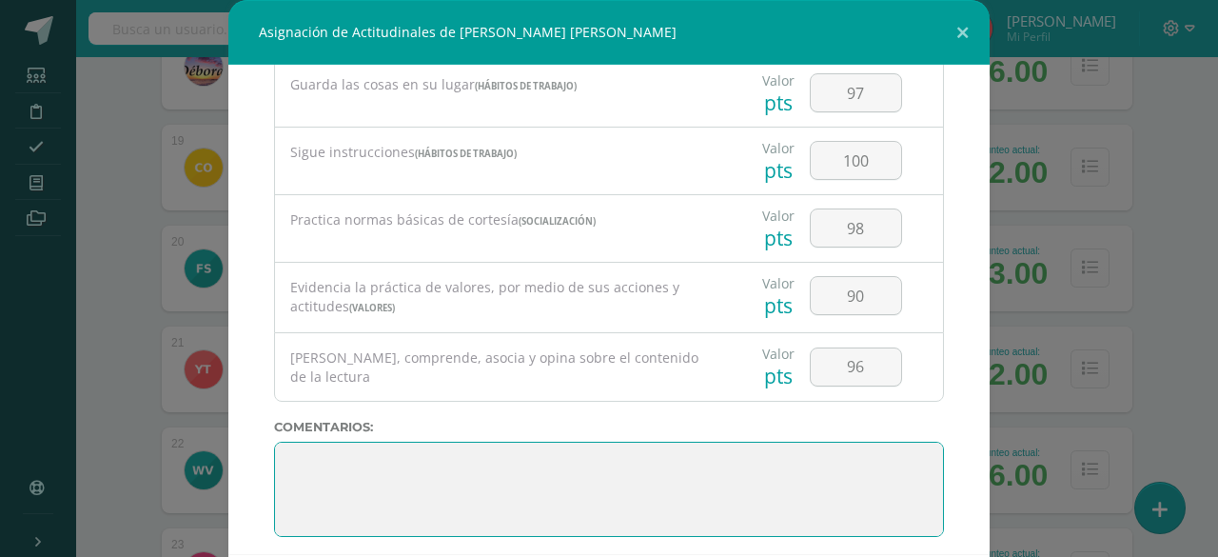
click at [767, 453] on textarea at bounding box center [609, 489] width 670 height 95
paste textarea "3. Su disciplina y compromiso es el reflejo del trabajo y constancia en las act…"
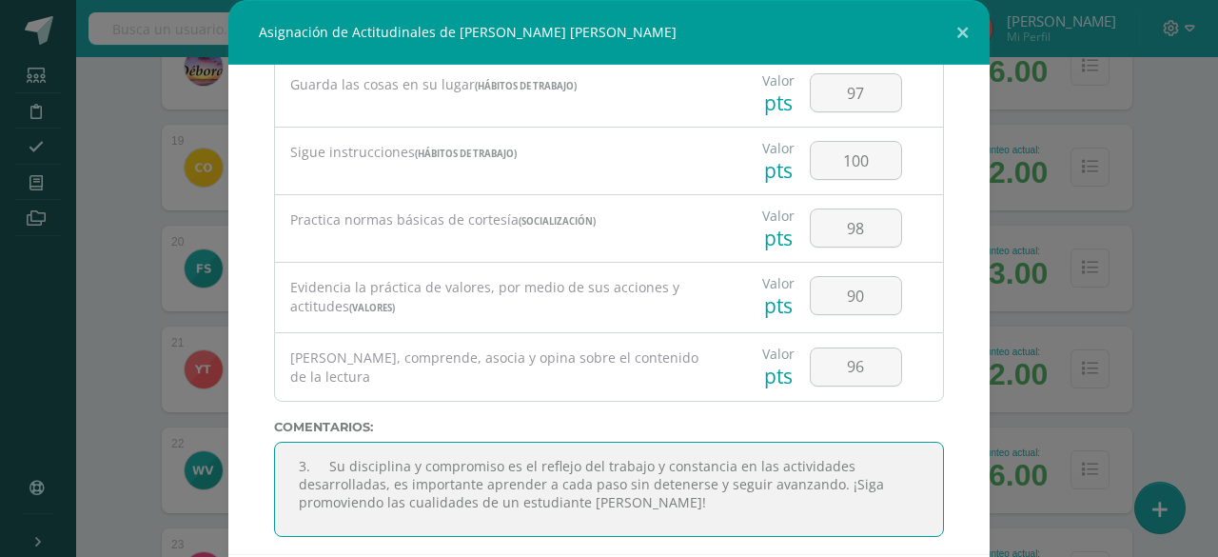
click at [318, 451] on textarea at bounding box center [609, 489] width 670 height 95
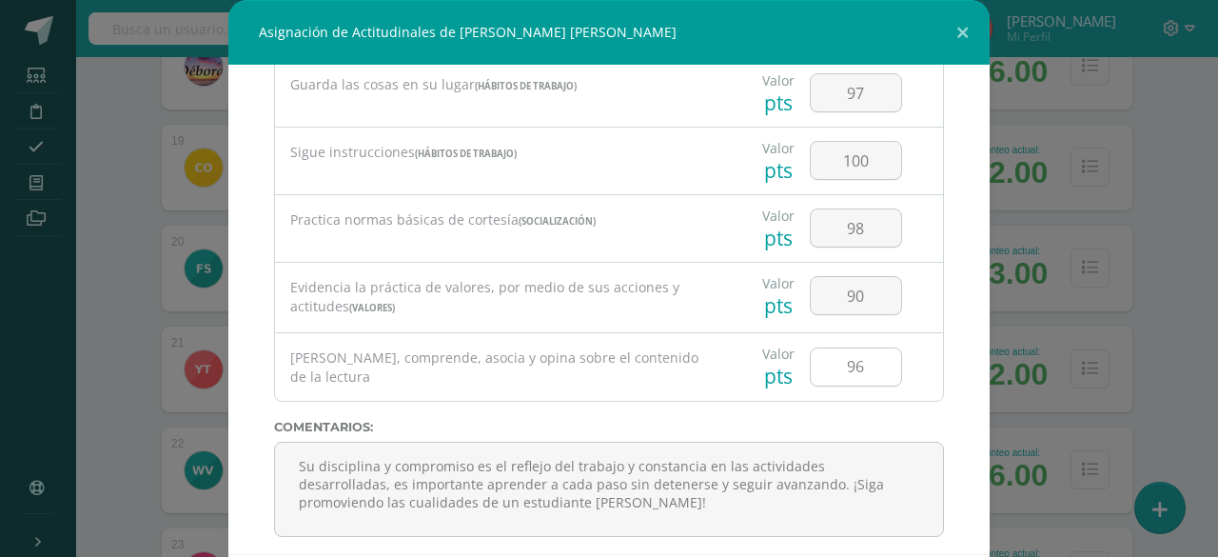
click at [811, 356] on input "96" at bounding box center [856, 366] width 90 height 37
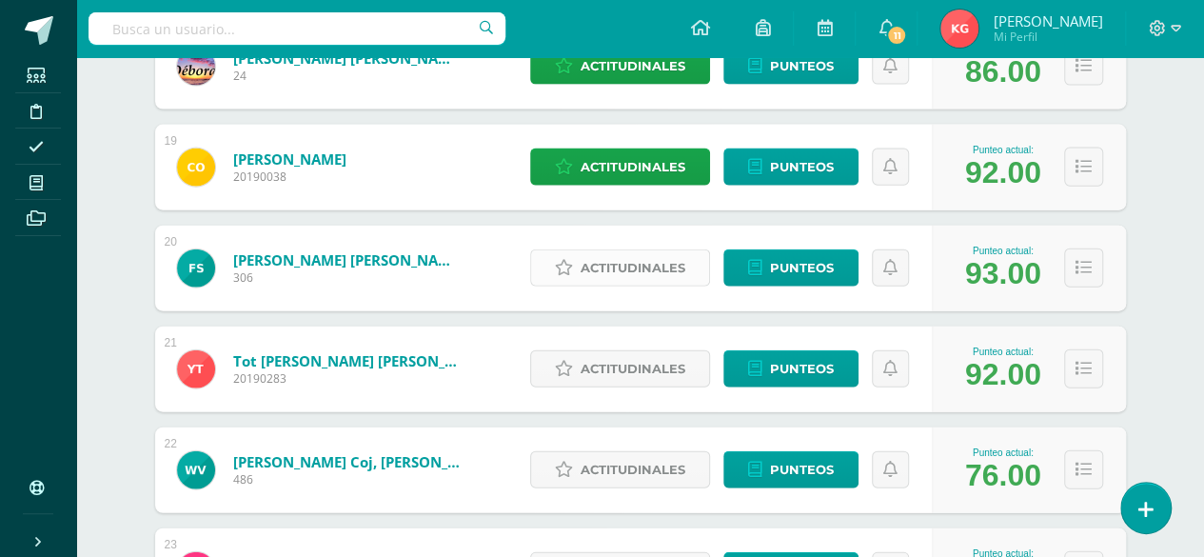
click at [626, 259] on span "Actitudinales" at bounding box center [633, 267] width 105 height 35
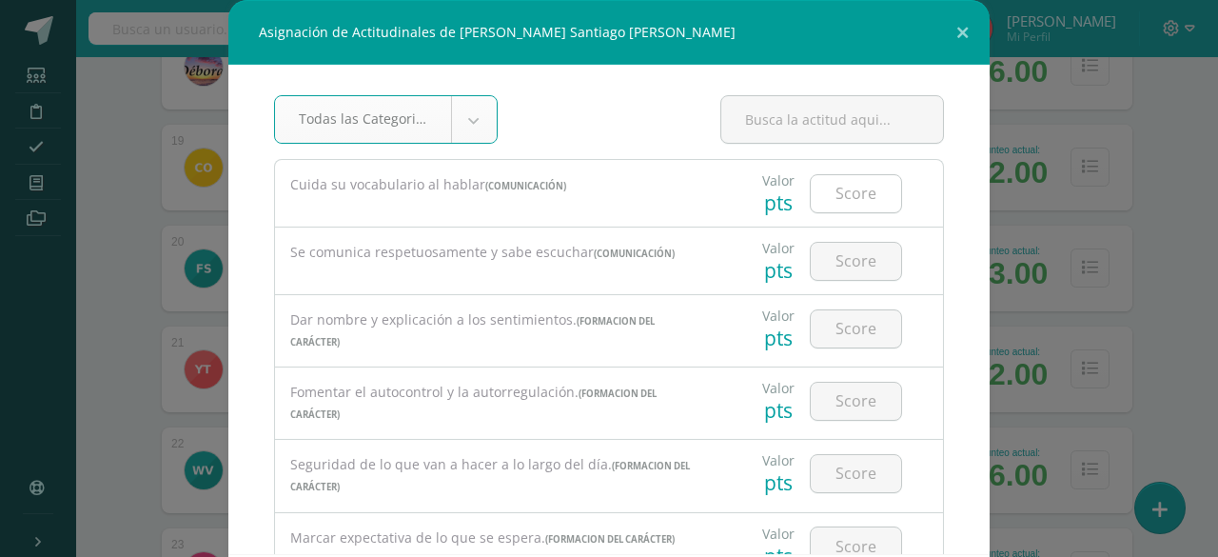
click at [841, 193] on input "number" at bounding box center [856, 193] width 90 height 37
click at [821, 259] on input "1" at bounding box center [856, 261] width 90 height 37
click at [840, 313] on input "1" at bounding box center [856, 328] width 90 height 37
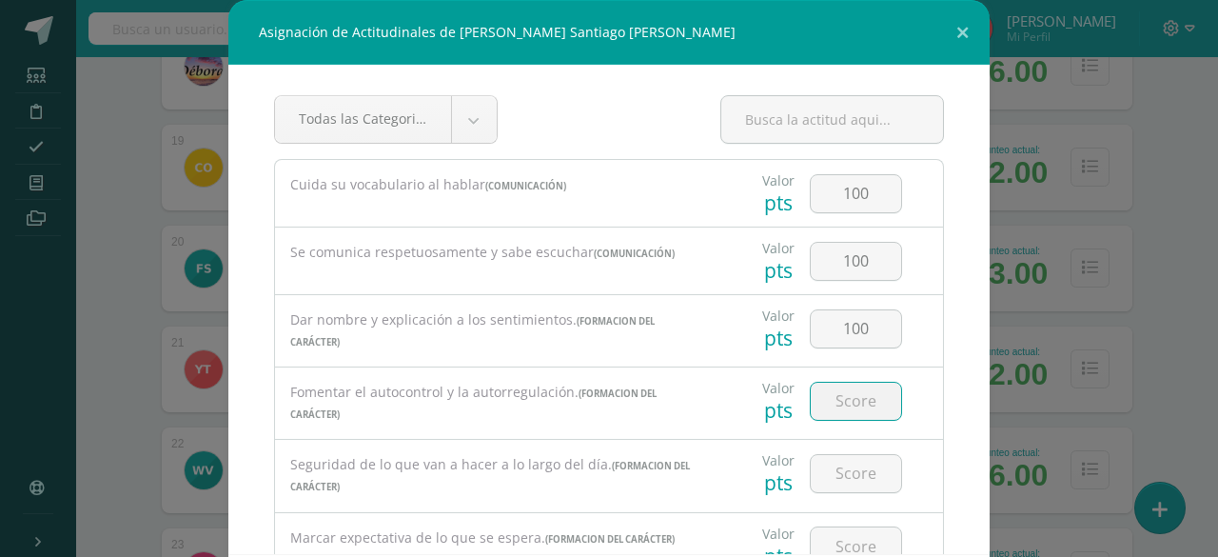
click at [856, 388] on input "number" at bounding box center [856, 401] width 90 height 37
click at [853, 464] on input "number" at bounding box center [856, 473] width 90 height 37
click at [849, 536] on input "number" at bounding box center [856, 545] width 90 height 37
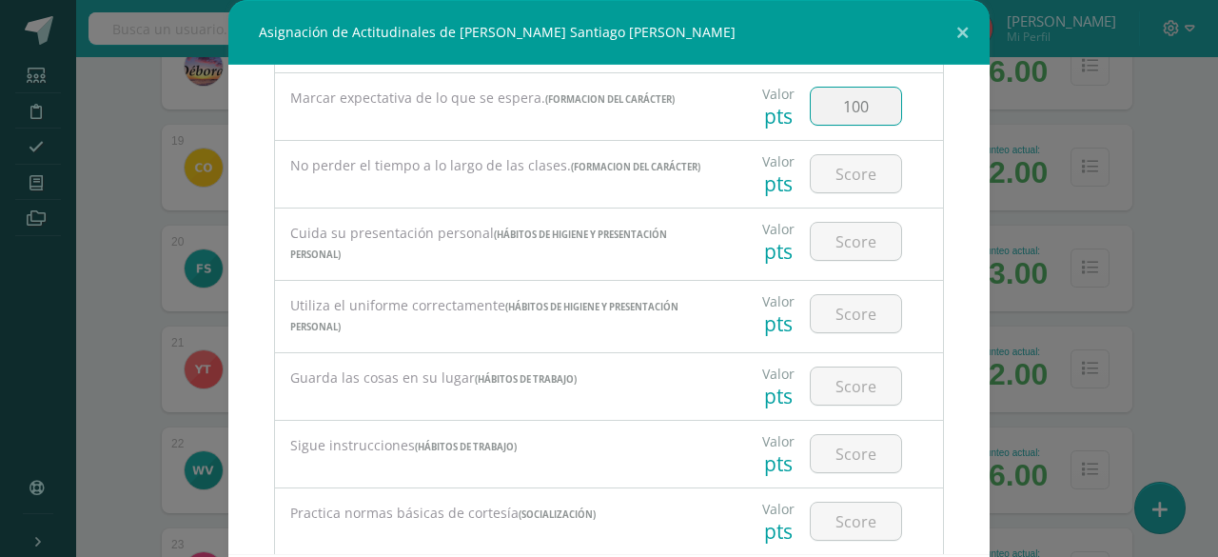
scroll to position [469, 0]
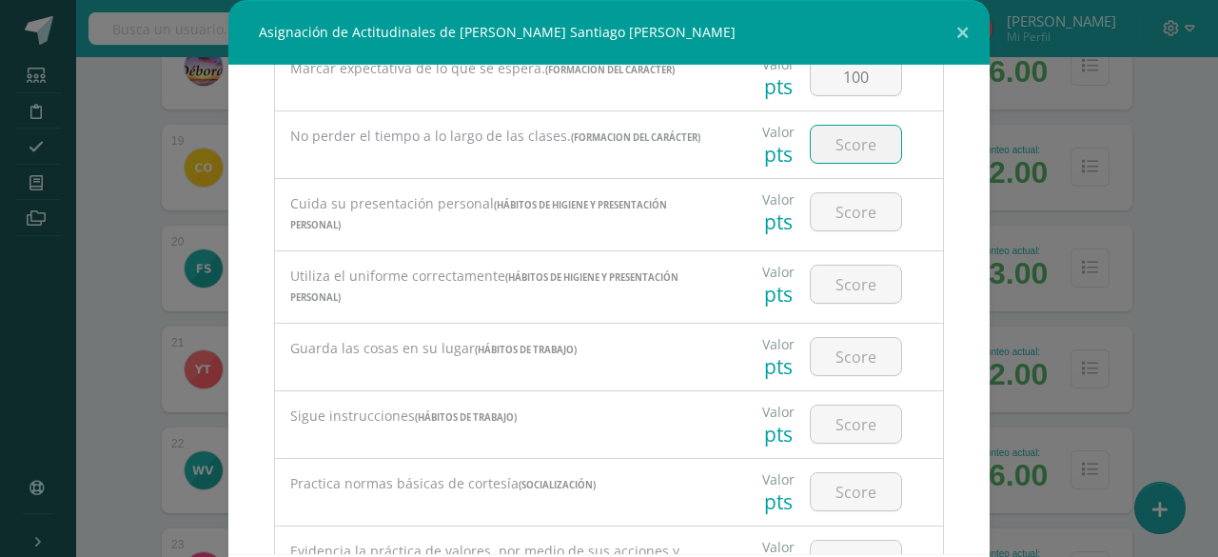
click at [811, 140] on input "number" at bounding box center [856, 144] width 90 height 37
click at [829, 205] on input "number" at bounding box center [856, 211] width 90 height 37
click at [834, 283] on input "number" at bounding box center [856, 284] width 90 height 37
click at [838, 342] on input "number" at bounding box center [856, 356] width 90 height 37
click at [849, 411] on input "number" at bounding box center [856, 423] width 90 height 37
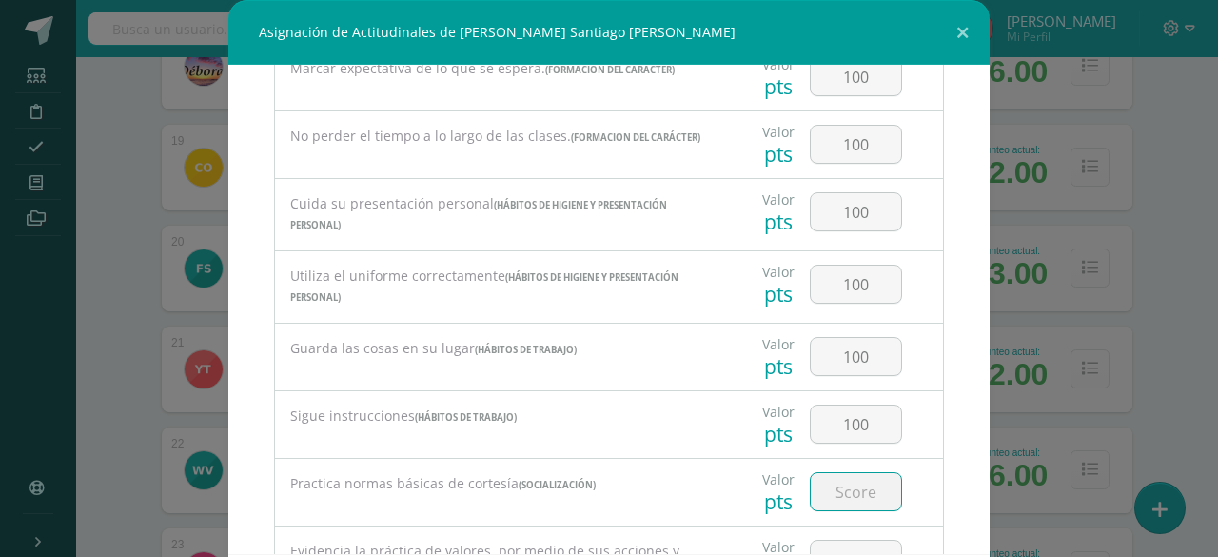
click at [837, 473] on input "number" at bounding box center [856, 491] width 90 height 37
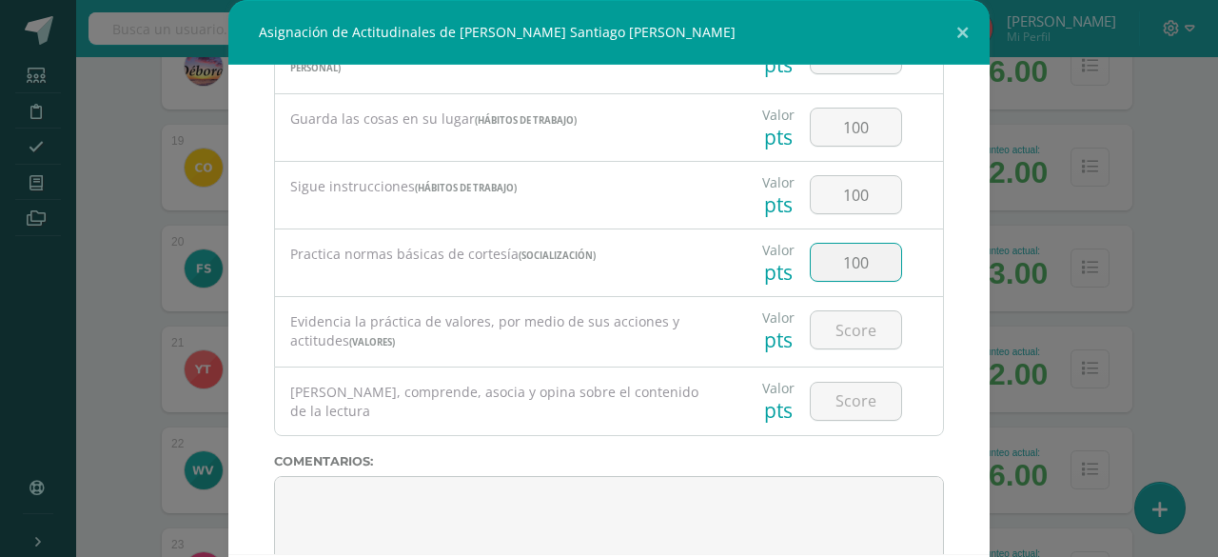
scroll to position [733, 0]
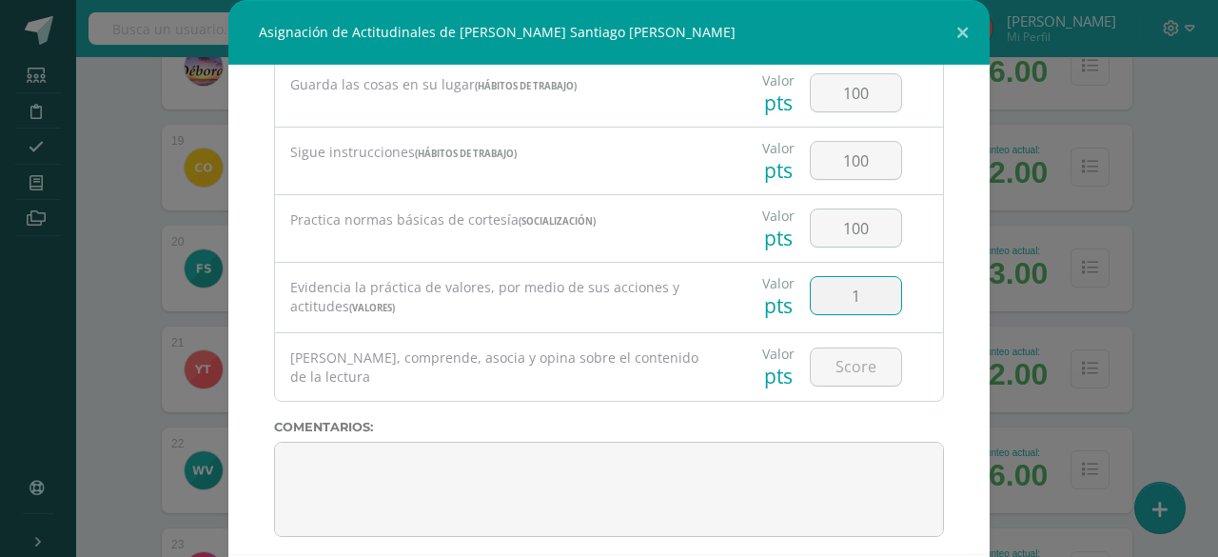
click at [826, 287] on input "1" at bounding box center [856, 295] width 90 height 37
click at [840, 352] on input "number" at bounding box center [856, 366] width 90 height 37
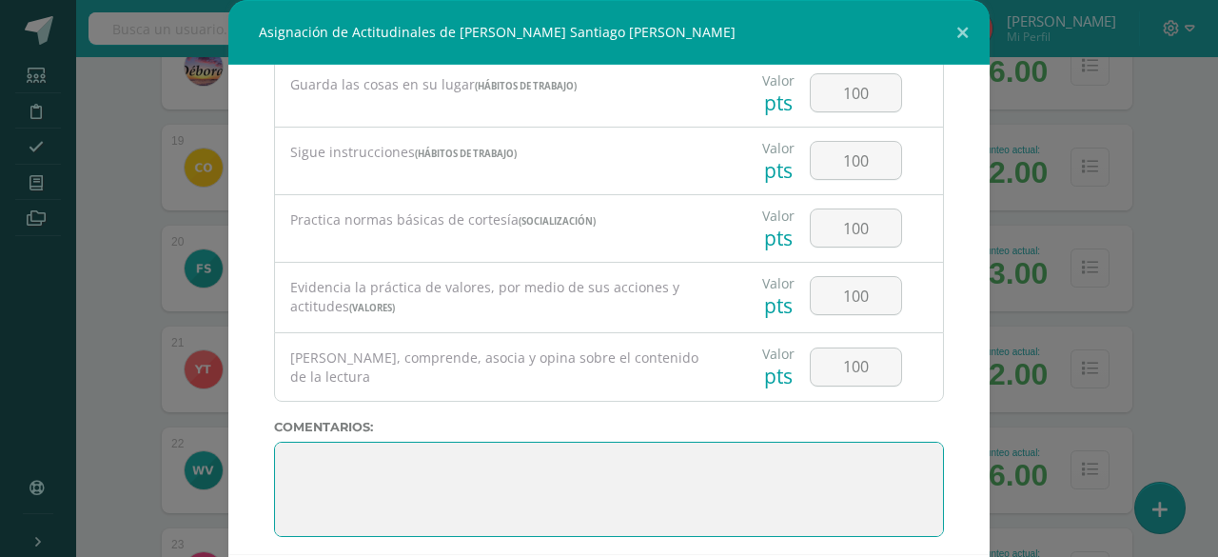
click at [822, 442] on textarea at bounding box center [609, 489] width 670 height 95
paste textarea "3. Su disciplina y compromiso es el reflejo del trabajo y constancia en las act…"
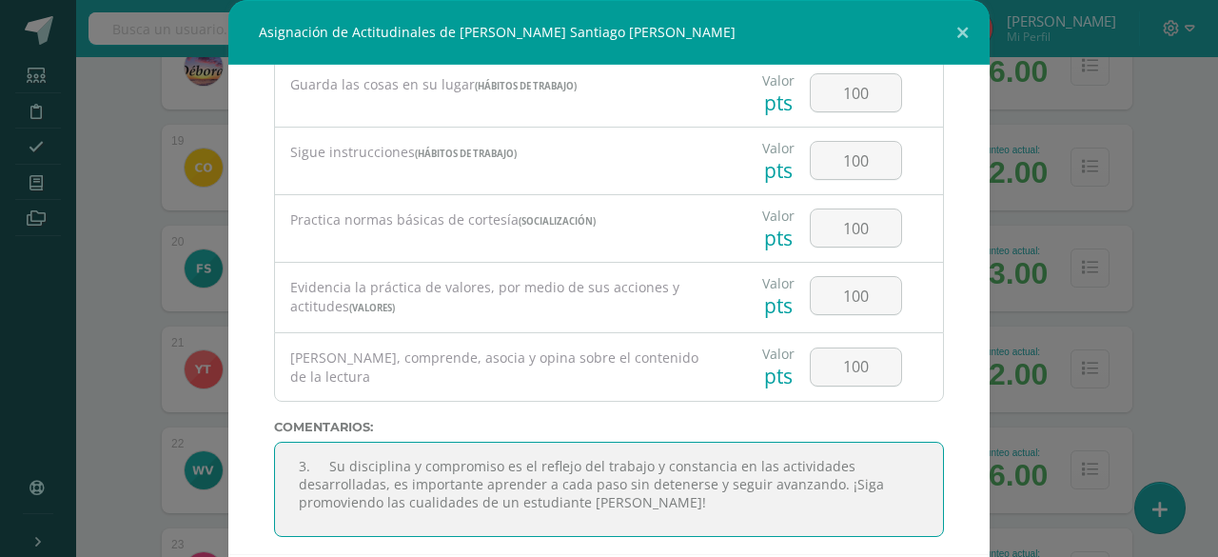
click at [322, 448] on textarea at bounding box center [609, 489] width 670 height 95
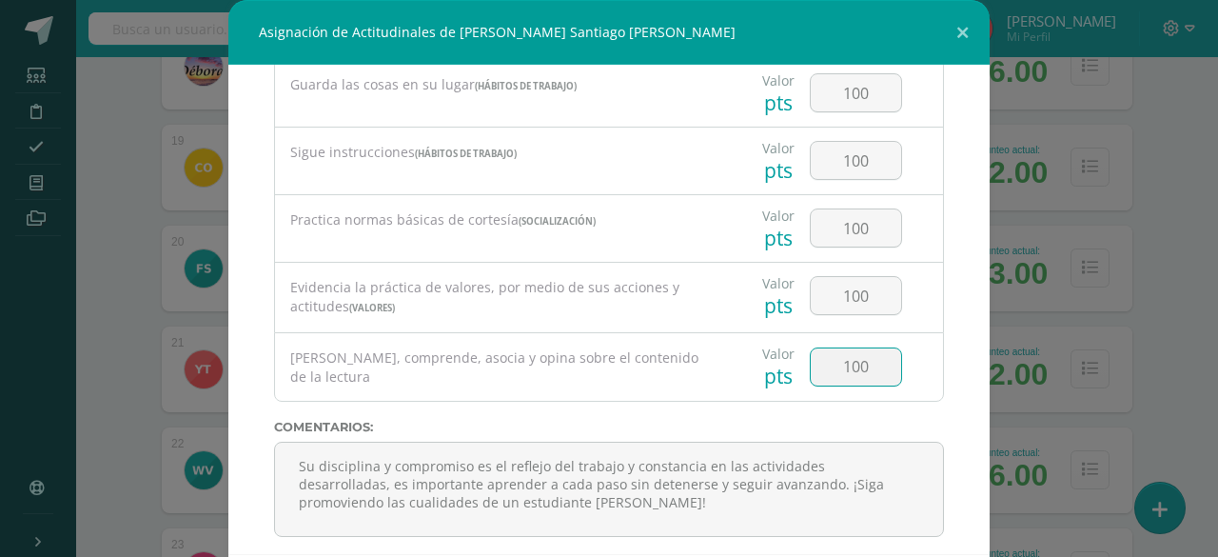
click at [820, 355] on input "100" at bounding box center [856, 366] width 90 height 37
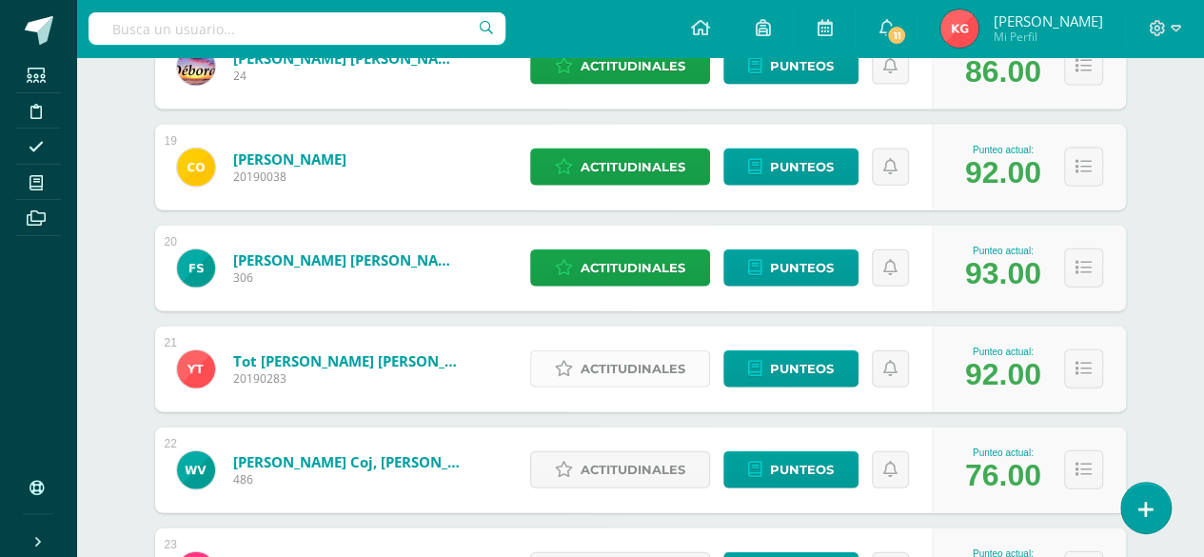
click at [593, 360] on span "Actitudinales" at bounding box center [633, 368] width 105 height 35
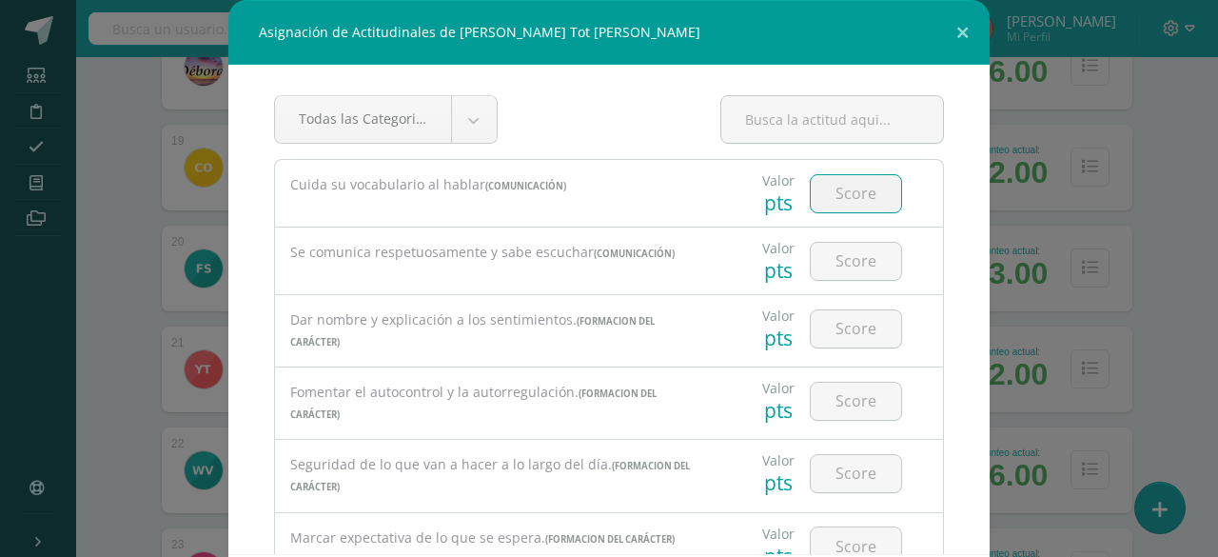
click at [849, 190] on input "number" at bounding box center [856, 193] width 90 height 37
click at [841, 260] on input "number" at bounding box center [856, 261] width 90 height 37
click at [837, 339] on input "number" at bounding box center [856, 328] width 90 height 37
click at [826, 401] on input "number" at bounding box center [856, 401] width 90 height 37
click at [823, 463] on input "number" at bounding box center [856, 473] width 90 height 37
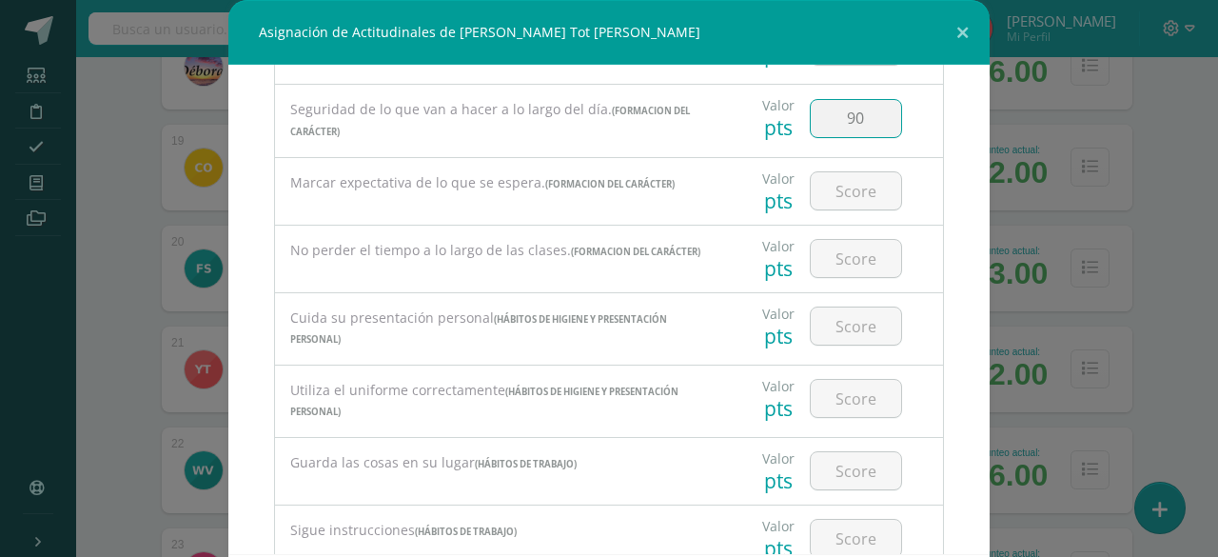
scroll to position [362, 0]
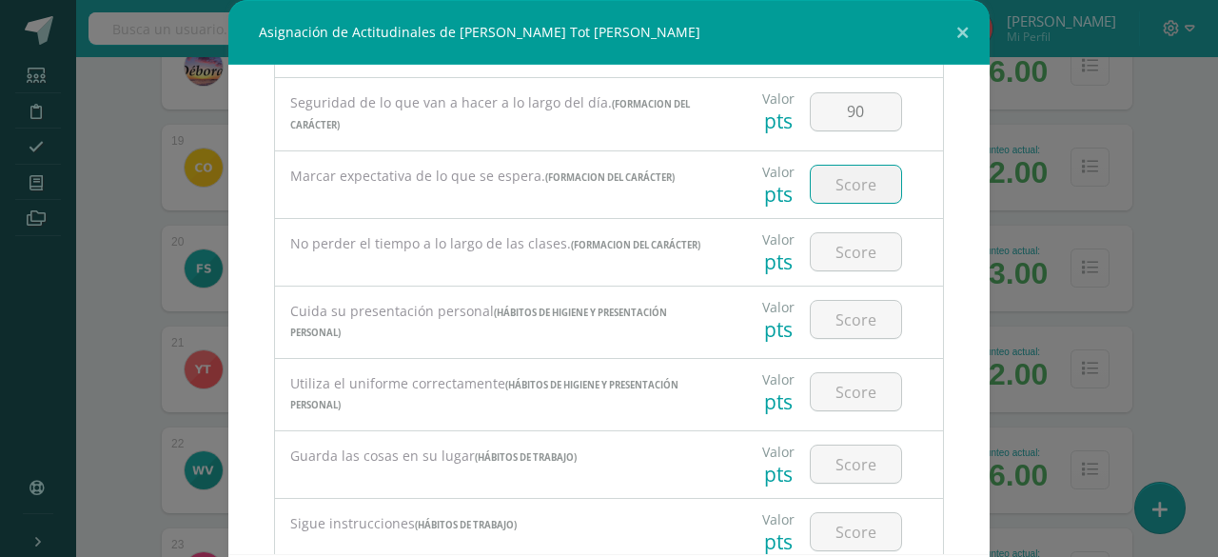
click at [830, 169] on input "number" at bounding box center [856, 184] width 90 height 37
click at [841, 239] on input "number" at bounding box center [856, 251] width 90 height 37
click at [837, 308] on input "number" at bounding box center [856, 319] width 90 height 37
click at [836, 379] on input "number" at bounding box center [856, 391] width 90 height 37
click at [831, 459] on input "number" at bounding box center [856, 463] width 90 height 37
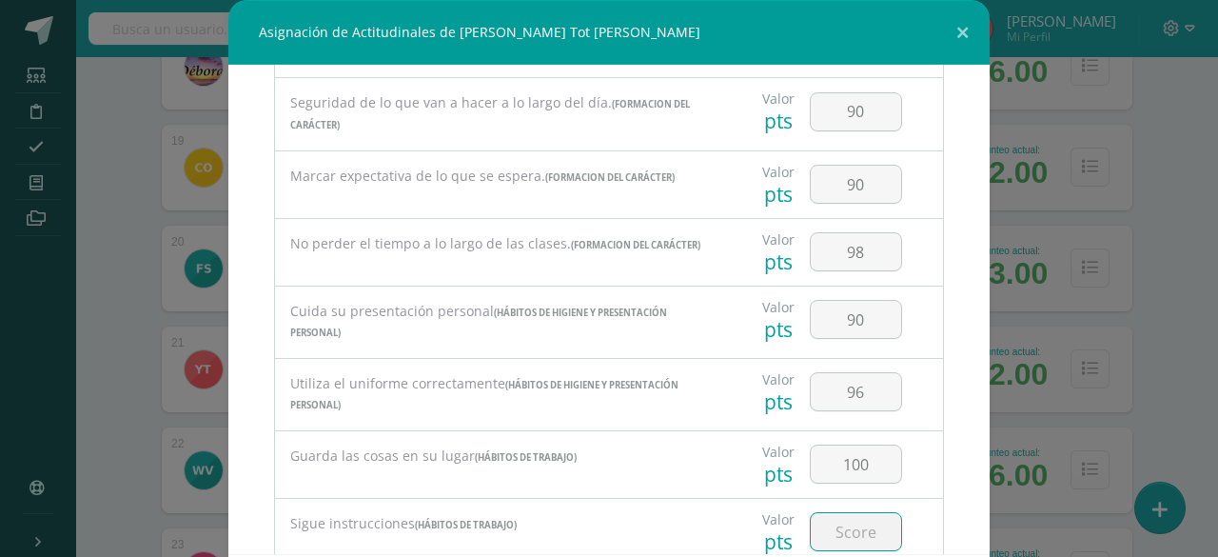
click at [840, 521] on input "number" at bounding box center [856, 531] width 90 height 37
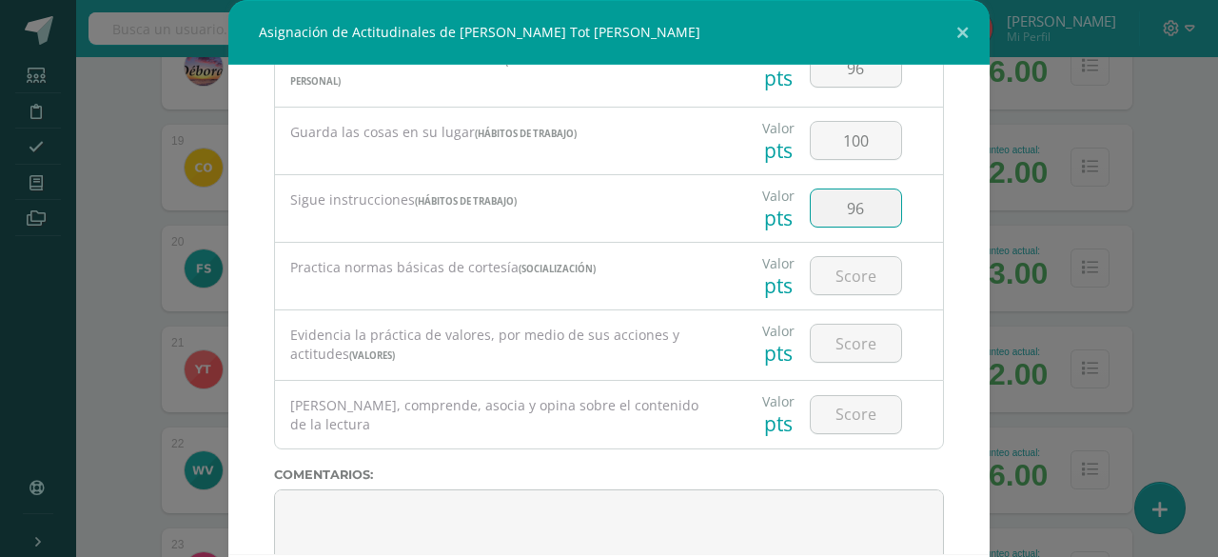
scroll to position [725, 0]
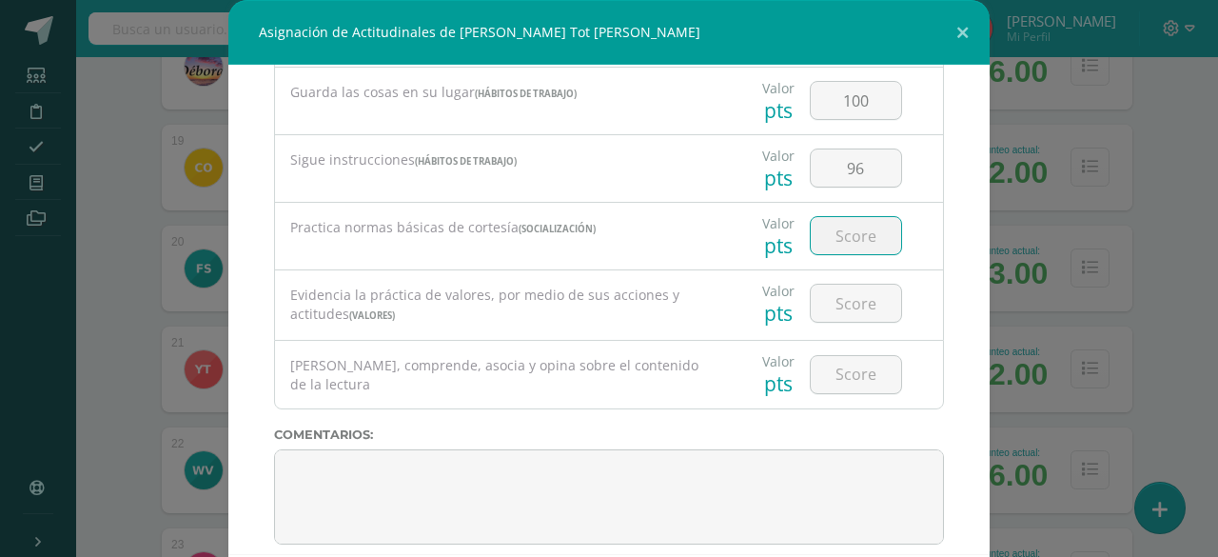
click at [830, 222] on input "number" at bounding box center [856, 235] width 90 height 37
click at [830, 289] on input "number" at bounding box center [856, 303] width 90 height 37
click at [828, 375] on input "number" at bounding box center [856, 374] width 90 height 37
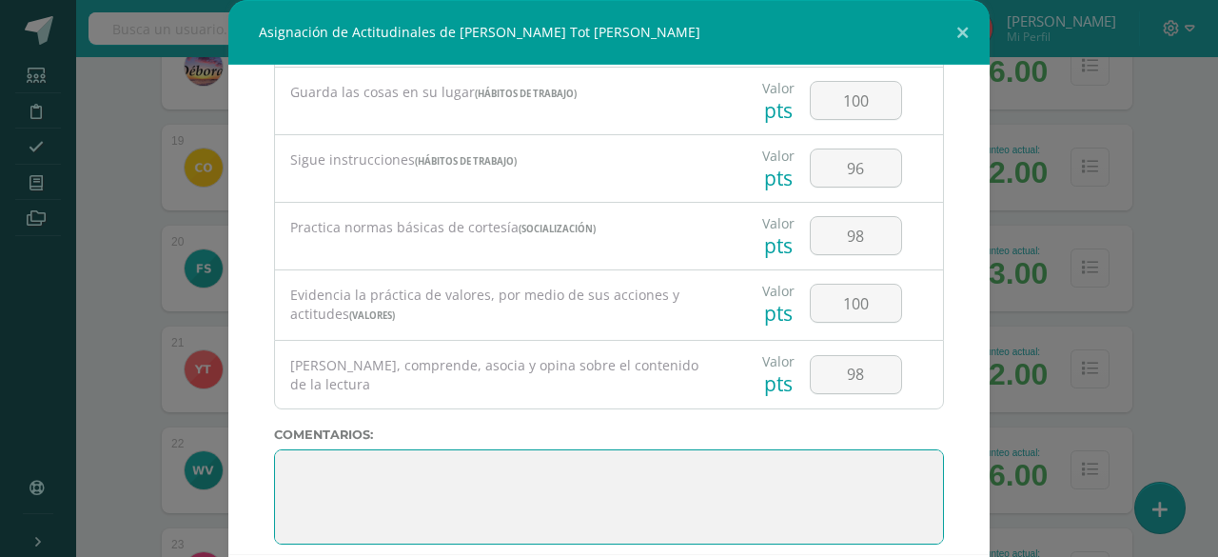
click at [790, 449] on textarea at bounding box center [609, 496] width 670 height 95
paste textarea "3. Su disciplina y compromiso es el reflejo del trabajo y constancia en las act…"
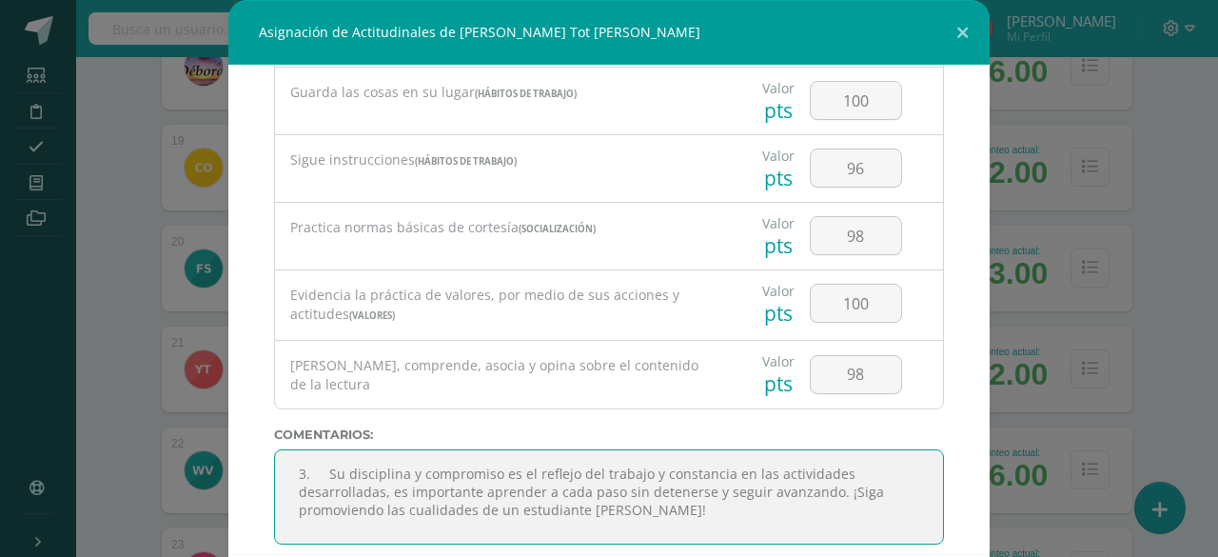
click at [318, 462] on textarea at bounding box center [609, 496] width 670 height 95
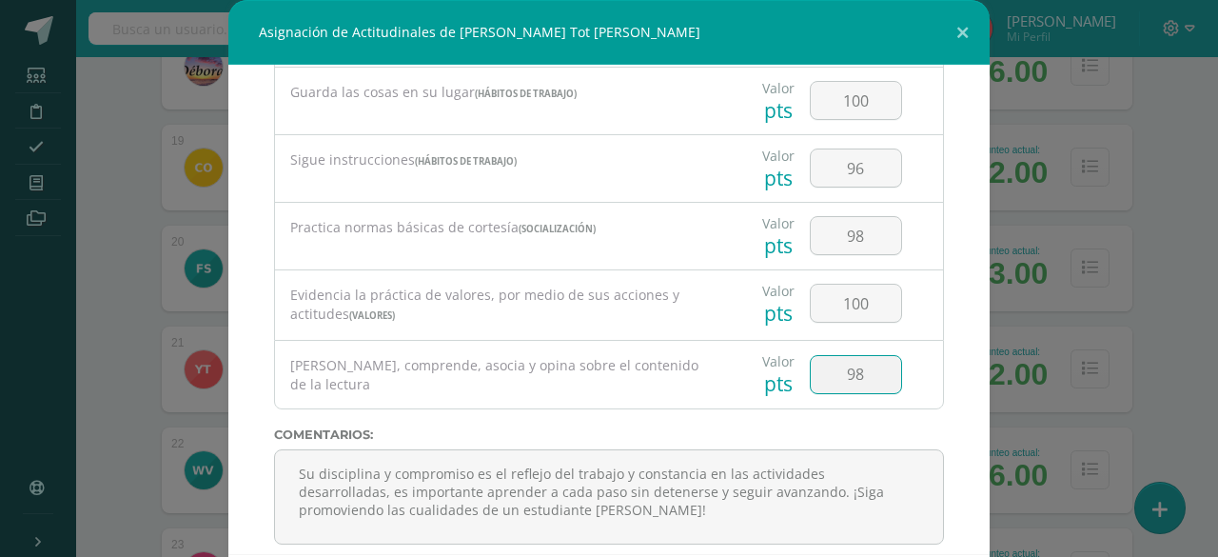
click at [826, 357] on input "98" at bounding box center [856, 374] width 90 height 37
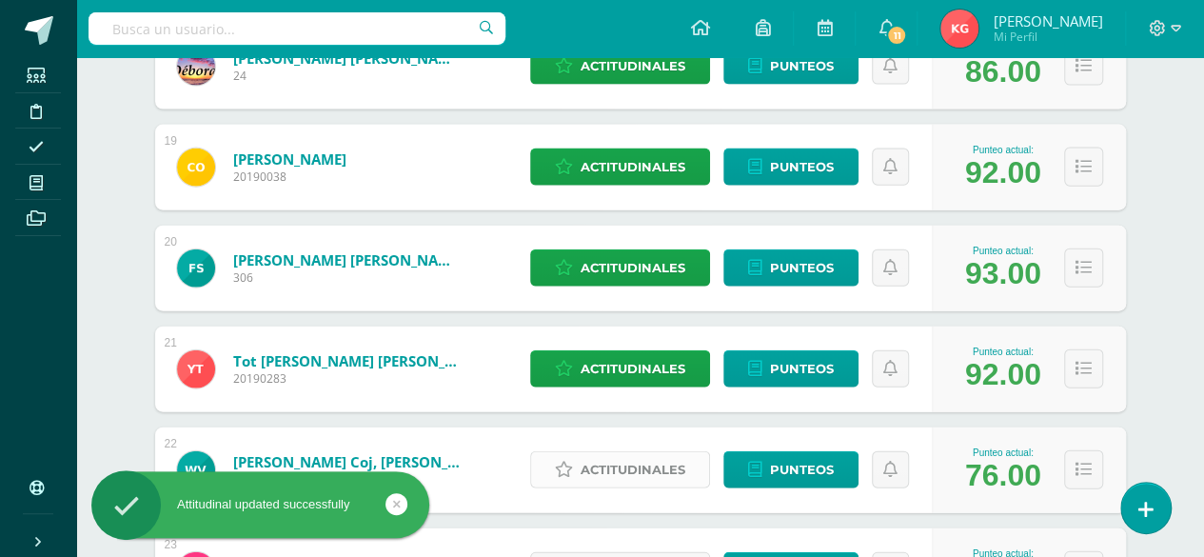
click at [684, 472] on span "Actitudinales" at bounding box center [633, 469] width 105 height 35
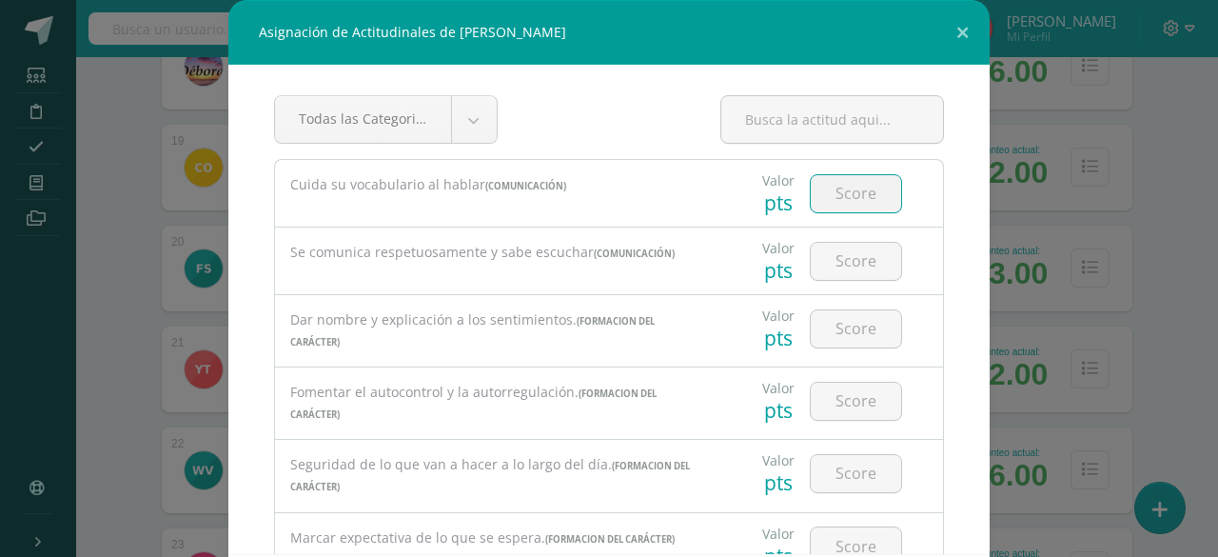
click at [851, 202] on input "number" at bounding box center [856, 193] width 90 height 37
click at [844, 262] on input "number" at bounding box center [856, 261] width 90 height 37
click at [829, 332] on input "number" at bounding box center [856, 328] width 90 height 37
click at [819, 402] on input "number" at bounding box center [856, 401] width 90 height 37
click at [811, 473] on input "number" at bounding box center [856, 473] width 90 height 37
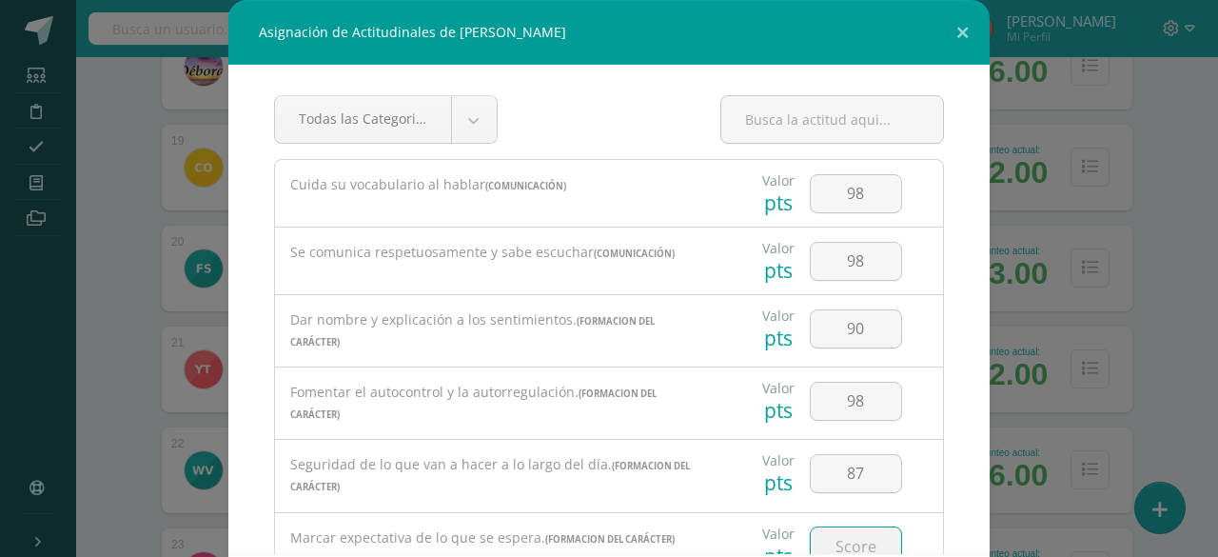
click at [821, 538] on input "number" at bounding box center [856, 545] width 90 height 37
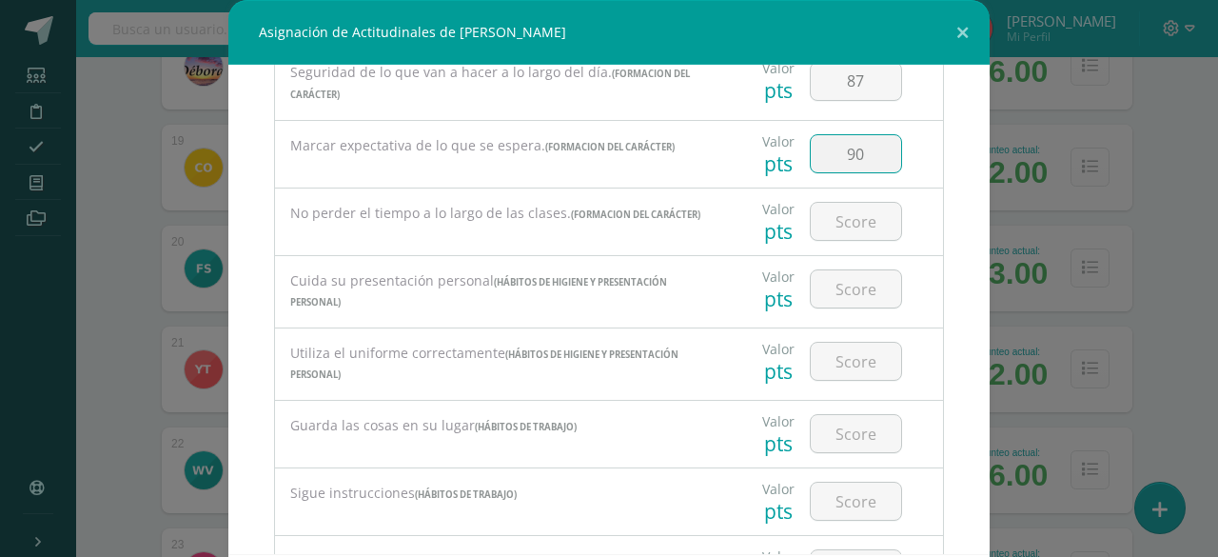
scroll to position [450, 0]
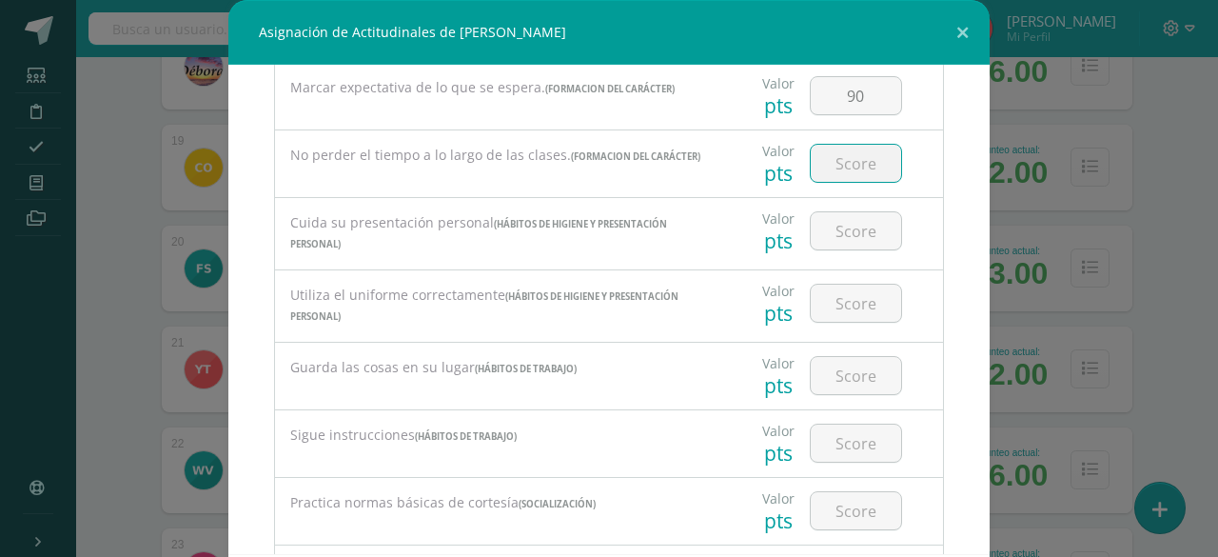
click at [833, 164] on input "number" at bounding box center [856, 163] width 90 height 37
click at [823, 223] on input "number" at bounding box center [856, 230] width 90 height 37
click at [821, 294] on input "number" at bounding box center [856, 303] width 90 height 37
click at [829, 371] on input "number" at bounding box center [856, 375] width 90 height 37
click at [842, 430] on input "number" at bounding box center [856, 443] width 90 height 37
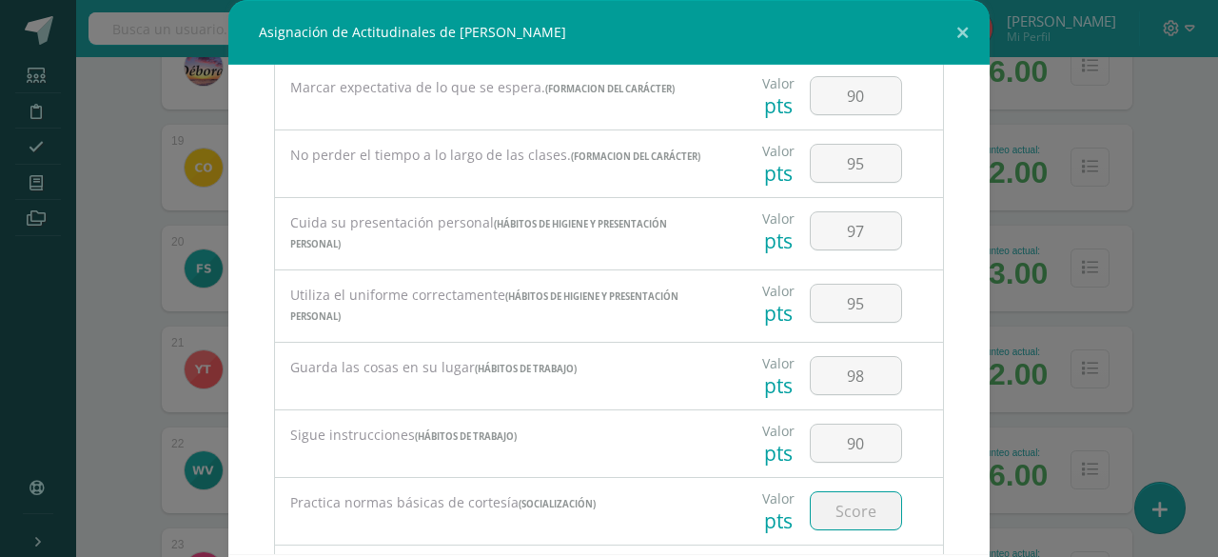
click at [840, 495] on input "number" at bounding box center [856, 510] width 90 height 37
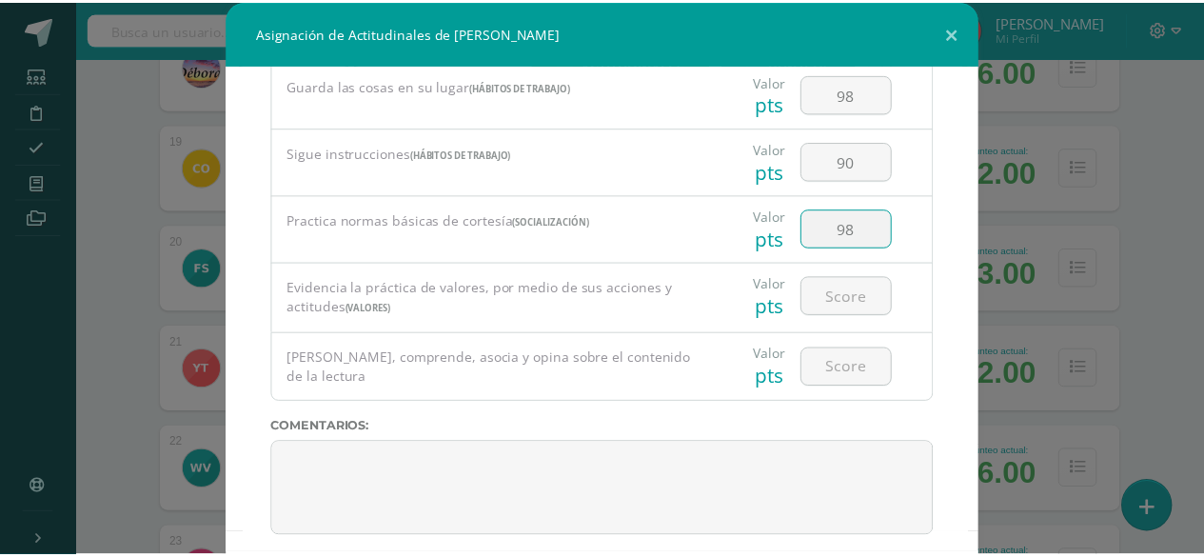
scroll to position [733, 0]
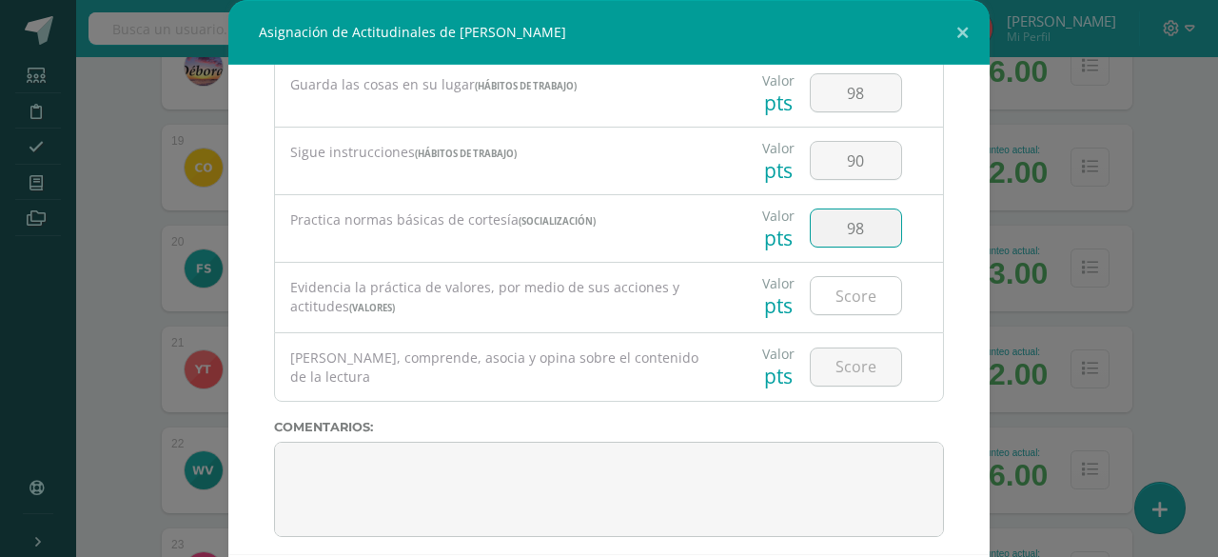
click at [811, 287] on input "number" at bounding box center [856, 295] width 90 height 37
click at [824, 352] on input "number" at bounding box center [856, 366] width 90 height 37
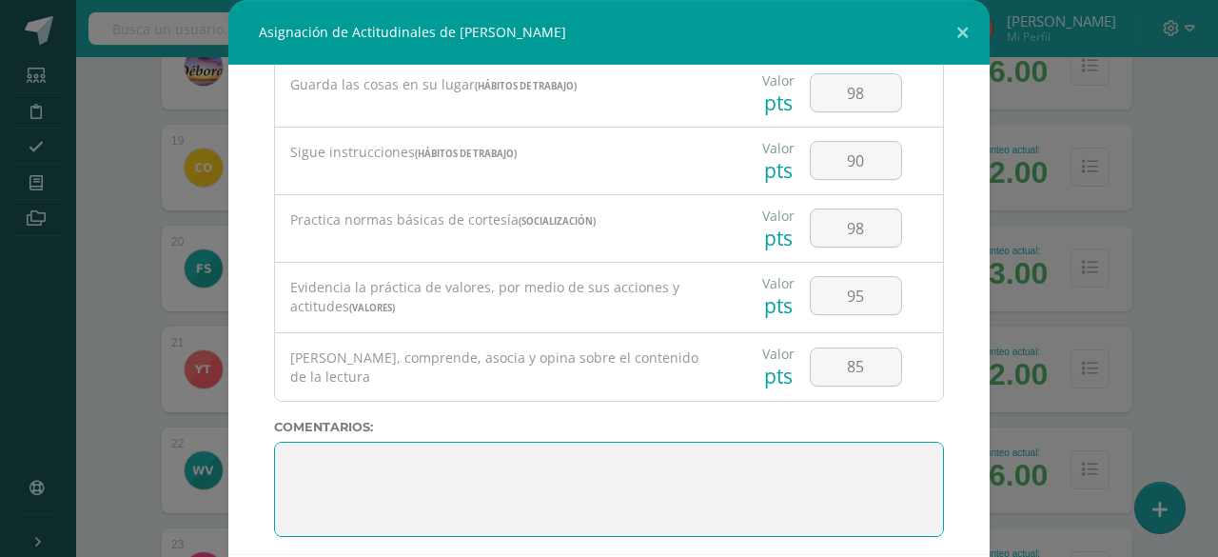
click at [713, 462] on textarea at bounding box center [609, 489] width 670 height 95
paste textarea "3. Su disciplina y compromiso es el reflejo del trabajo y constancia en las act…"
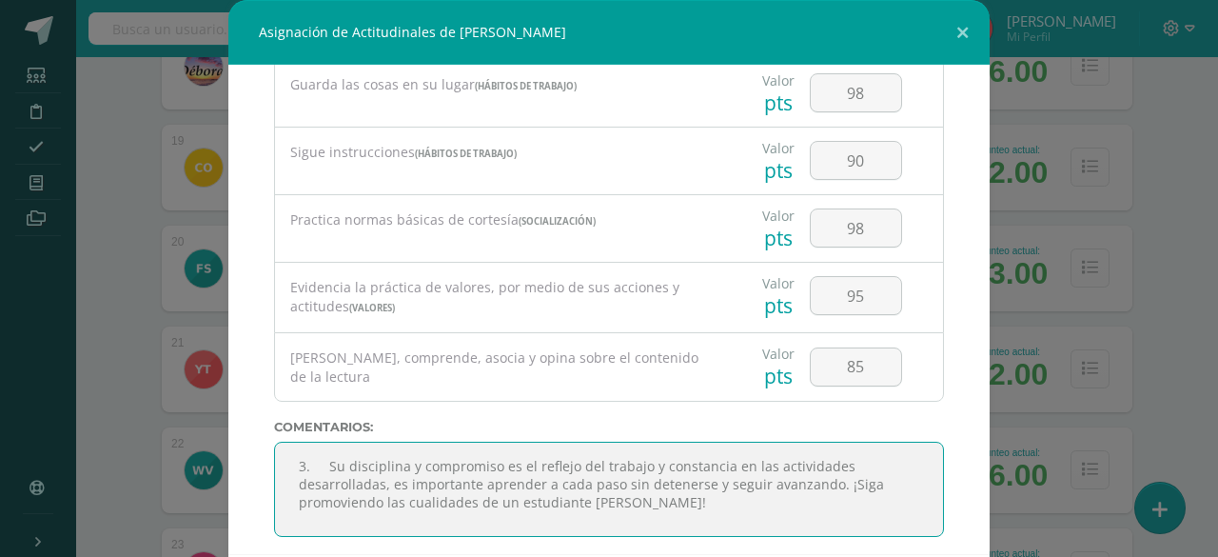
click at [323, 452] on textarea at bounding box center [609, 489] width 670 height 95
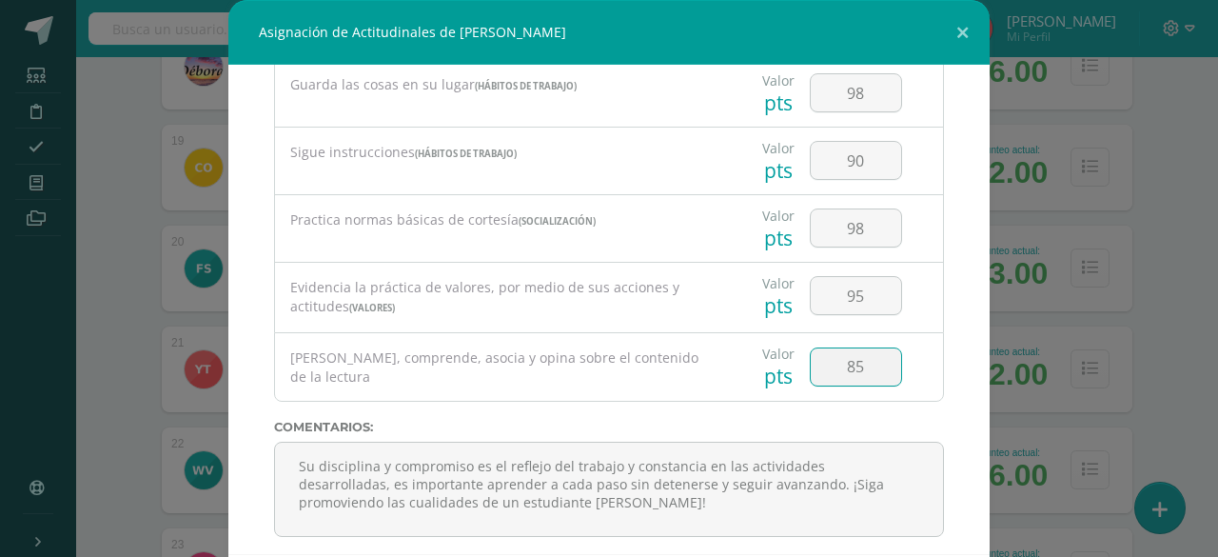
click at [843, 348] on input "85" at bounding box center [856, 366] width 90 height 37
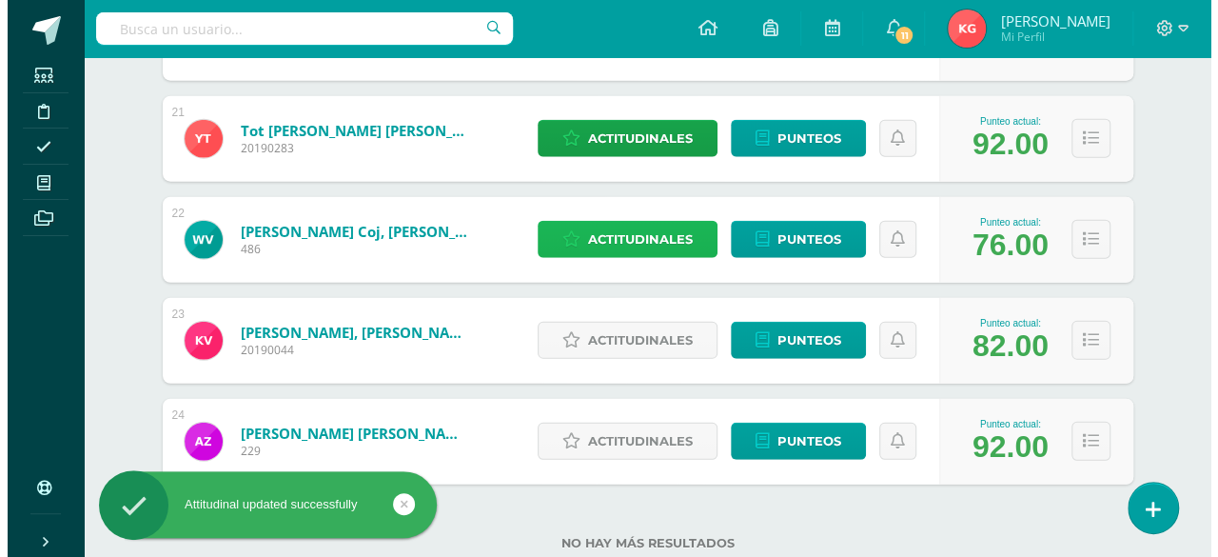
scroll to position [2388, 0]
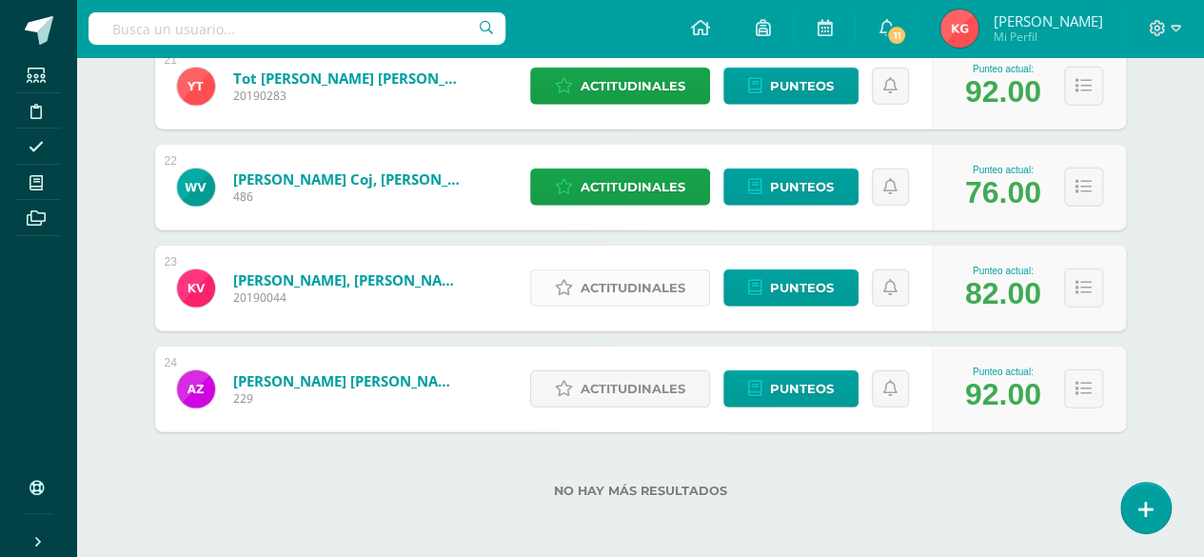
click at [643, 289] on span "Actitudinales" at bounding box center [633, 287] width 105 height 35
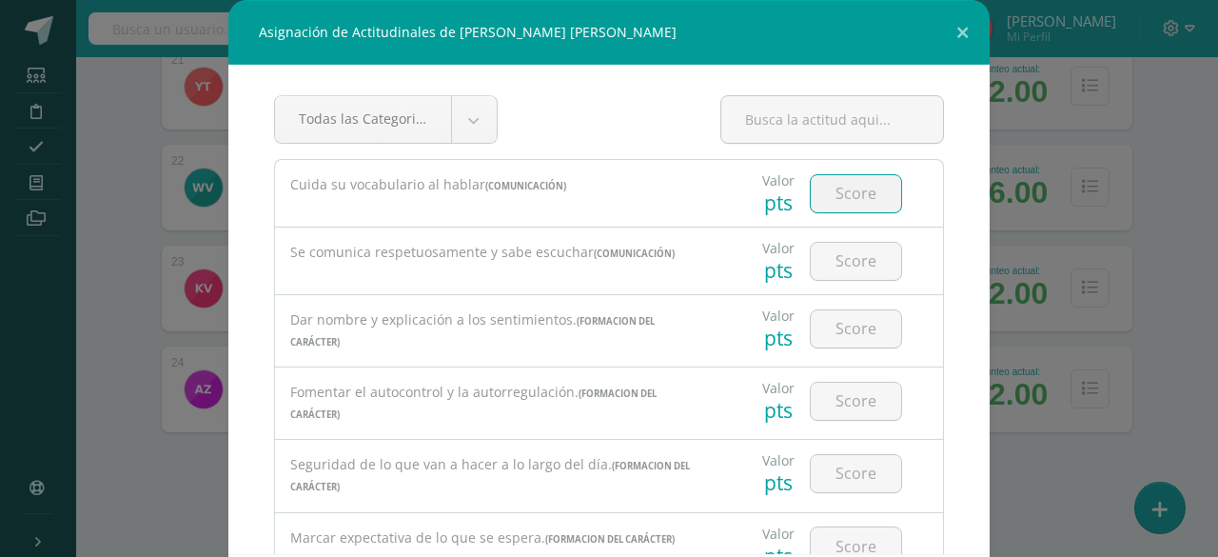
click at [828, 188] on input "number" at bounding box center [856, 193] width 90 height 37
click at [840, 262] on input "number" at bounding box center [856, 261] width 90 height 37
click at [824, 330] on input "number" at bounding box center [856, 328] width 90 height 37
click at [830, 398] on input "number" at bounding box center [856, 401] width 90 height 37
click at [831, 471] on input "number" at bounding box center [856, 473] width 90 height 37
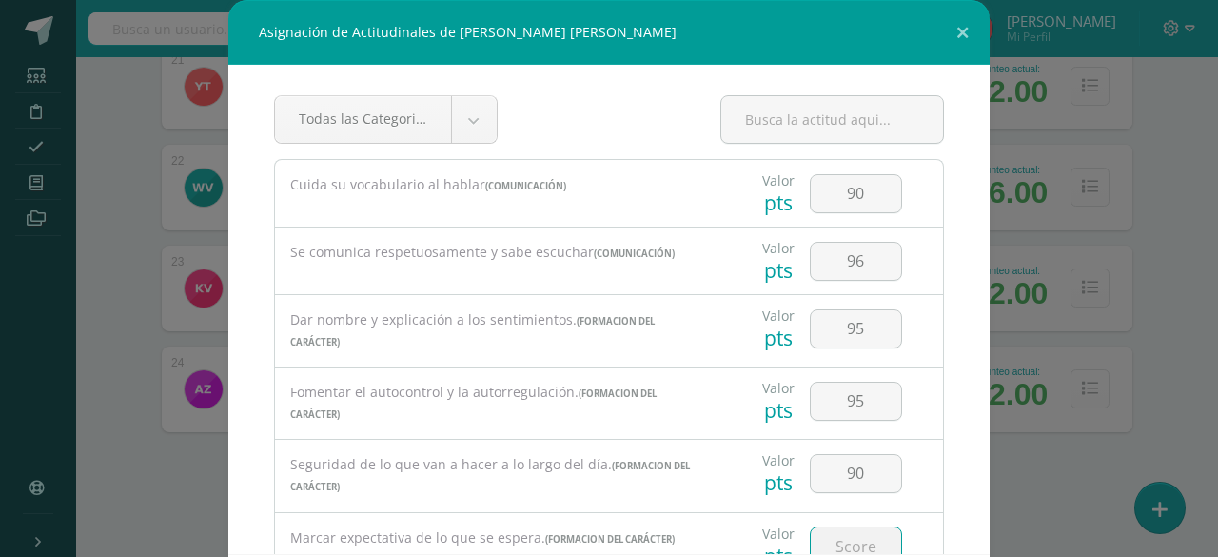
click at [833, 541] on input "number" at bounding box center [856, 545] width 90 height 37
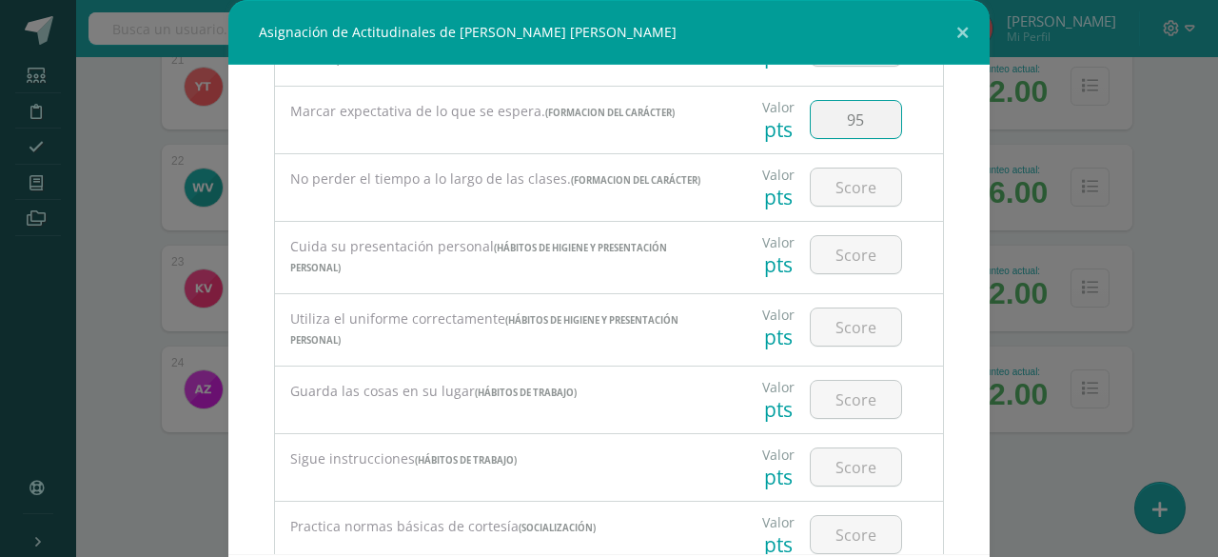
scroll to position [431, 0]
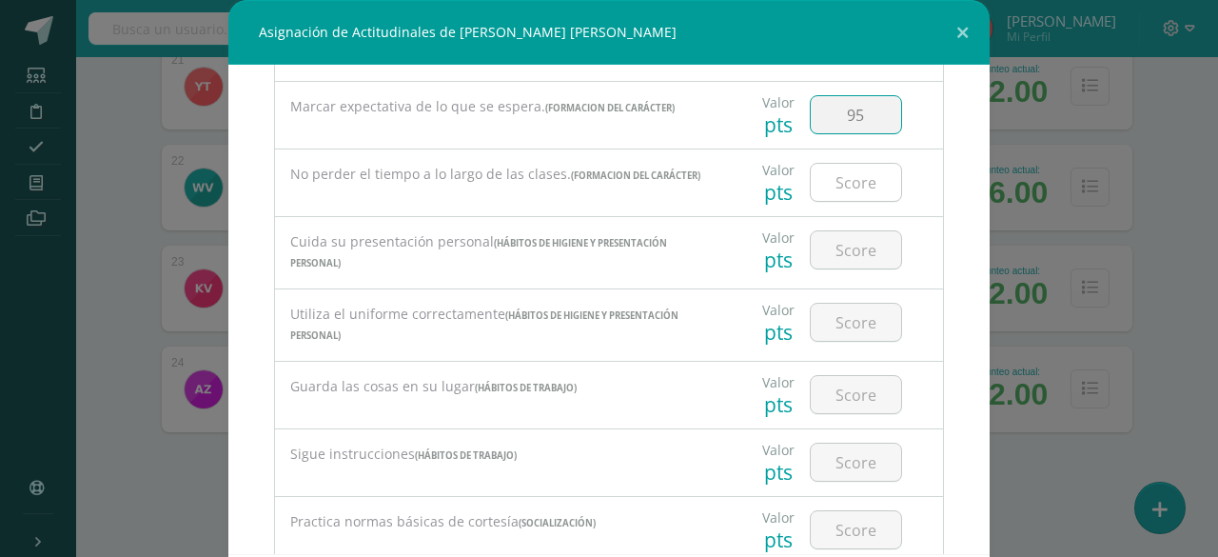
click at [826, 170] on input "number" at bounding box center [856, 182] width 90 height 37
click at [828, 237] on input "number" at bounding box center [856, 249] width 90 height 37
click at [837, 312] on input "number" at bounding box center [856, 322] width 90 height 37
click at [838, 391] on input "number" at bounding box center [856, 394] width 90 height 37
click at [831, 458] on input "number" at bounding box center [856, 462] width 90 height 37
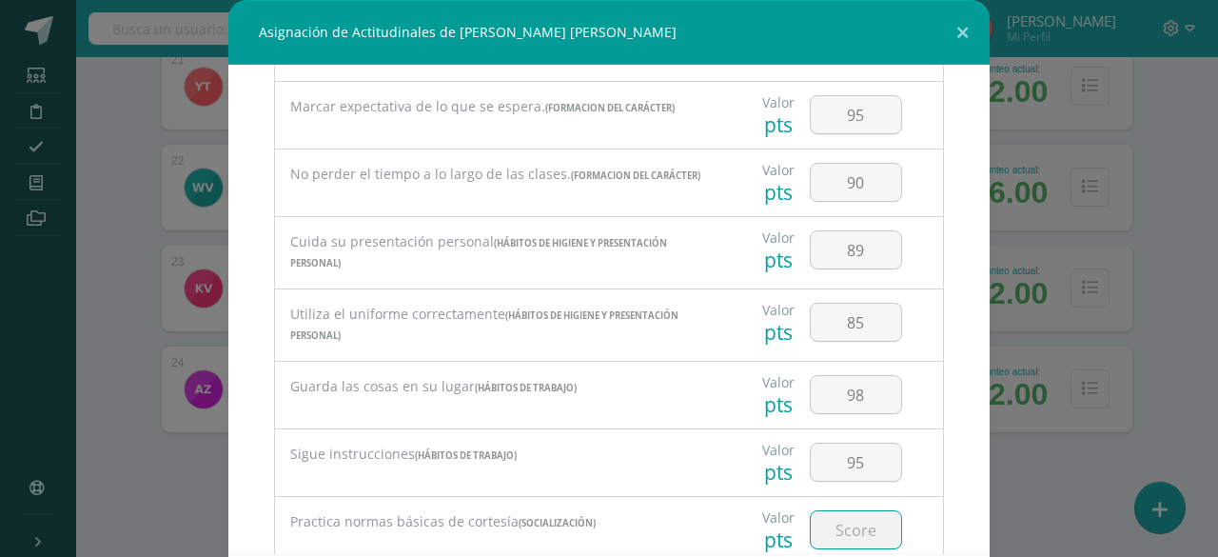
click at [826, 522] on input "number" at bounding box center [856, 529] width 90 height 37
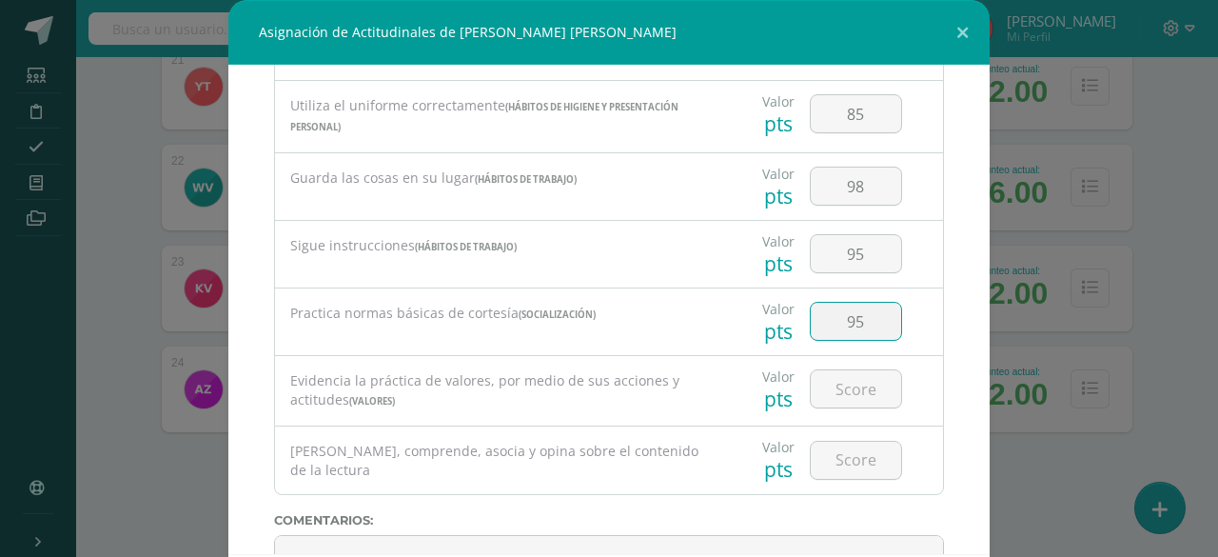
scroll to position [733, 0]
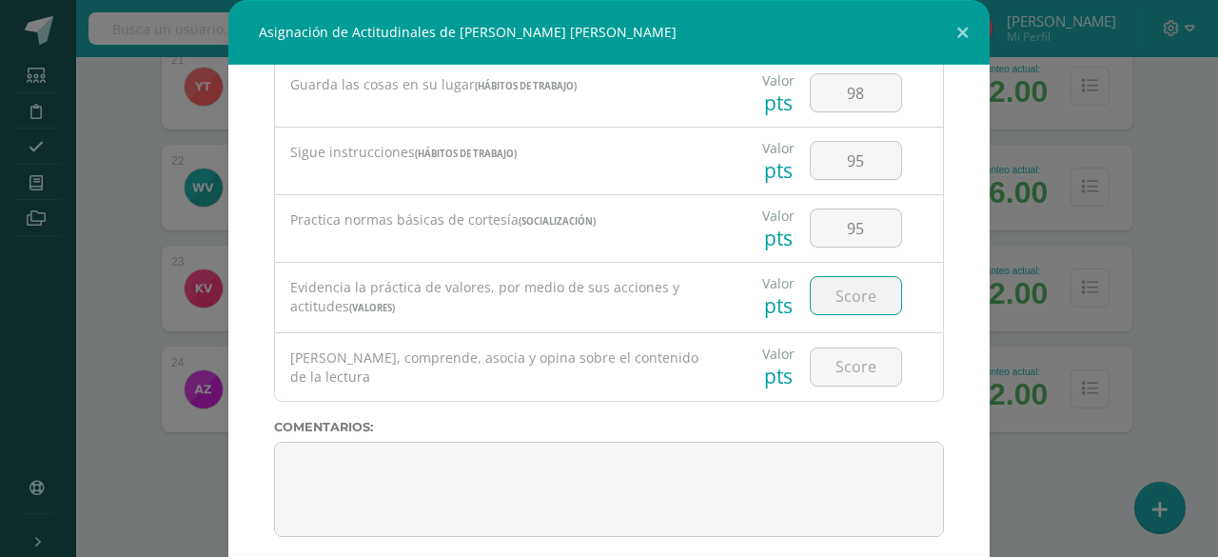
click at [823, 287] on input "number" at bounding box center [856, 295] width 90 height 37
click at [823, 358] on input "number" at bounding box center [856, 366] width 90 height 37
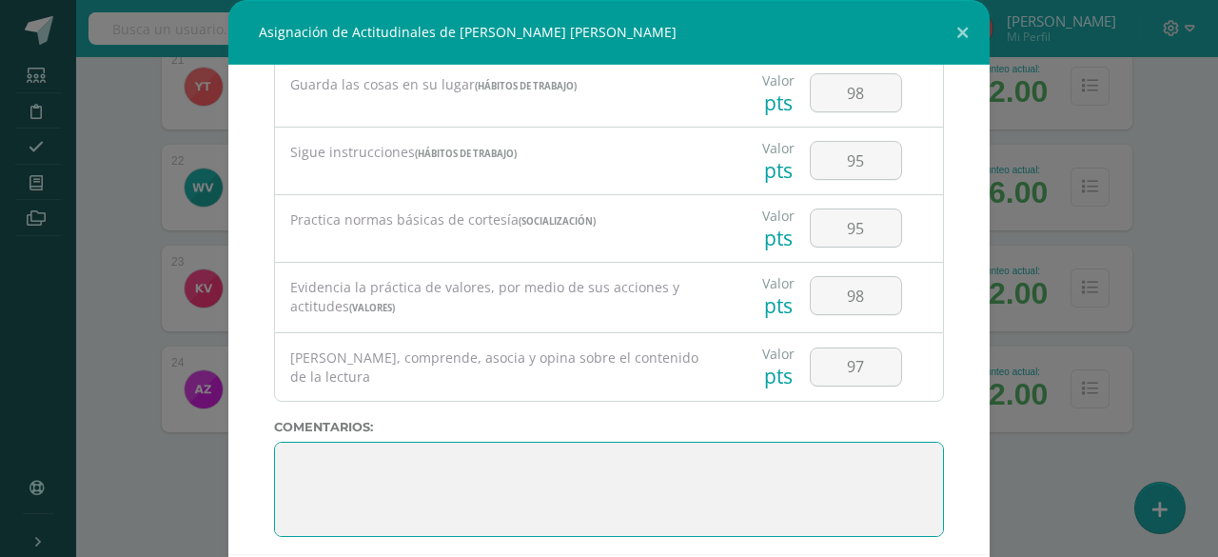
click at [811, 442] on textarea at bounding box center [609, 489] width 670 height 95
paste textarea "3. Su disciplina y compromiso es el reflejo del trabajo y constancia en las act…"
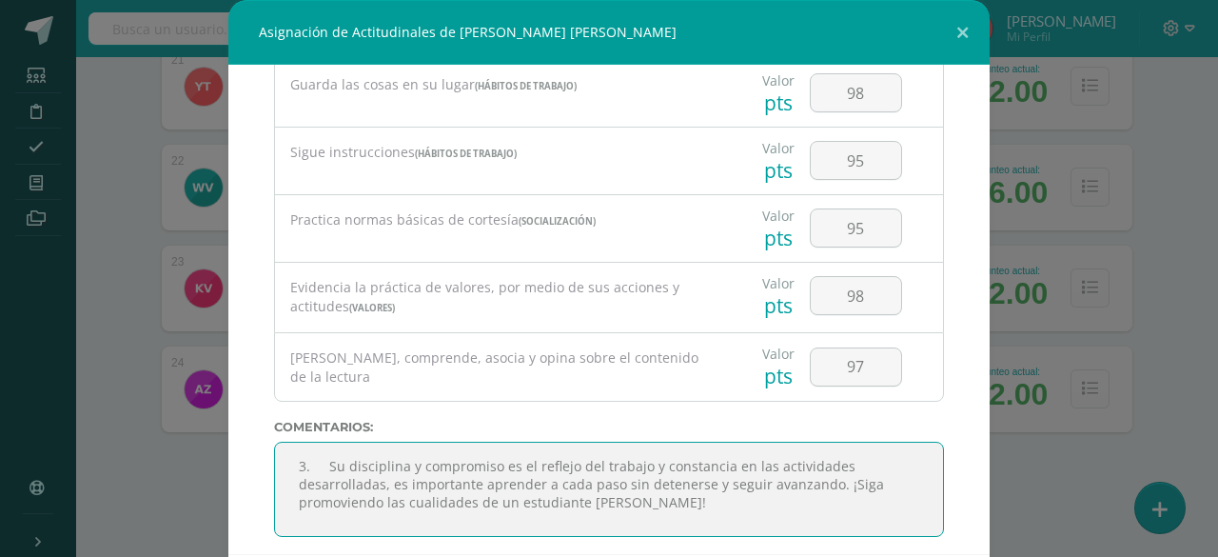
click at [320, 450] on textarea at bounding box center [609, 489] width 670 height 95
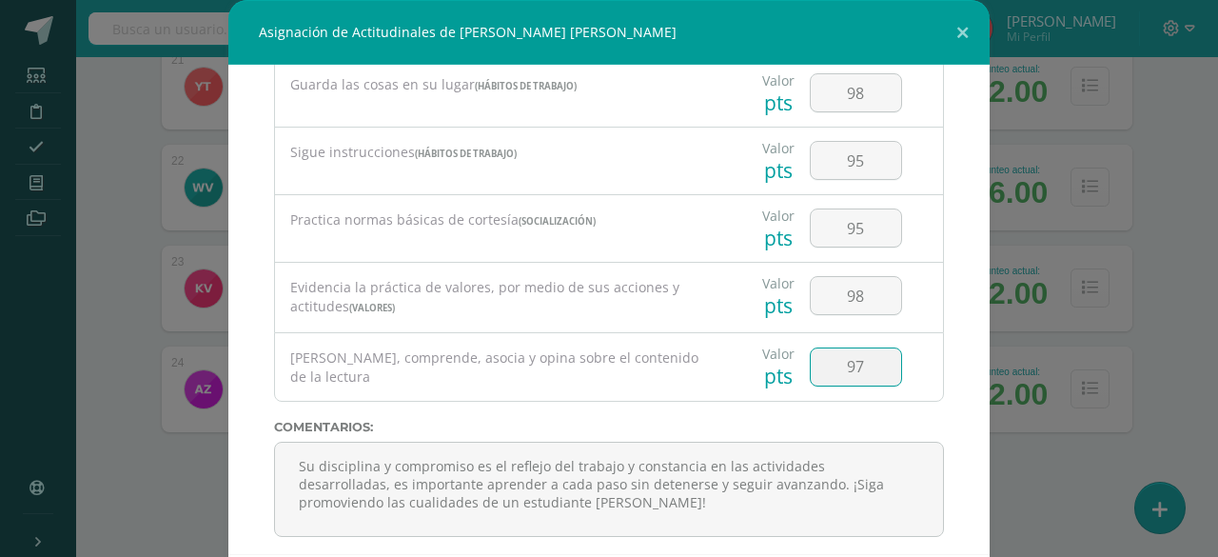
click at [811, 359] on input "97" at bounding box center [856, 366] width 90 height 37
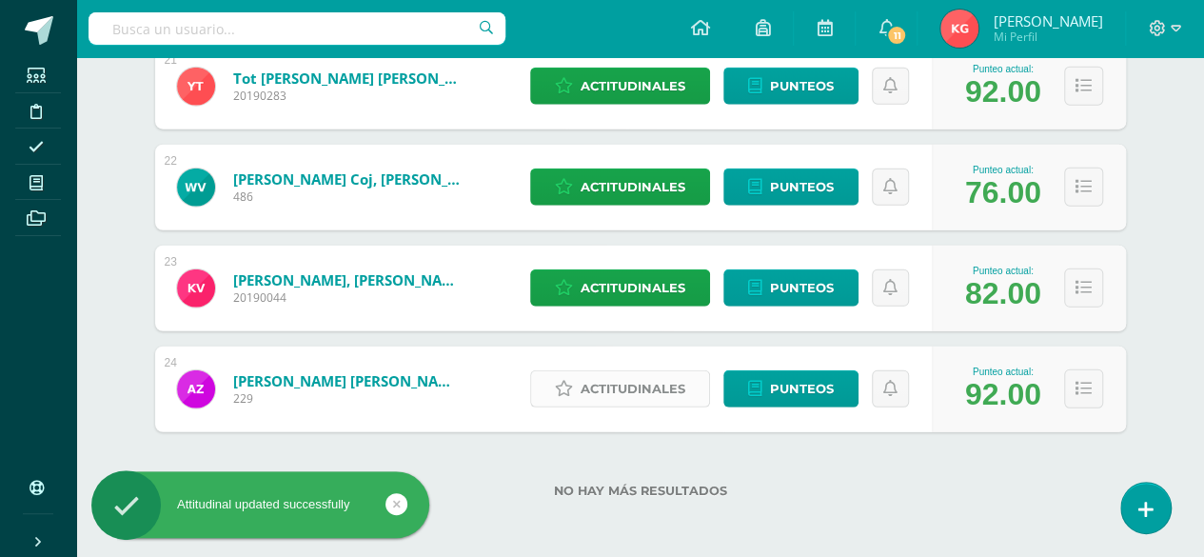
click at [661, 391] on span "Actitudinales" at bounding box center [633, 388] width 105 height 35
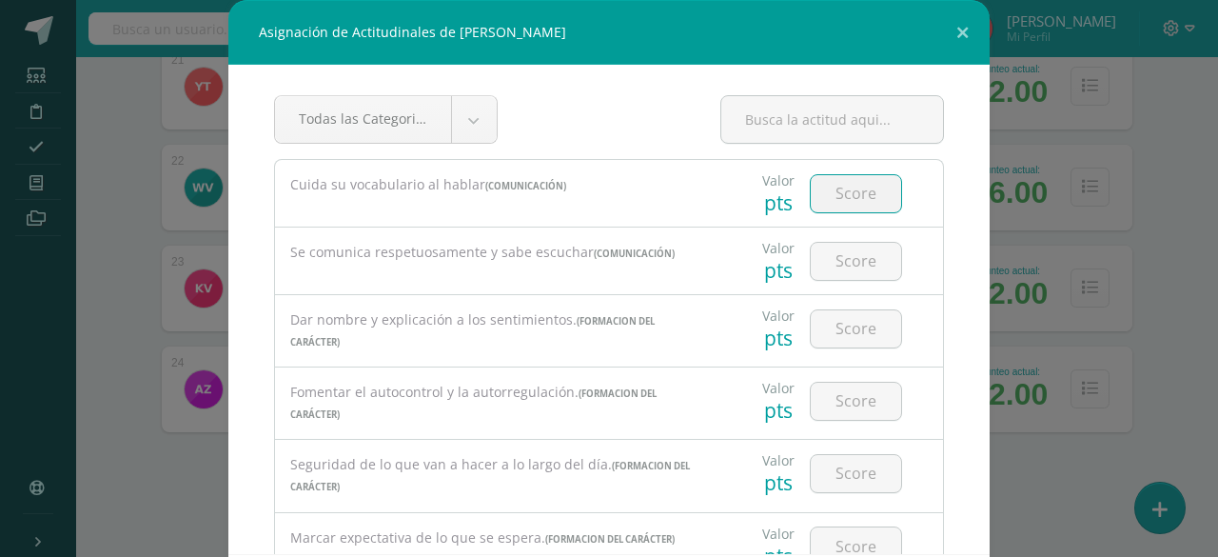
click at [836, 198] on input "number" at bounding box center [856, 193] width 90 height 37
click at [836, 255] on input "number" at bounding box center [856, 261] width 90 height 37
click at [843, 329] on input "number" at bounding box center [856, 328] width 90 height 37
click at [839, 394] on input "number" at bounding box center [856, 401] width 90 height 37
click at [830, 471] on input "number" at bounding box center [856, 473] width 90 height 37
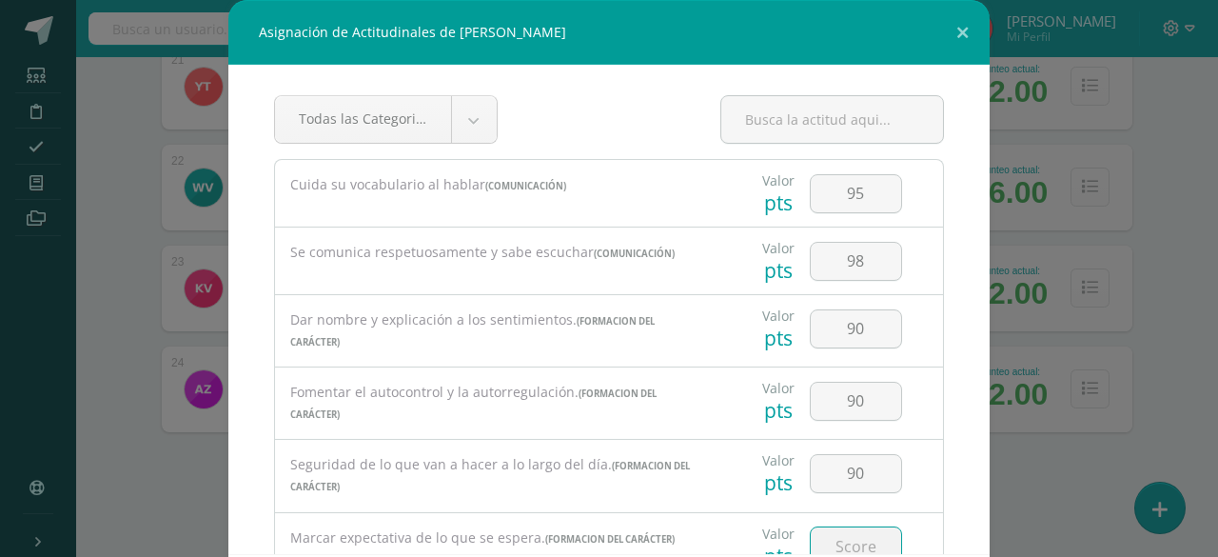
click at [833, 536] on input "number" at bounding box center [856, 545] width 90 height 37
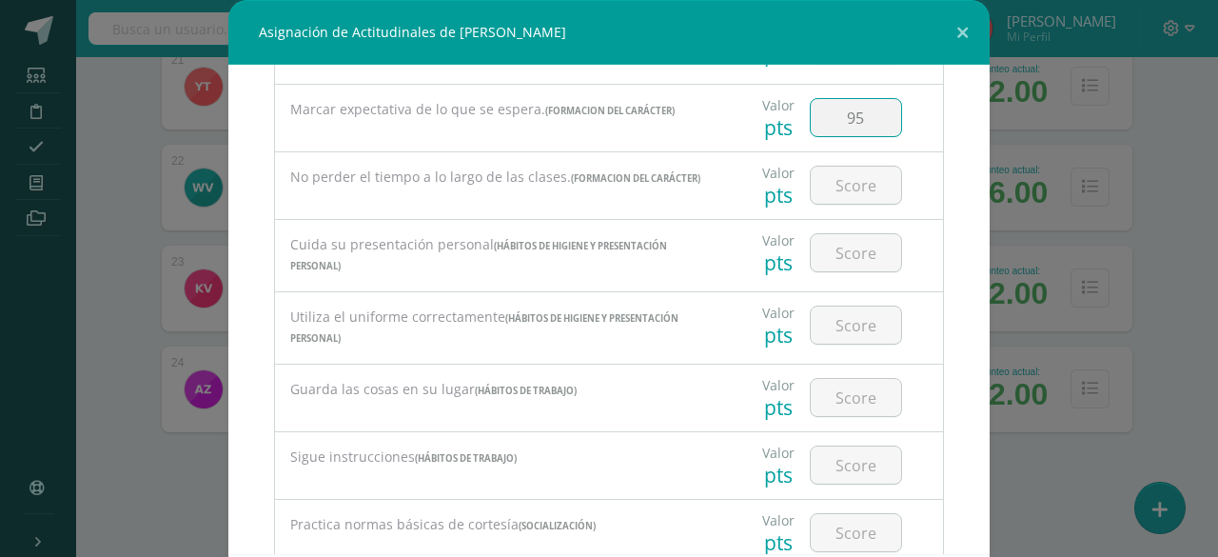
scroll to position [464, 0]
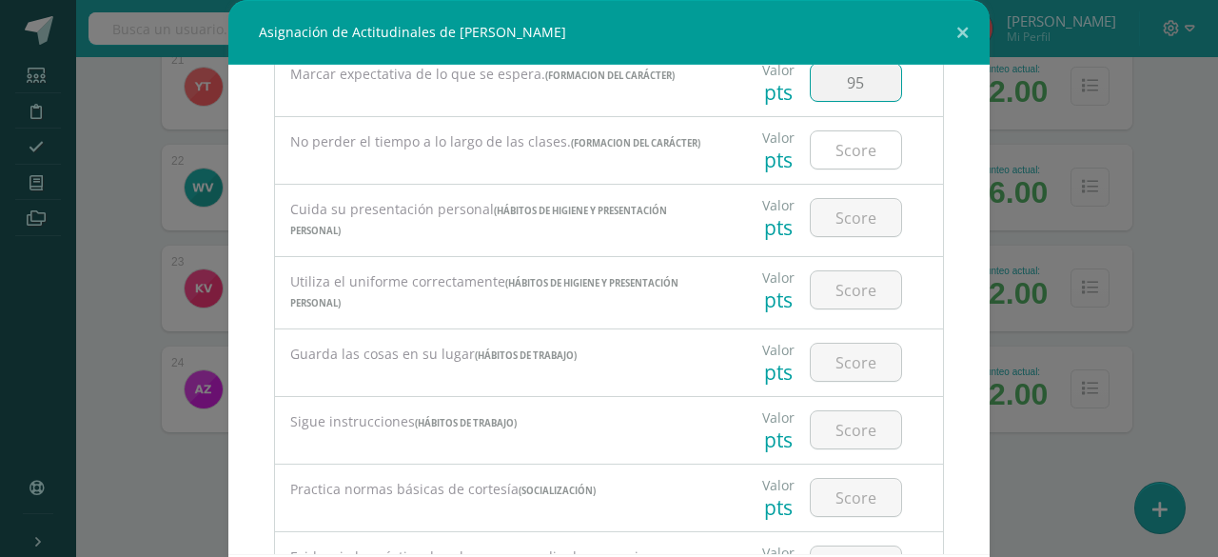
click at [837, 149] on input "number" at bounding box center [856, 149] width 90 height 37
click at [826, 212] on input "number" at bounding box center [856, 217] width 90 height 37
click at [828, 282] on input "number" at bounding box center [856, 289] width 90 height 37
click at [831, 350] on input "number" at bounding box center [856, 362] width 90 height 37
click at [833, 414] on input "number" at bounding box center [856, 429] width 90 height 37
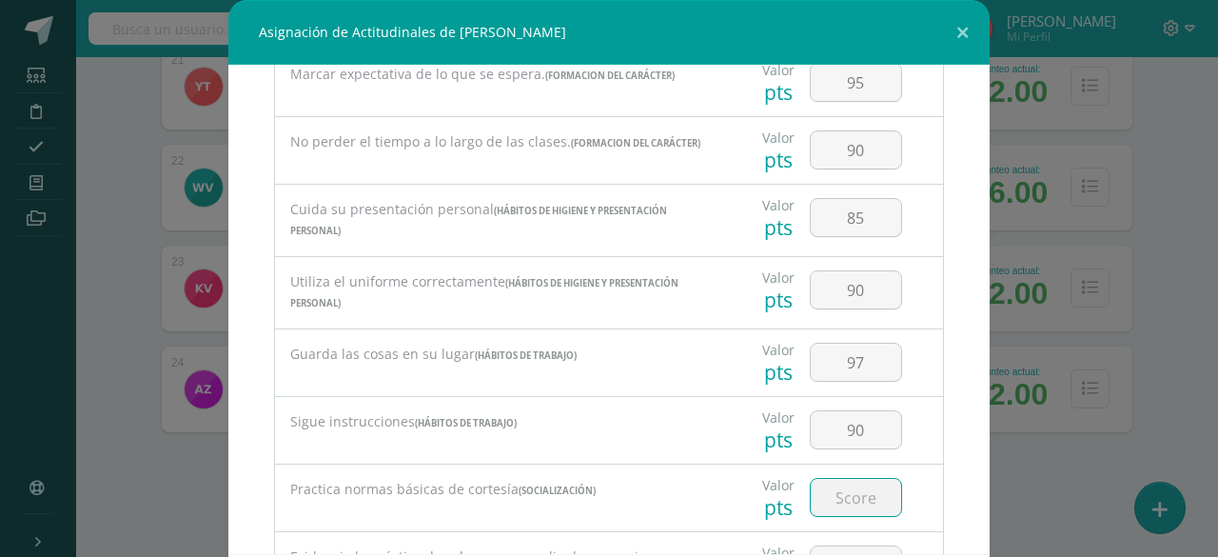
click at [841, 486] on input "number" at bounding box center [856, 497] width 90 height 37
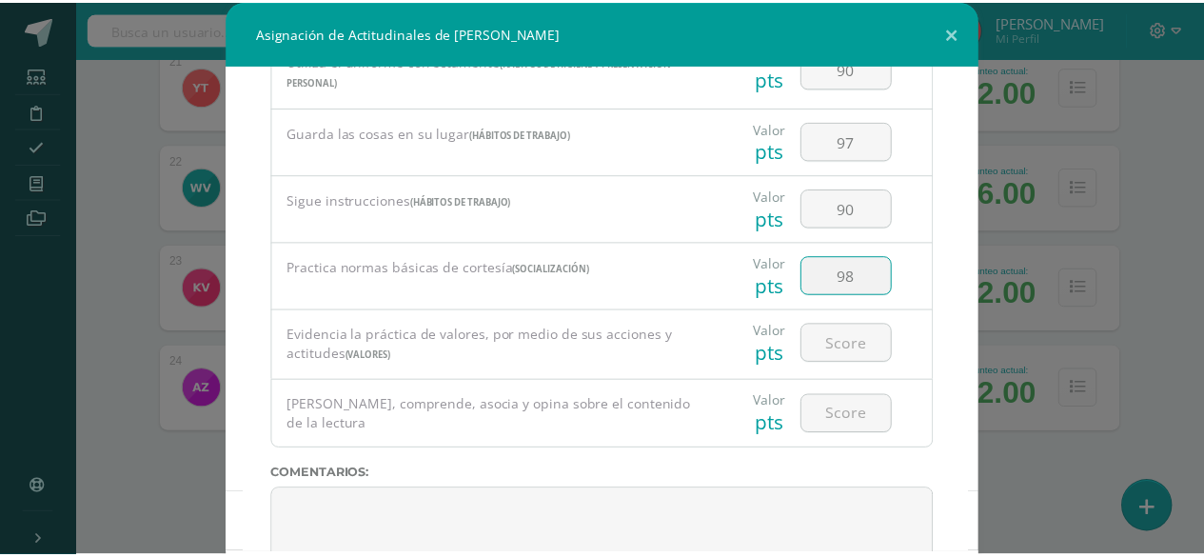
scroll to position [733, 0]
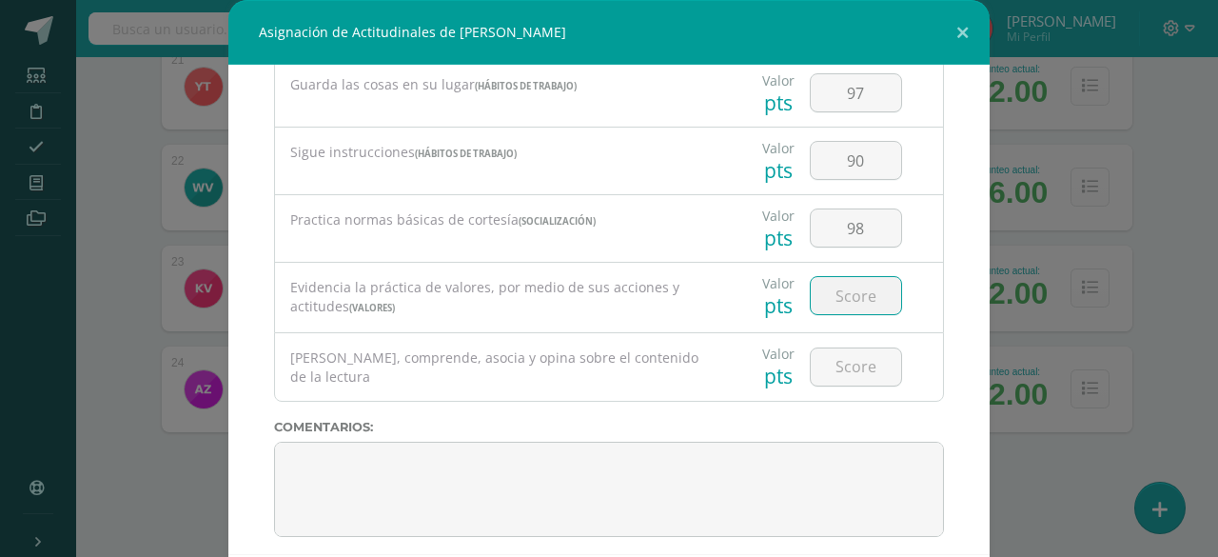
click at [836, 282] on input "number" at bounding box center [856, 295] width 90 height 37
click at [831, 357] on input "number" at bounding box center [856, 366] width 90 height 37
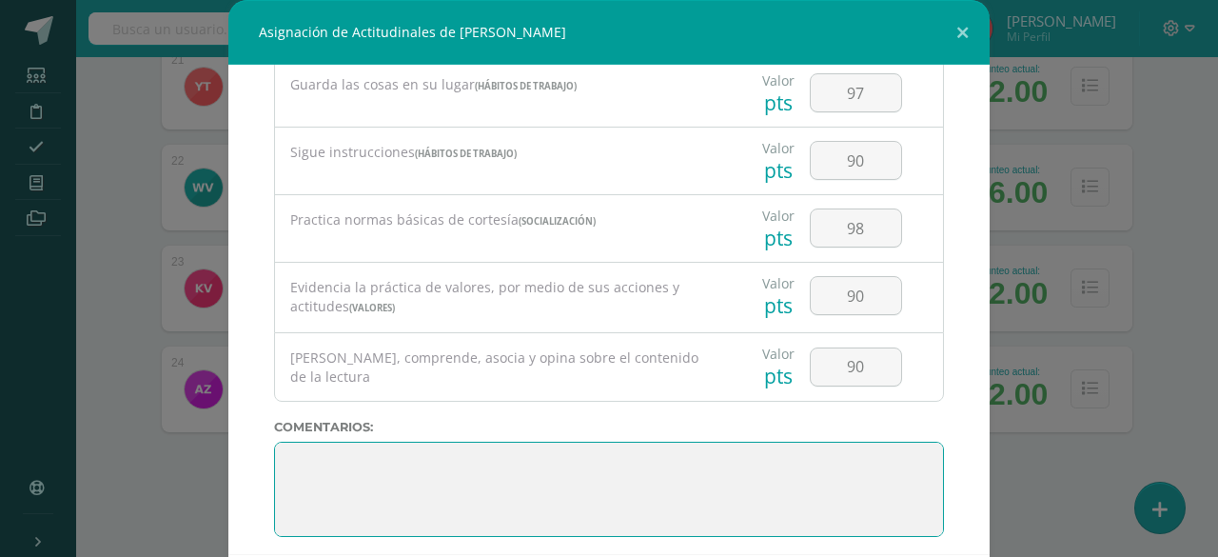
click at [798, 483] on textarea at bounding box center [609, 489] width 670 height 95
paste textarea "3. Su disciplina y compromiso es el reflejo del trabajo y constancia en las act…"
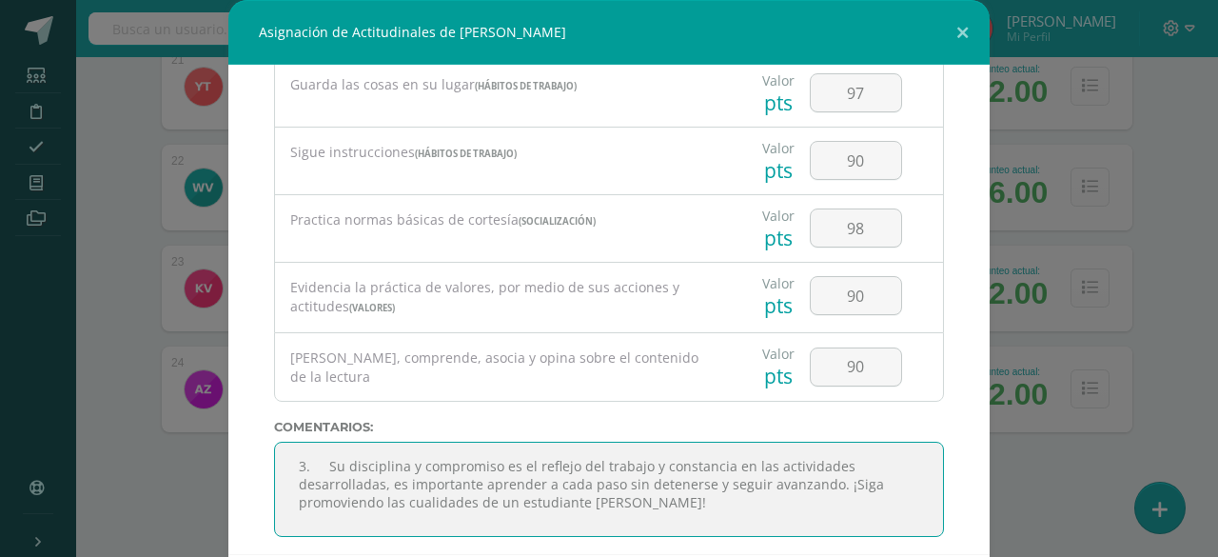
click at [319, 454] on textarea at bounding box center [609, 489] width 670 height 95
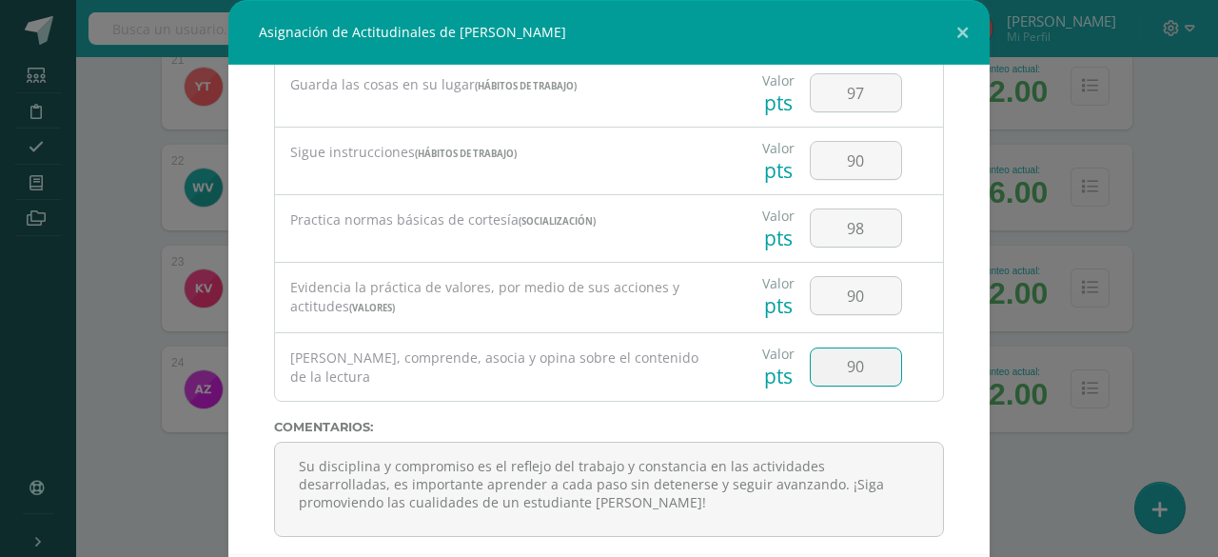
click at [811, 348] on input "90" at bounding box center [856, 366] width 90 height 37
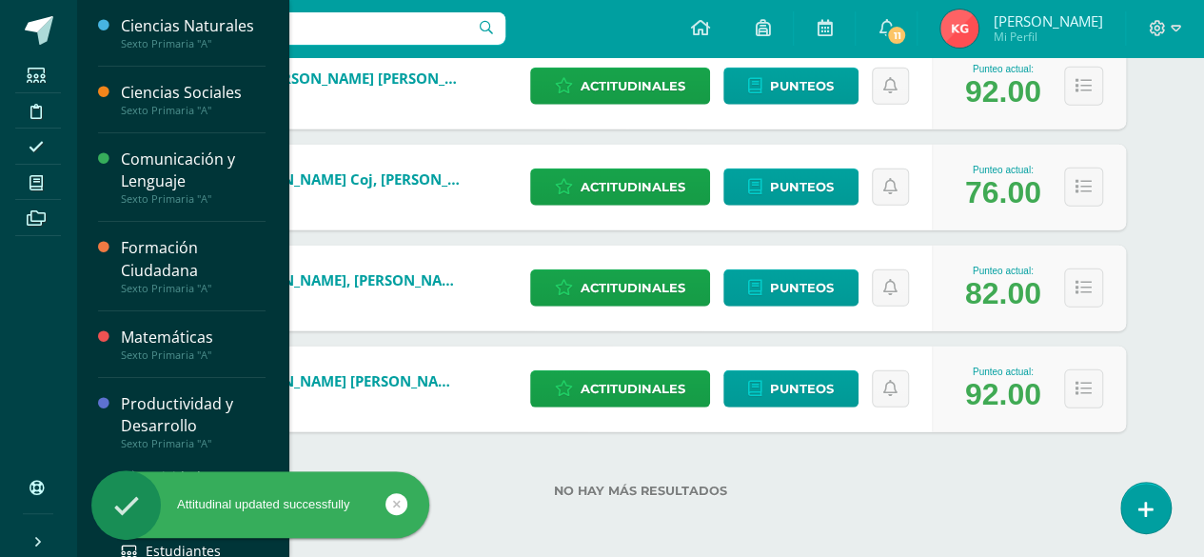
click at [148, 407] on div "Productividad y Desarrollo" at bounding box center [193, 415] width 145 height 44
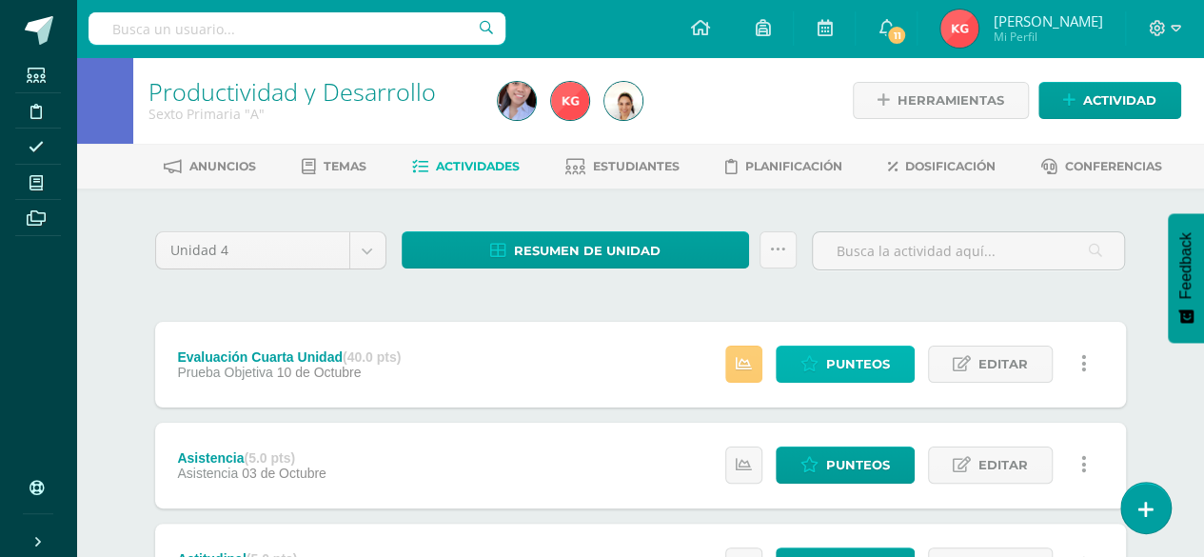
click at [855, 366] on span "Punteos" at bounding box center [858, 363] width 64 height 35
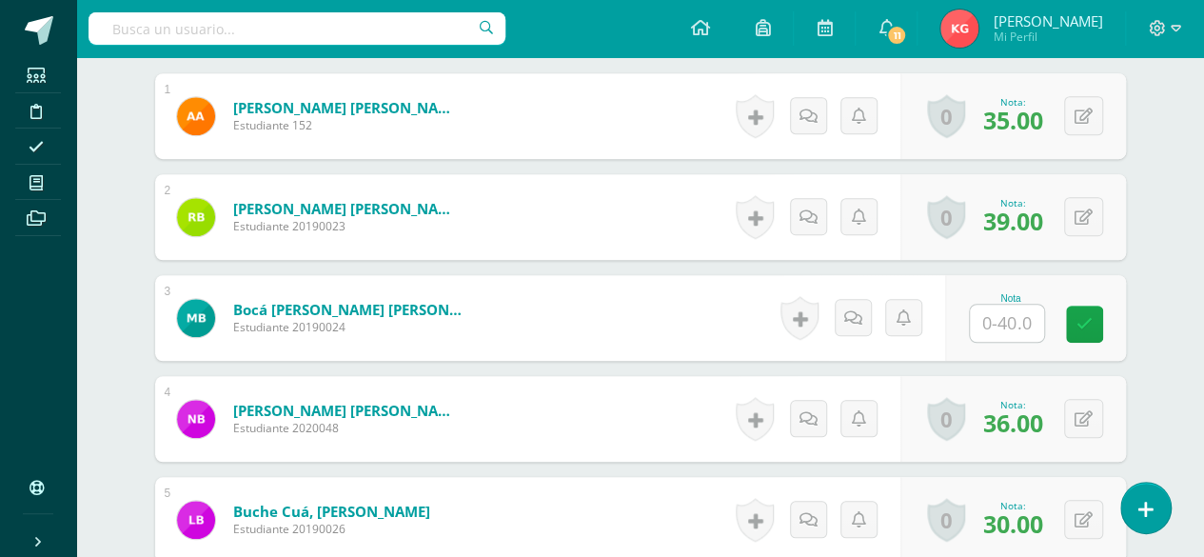
scroll to position [590, 0]
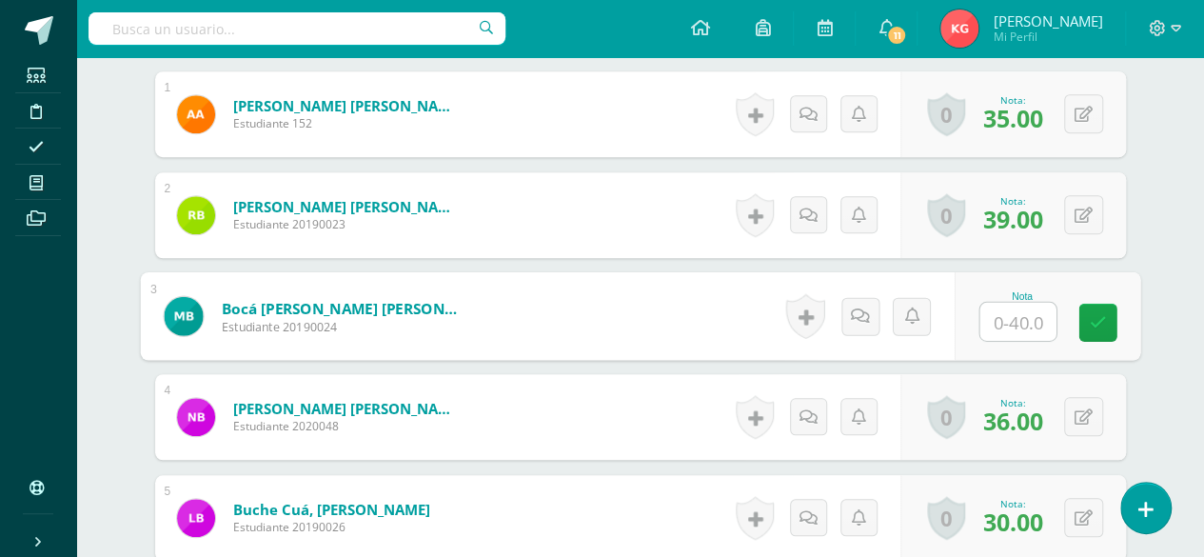
click at [999, 318] on input "text" at bounding box center [1017, 322] width 76 height 38
type input "28"
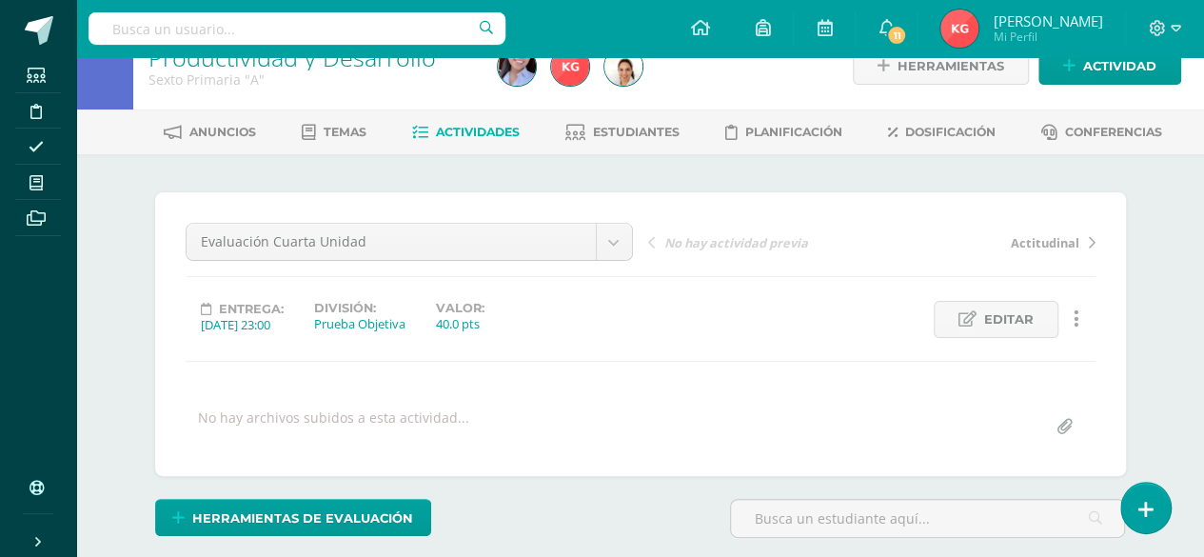
scroll to position [0, 0]
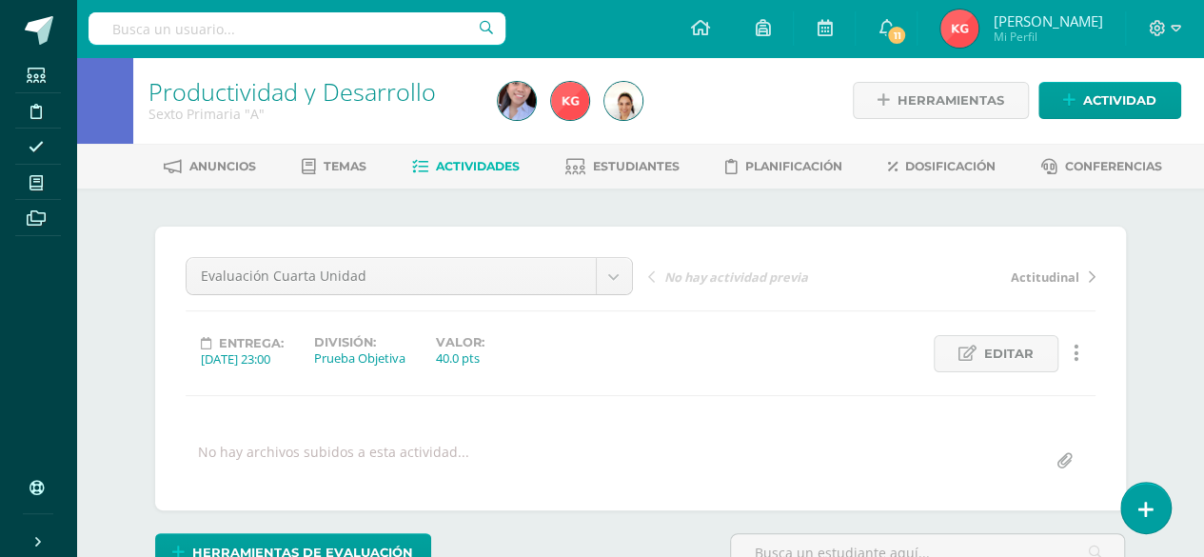
click at [235, 103] on link "Productividad y Desarrollo" at bounding box center [291, 91] width 287 height 32
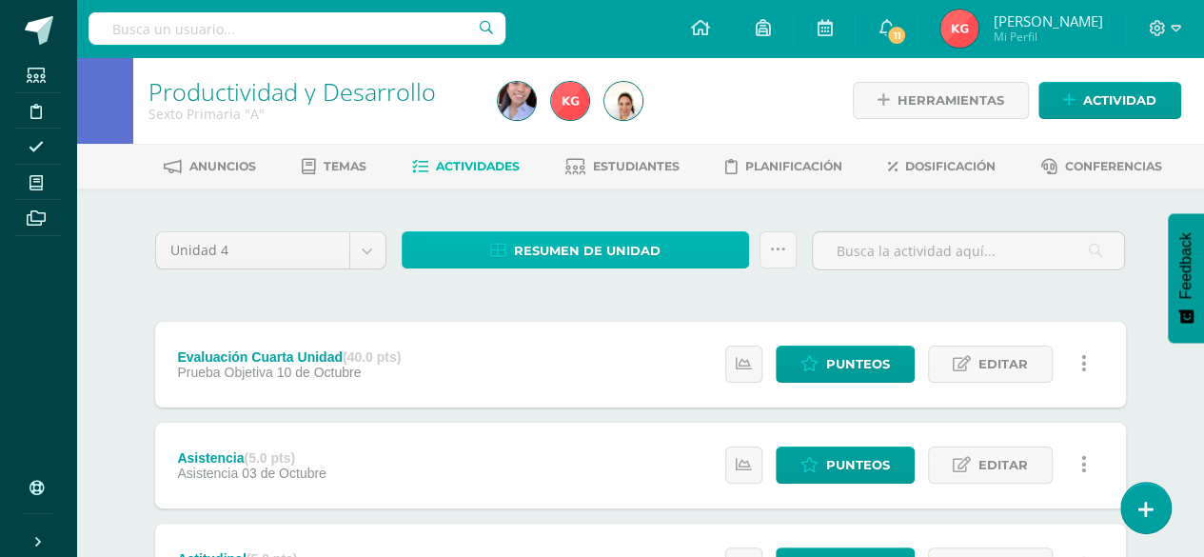
click at [583, 245] on span "Resumen de unidad" at bounding box center [587, 250] width 147 height 35
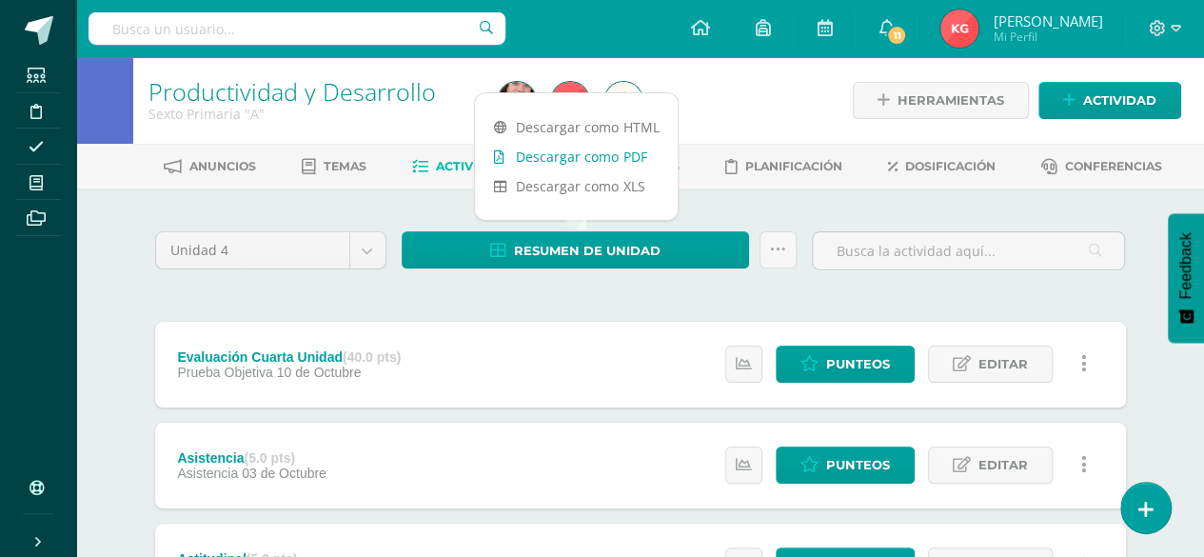
click at [579, 147] on link "Descargar como PDF" at bounding box center [576, 157] width 203 height 30
